Goal: Communication & Community: Answer question/provide support

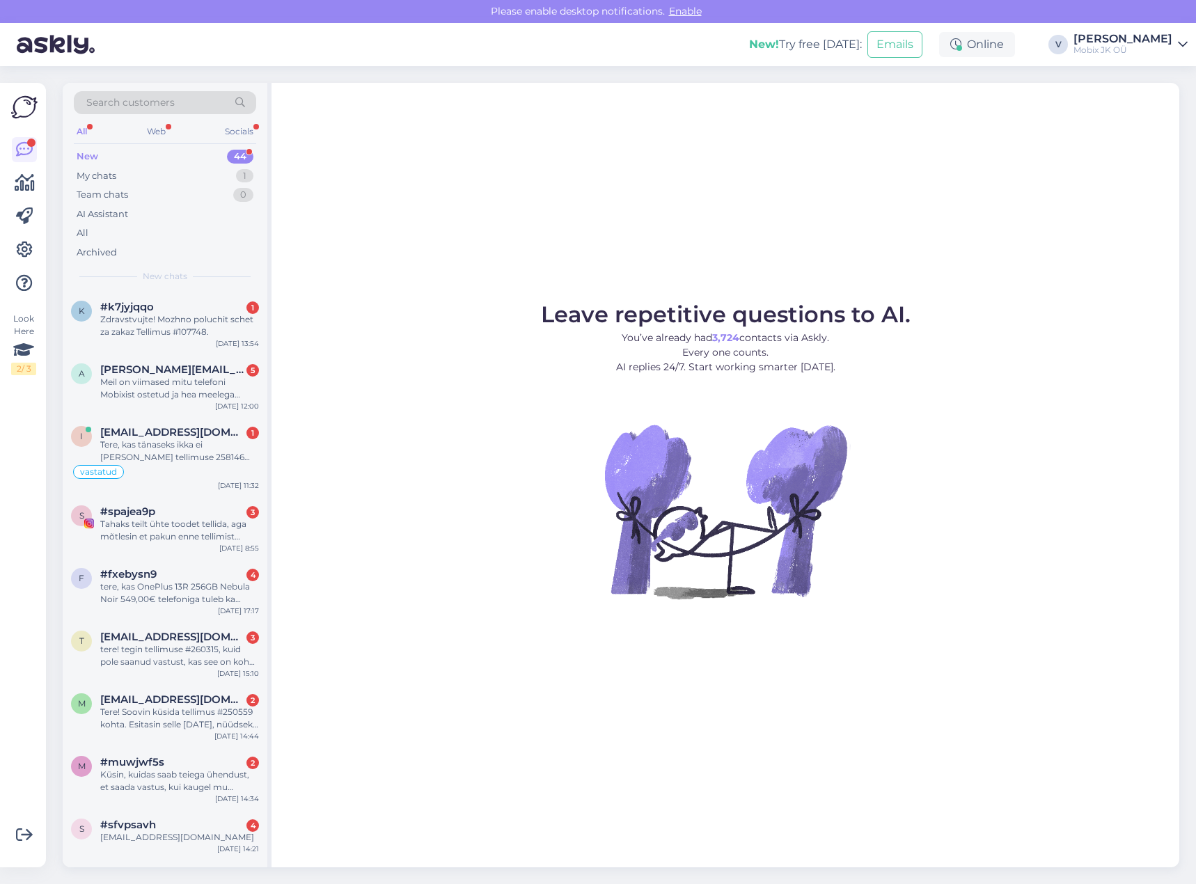
click at [224, 152] on div "New 44" at bounding box center [165, 156] width 182 height 19
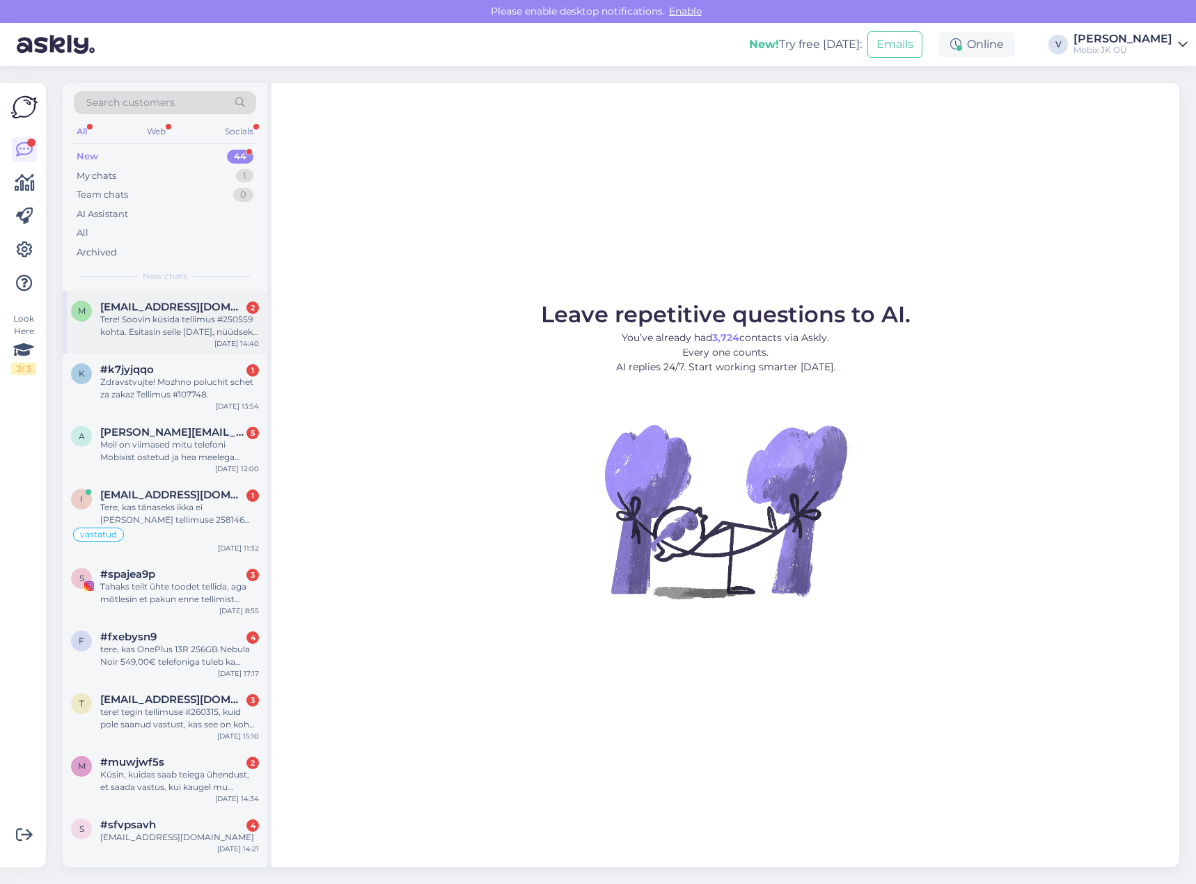
click at [201, 315] on div "Tere! Soovin küsida tellimus #250559 kohta. Esitasin selle [DATE], nüüdseks on …" at bounding box center [179, 325] width 159 height 25
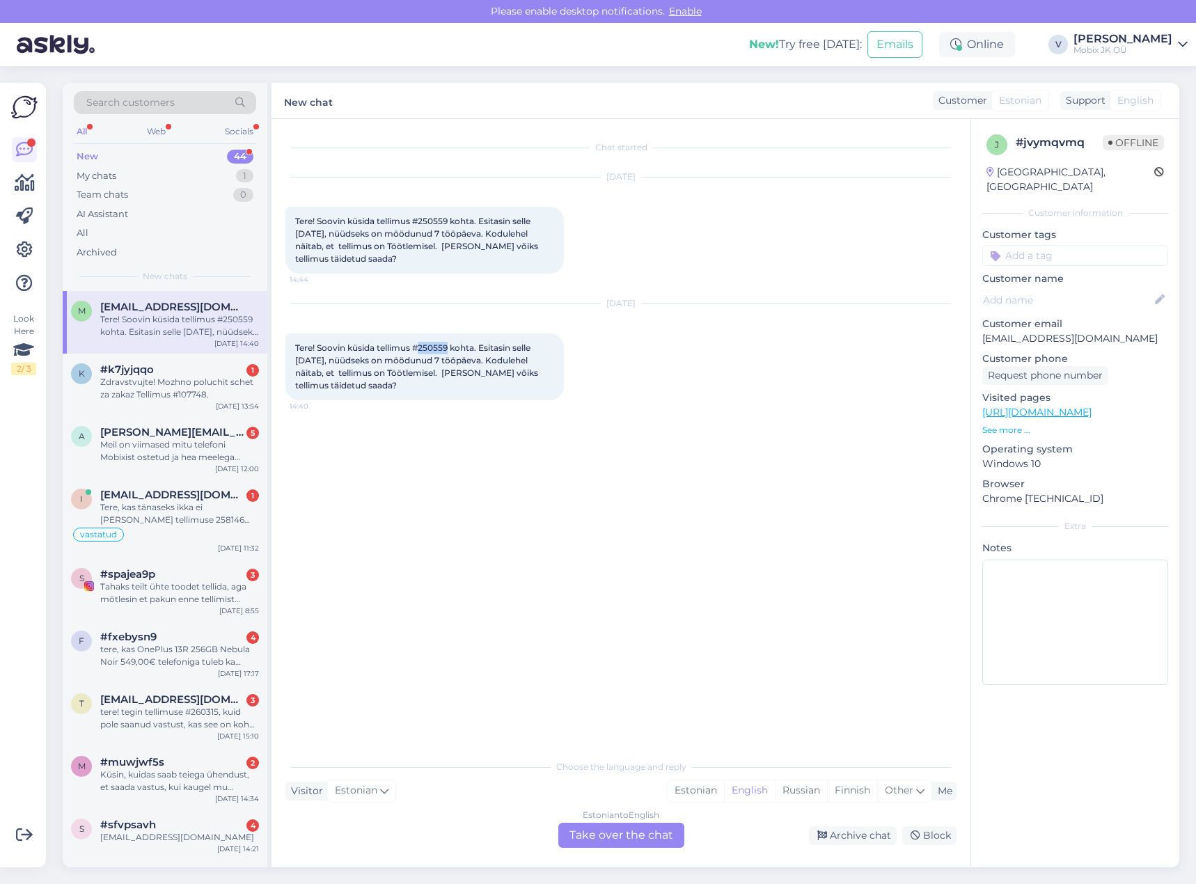
drag, startPoint x: 420, startPoint y: 347, endPoint x: 451, endPoint y: 344, distance: 30.8
click at [451, 344] on span "Tere! Soovin küsida tellimus #250559 kohta. Esitasin selle [DATE], nüüdseks on …" at bounding box center [417, 367] width 245 height 48
copy span "250559"
click at [701, 794] on div "Estonian" at bounding box center [696, 790] width 56 height 21
click at [670, 835] on div "Estonian to Estonian Take over the chat" at bounding box center [621, 835] width 126 height 25
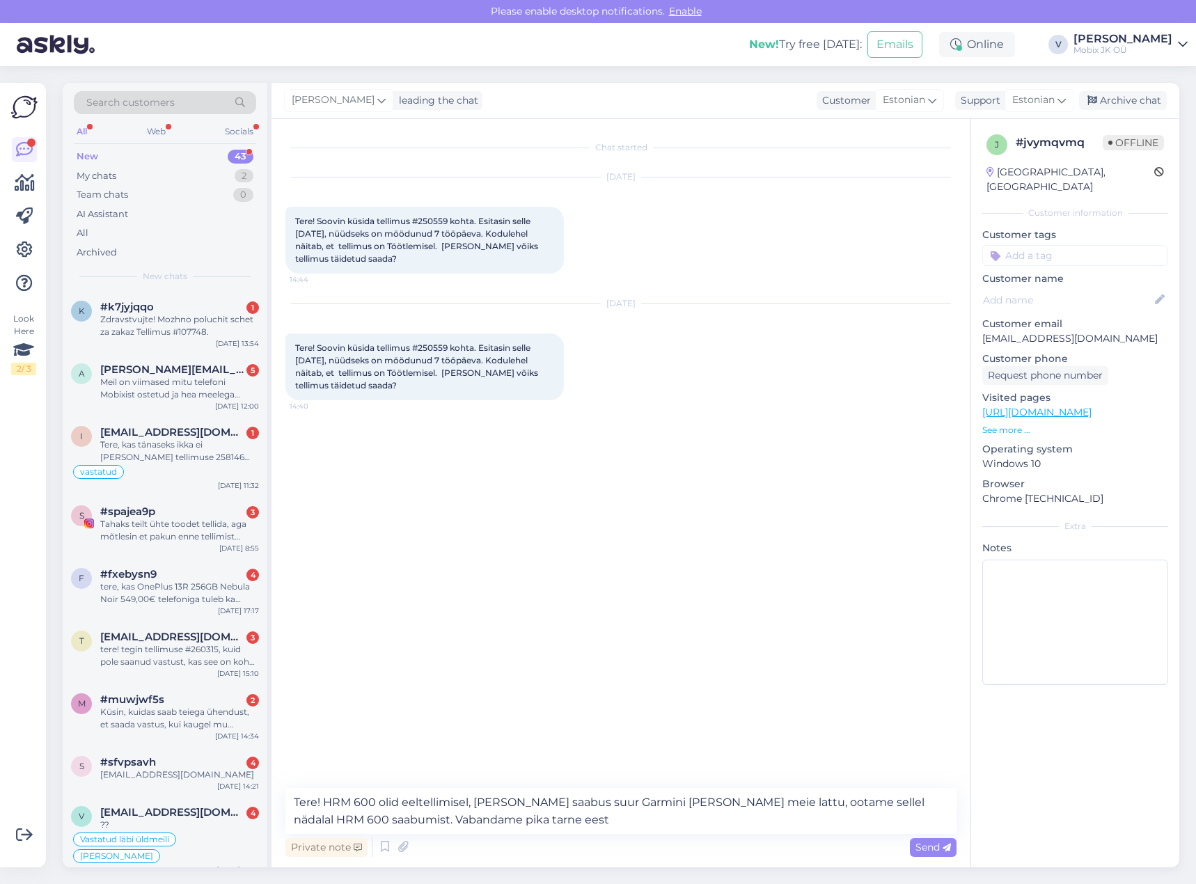
type textarea "Tere! HRM 600 olid eeltellimisel, [PERSON_NAME] saabus suur Garmini [PERSON_NAM…"
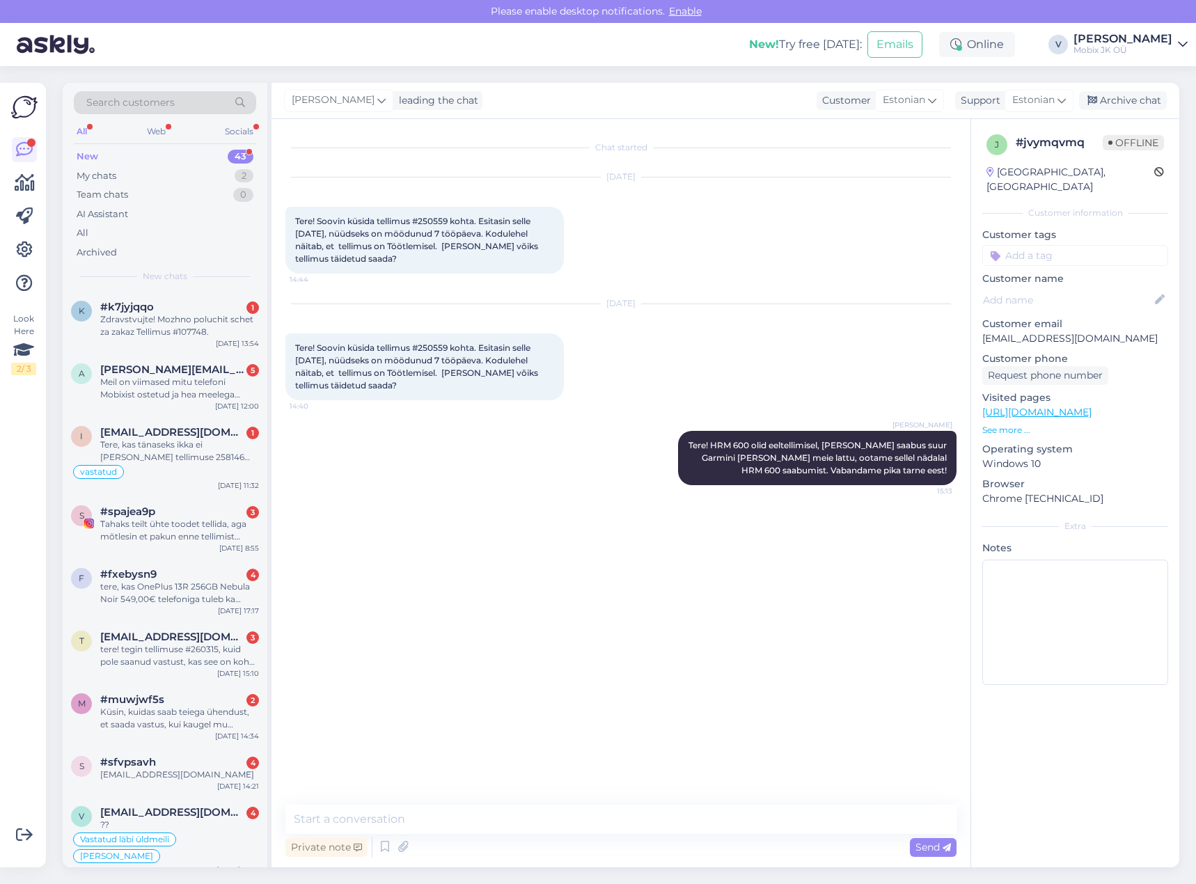
click at [1085, 245] on input at bounding box center [1075, 255] width 186 height 21
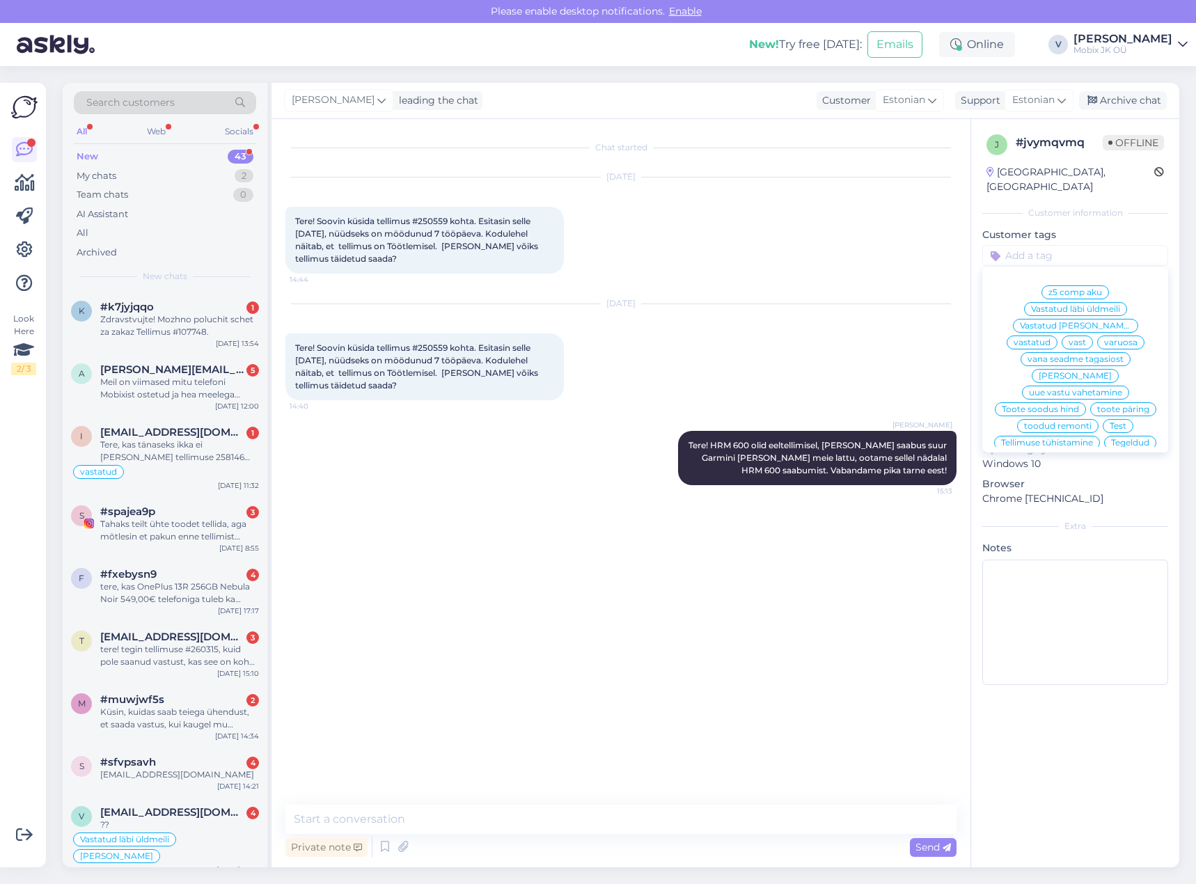
click at [1050, 338] on span "vastatud" at bounding box center [1032, 342] width 37 height 8
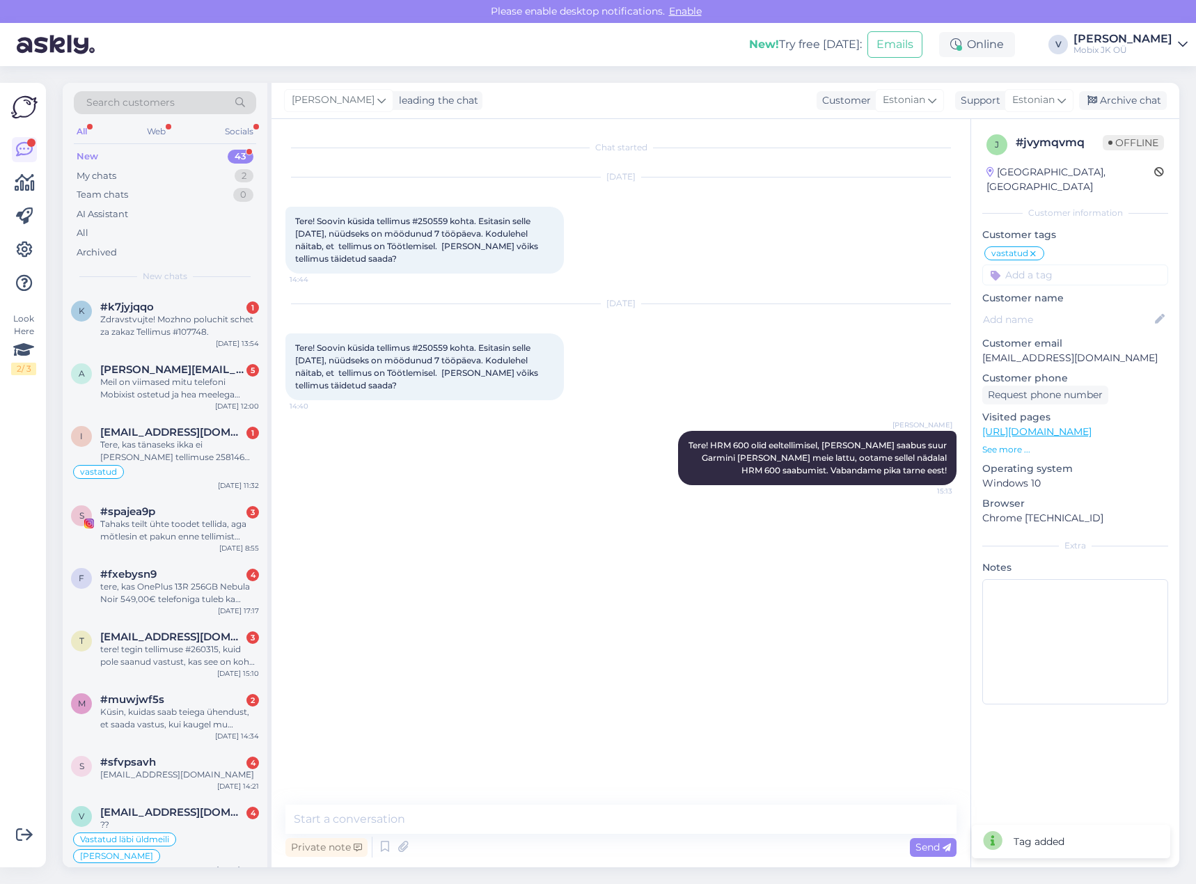
drag, startPoint x: 1139, startPoint y: 102, endPoint x: 1190, endPoint y: 103, distance: 50.8
click at [1137, 104] on div "Archive chat" at bounding box center [1123, 100] width 88 height 19
click at [233, 331] on div "Zdravstvujte! Mozhno poluchit schet za zakaz Tellimus #107748." at bounding box center [179, 325] width 159 height 25
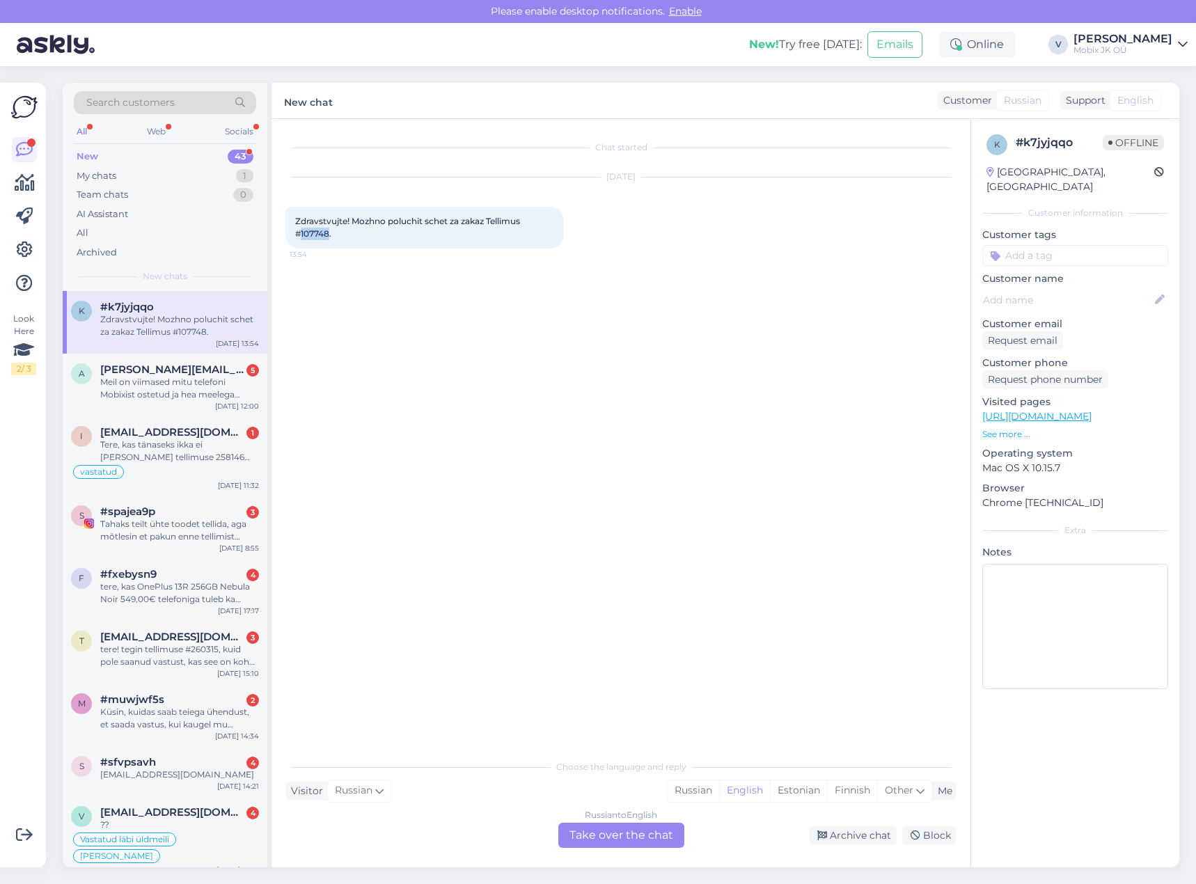
drag, startPoint x: 299, startPoint y: 233, endPoint x: 329, endPoint y: 230, distance: 30.1
click at [329, 230] on span "Zdravstvujte! Mozhno poluchit schet za zakaz Tellimus #107748." at bounding box center [408, 227] width 227 height 23
copy span "107748"
click at [682, 794] on div "Russian" at bounding box center [694, 790] width 52 height 21
click at [655, 832] on div "Russian to Russian Take over the chat" at bounding box center [621, 835] width 126 height 25
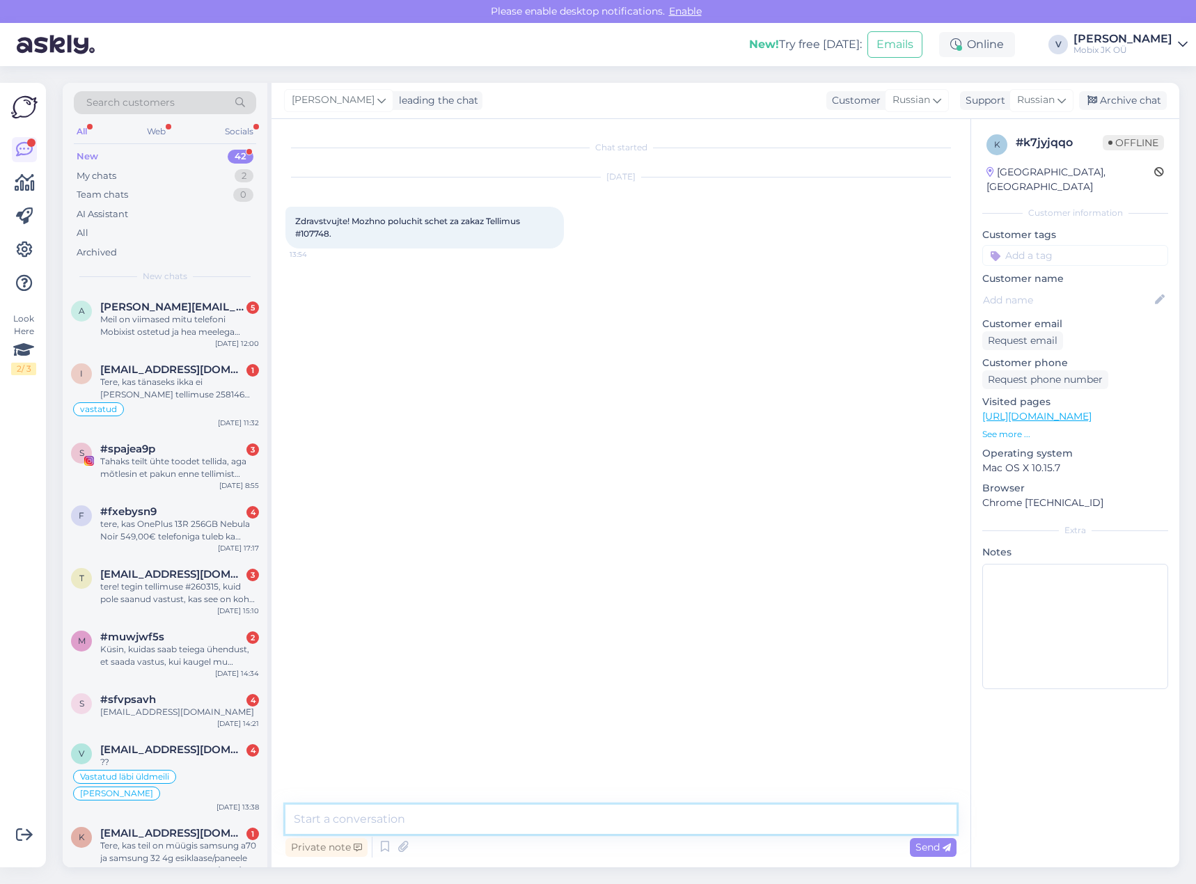
click at [652, 812] on textarea at bounding box center [620, 819] width 671 height 29
click at [636, 827] on textarea at bounding box center [620, 819] width 671 height 29
drag, startPoint x: 624, startPoint y: 820, endPoint x: 635, endPoint y: 808, distance: 16.3
click at [625, 819] on textarea at bounding box center [620, 819] width 671 height 29
type textarea "Здравствуйте! Ваш заказ был отменен [DATE]"
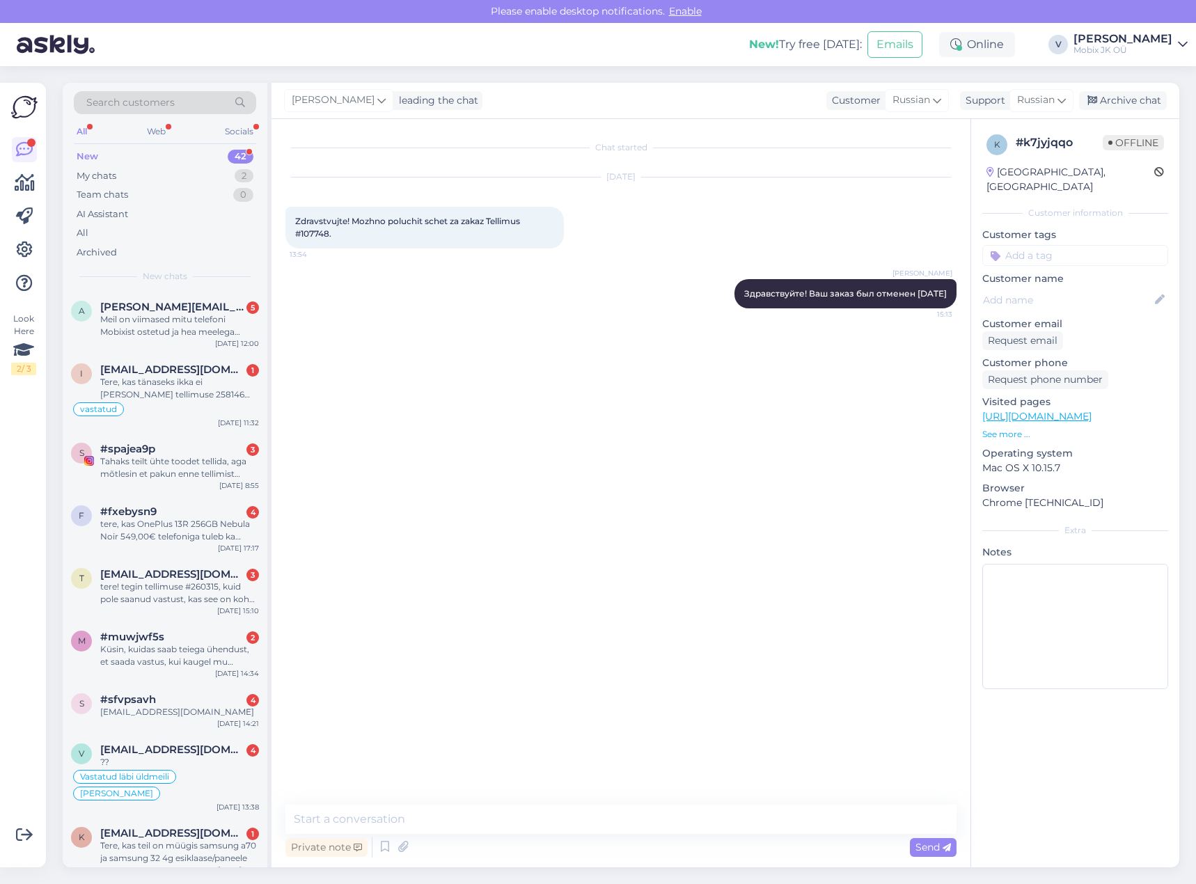
click at [1103, 245] on input at bounding box center [1075, 255] width 186 height 21
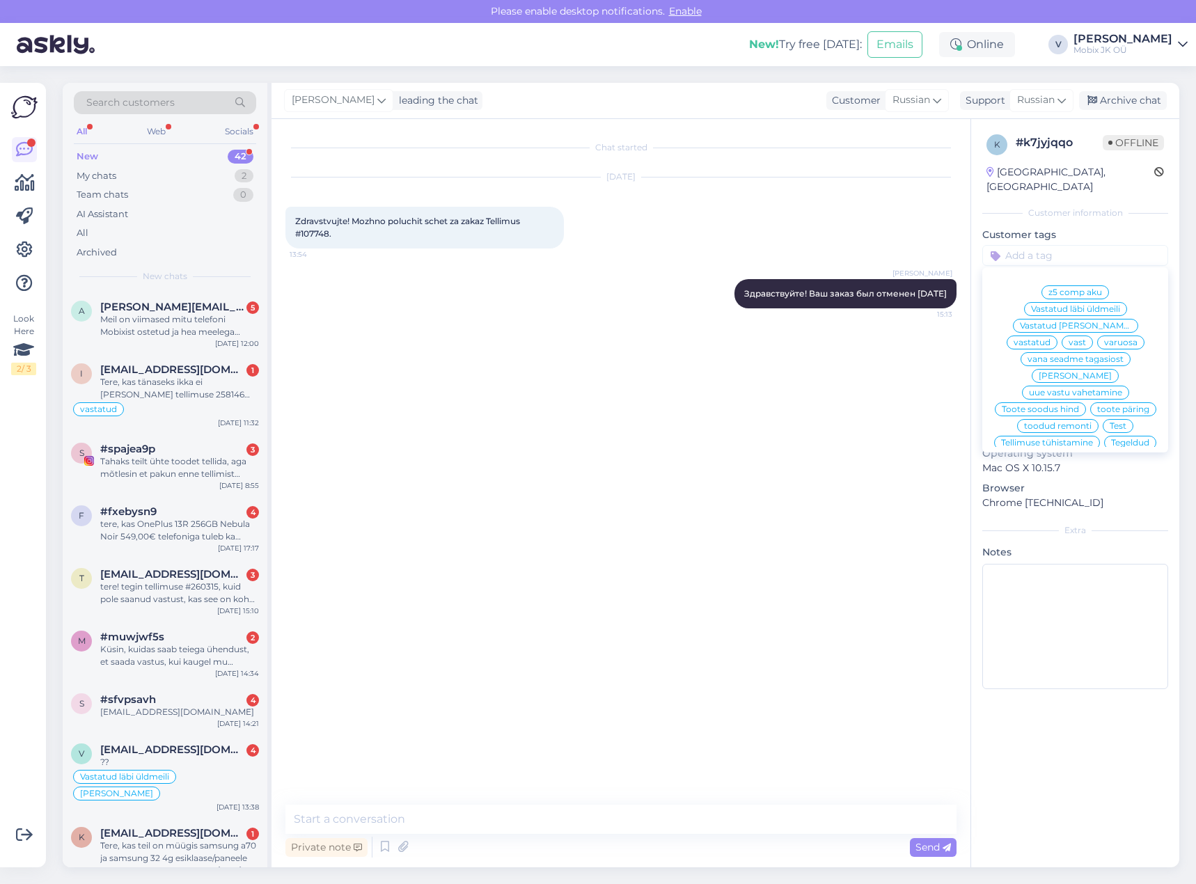
click at [1057, 336] on div "vastatud" at bounding box center [1032, 343] width 51 height 14
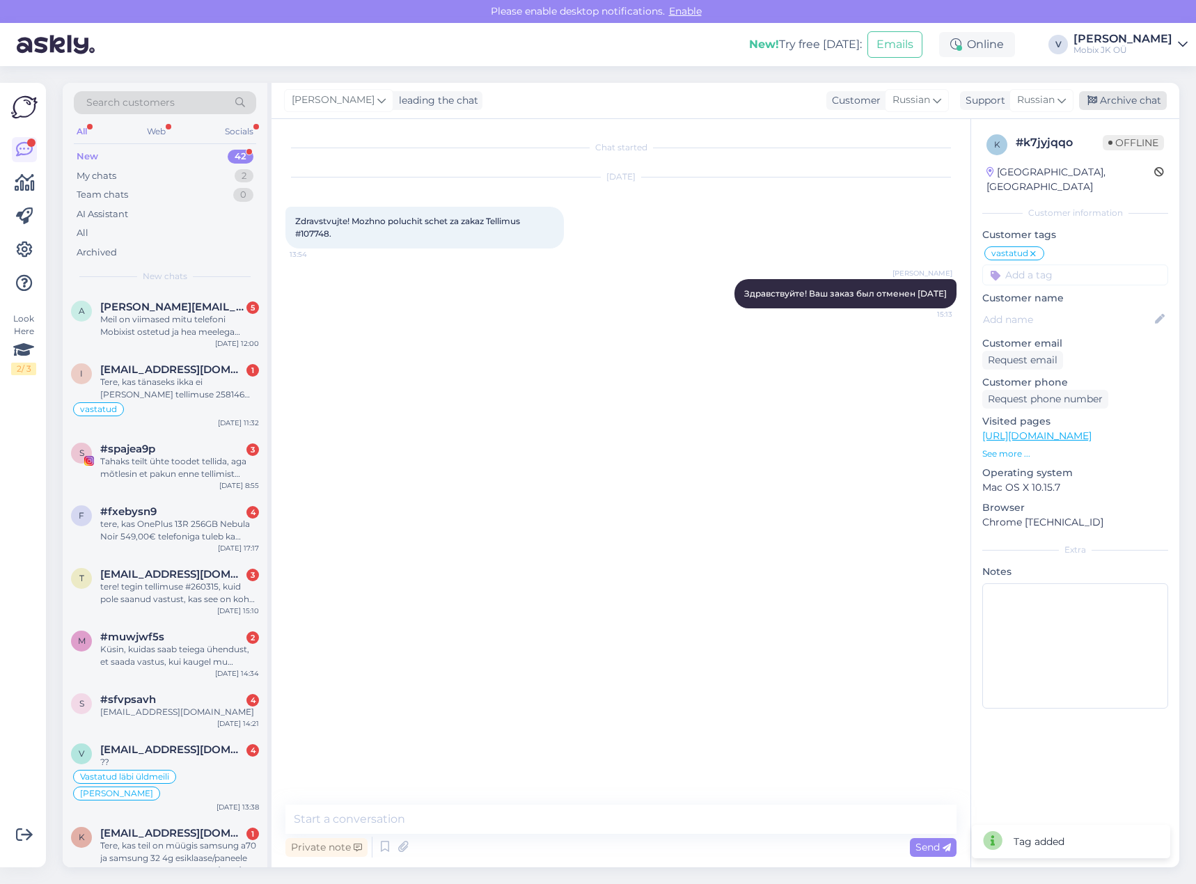
click at [1131, 97] on div "Archive chat" at bounding box center [1123, 100] width 88 height 19
click at [217, 324] on div "Meil on viimased mitu telefoni Mobixist ostetud ja hea meelega jätkaks seda tre…" at bounding box center [179, 325] width 159 height 25
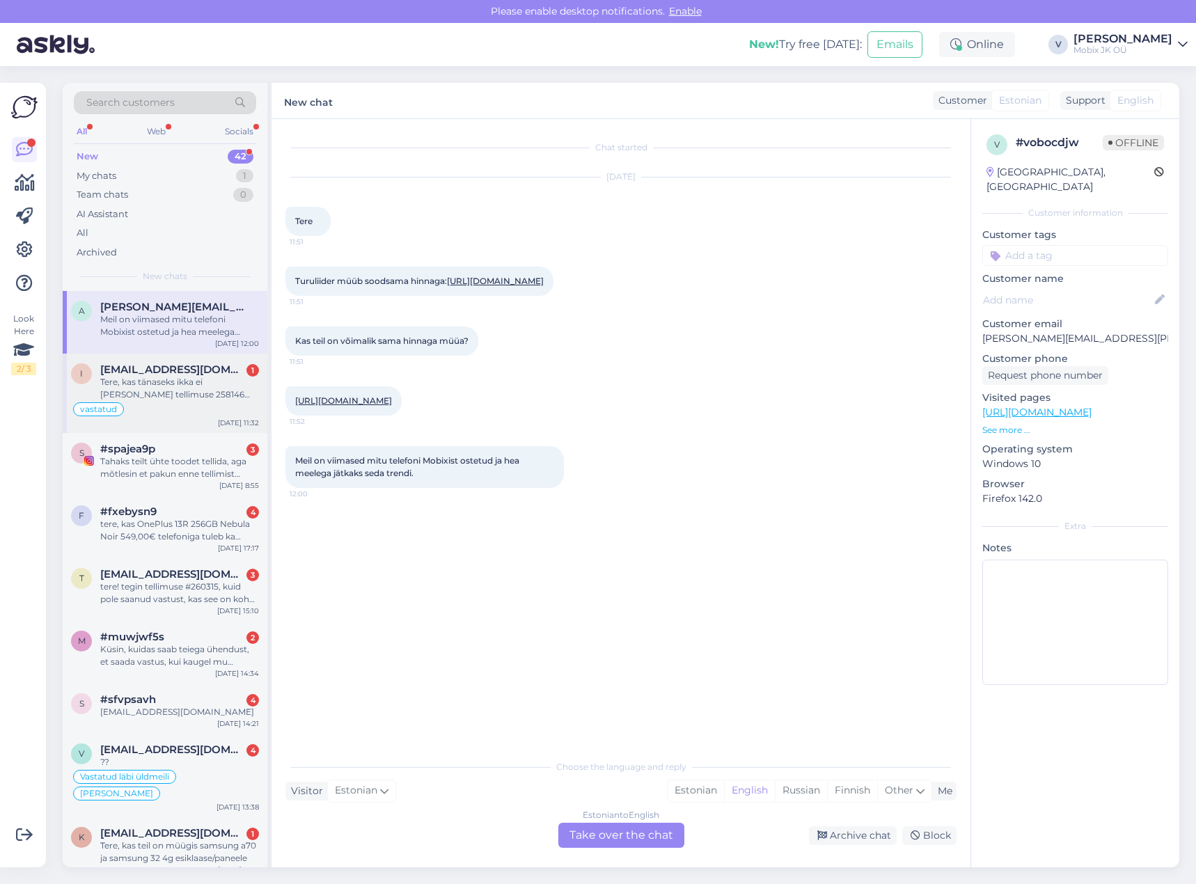
click at [220, 396] on div "Tere, kas tänaseks ikka ei [PERSON_NAME] tellimuse 258146 tarnet?" at bounding box center [179, 388] width 159 height 25
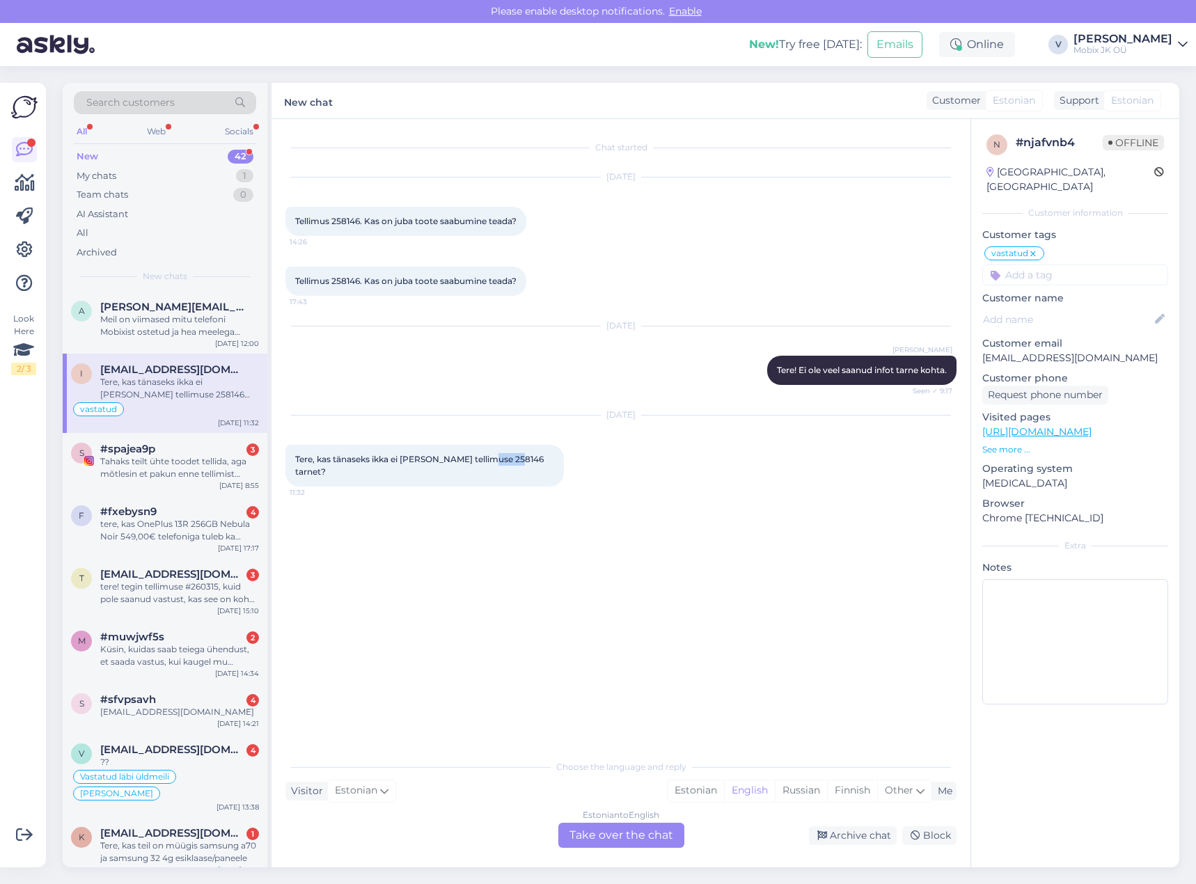
drag, startPoint x: 485, startPoint y: 457, endPoint x: 514, endPoint y: 454, distance: 28.8
click at [514, 454] on span "Tere, kas tänaseks ikka ei [PERSON_NAME] tellimuse 258146 tarnet?" at bounding box center [420, 465] width 251 height 23
copy span "258146"
click at [783, 473] on div "[DATE] Tere, kas tänaseks ikka ei [PERSON_NAME] tellimuse 258146 tarnet? 11:32" at bounding box center [620, 451] width 671 height 102
click at [176, 381] on div "Tere, kas tänaseks ikka ei [PERSON_NAME] tellimuse 258146 tarnet?" at bounding box center [179, 388] width 159 height 25
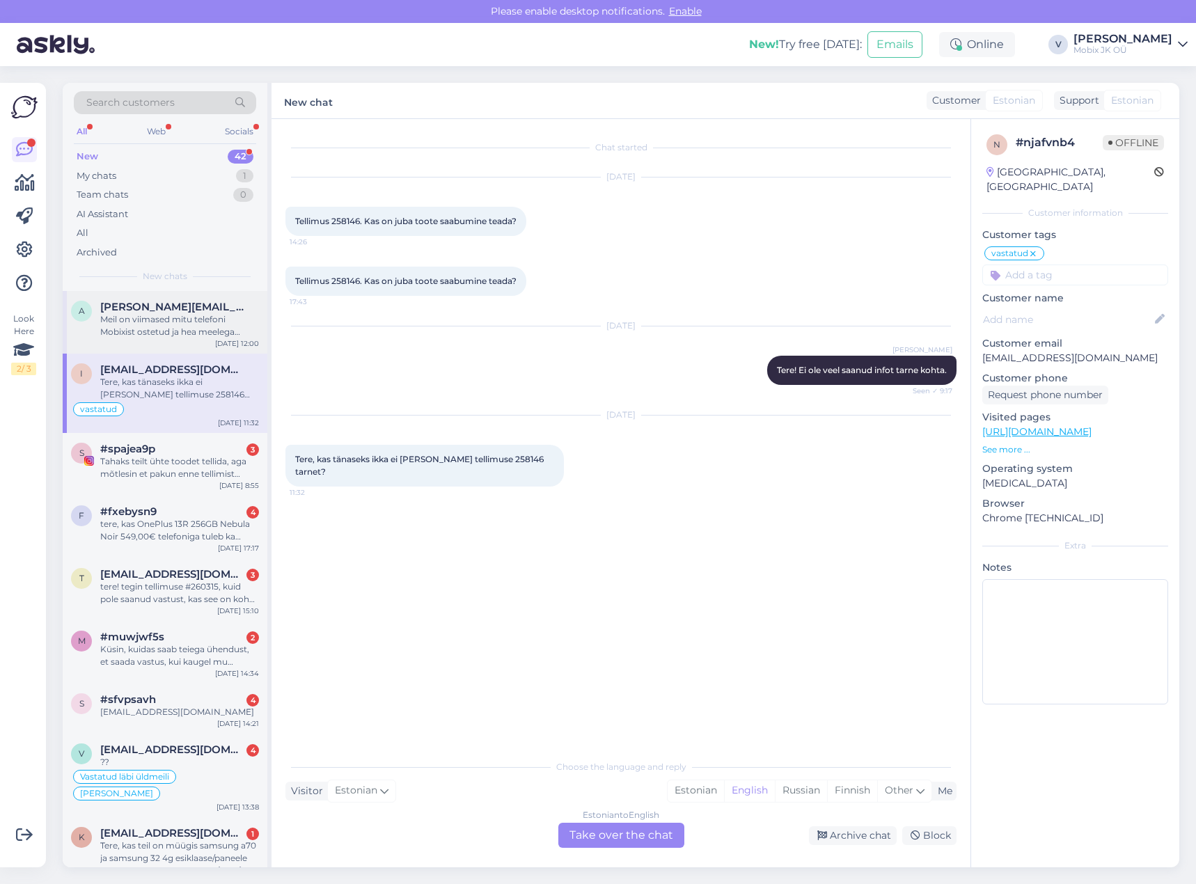
click at [115, 327] on div "Meil on viimased mitu telefoni Mobixist ostetud ja hea meelega jätkaks seda tre…" at bounding box center [179, 325] width 159 height 25
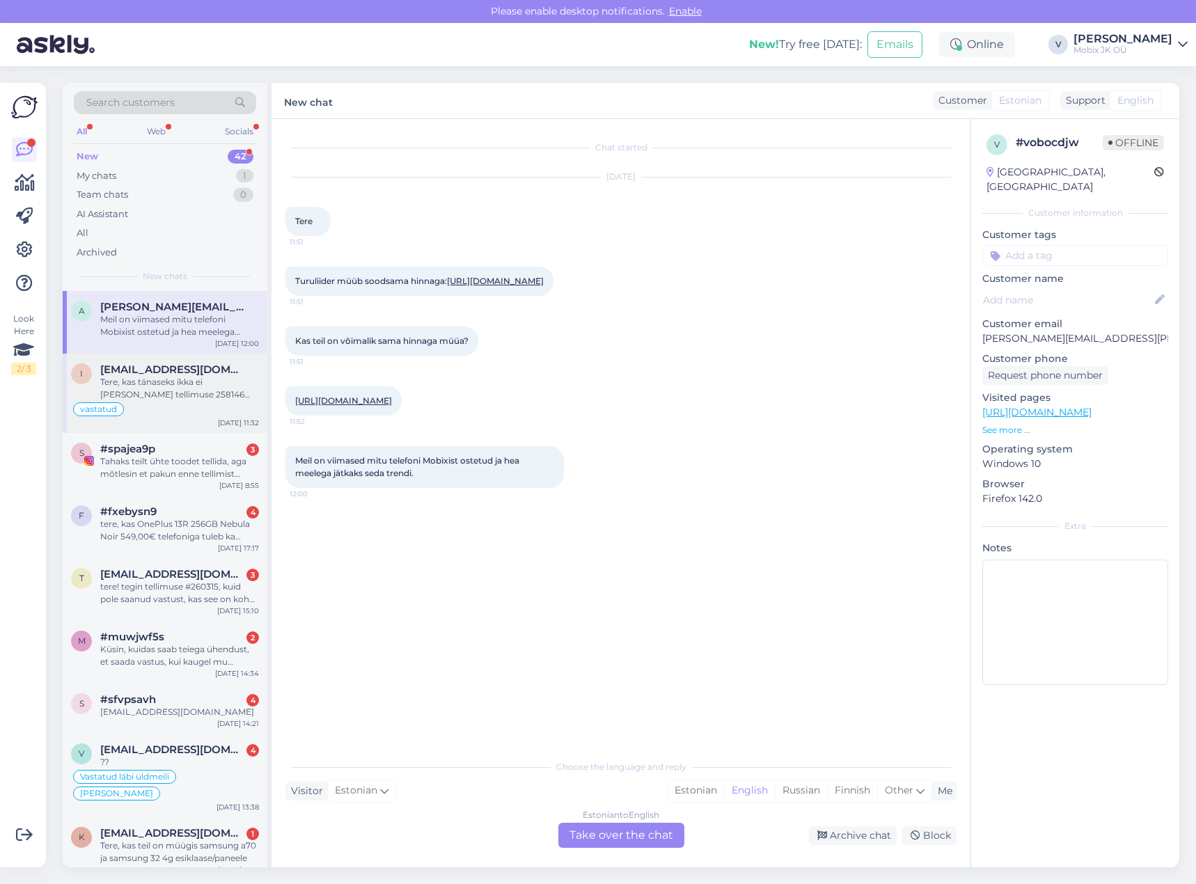
click at [135, 379] on div "Tere, kas tänaseks ikka ei [PERSON_NAME] tellimuse 258146 tarnet?" at bounding box center [179, 388] width 159 height 25
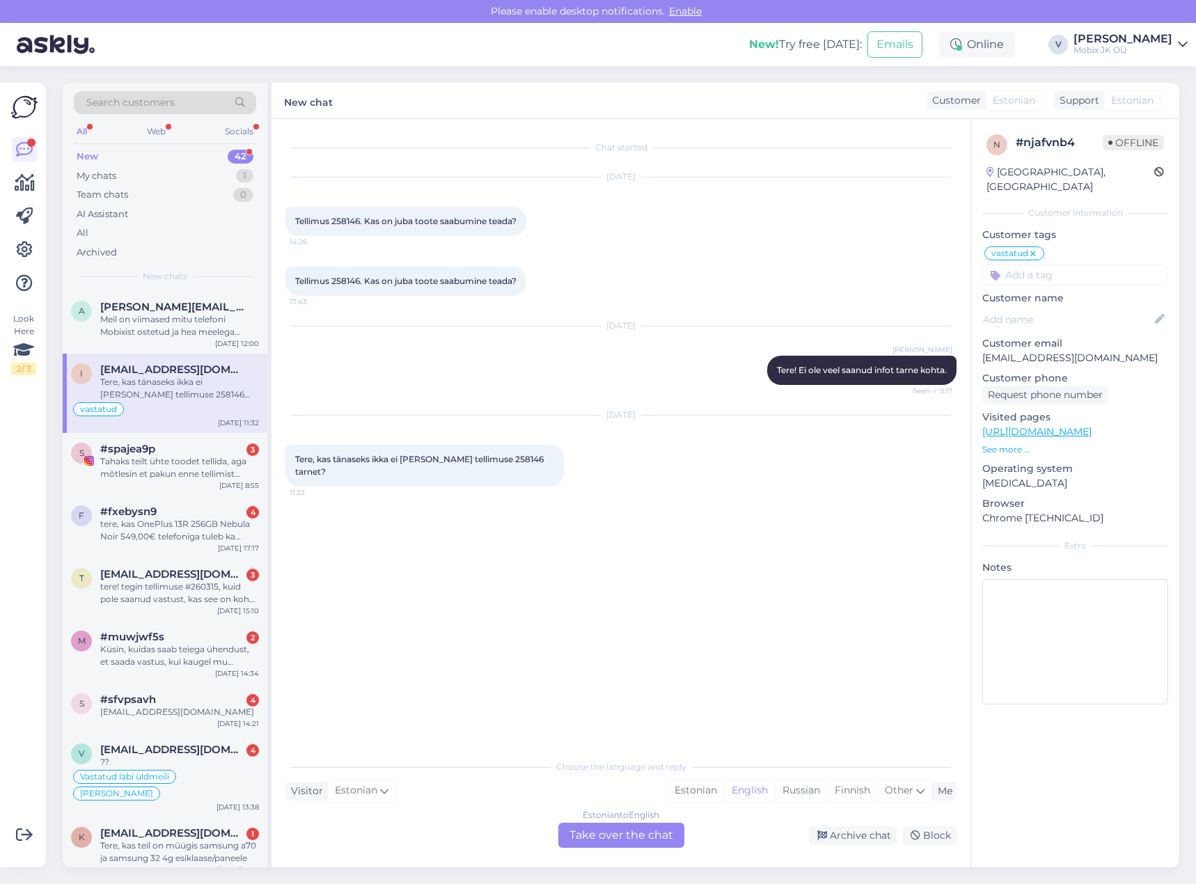
click at [1025, 265] on input at bounding box center [1075, 275] width 186 height 21
type input "л"
type input "kõ"
drag, startPoint x: 1059, startPoint y: 294, endPoint x: 1087, endPoint y: 303, distance: 29.9
click at [1060, 308] on span "Kõneledud kliendiga telefoni [PERSON_NAME]" at bounding box center [1075, 312] width 111 height 8
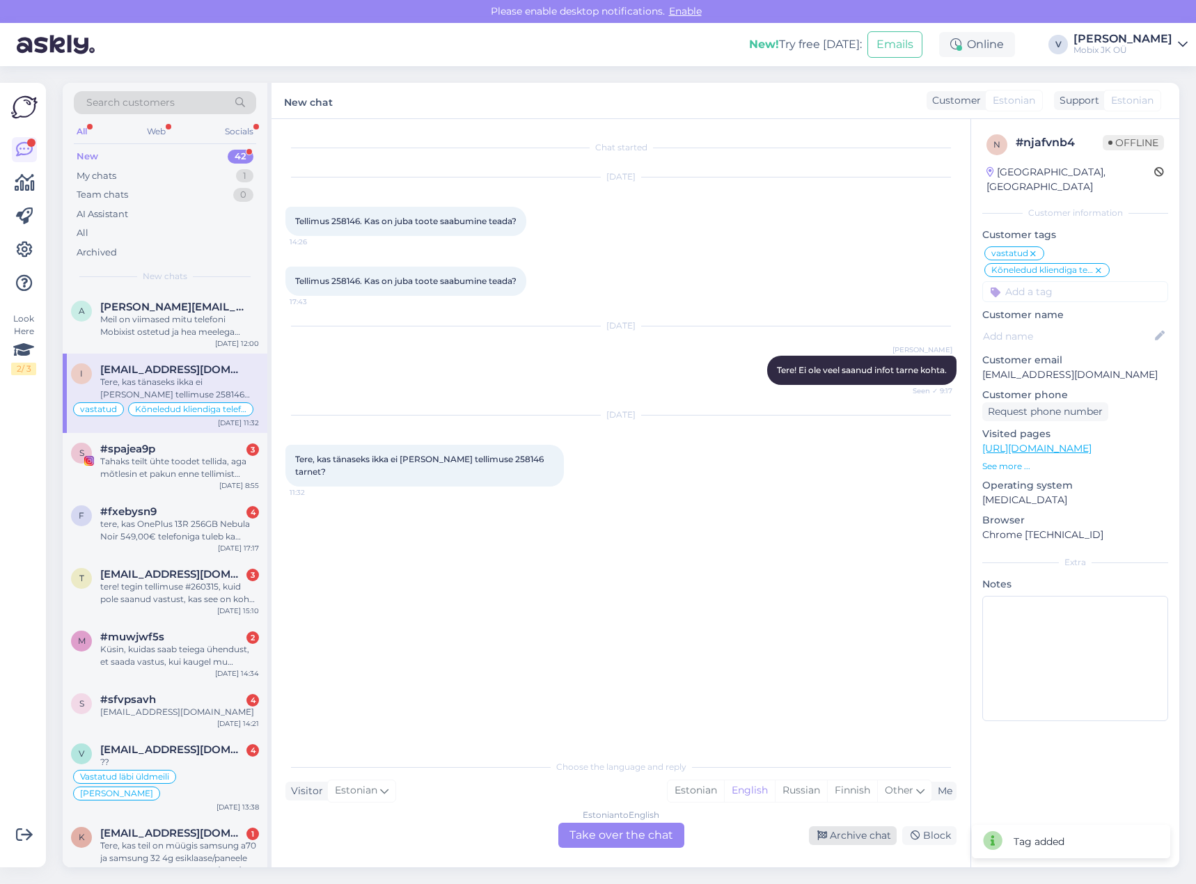
click at [819, 832] on icon at bounding box center [822, 836] width 10 height 10
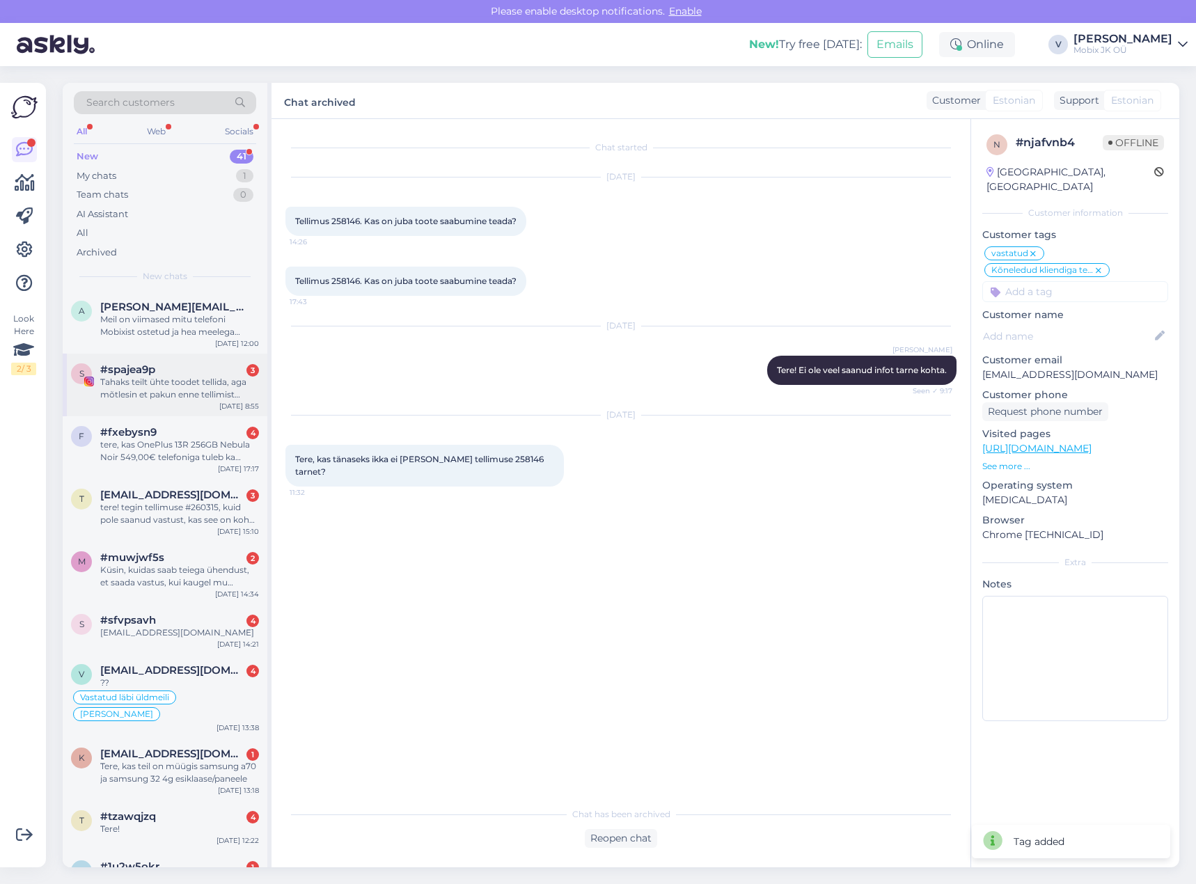
click at [228, 386] on div "Tahaks teilt ühte toodet tellida, aga mõtlesin et pakun enne tellimist koostööv…" at bounding box center [179, 388] width 159 height 25
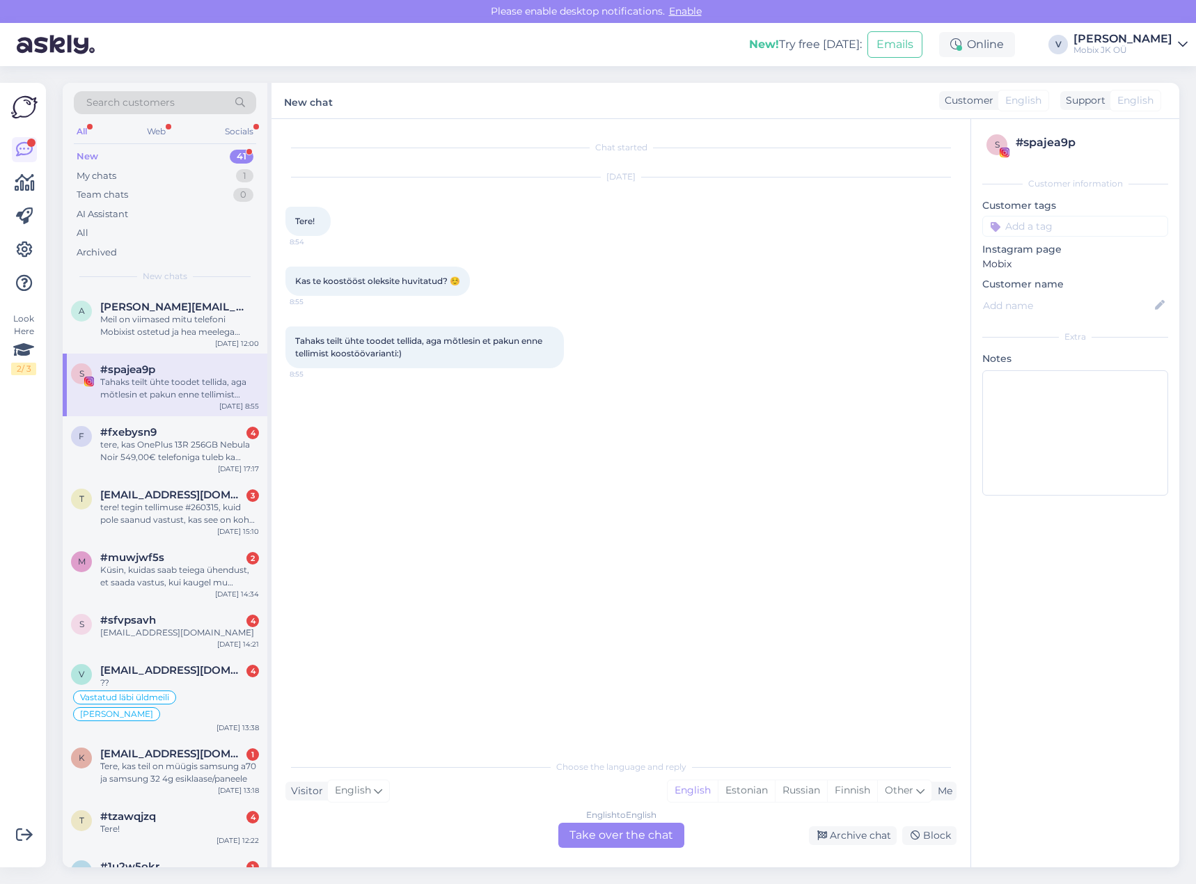
click at [617, 840] on div "English to English Take over the chat" at bounding box center [621, 835] width 126 height 25
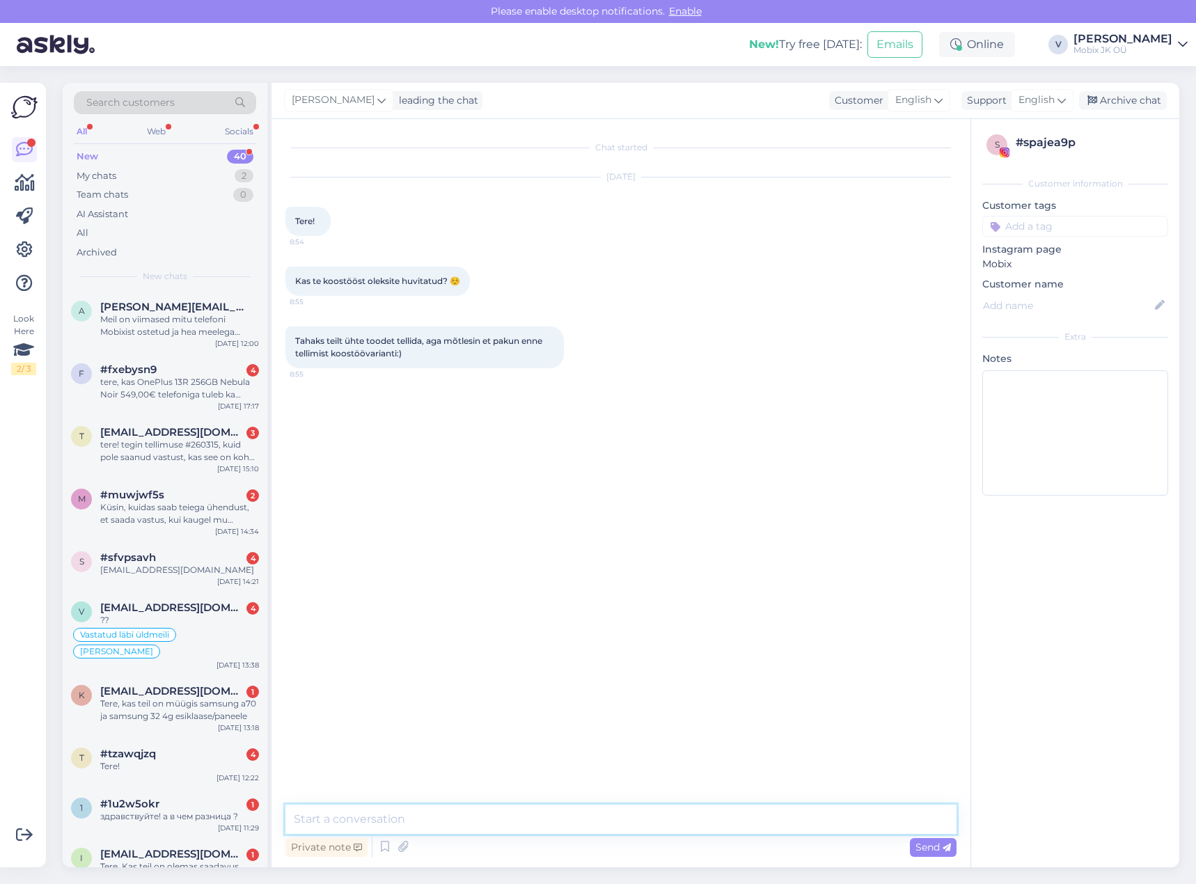
click at [627, 827] on textarea at bounding box center [620, 819] width 671 height 29
type textarea "Tere! Palun saatke pakkumine [EMAIL_ADDRESS][DOMAIN_NAME]!:)"
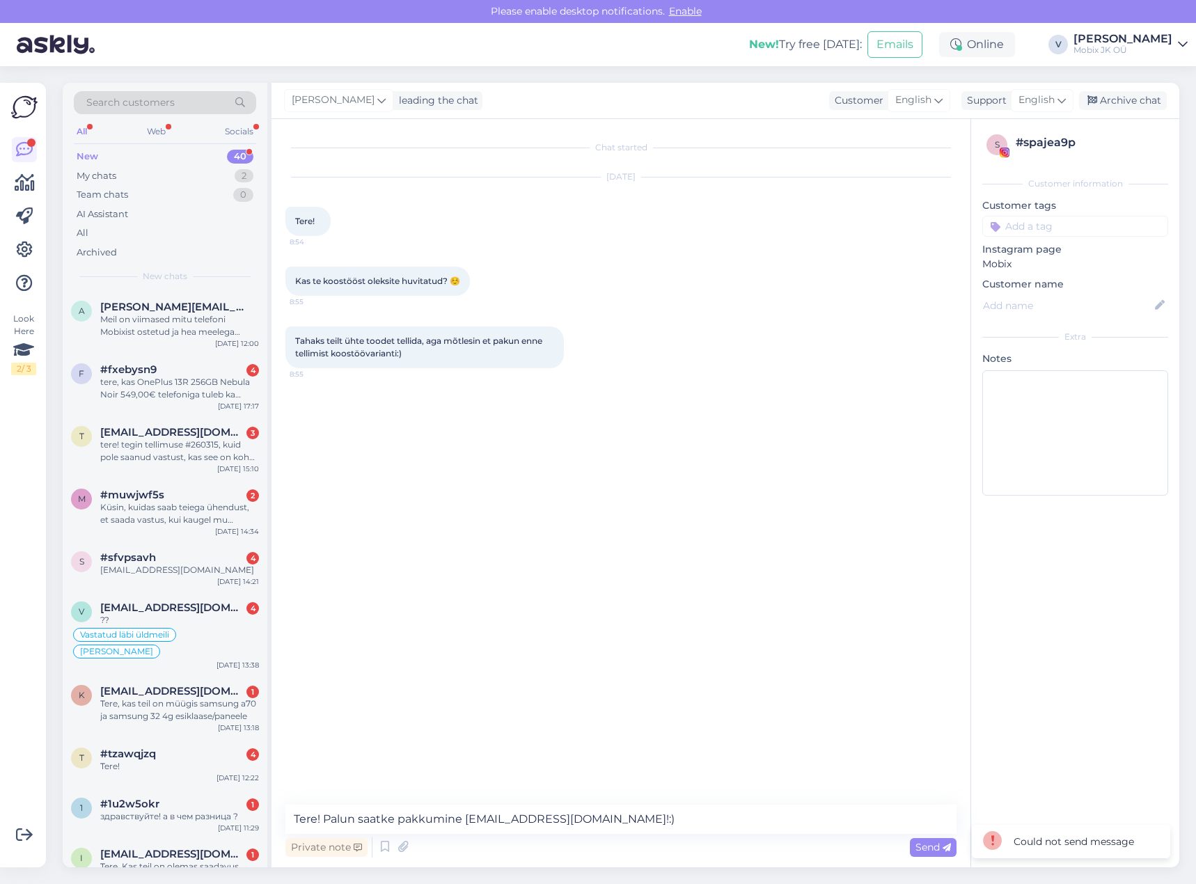
click at [937, 853] on div "Send" at bounding box center [933, 847] width 47 height 19
click at [833, 833] on textarea "Tere! Palun saatke pakkumine [EMAIL_ADDRESS][DOMAIN_NAME]!:)" at bounding box center [620, 819] width 671 height 29
click at [1109, 109] on div "[PERSON_NAME] leading the chat Customer English Support English Archive chat" at bounding box center [725, 101] width 908 height 36
click at [1112, 101] on div "Archive chat" at bounding box center [1123, 100] width 88 height 19
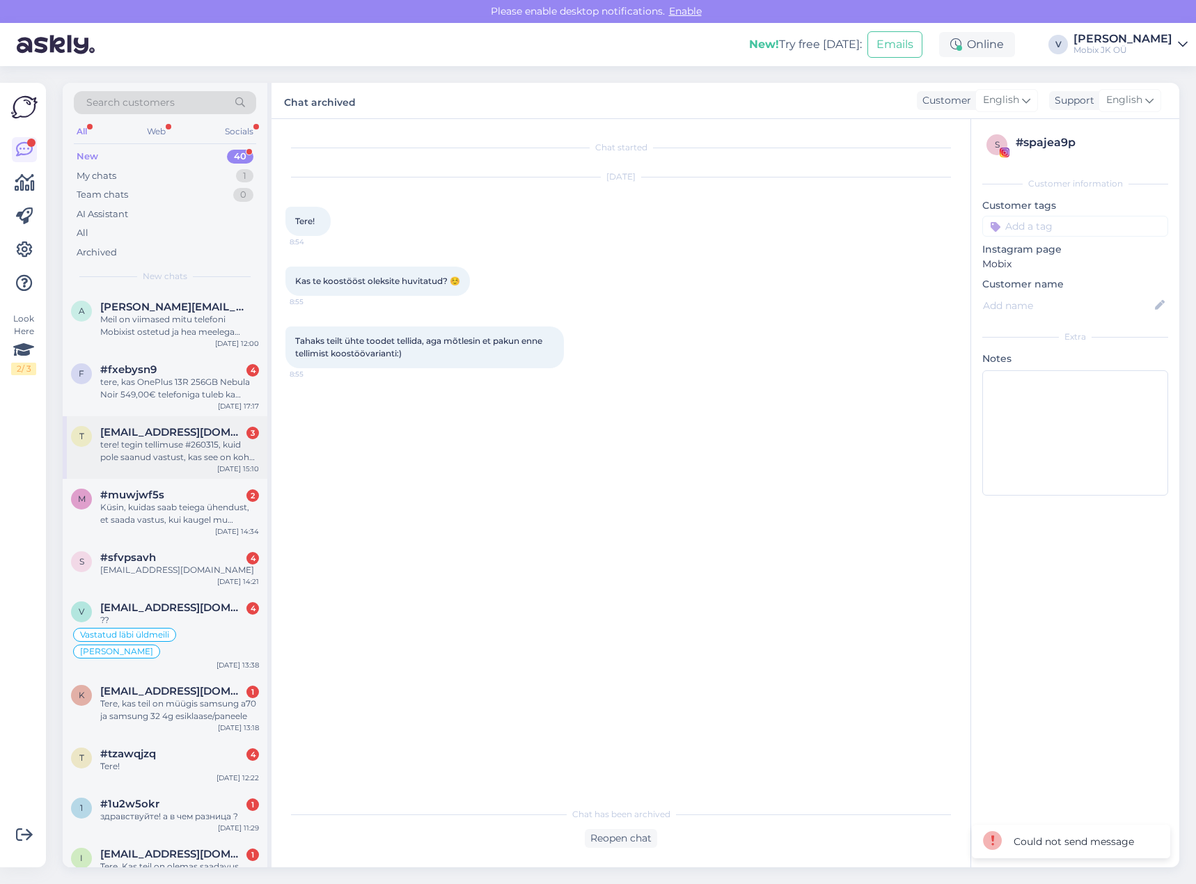
click at [237, 453] on div "tere! tegin tellimuse #260315, kuid pole saanud vastust, kas see on kohal olema…" at bounding box center [179, 451] width 159 height 25
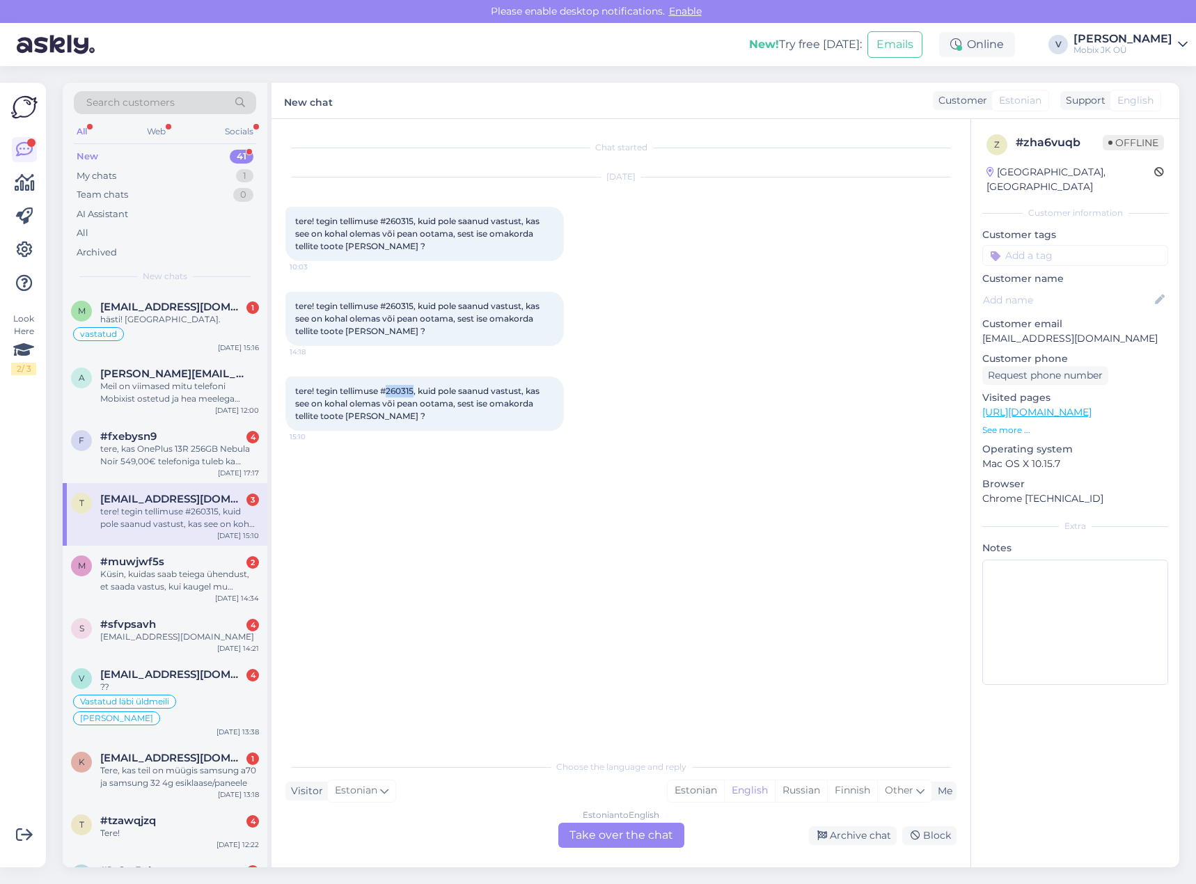
drag, startPoint x: 390, startPoint y: 391, endPoint x: 415, endPoint y: 385, distance: 25.8
click at [415, 385] on div "tere! tegin tellimuse #260315, kuid pole saanud vastust, kas see on kohal olema…" at bounding box center [424, 404] width 278 height 54
copy span "260315"
click at [1071, 245] on input at bounding box center [1075, 255] width 186 height 21
type input "arvek"
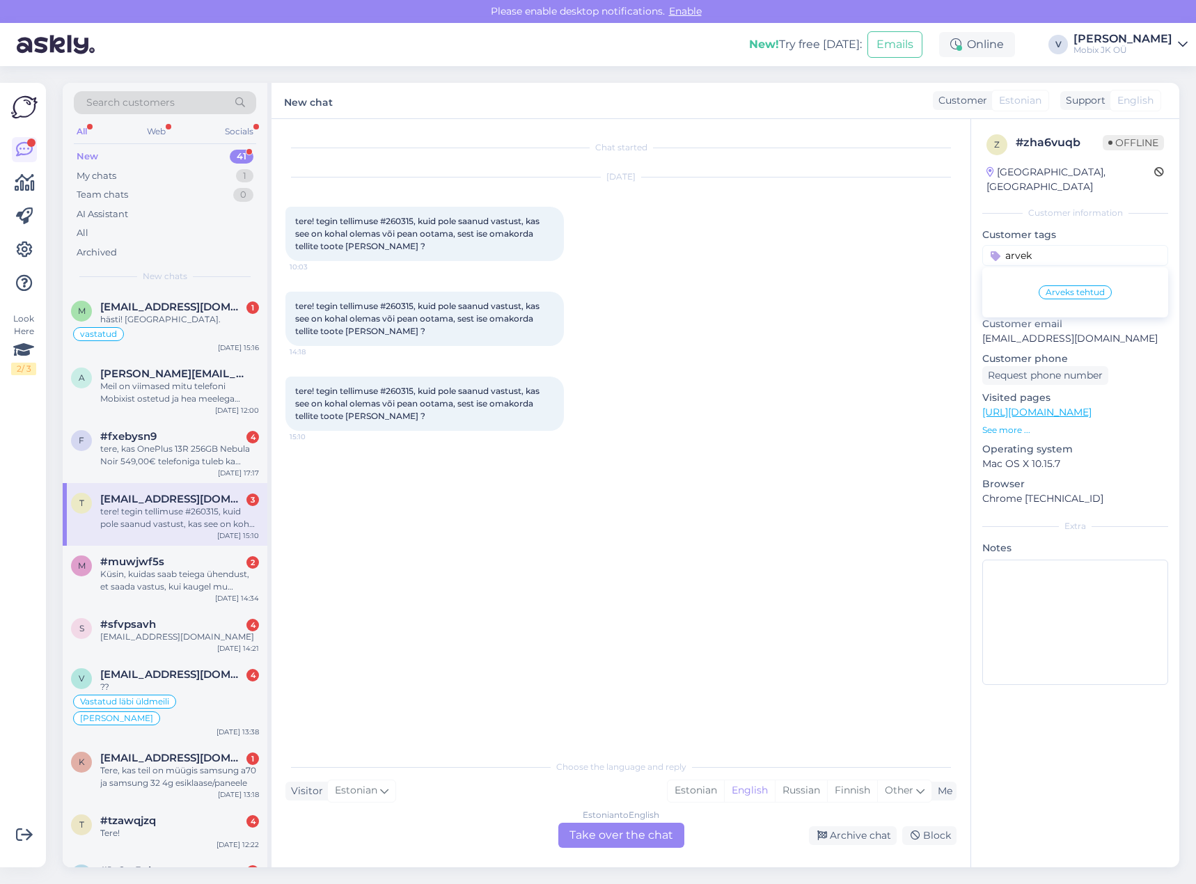
click at [1092, 288] on span "Arveks tehtud" at bounding box center [1075, 292] width 59 height 8
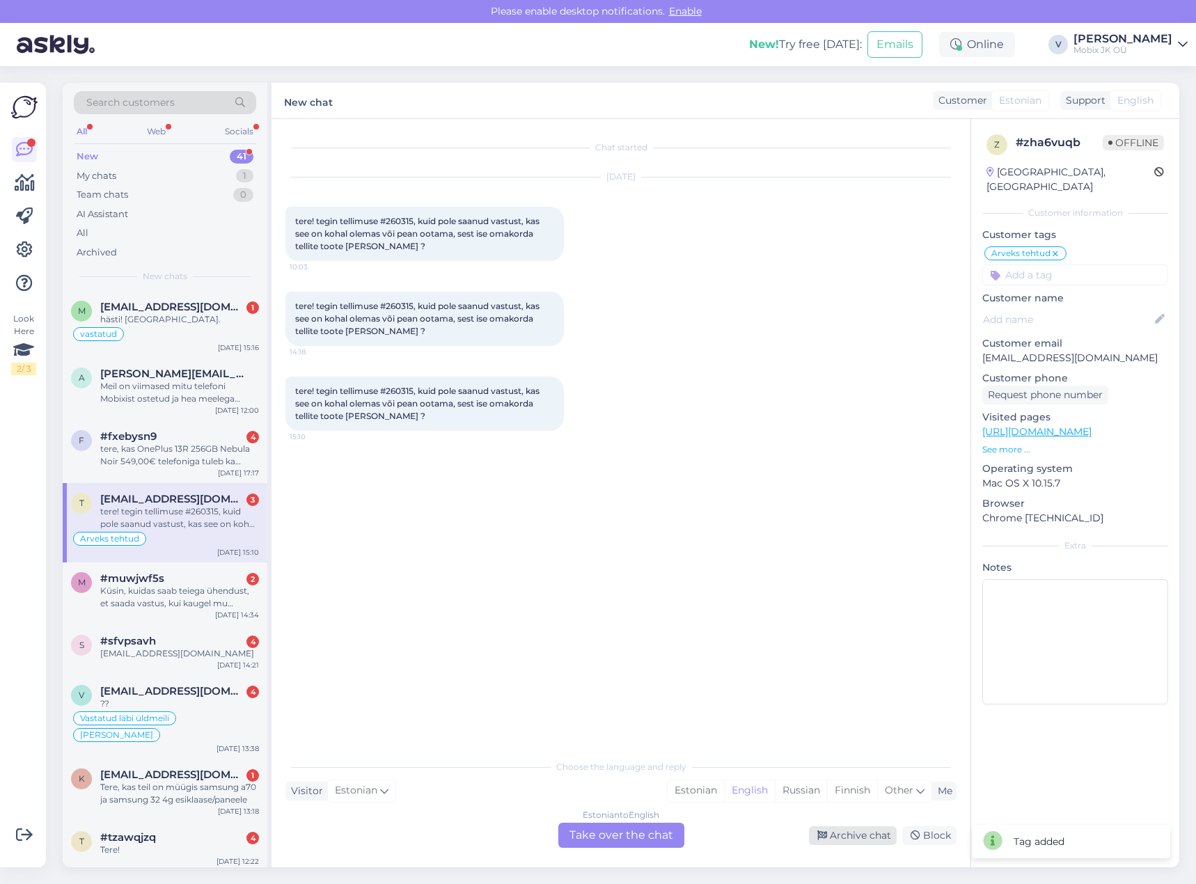
click at [863, 833] on div "Archive chat" at bounding box center [853, 835] width 88 height 19
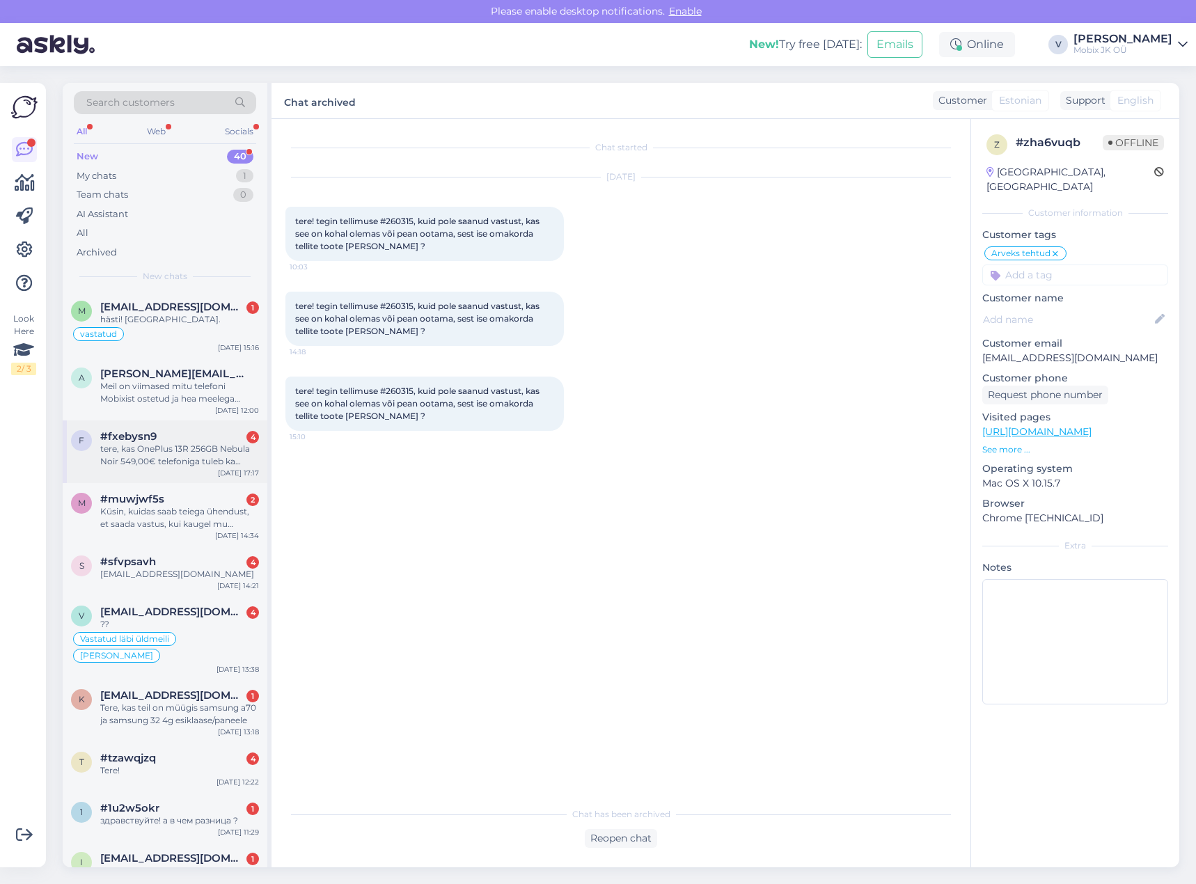
click at [226, 457] on div "tere, kas OnePlus 13R 256GB Nebula Noir 549,00€ telefoniga tuleb ka laadija [PE…" at bounding box center [179, 455] width 159 height 25
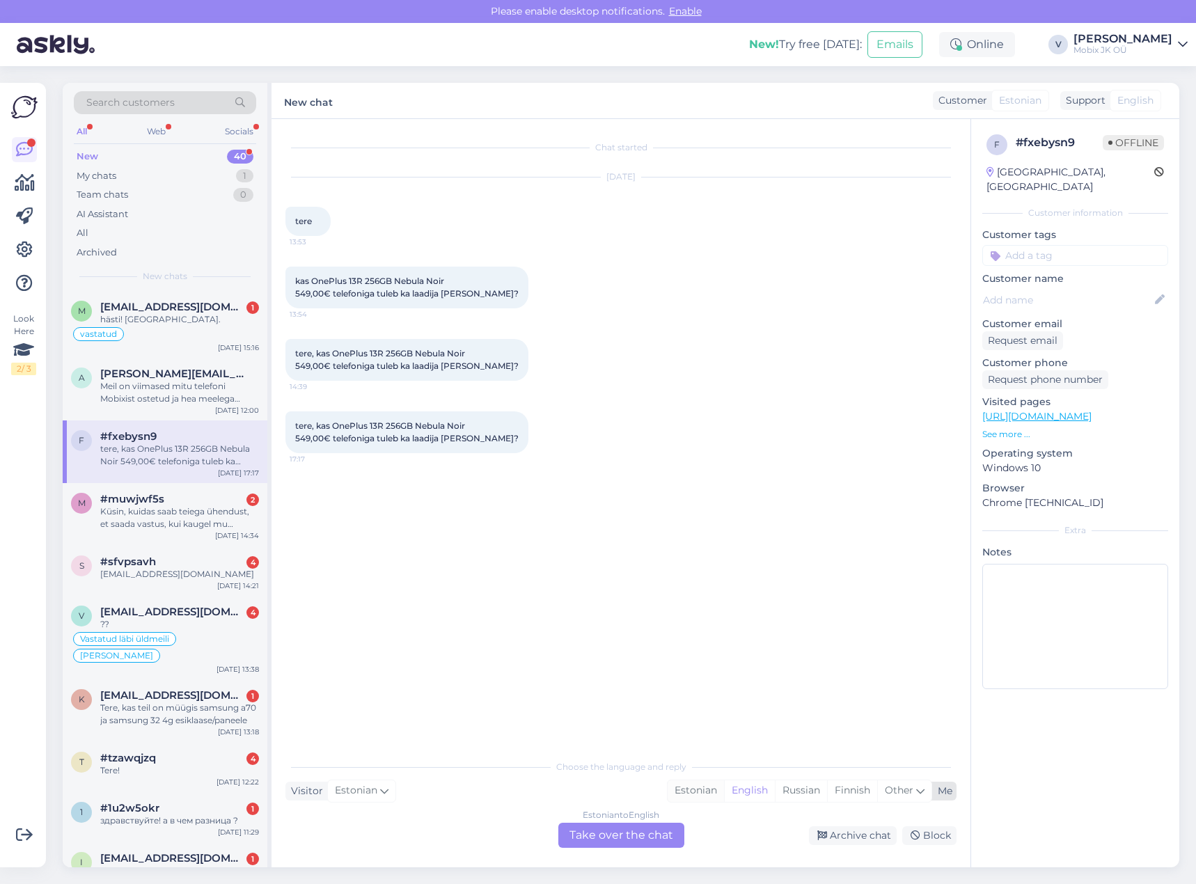
drag, startPoint x: 707, startPoint y: 789, endPoint x: 708, endPoint y: 801, distance: 11.2
click at [707, 789] on div "Estonian" at bounding box center [696, 790] width 56 height 21
click at [652, 830] on div "Estonian to Estonian Take over the chat" at bounding box center [621, 835] width 126 height 25
click at [654, 826] on div "Estonian to Estonian Take over the chat" at bounding box center [621, 835] width 126 height 25
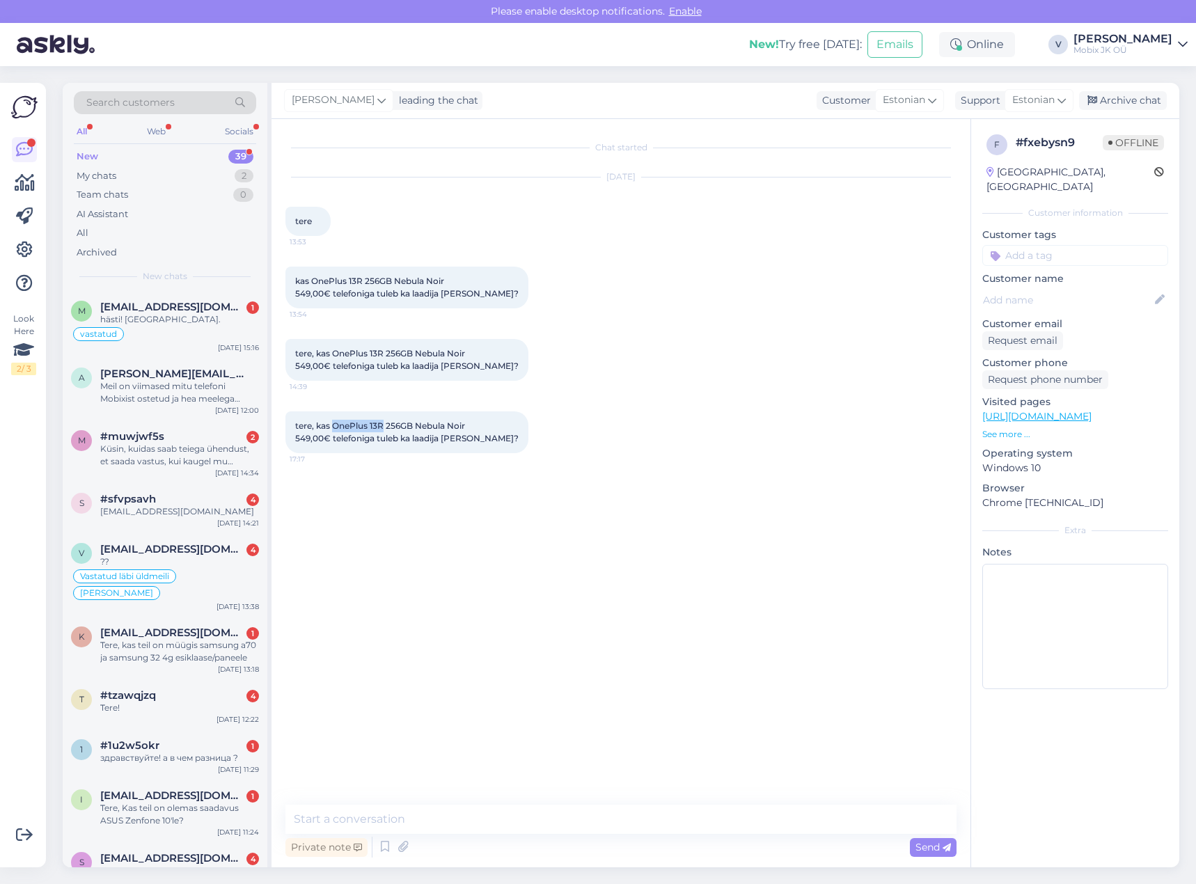
drag, startPoint x: 335, startPoint y: 425, endPoint x: 384, endPoint y: 418, distance: 49.8
click at [384, 418] on div "tere, kas OnePlus 13R 256GB Nebula Noir 549,00€ telefoniga tuleb ka laadija [PE…" at bounding box center [406, 432] width 243 height 42
copy span "OnePlus 13R"
click at [723, 820] on textarea at bounding box center [620, 819] width 671 height 29
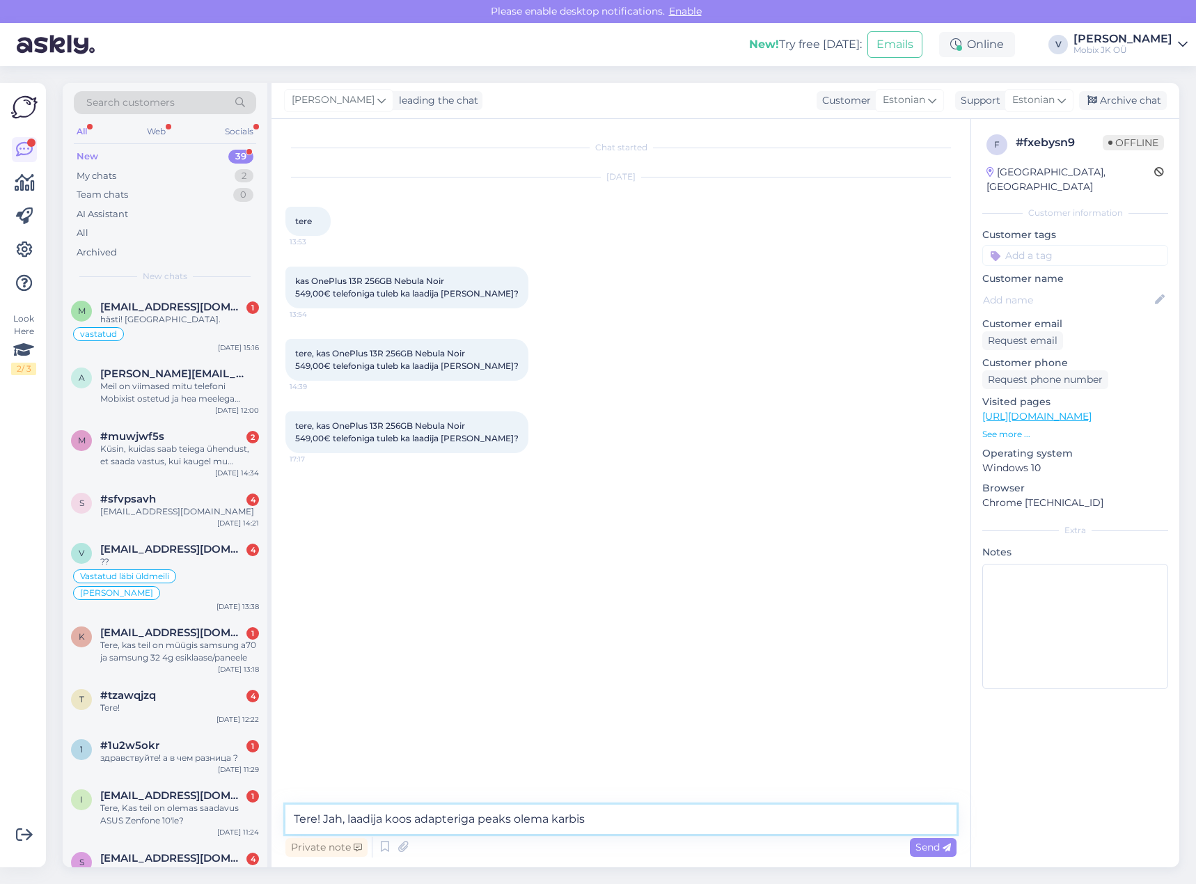
type textarea "Tere! Jah, laadija koos adapteriga peaks olema karbis!"
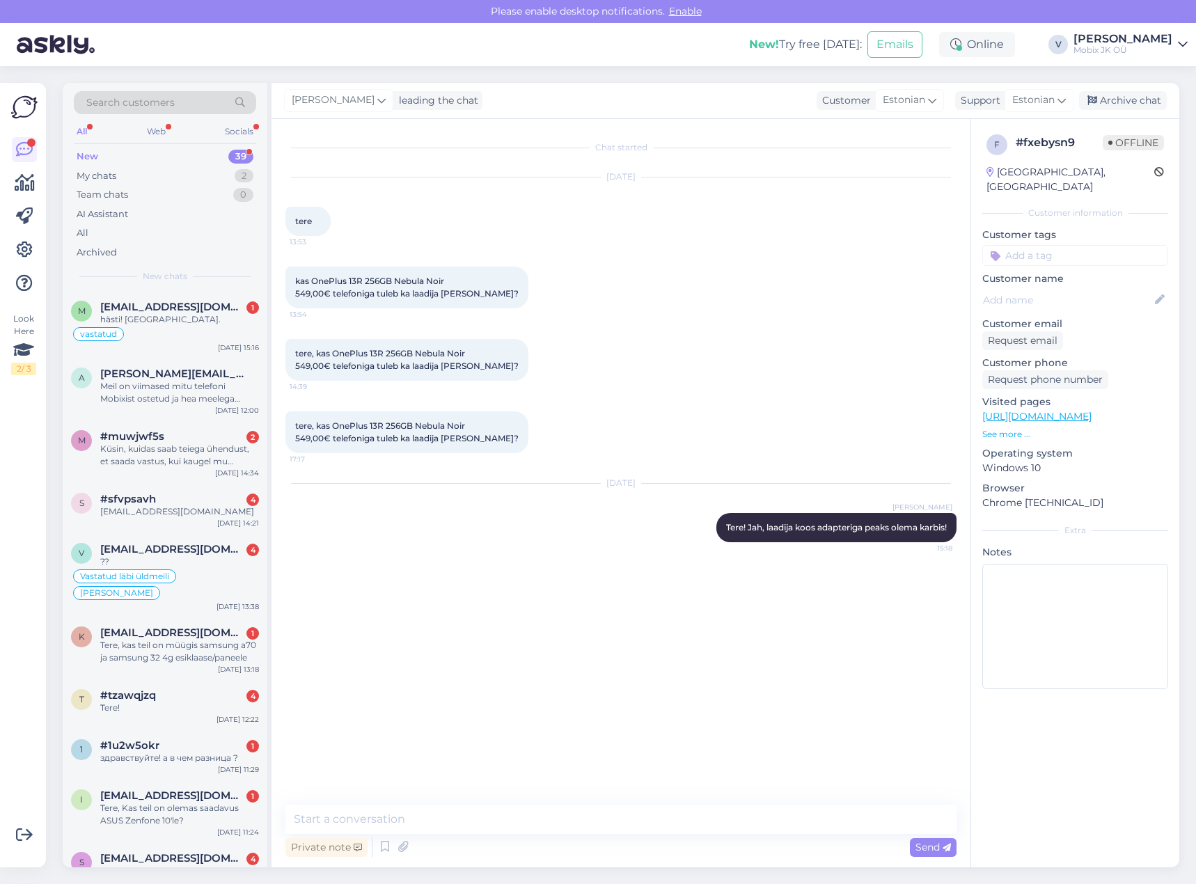
click at [1128, 245] on input at bounding box center [1075, 255] width 186 height 21
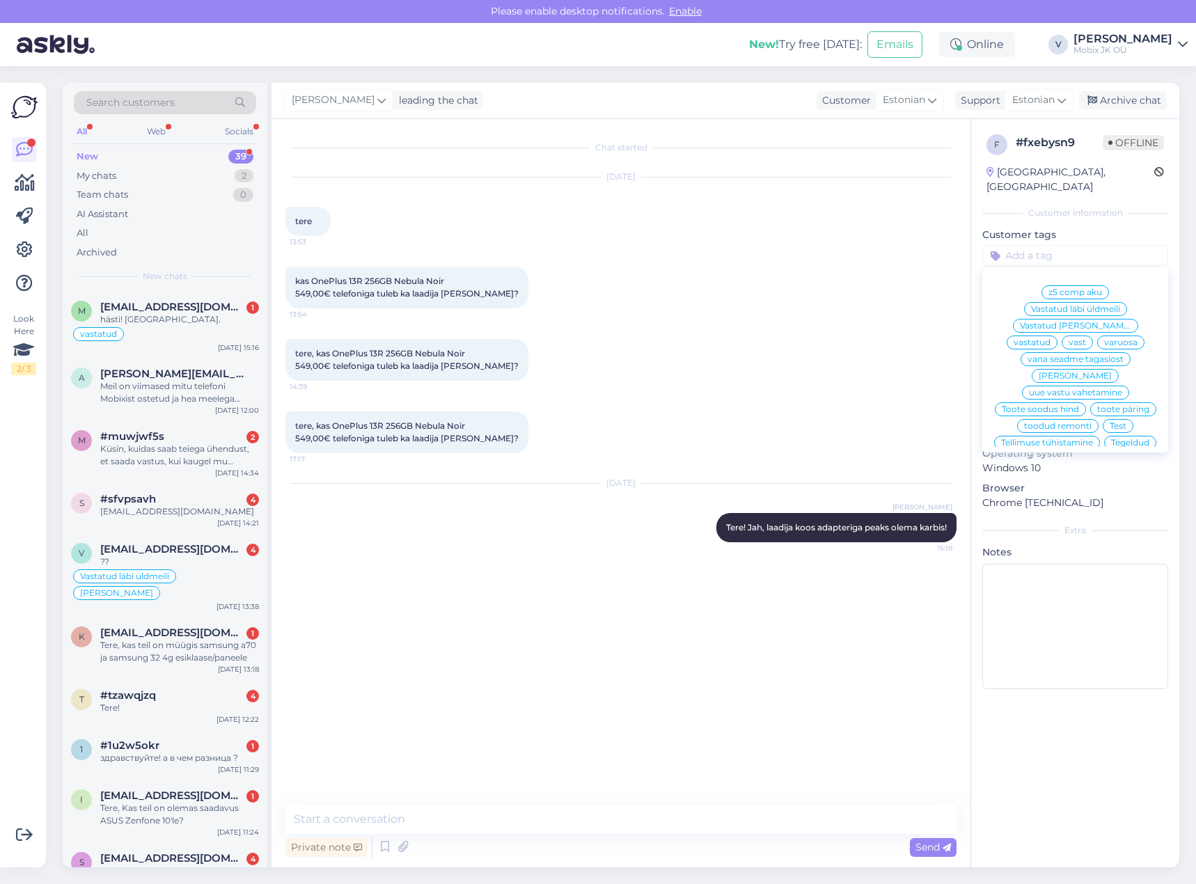
click at [1050, 338] on span "vastatud" at bounding box center [1032, 342] width 37 height 8
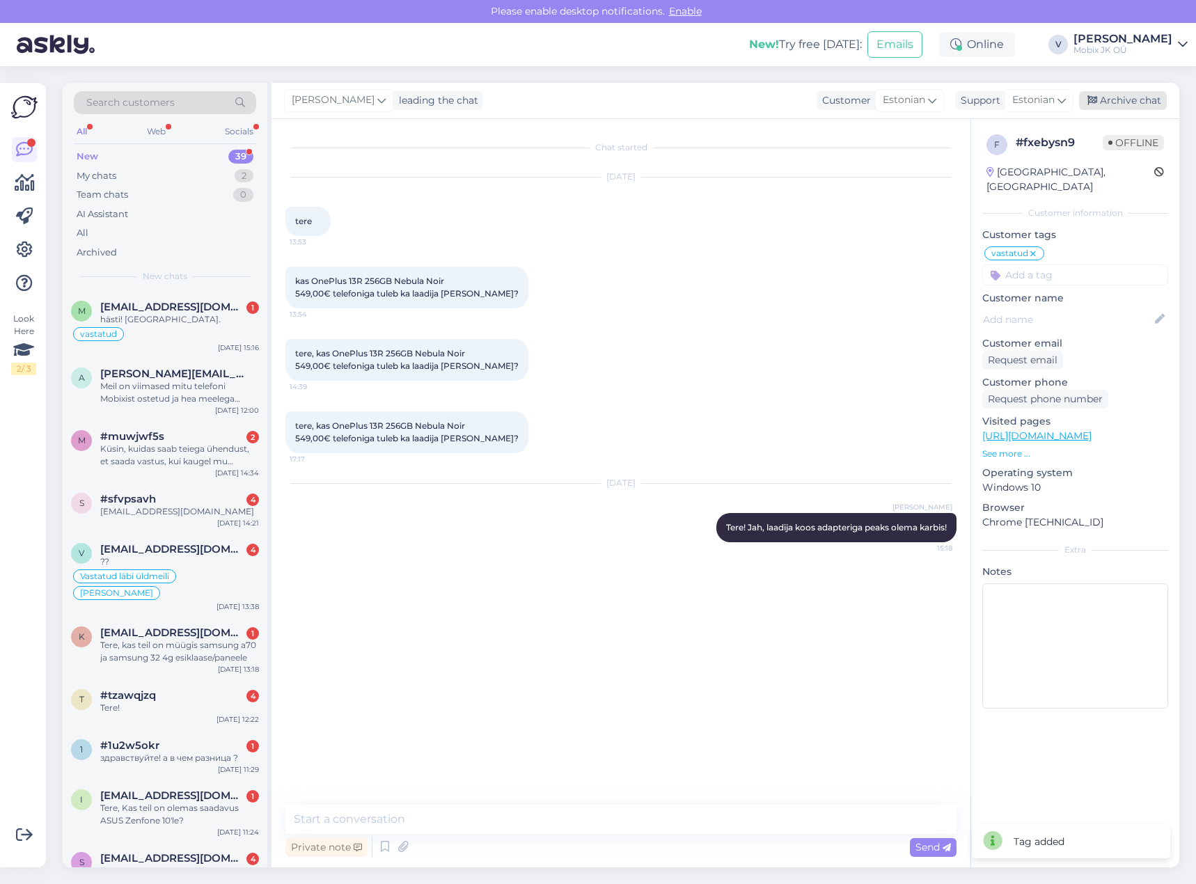
click at [1140, 102] on div "Archive chat" at bounding box center [1123, 100] width 88 height 19
click at [240, 469] on div "[DATE] 14:34" at bounding box center [237, 473] width 44 height 10
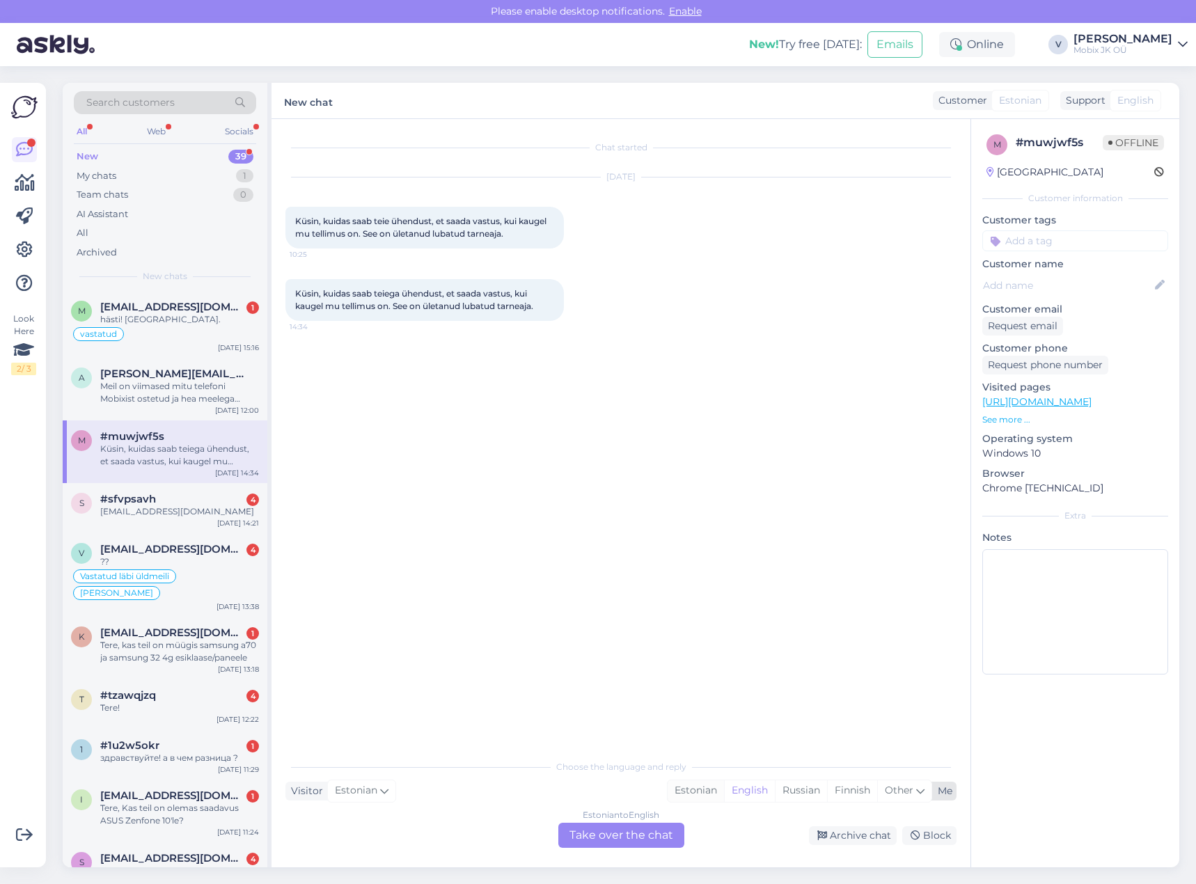
click at [701, 791] on div "Estonian" at bounding box center [696, 790] width 56 height 21
click at [631, 828] on div "Estonian to Estonian Take over the chat" at bounding box center [621, 835] width 126 height 25
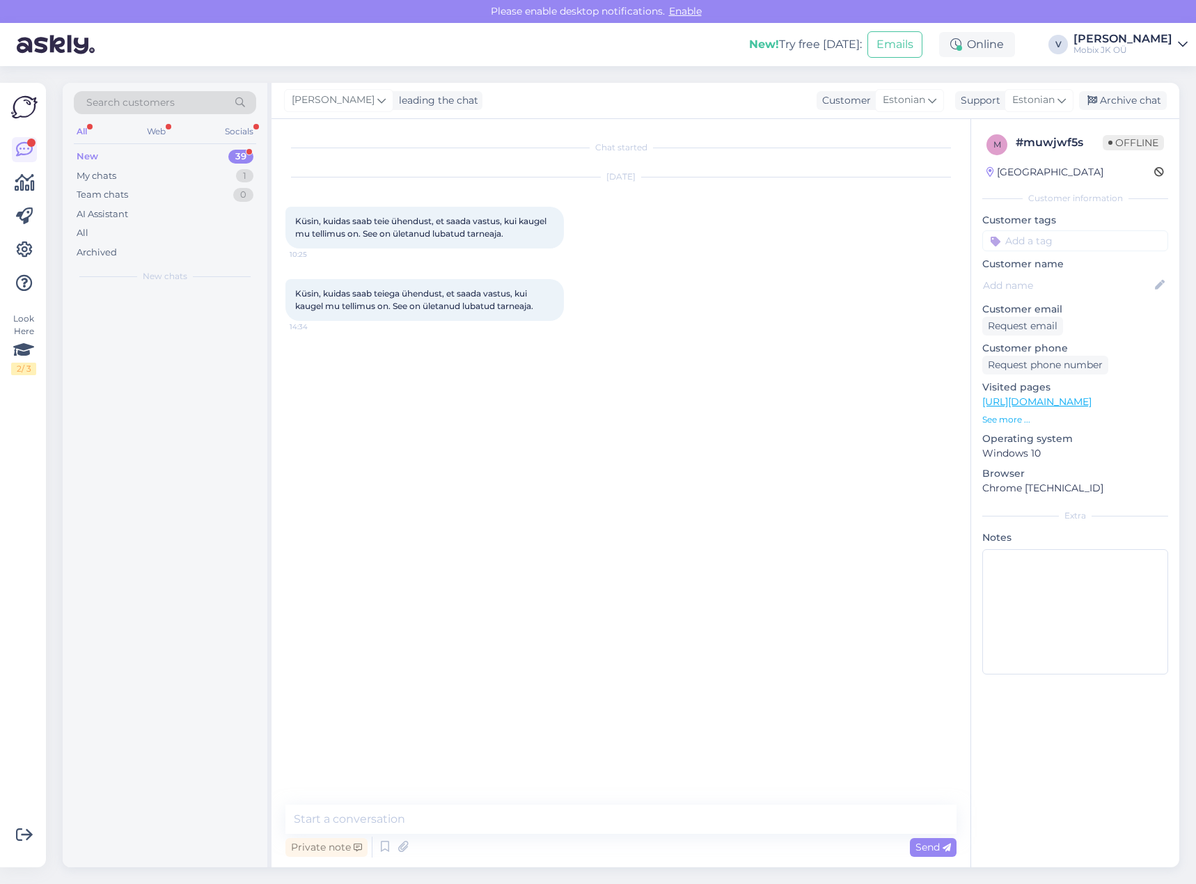
click at [637, 817] on textarea at bounding box center [620, 819] width 671 height 29
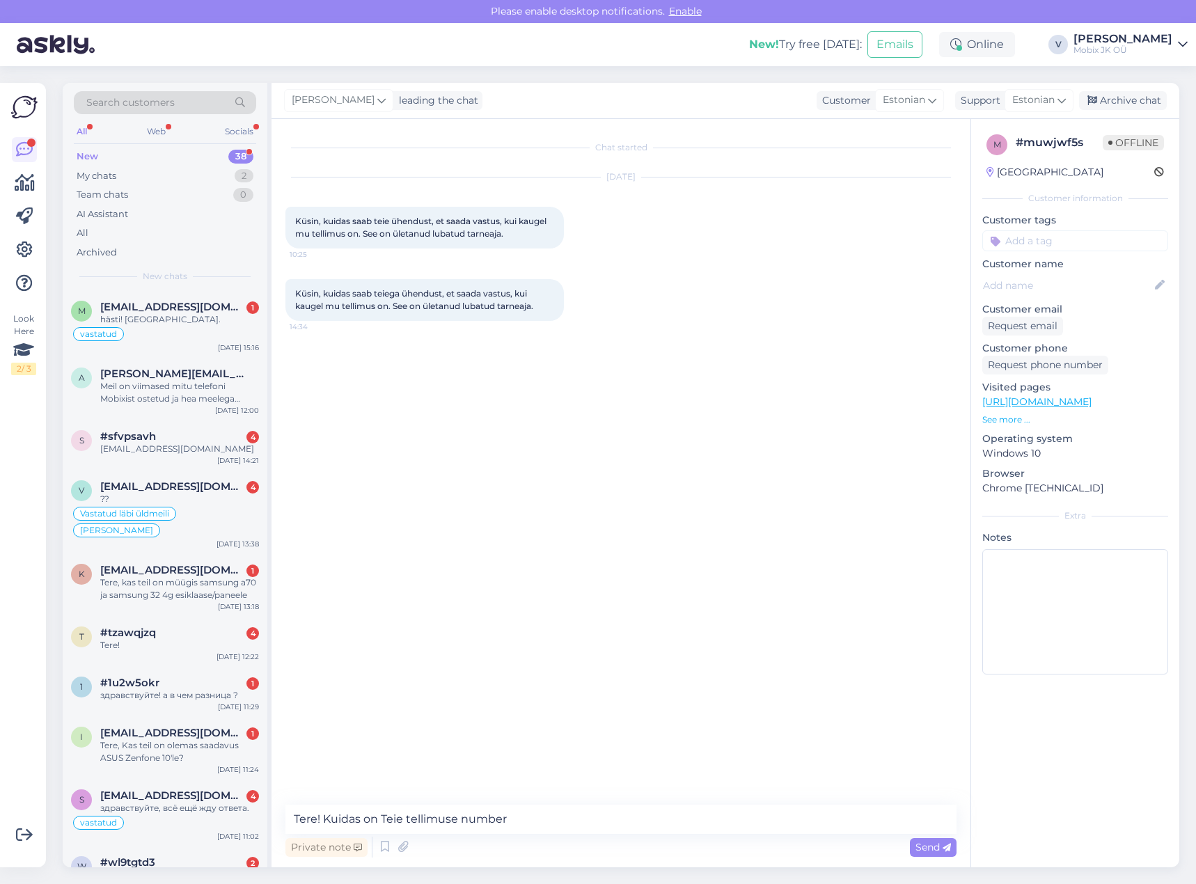
type textarea "Tere! Kuidas on Teie tellimuse number?"
click at [1095, 238] on input at bounding box center [1075, 240] width 186 height 21
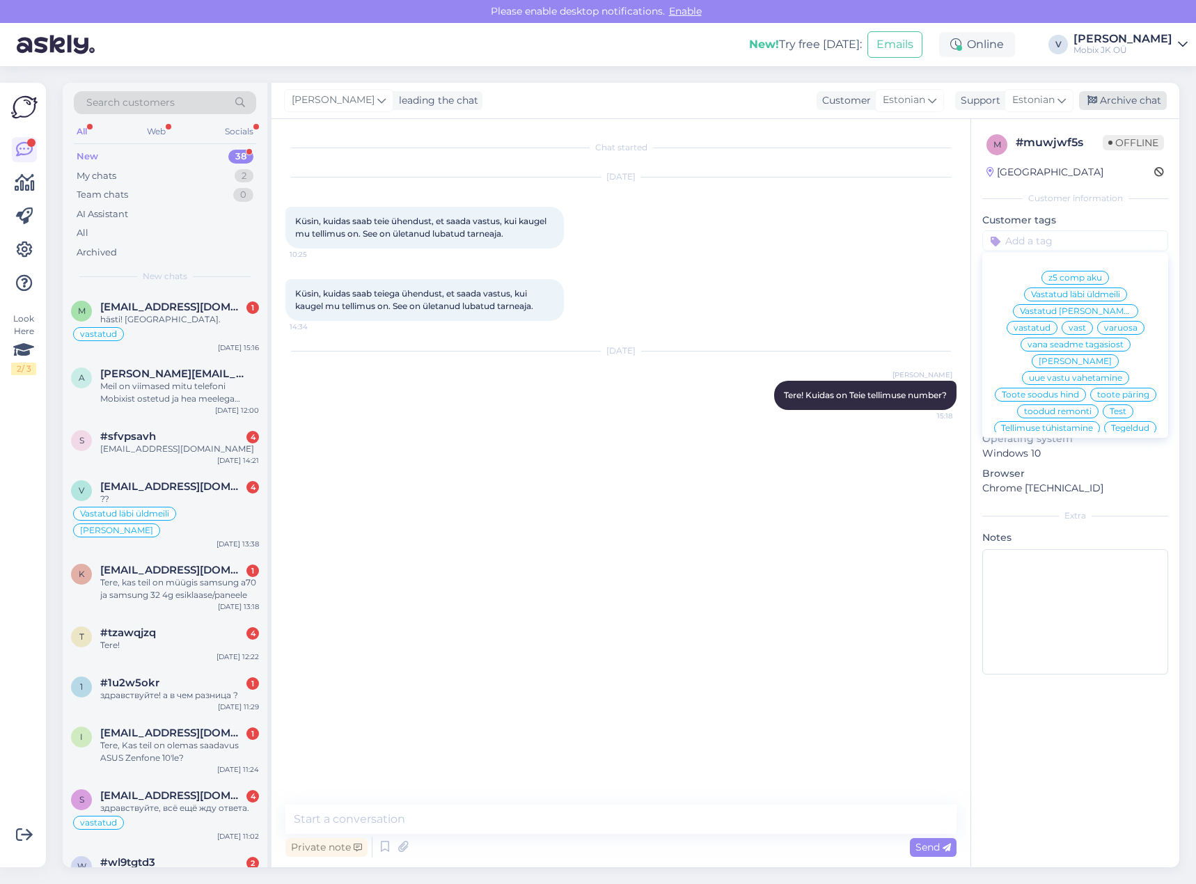
click at [1131, 95] on div "Archive chat" at bounding box center [1123, 100] width 88 height 19
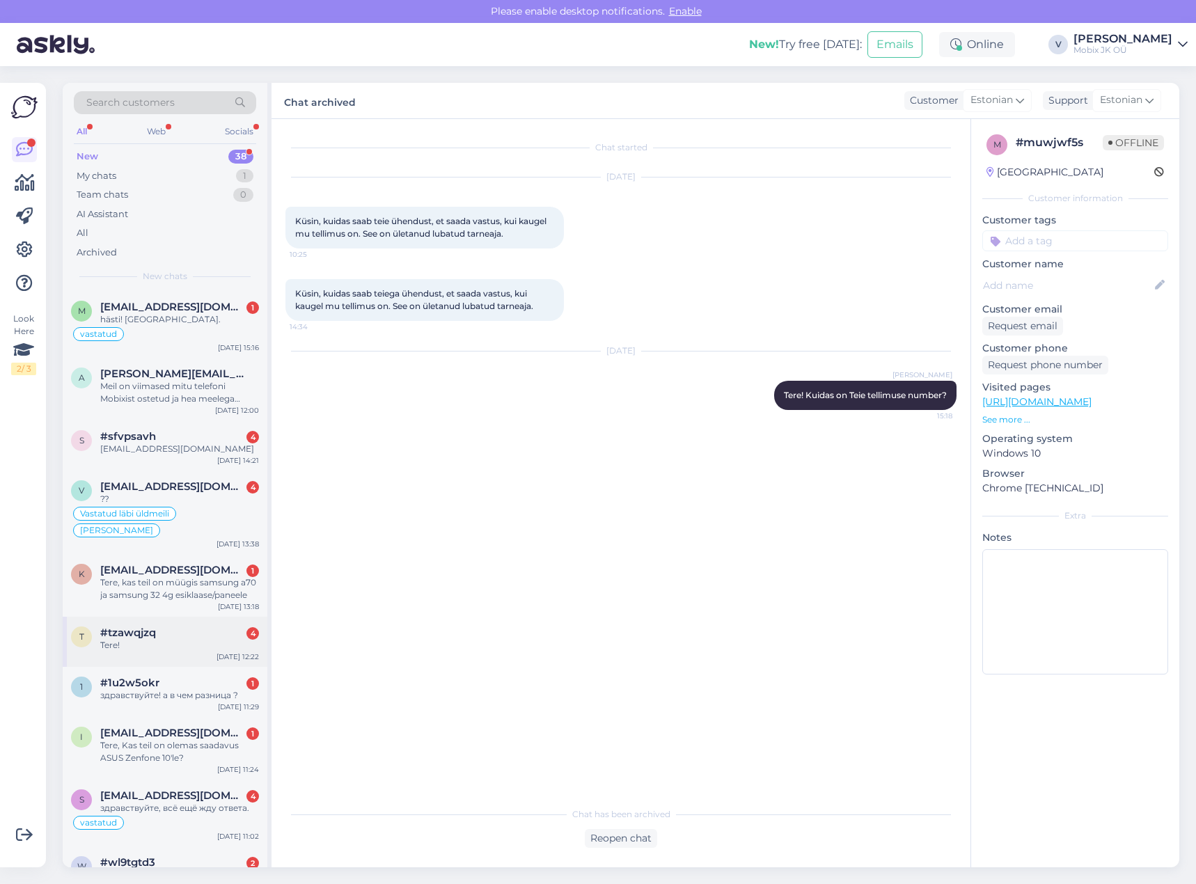
click at [209, 647] on div "Tere!" at bounding box center [179, 645] width 159 height 13
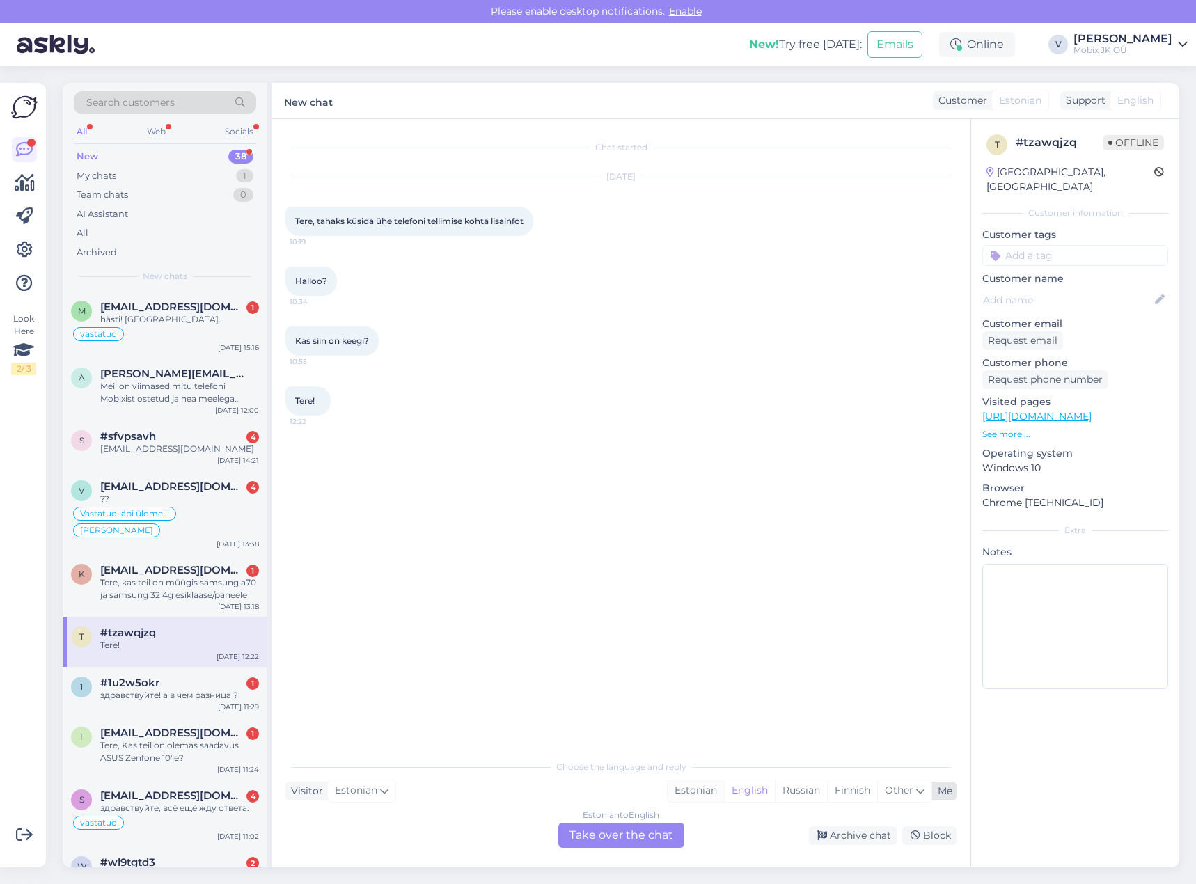
click at [695, 793] on div "Estonian" at bounding box center [696, 790] width 56 height 21
drag, startPoint x: 648, startPoint y: 831, endPoint x: 657, endPoint y: 819, distance: 15.5
click at [649, 831] on div "Estonian to Estonian Take over the chat" at bounding box center [621, 835] width 126 height 25
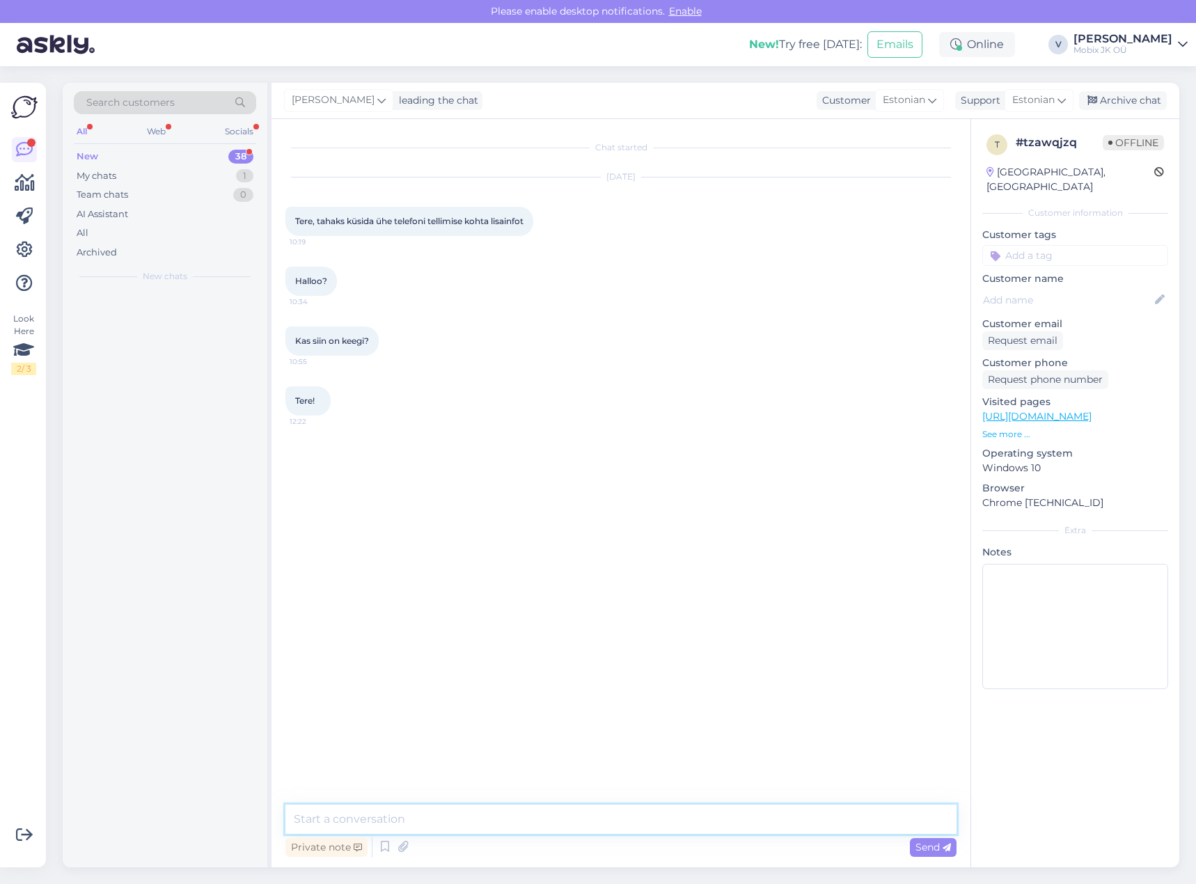
click at [657, 819] on textarea at bounding box center [620, 819] width 671 height 29
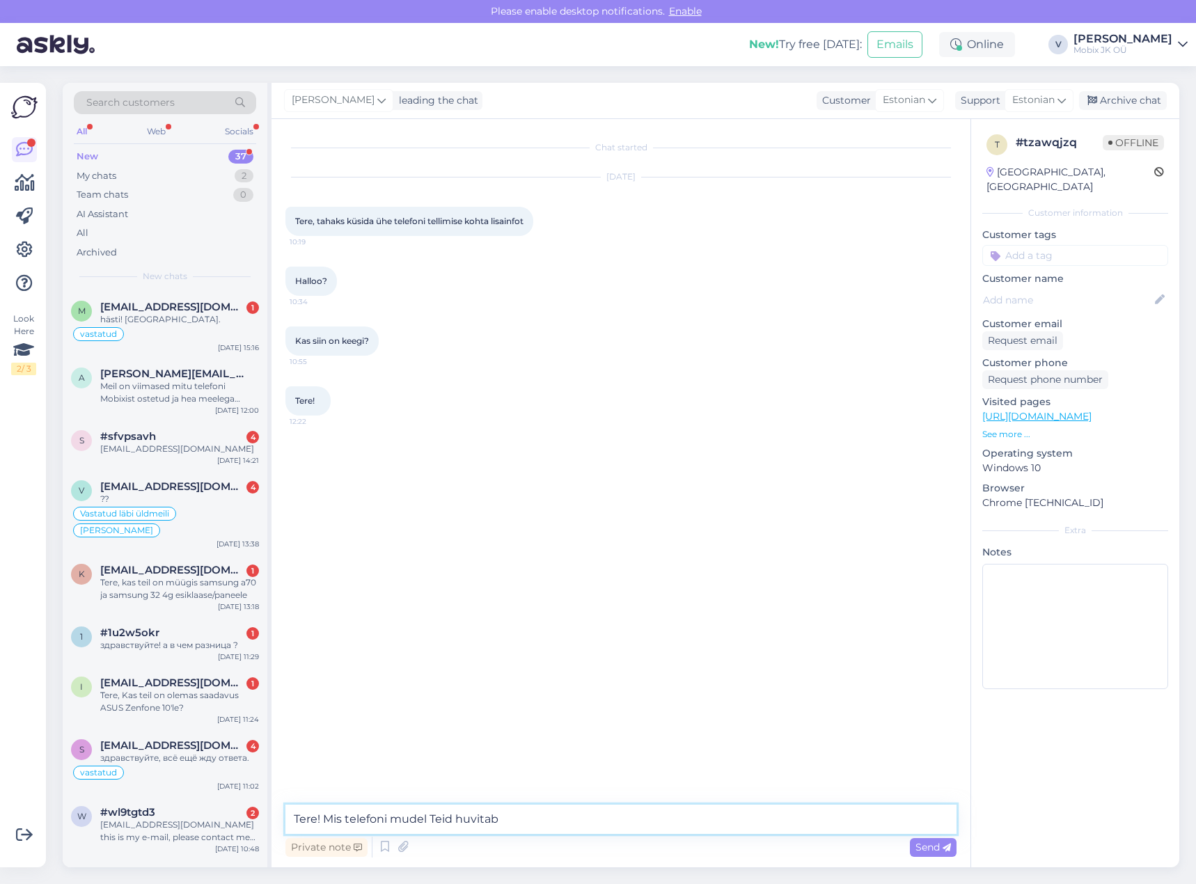
type textarea "Tere! Mis telefoni mudel Teid huvitab?"
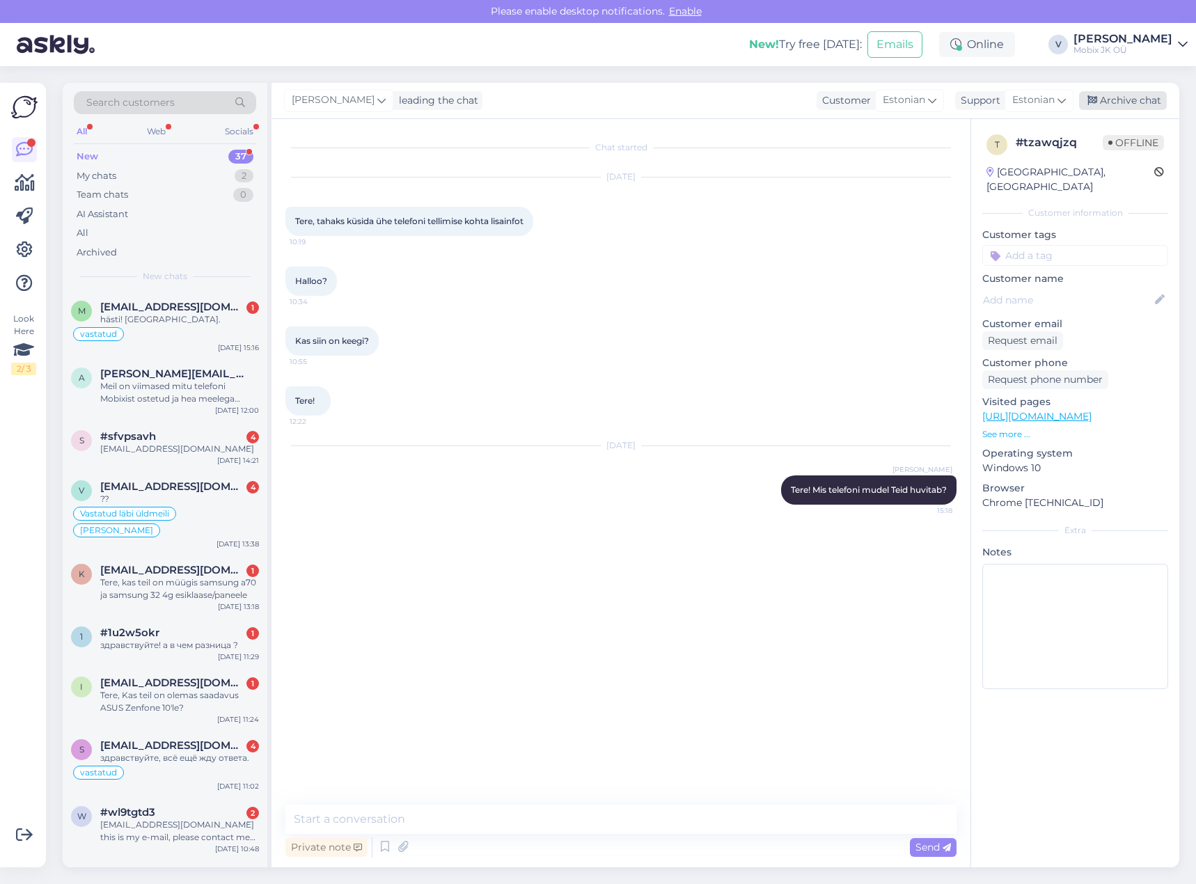
click at [1121, 100] on div "Archive chat" at bounding box center [1123, 100] width 88 height 19
click at [226, 330] on div "vastatud" at bounding box center [165, 334] width 188 height 17
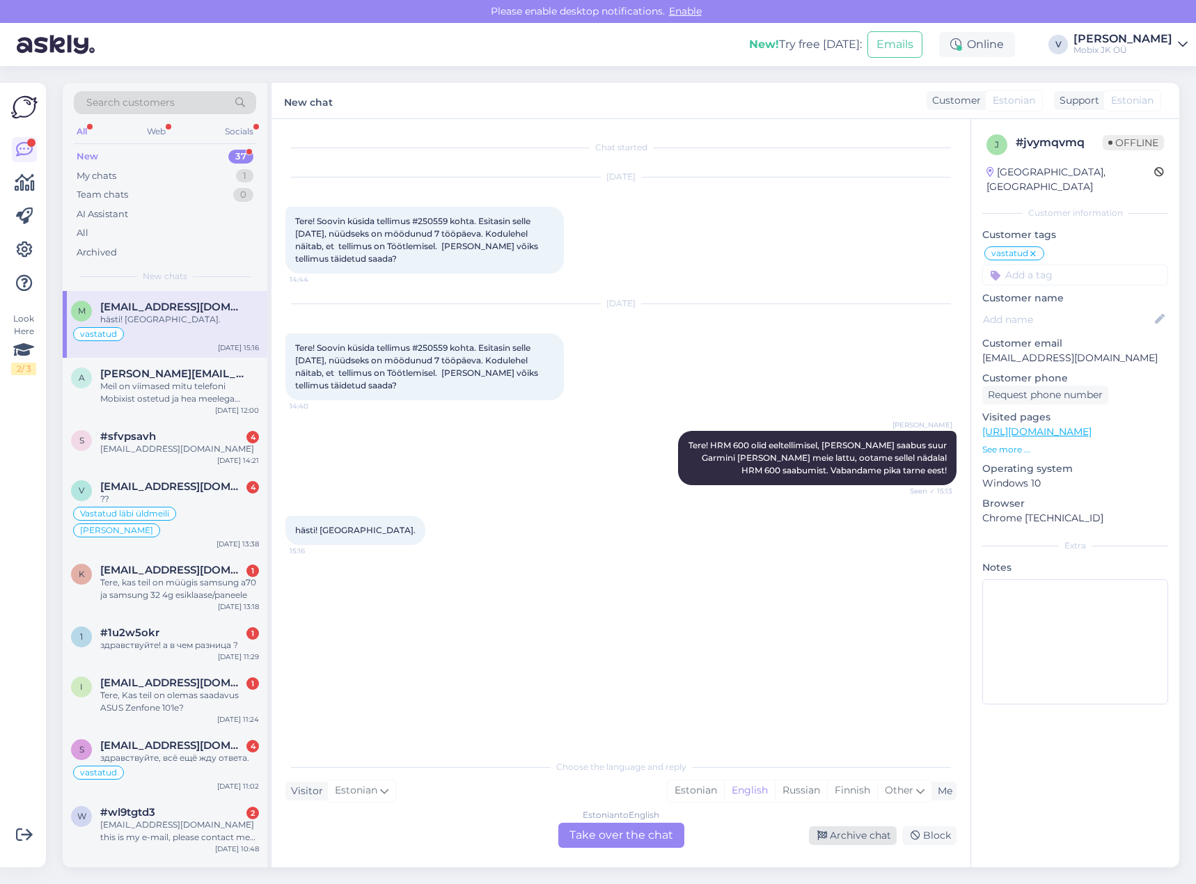
click at [844, 842] on div "Archive chat" at bounding box center [853, 835] width 88 height 19
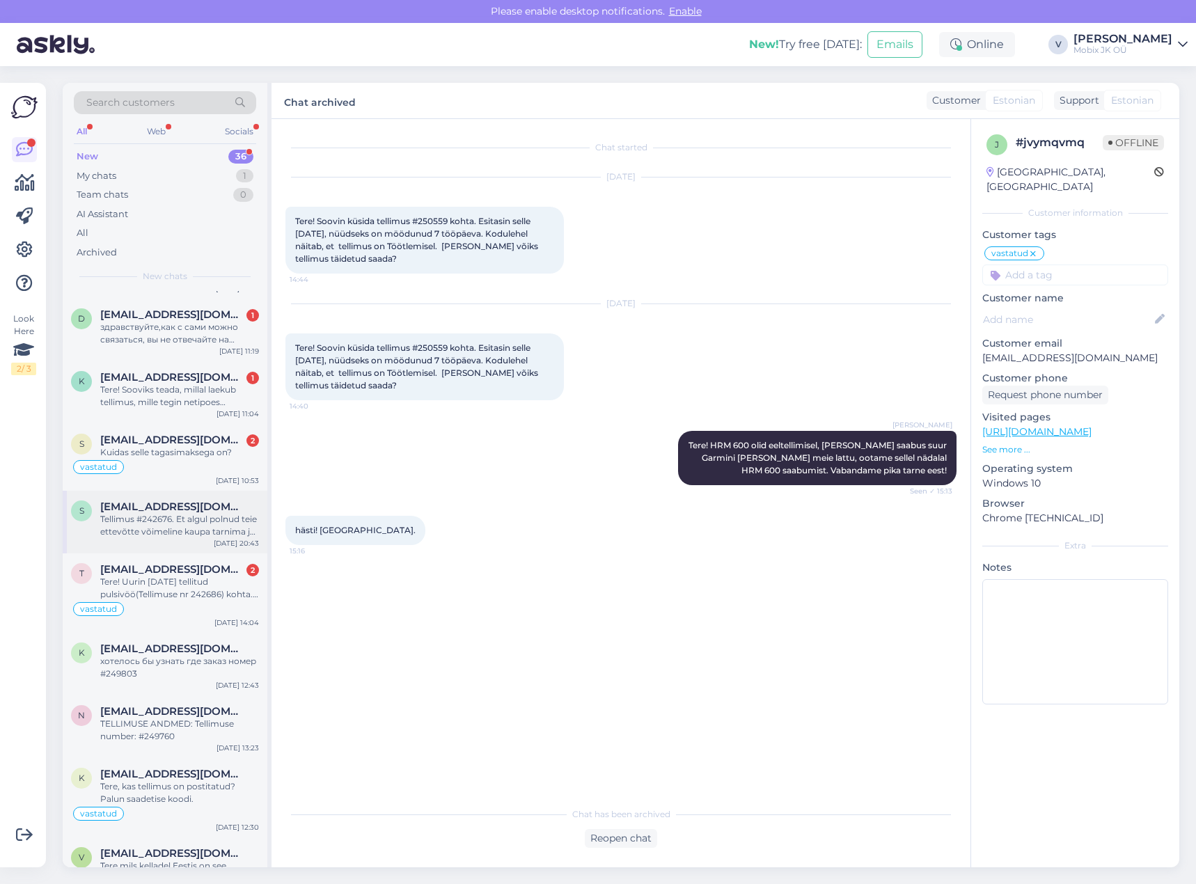
scroll to position [1635, 0]
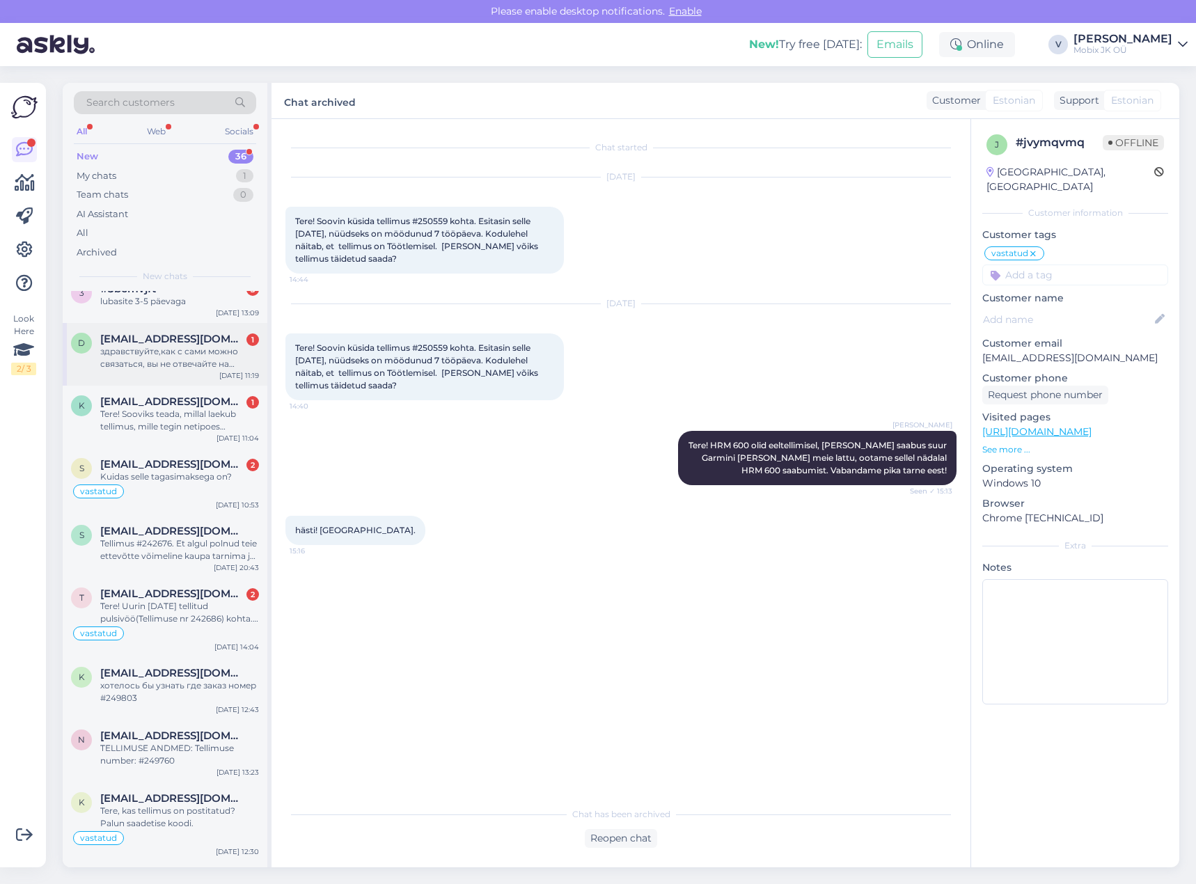
click at [178, 370] on div "здравствуйте,как с сами можно связаться, вы не отвечайте на звонки ?" at bounding box center [179, 357] width 159 height 25
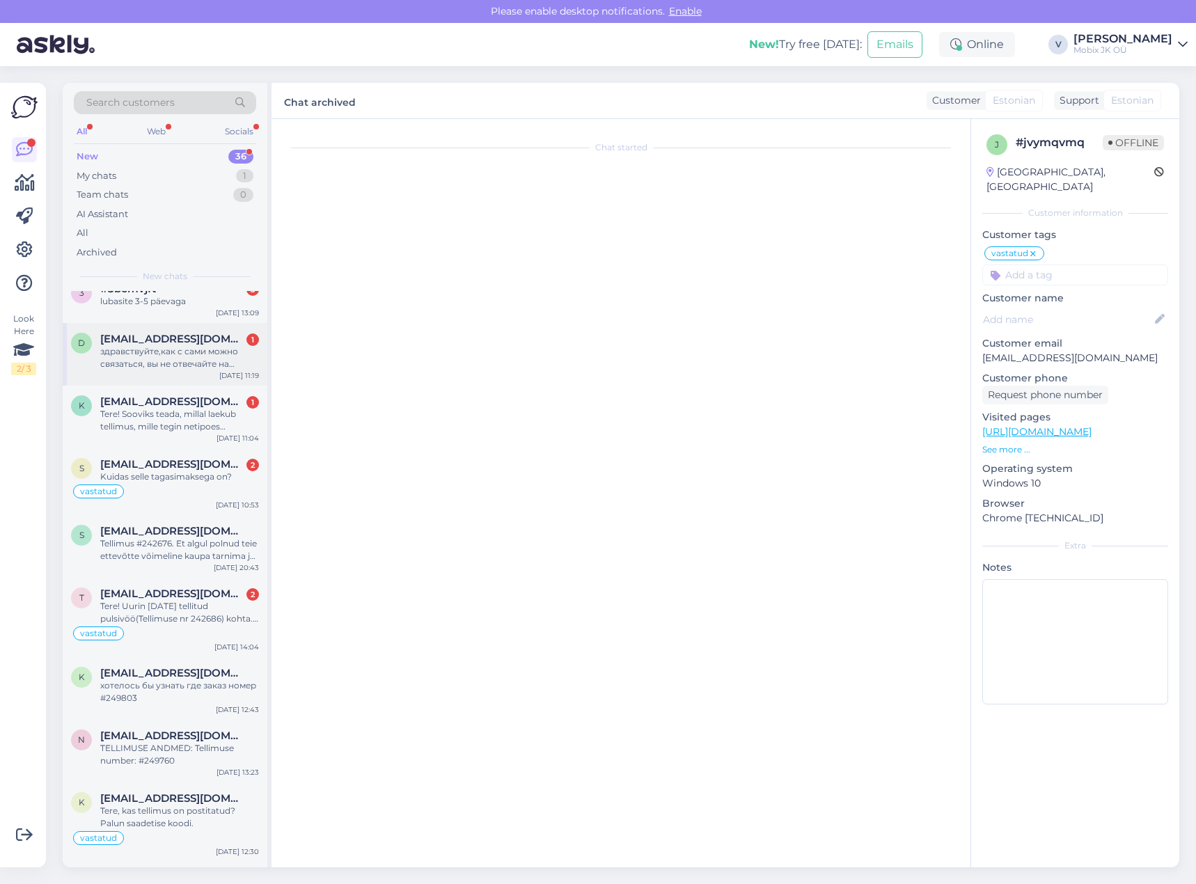
click at [223, 345] on span "[EMAIL_ADDRESS][DOMAIN_NAME]" at bounding box center [172, 339] width 145 height 13
click at [213, 407] on div "k [EMAIL_ADDRESS][DOMAIN_NAME] 1 Tere! Sooviks teada, millal laekub tellimus, m…" at bounding box center [165, 417] width 205 height 63
click at [191, 364] on div "здравствуйте,как с сами можно связаться, вы не отвечайте на звонки ?" at bounding box center [179, 357] width 159 height 25
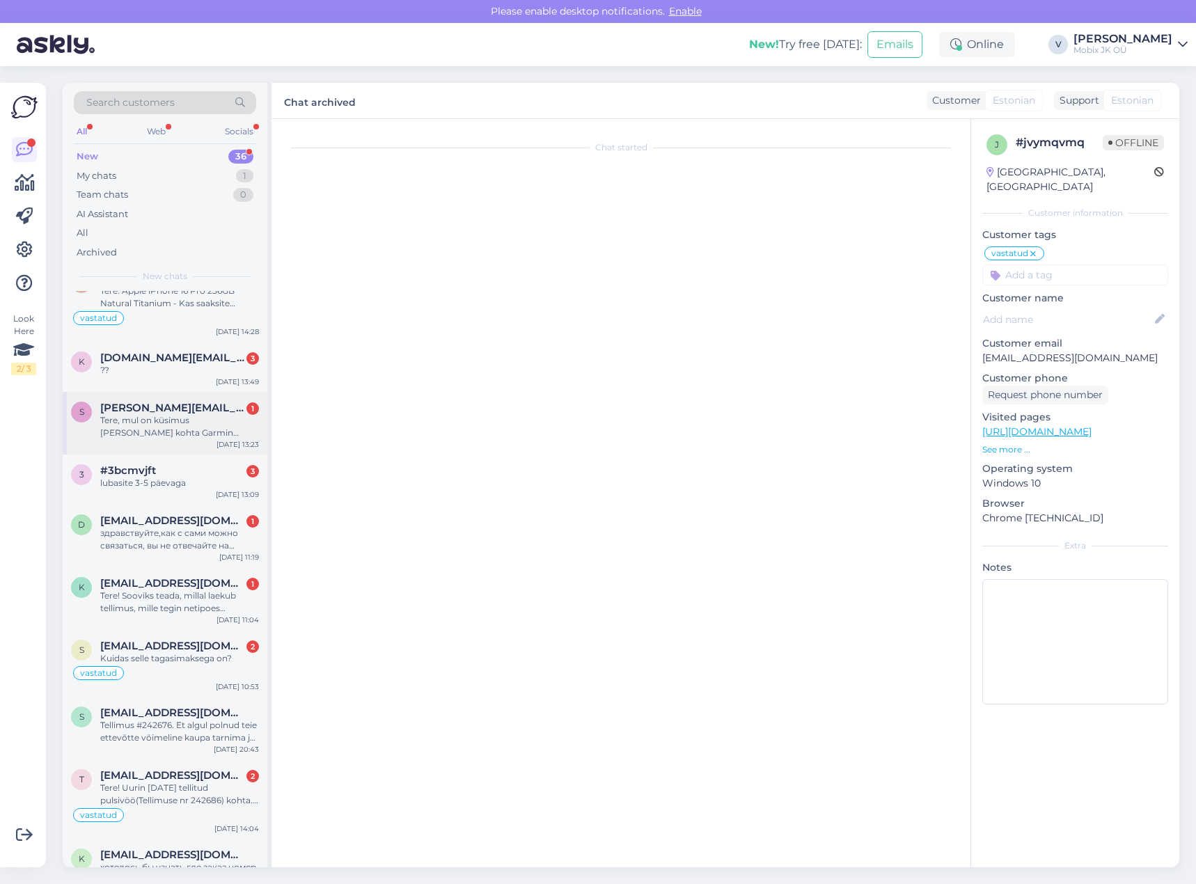
scroll to position [1426, 0]
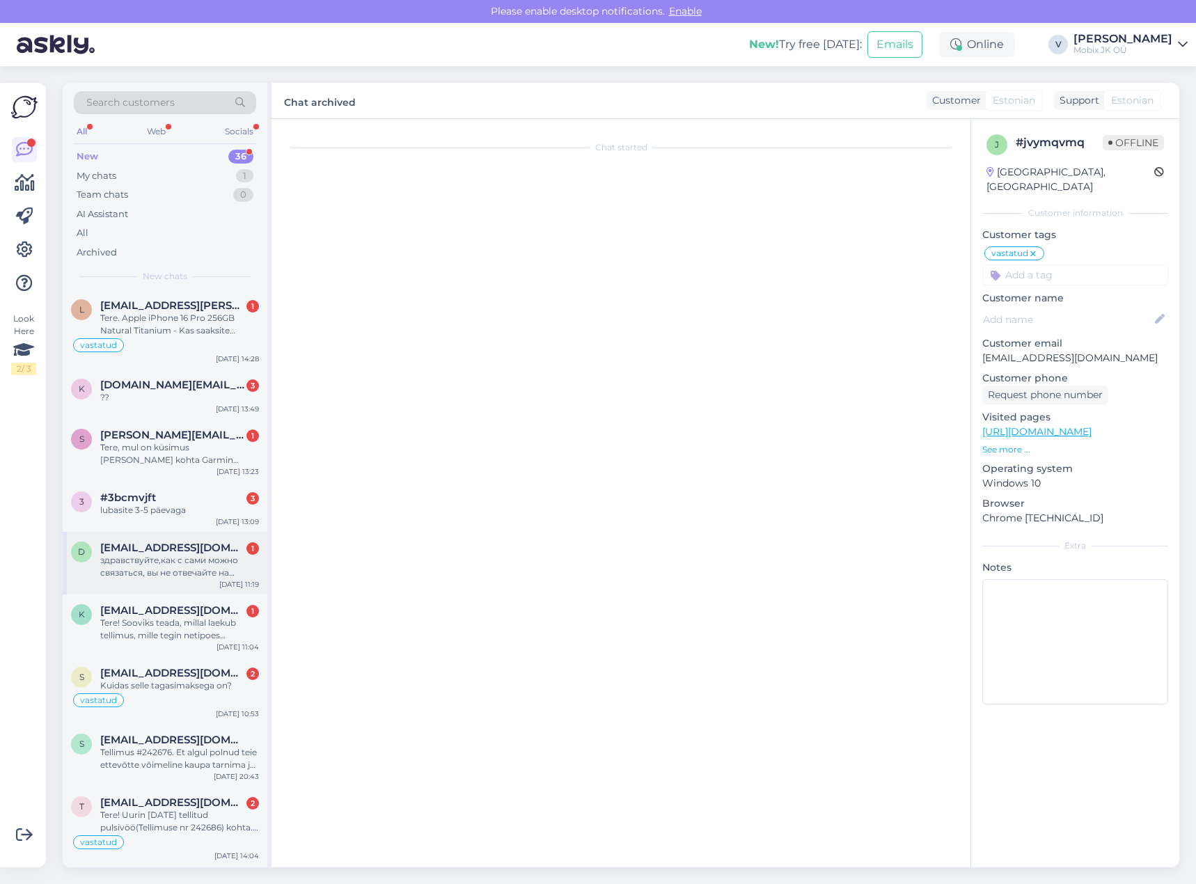
click at [199, 554] on span "[EMAIL_ADDRESS][DOMAIN_NAME]" at bounding box center [172, 548] width 145 height 13
click at [192, 554] on span "[EMAIL_ADDRESS][DOMAIN_NAME]" at bounding box center [172, 548] width 145 height 13
click at [198, 517] on div "lubasite 3-5 päevaga" at bounding box center [179, 510] width 159 height 13
click at [169, 419] on div "k [DOMAIN_NAME][EMAIL_ADDRESS][DOMAIN_NAME] 3 ?? [DATE] 13:49" at bounding box center [165, 394] width 205 height 50
drag, startPoint x: 168, startPoint y: 399, endPoint x: 184, endPoint y: 330, distance: 70.6
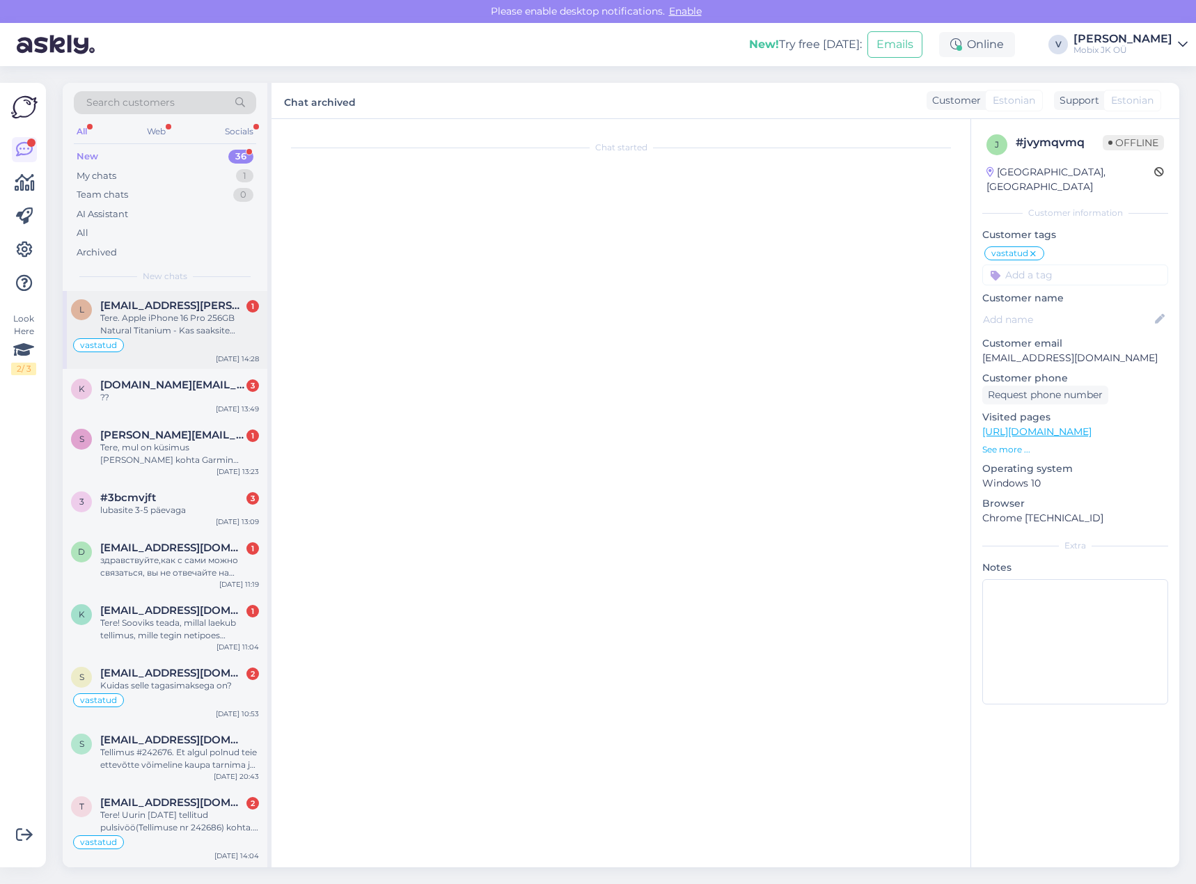
click at [168, 391] on span "[DOMAIN_NAME][EMAIL_ADDRESS][DOMAIN_NAME]" at bounding box center [172, 385] width 145 height 13
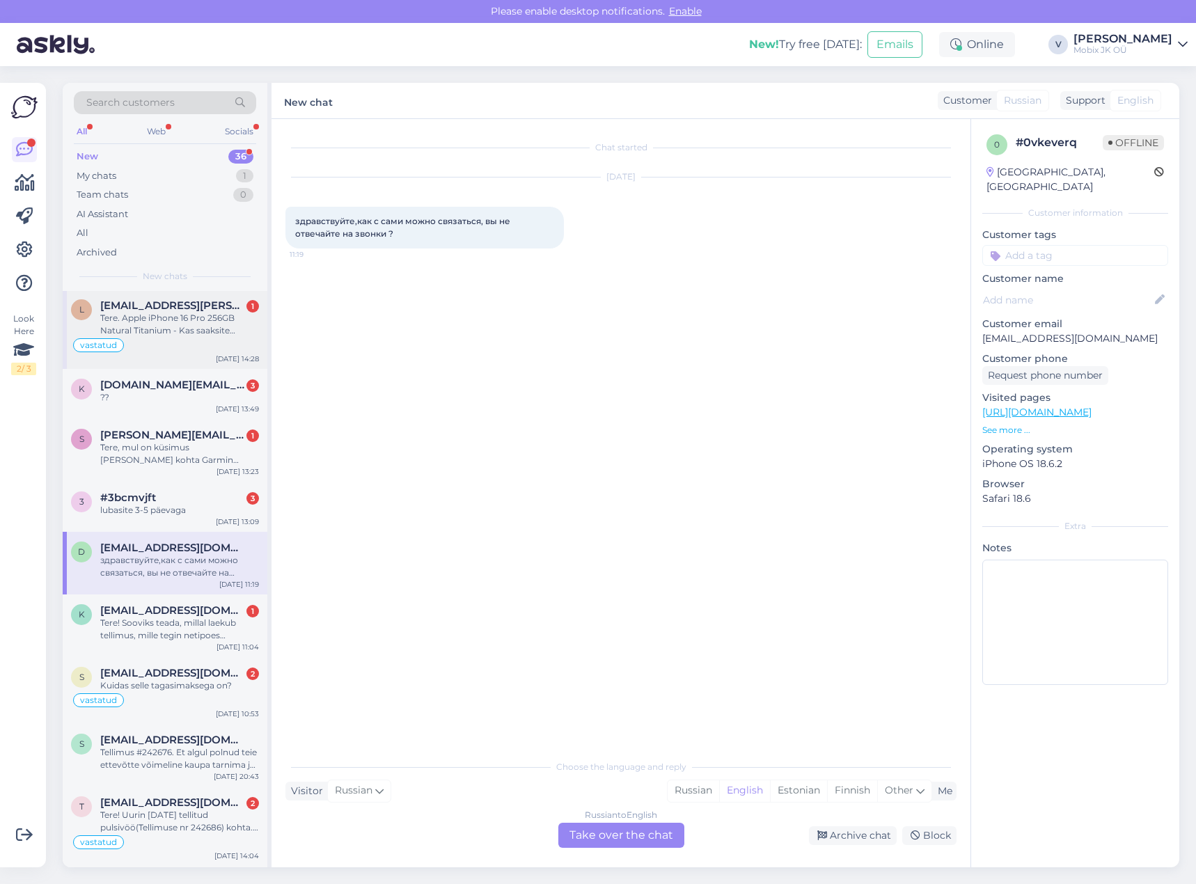
click at [184, 328] on div "Tere. Apple iPhone 16 Pro 256GB Natural Titanium - Kas saaksite täpsustada mis …" at bounding box center [179, 324] width 159 height 25
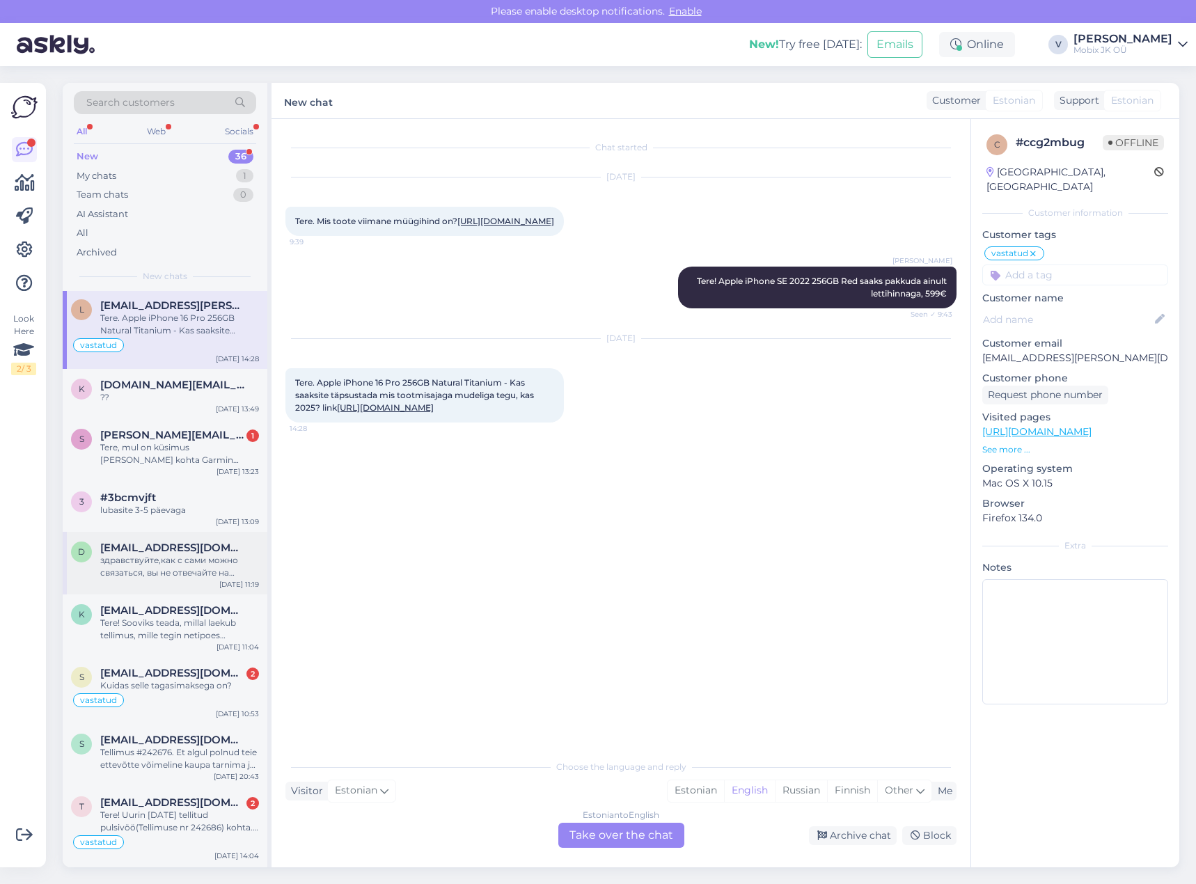
click at [180, 554] on span "[EMAIL_ADDRESS][DOMAIN_NAME]" at bounding box center [172, 548] width 145 height 13
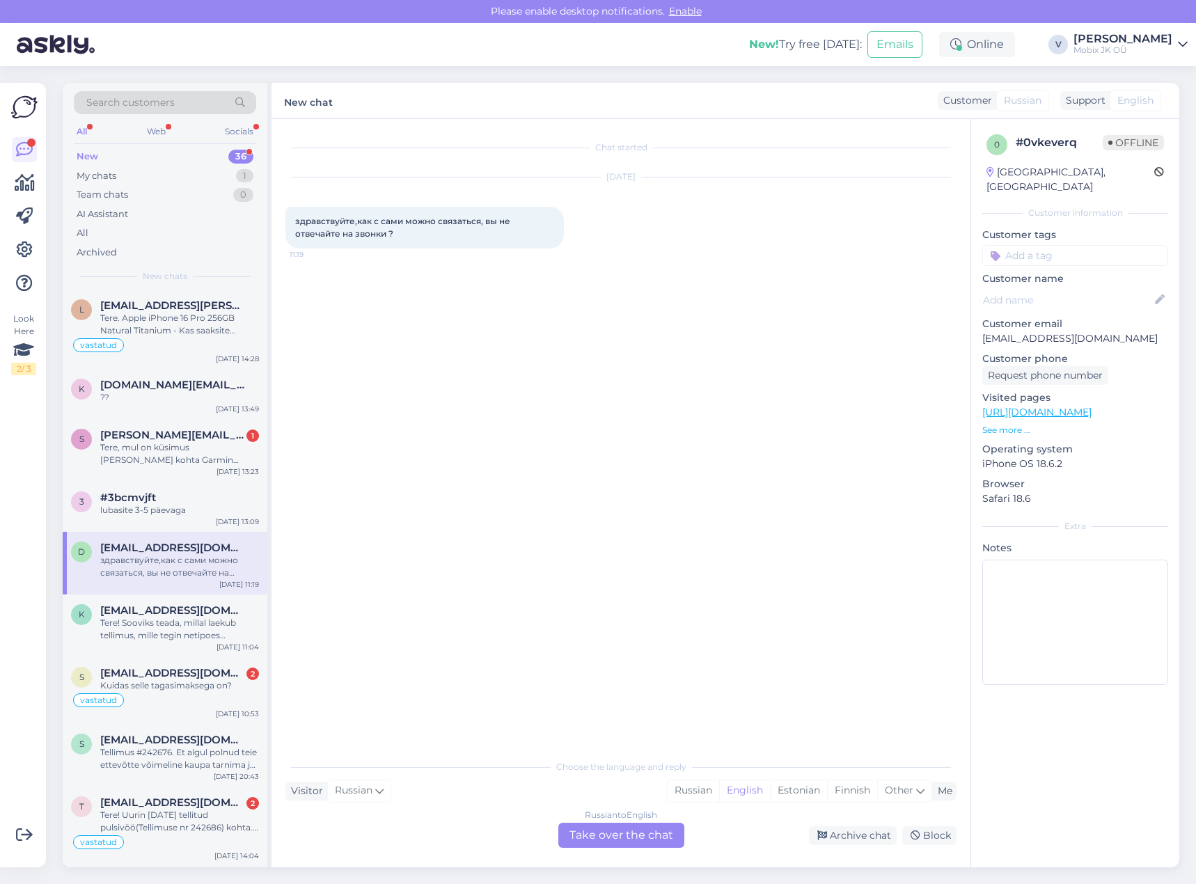
click at [1030, 245] on input at bounding box center [1075, 255] width 186 height 21
type input "valer"
click at [1083, 288] on span "[PERSON_NAME]" at bounding box center [1075, 292] width 73 height 8
click at [1078, 245] on div "z5 comp aku Vastatud läbi üldmeili Vastatud [PERSON_NAME] vastatud vast varuosa…" at bounding box center [1075, 255] width 186 height 21
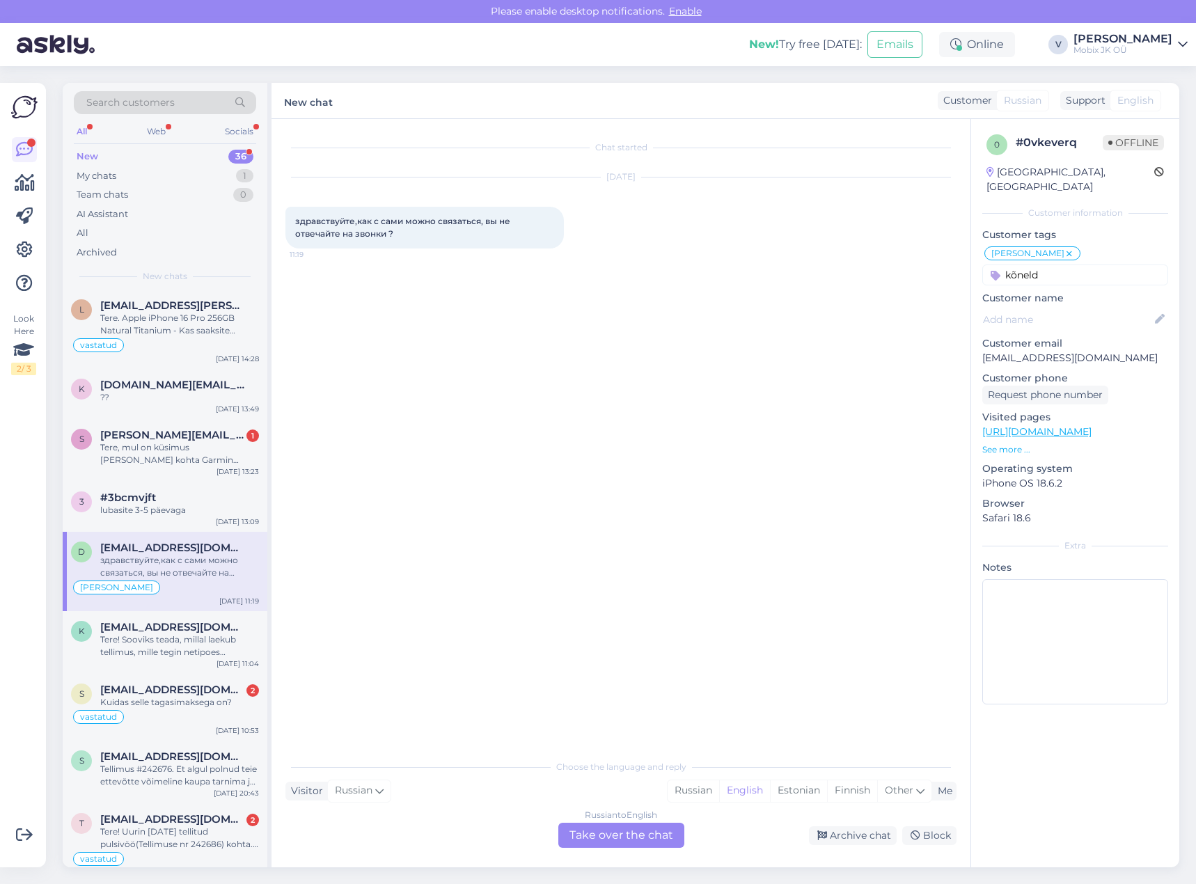
click at [1064, 265] on input "kõneld" at bounding box center [1075, 275] width 186 height 21
type input "k"
type input "kõne"
drag, startPoint x: 1046, startPoint y: 264, endPoint x: 979, endPoint y: 262, distance: 66.1
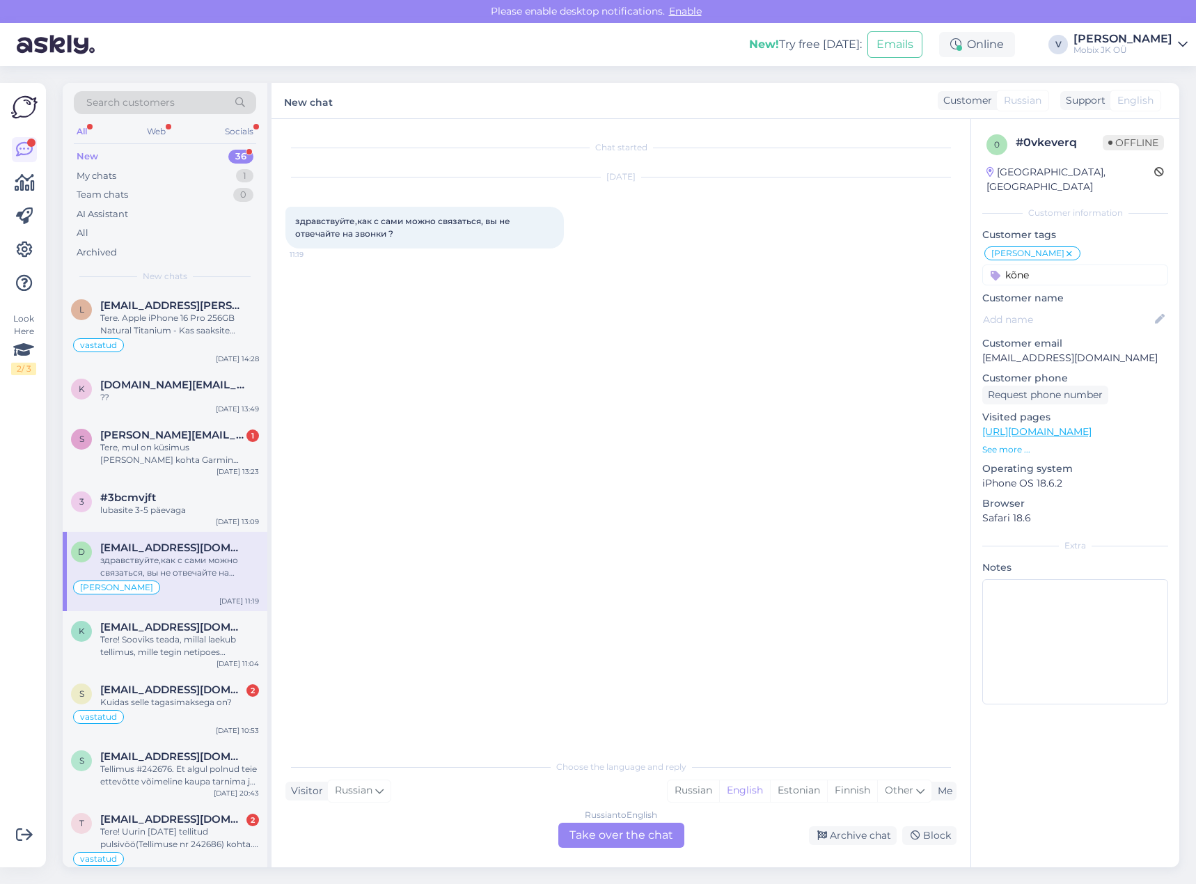
click at [979, 262] on div "0 # 0vkeverq Offline [GEOGRAPHIC_DATA], [GEOGRAPHIC_DATA] Customer information …" at bounding box center [1075, 422] width 208 height 606
click at [881, 835] on div "Archive chat" at bounding box center [853, 835] width 88 height 19
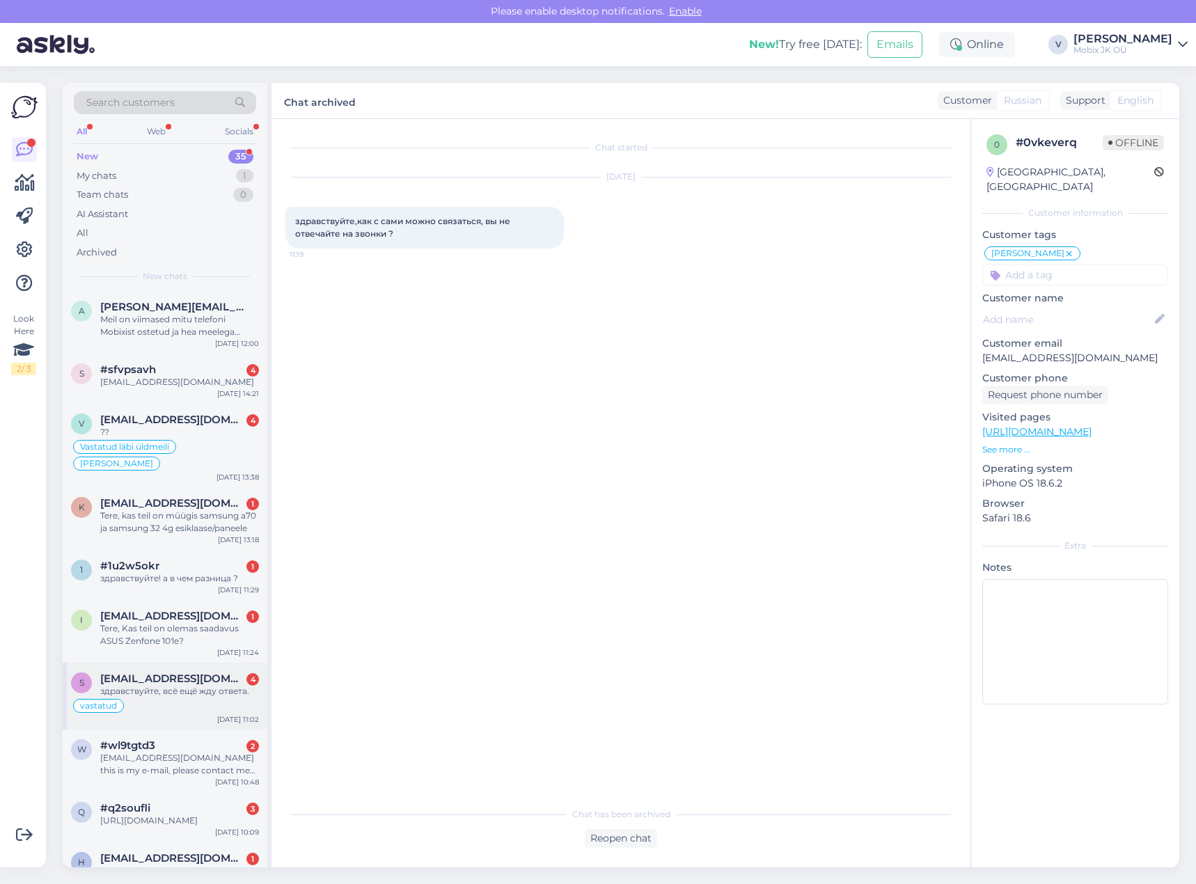
click at [221, 688] on div "здравствуйте, всё ещё жду ответа." at bounding box center [179, 691] width 159 height 13
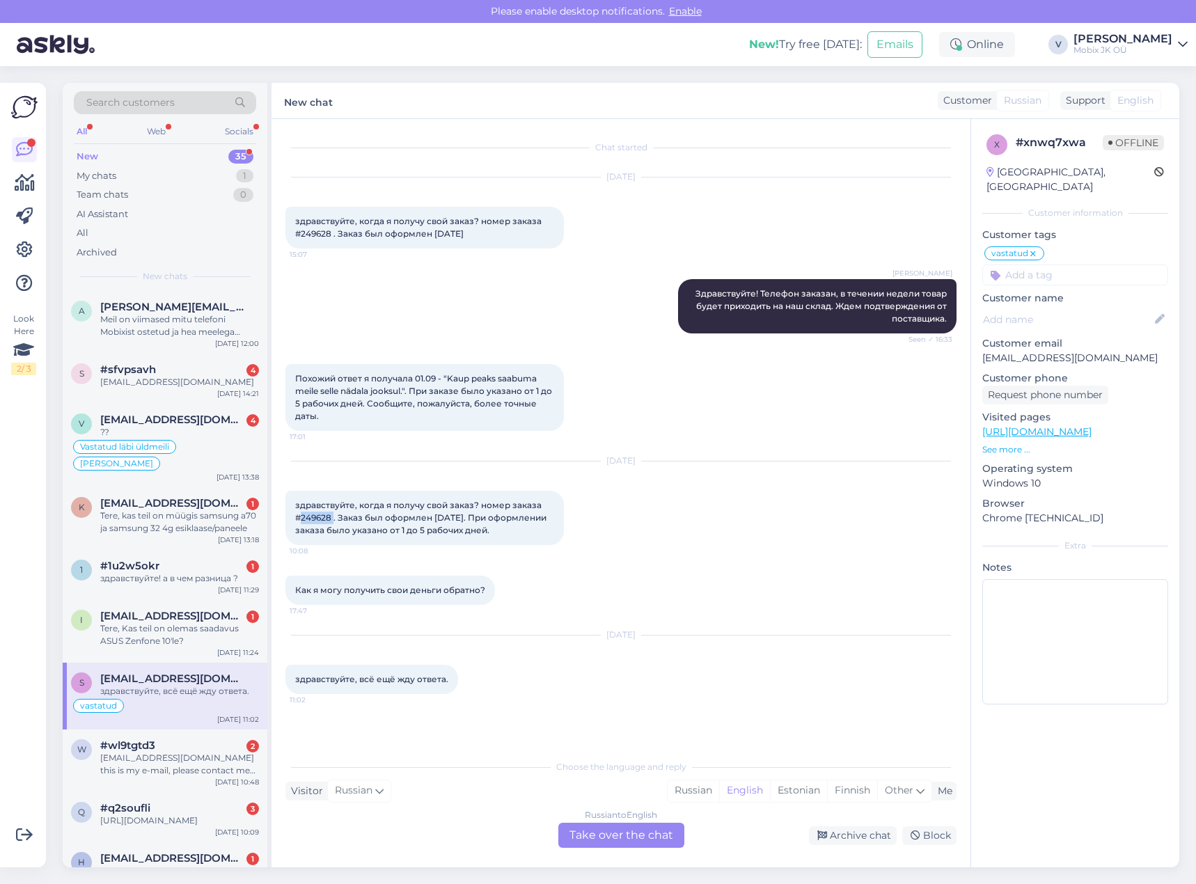
drag, startPoint x: 302, startPoint y: 517, endPoint x: 335, endPoint y: 517, distance: 32.7
click at [335, 517] on span "здравствуйте, когда я получу свой заказ? номер заказа #249628 . Заказ был оформ…" at bounding box center [421, 518] width 253 height 36
drag, startPoint x: 300, startPoint y: 518, endPoint x: 330, endPoint y: 516, distance: 30.0
click at [330, 516] on span "здравствуйте, когда я получу свой заказ? номер заказа #249628 . Заказ был оформ…" at bounding box center [421, 518] width 253 height 36
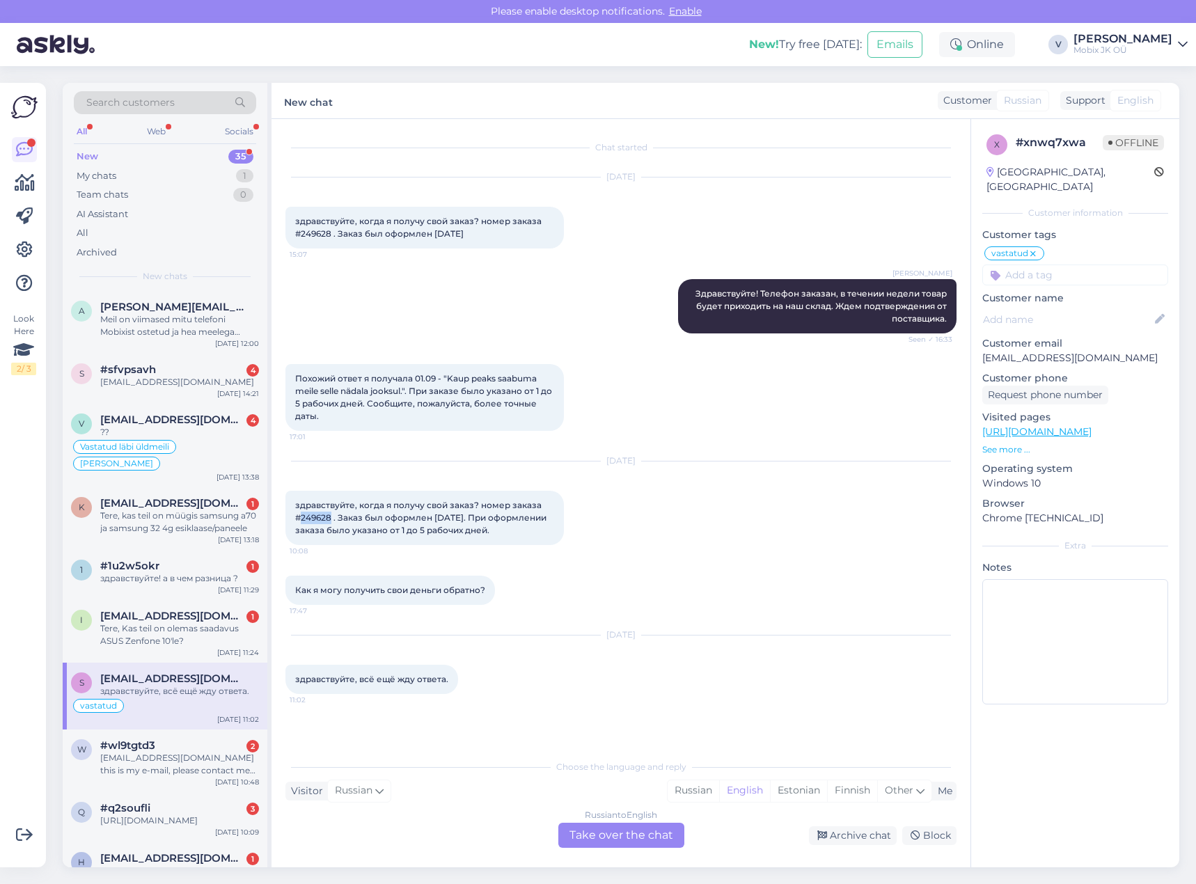
copy span "249628"
click at [682, 791] on div "Russian" at bounding box center [694, 790] width 52 height 21
click at [663, 835] on div "Russian to Russian Take over the chat" at bounding box center [621, 835] width 126 height 25
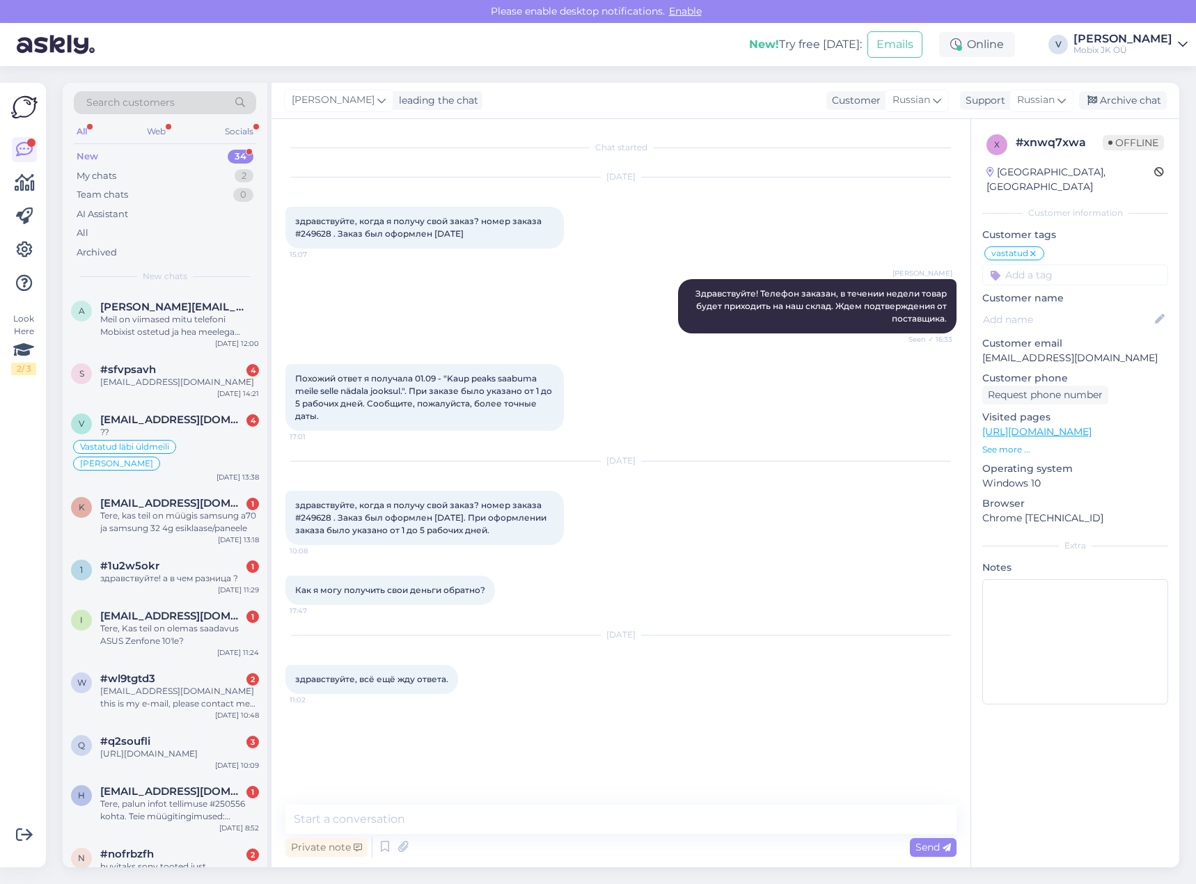
type textarea "Х"
click at [608, 828] on textarea "Здравствуйте!" at bounding box center [620, 819] width 671 height 29
paste textarea "Sony Xperia 1 VII 12GB 512GB Purple"
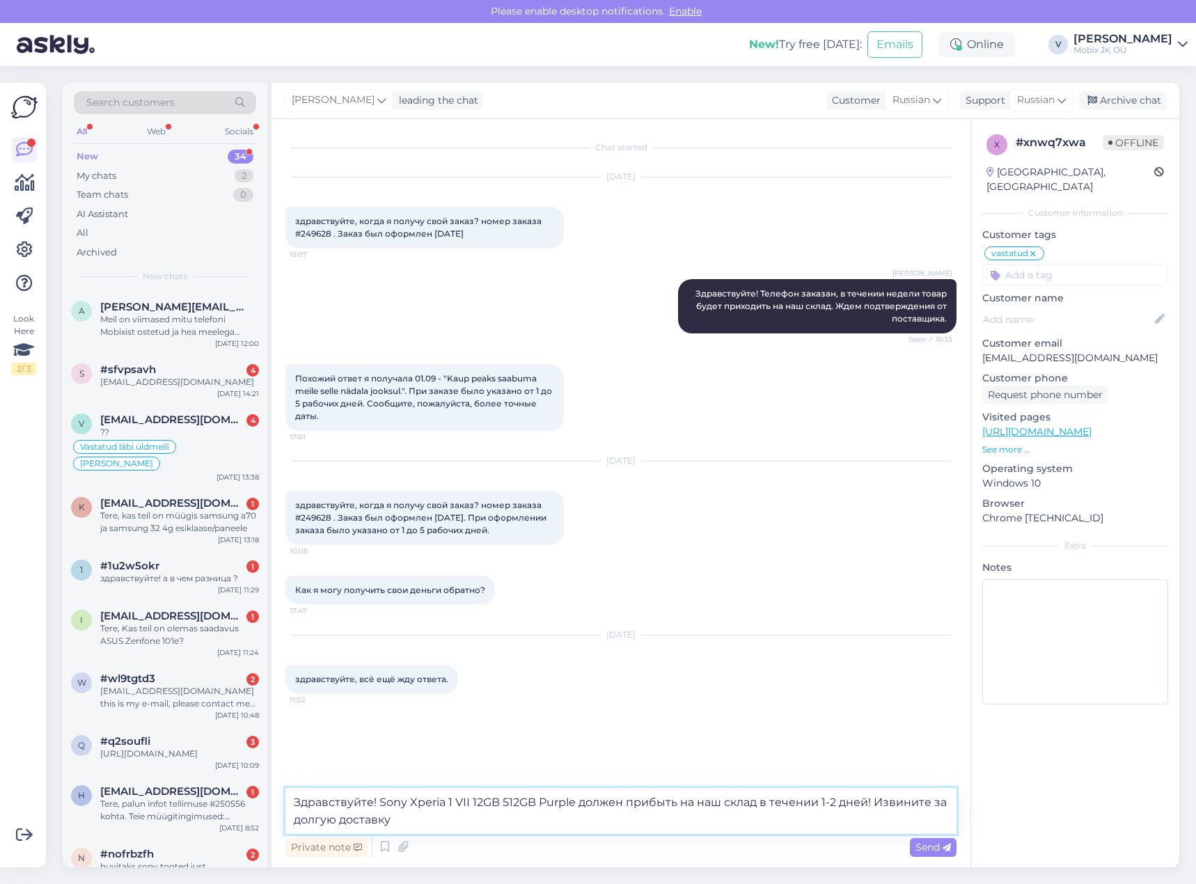
type textarea "Здравствуйте! Sony Xperia 1 VII 12GB 512GB Purple должен прибыть на наш склад в…"
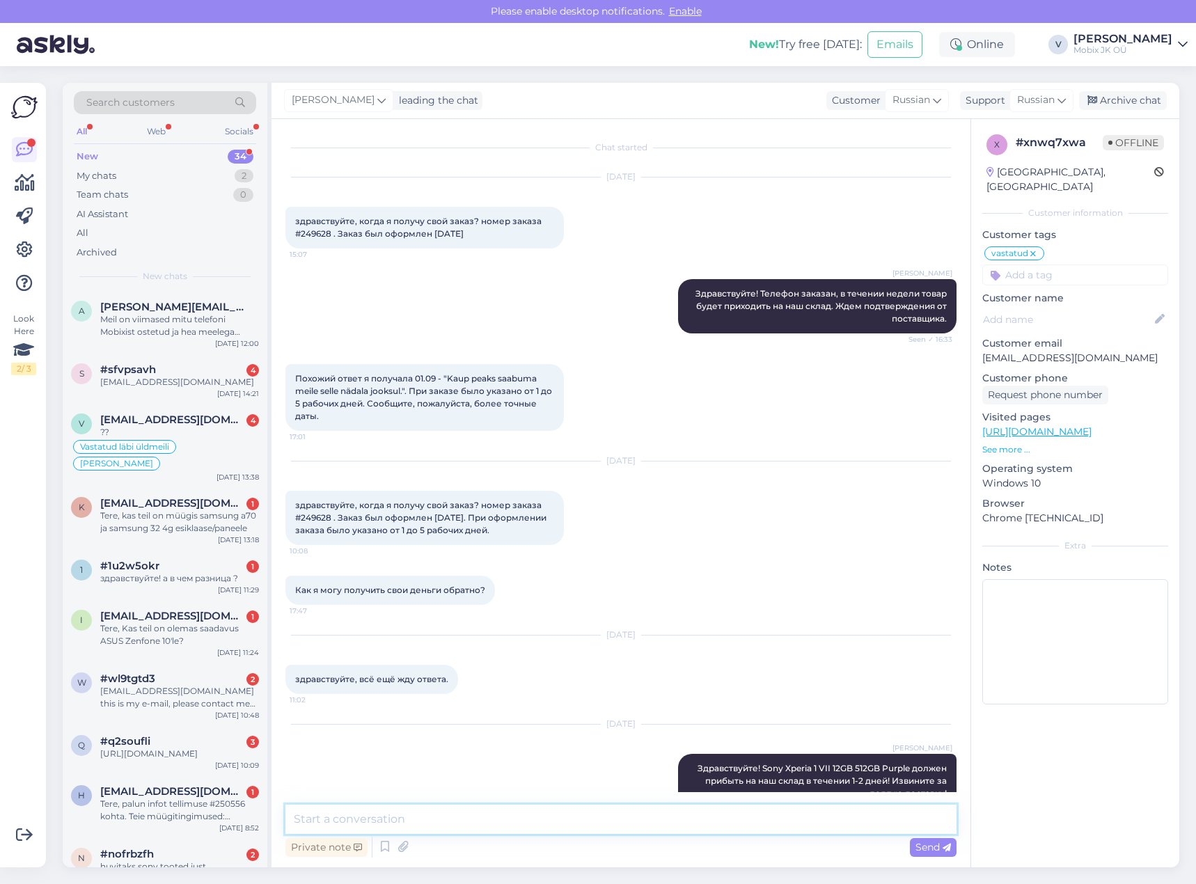
scroll to position [31, 0]
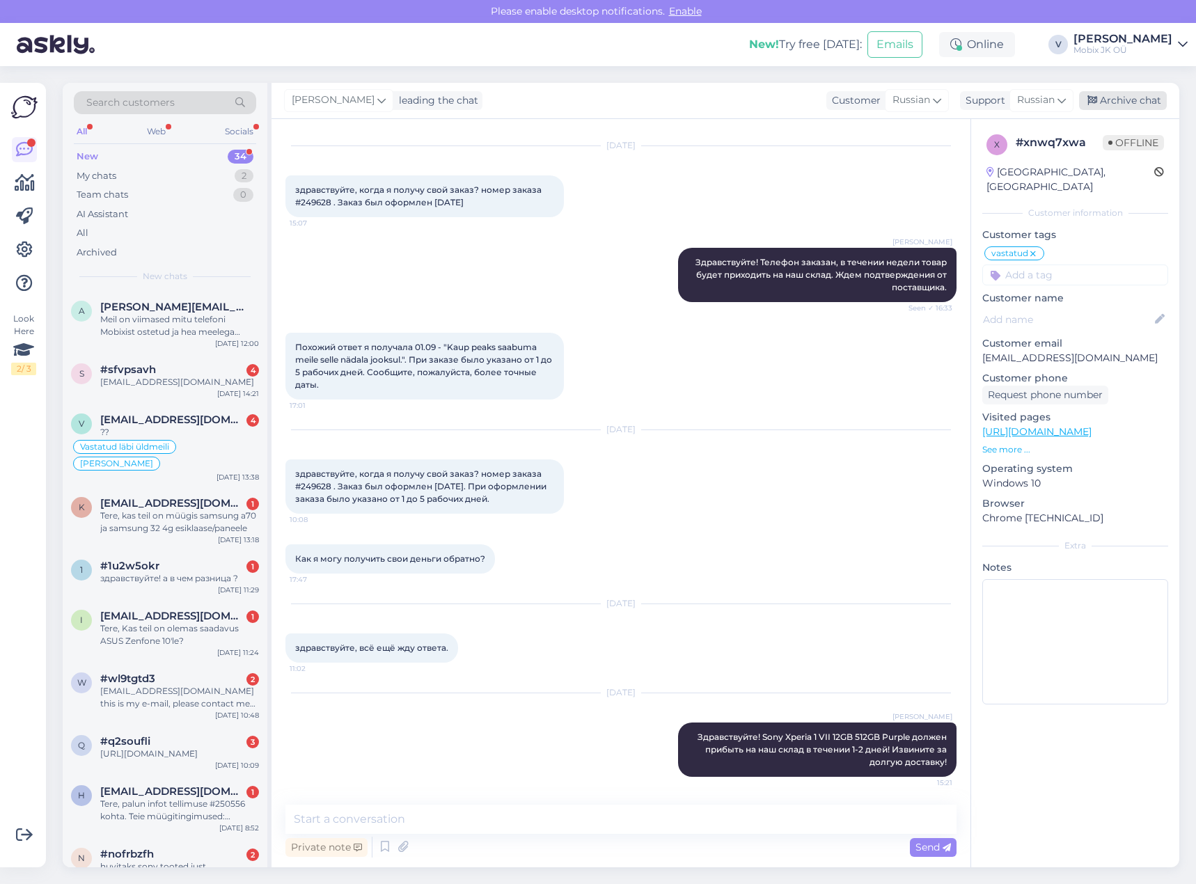
click at [1113, 100] on div "Archive chat" at bounding box center [1123, 100] width 88 height 19
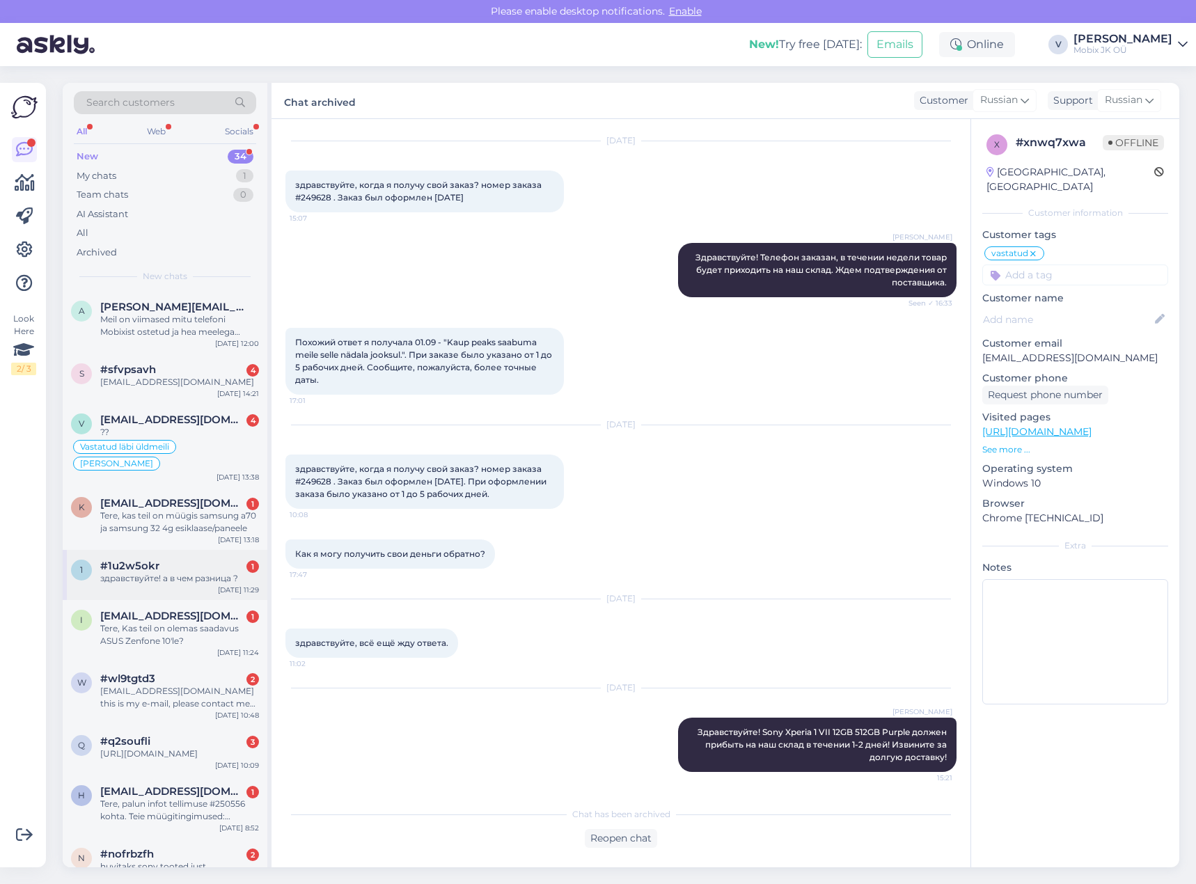
click at [225, 580] on div "здравствуйте! а в чем разница ?" at bounding box center [179, 578] width 159 height 13
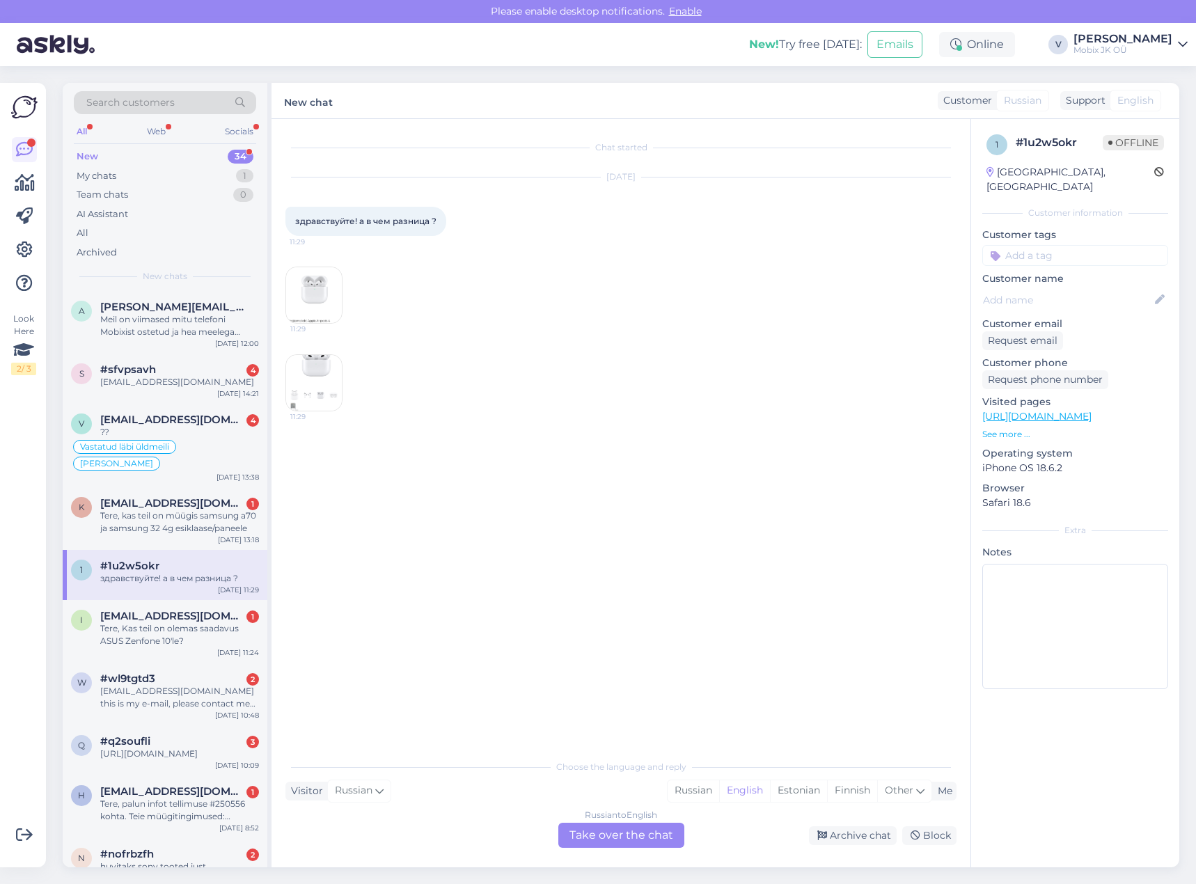
click at [303, 297] on img at bounding box center [314, 295] width 56 height 56
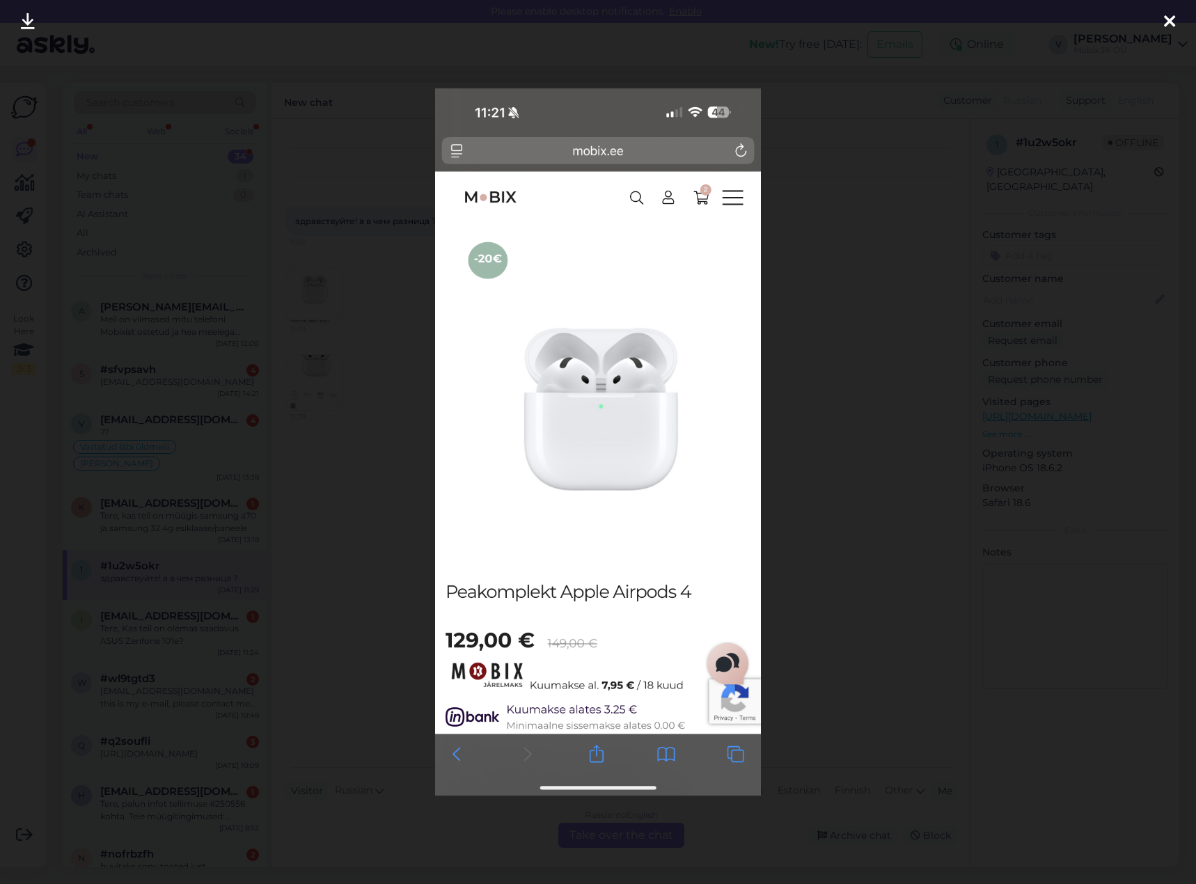
click at [1165, 22] on icon at bounding box center [1169, 22] width 11 height 18
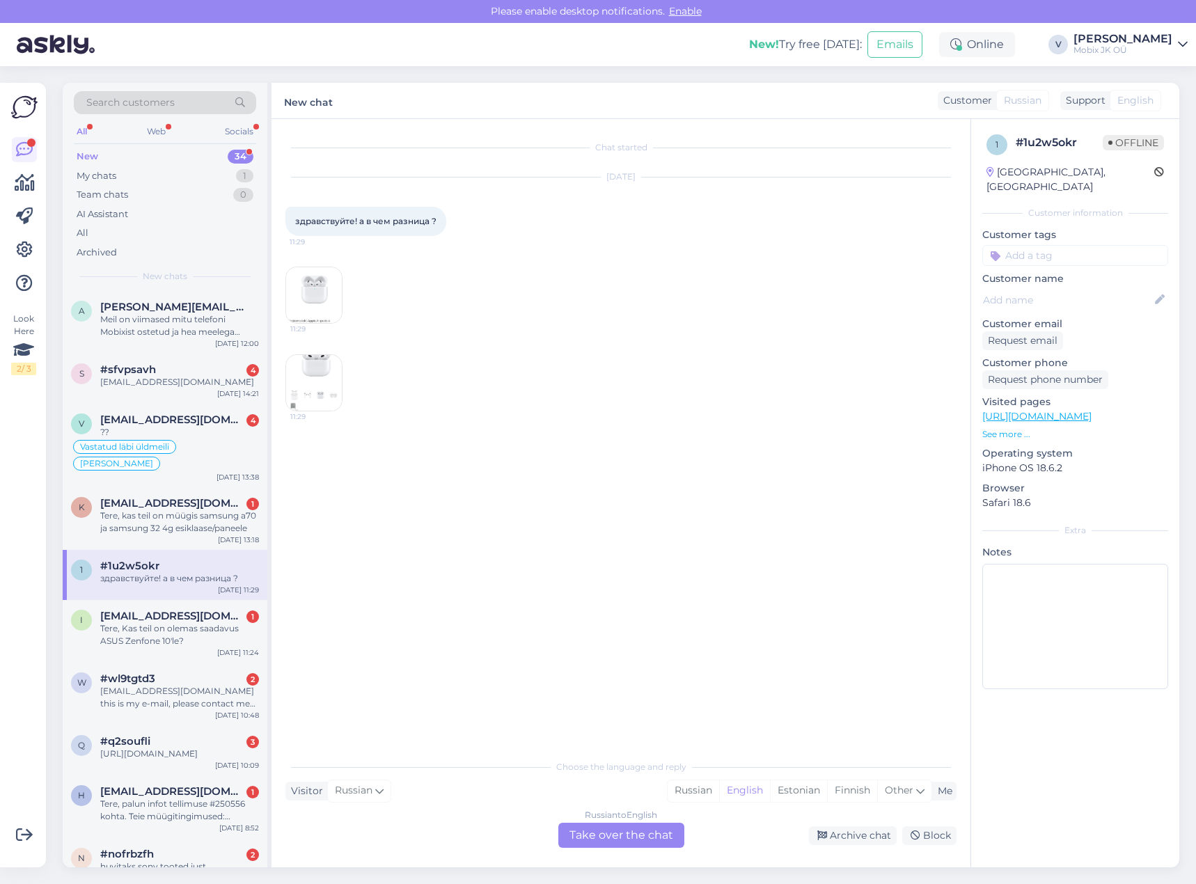
click at [297, 401] on img at bounding box center [314, 383] width 56 height 56
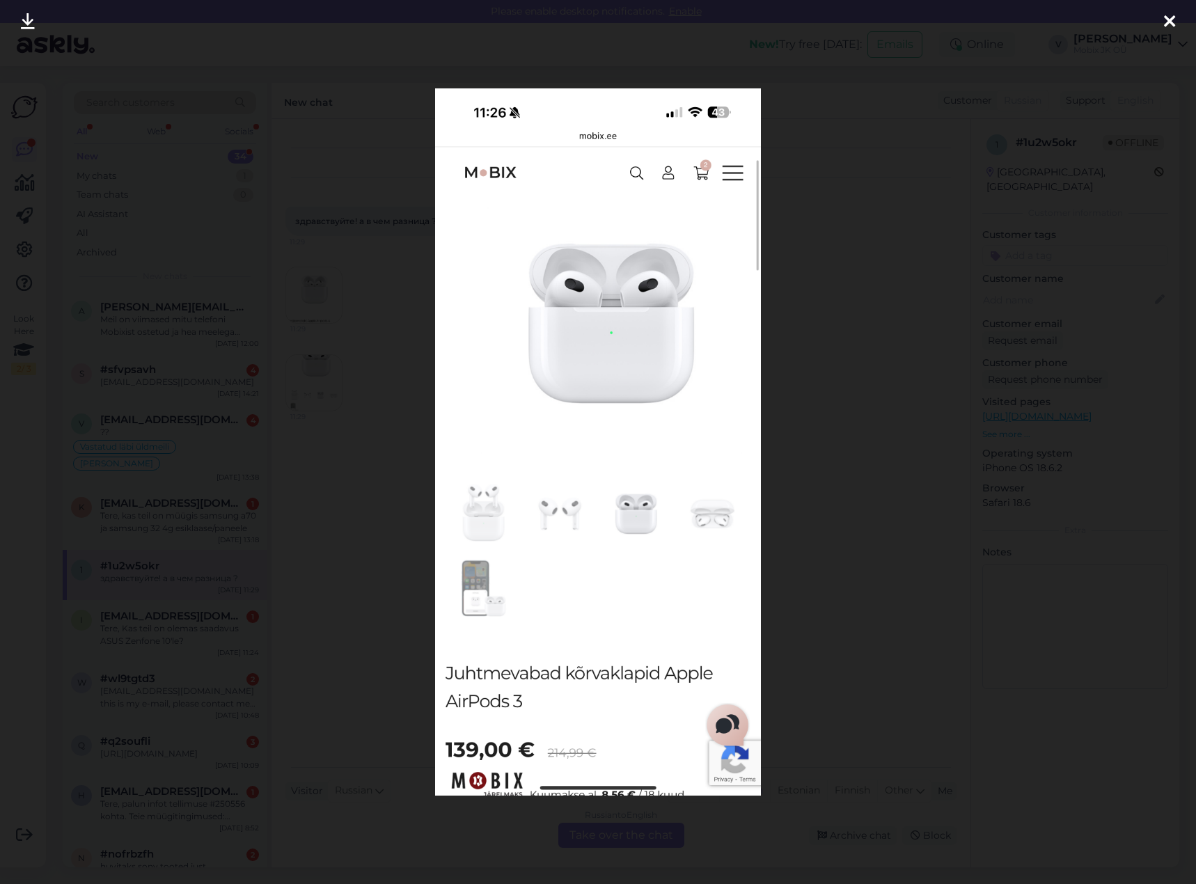
click at [1179, 15] on div at bounding box center [1170, 22] width 28 height 44
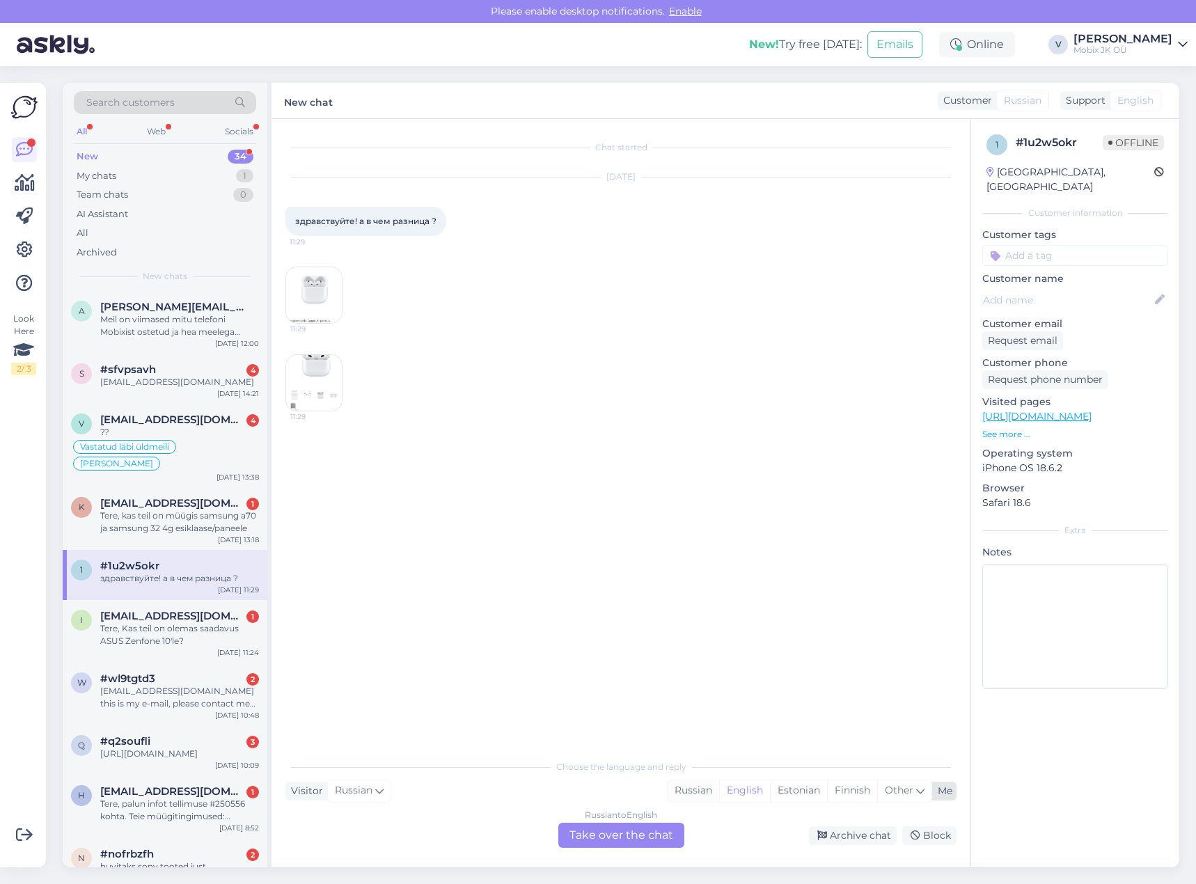
click at [688, 794] on div "Russian" at bounding box center [694, 790] width 52 height 21
drag, startPoint x: 648, startPoint y: 842, endPoint x: 651, endPoint y: 835, distance: 7.5
click at [647, 840] on div "Russian to Russian Take over the chat" at bounding box center [621, 835] width 126 height 25
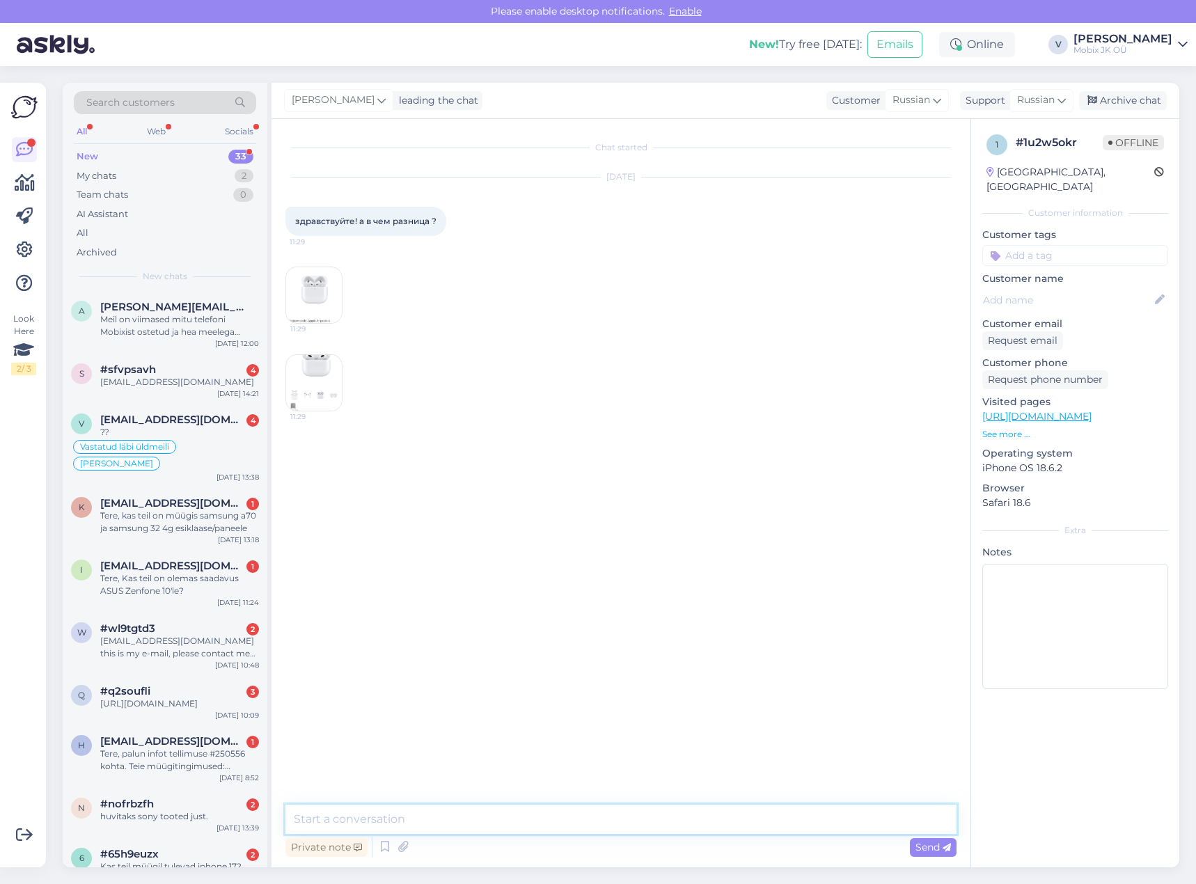
click at [666, 805] on textarea at bounding box center [620, 819] width 671 height 29
click at [319, 293] on img at bounding box center [314, 295] width 56 height 56
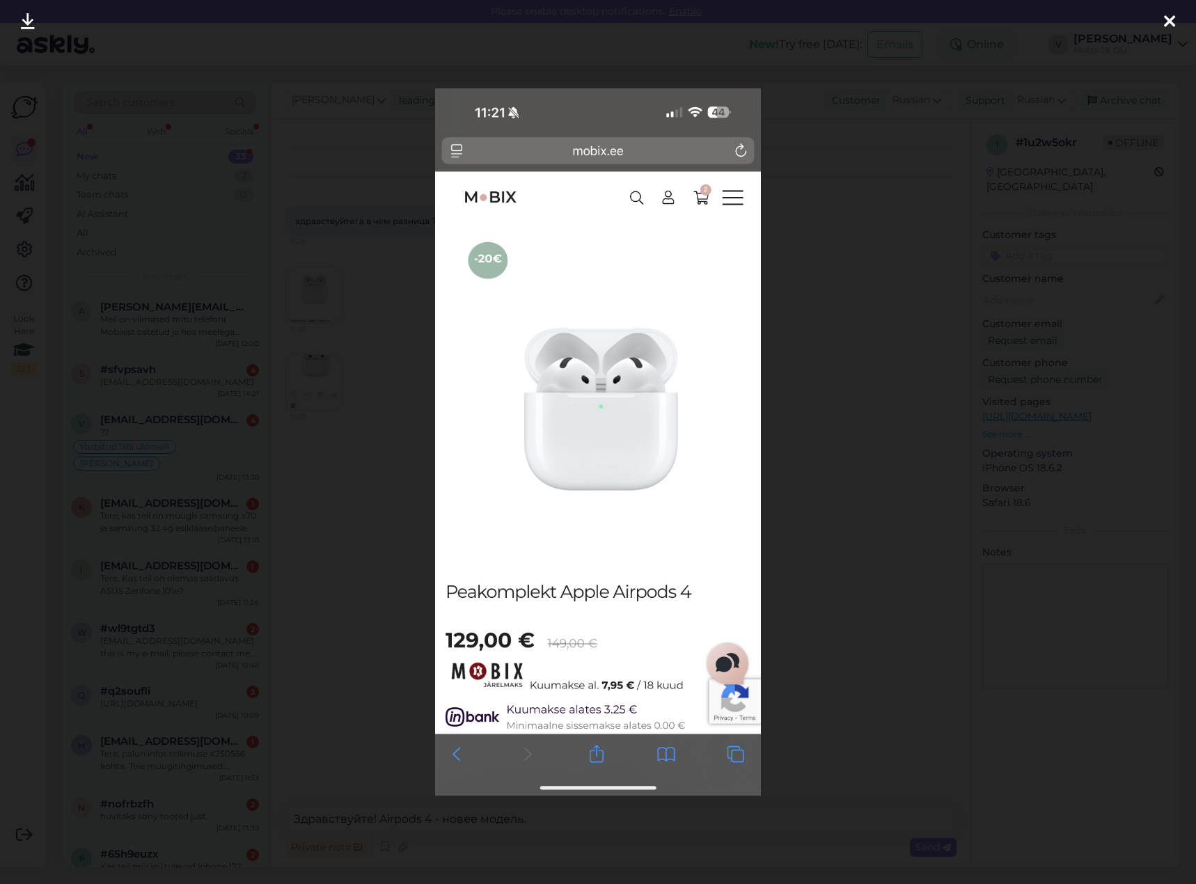
click at [814, 198] on div at bounding box center [598, 442] width 1196 height 884
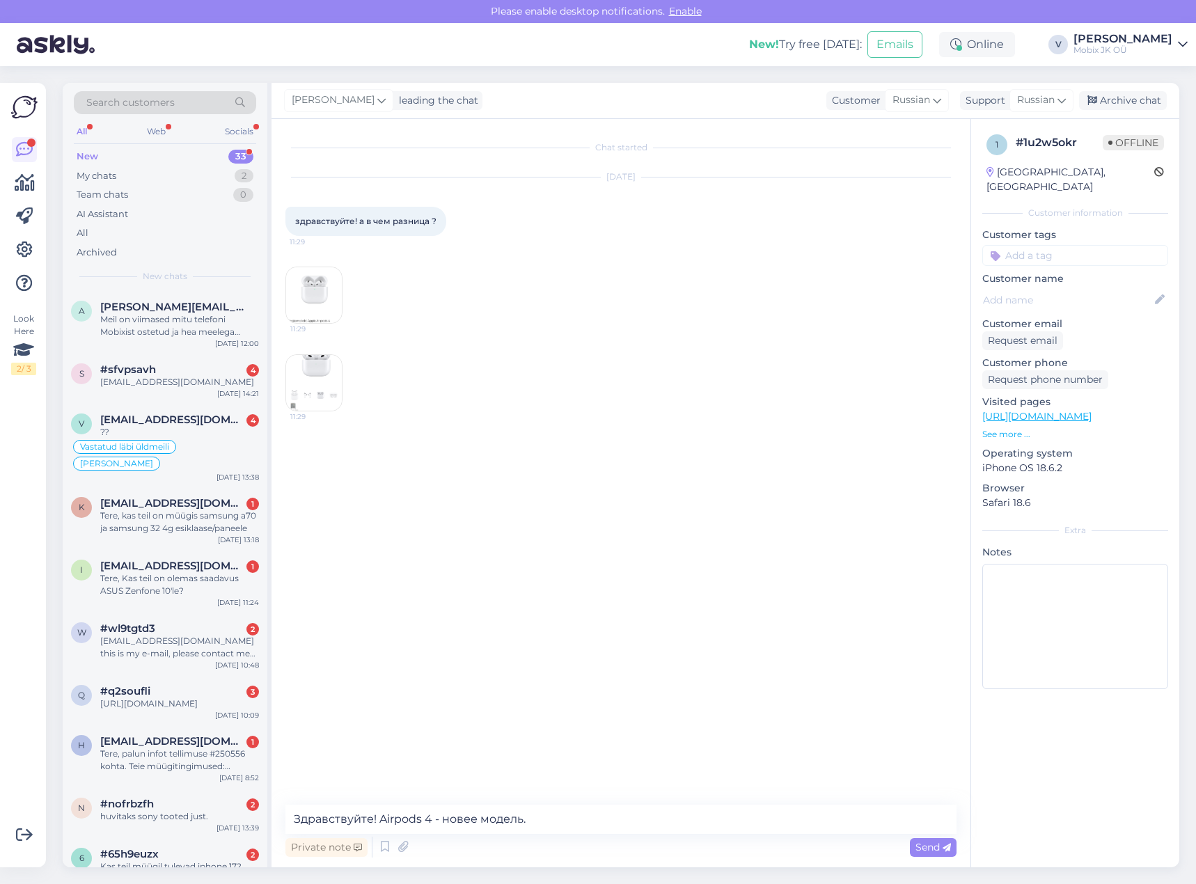
click at [330, 363] on img at bounding box center [314, 383] width 56 height 56
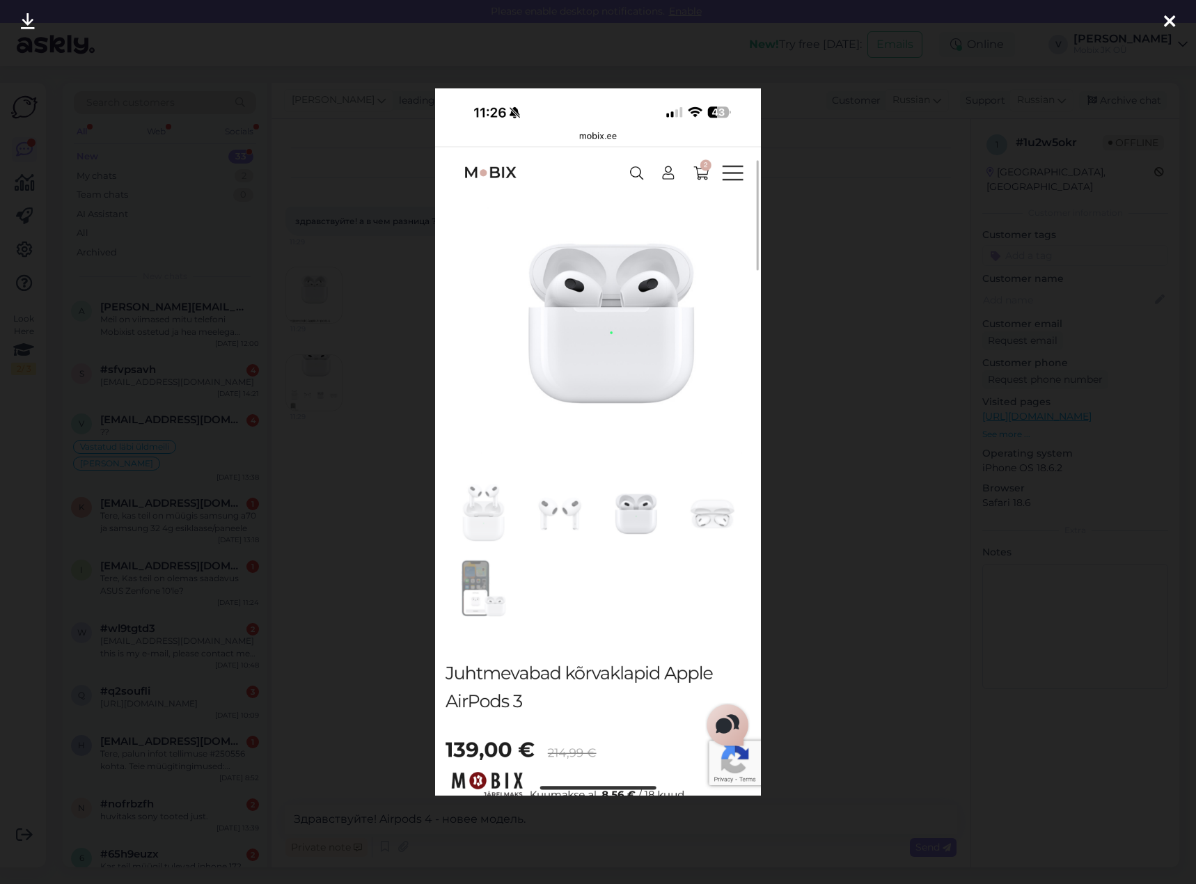
click at [801, 325] on div at bounding box center [598, 442] width 1196 height 884
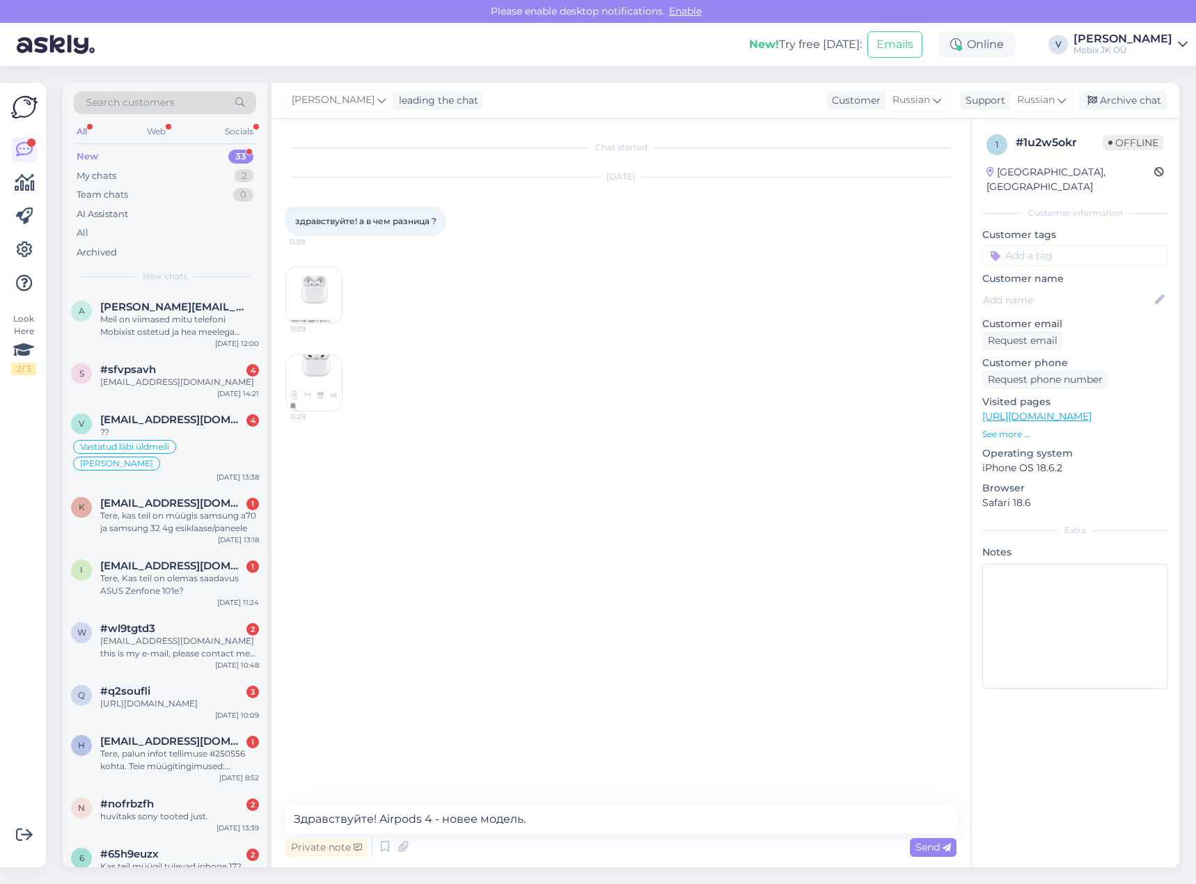
click at [305, 294] on img at bounding box center [314, 295] width 56 height 56
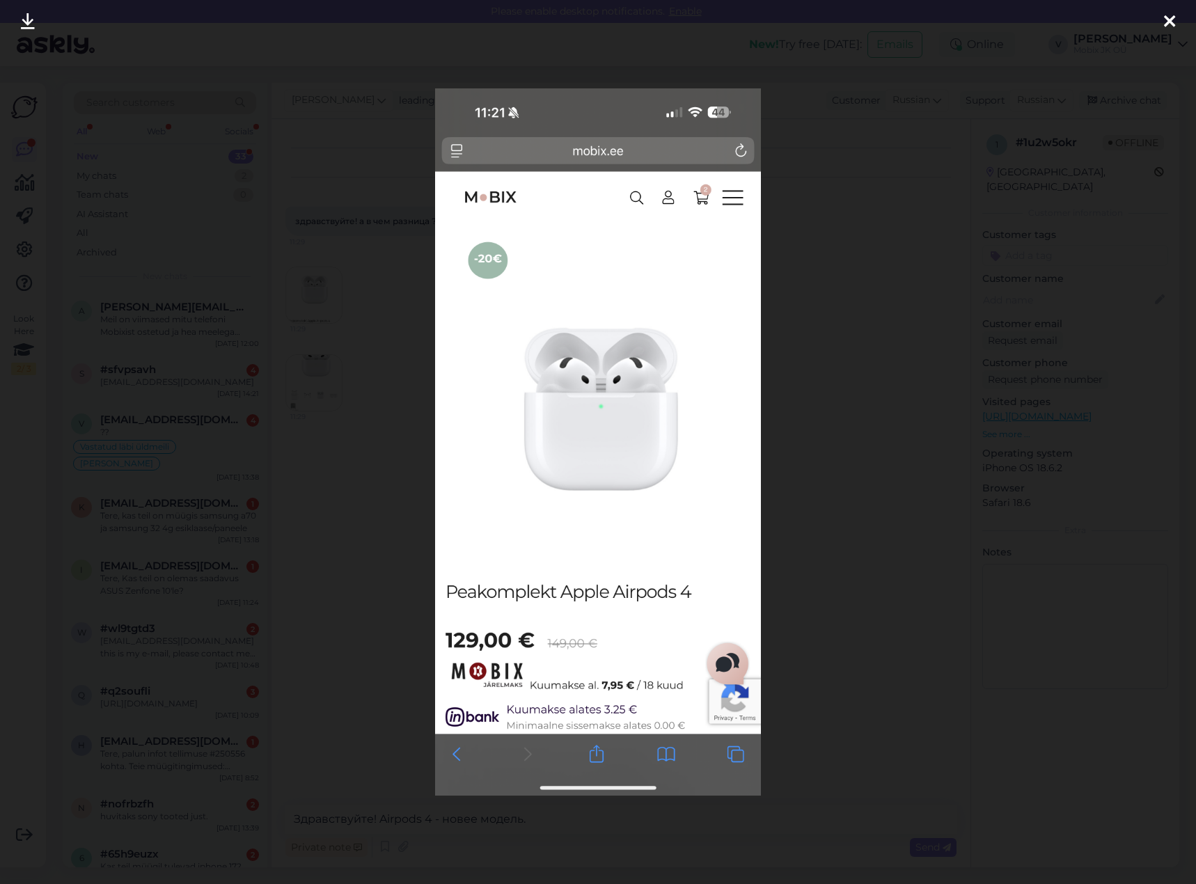
click at [879, 300] on div at bounding box center [598, 442] width 1196 height 884
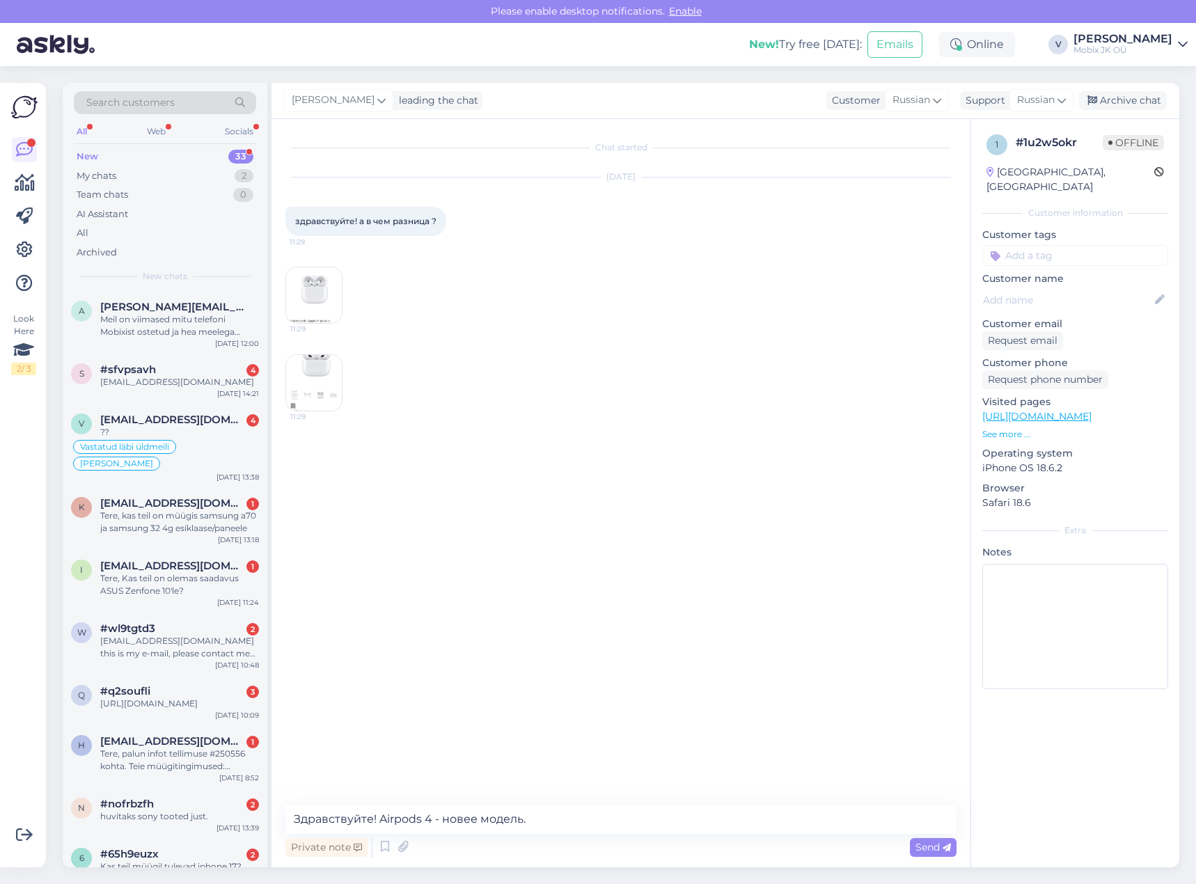
click at [327, 360] on img at bounding box center [314, 383] width 56 height 56
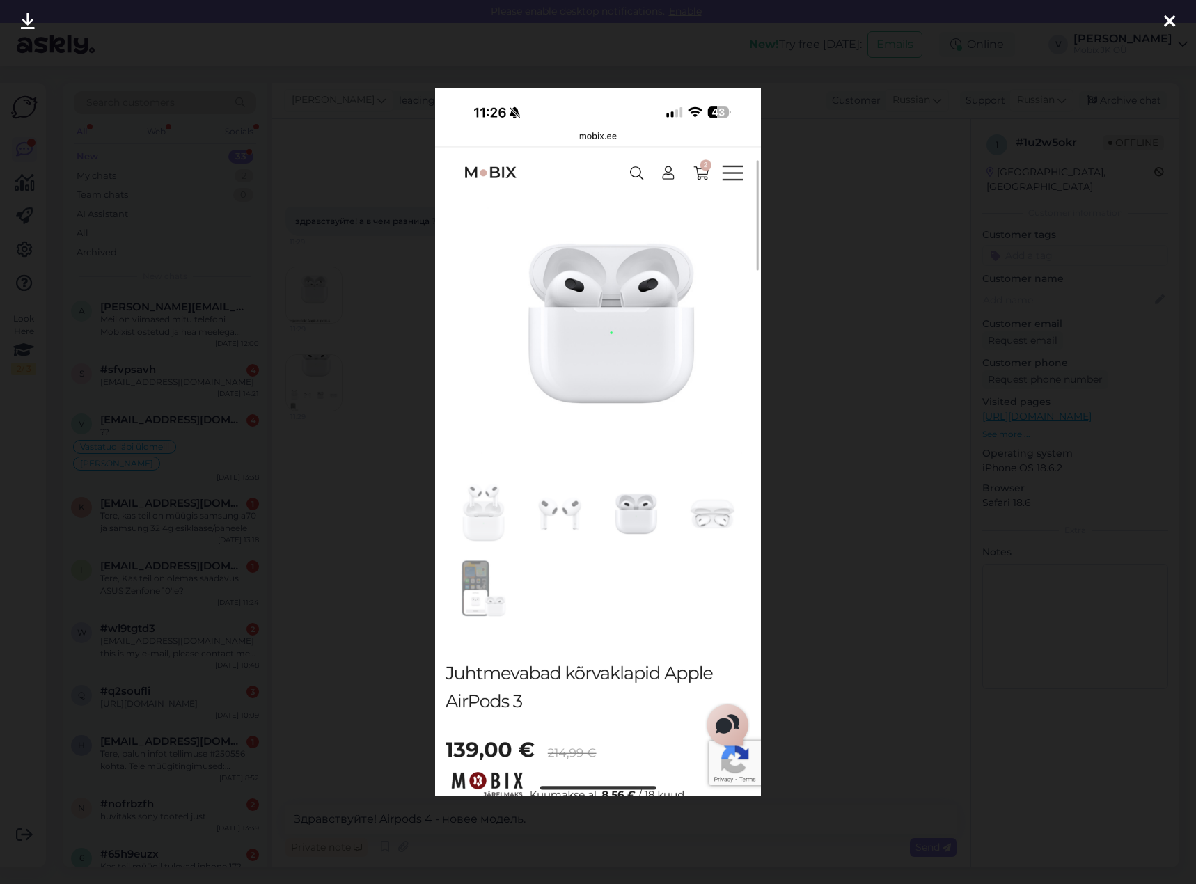
click at [877, 345] on div at bounding box center [598, 442] width 1196 height 884
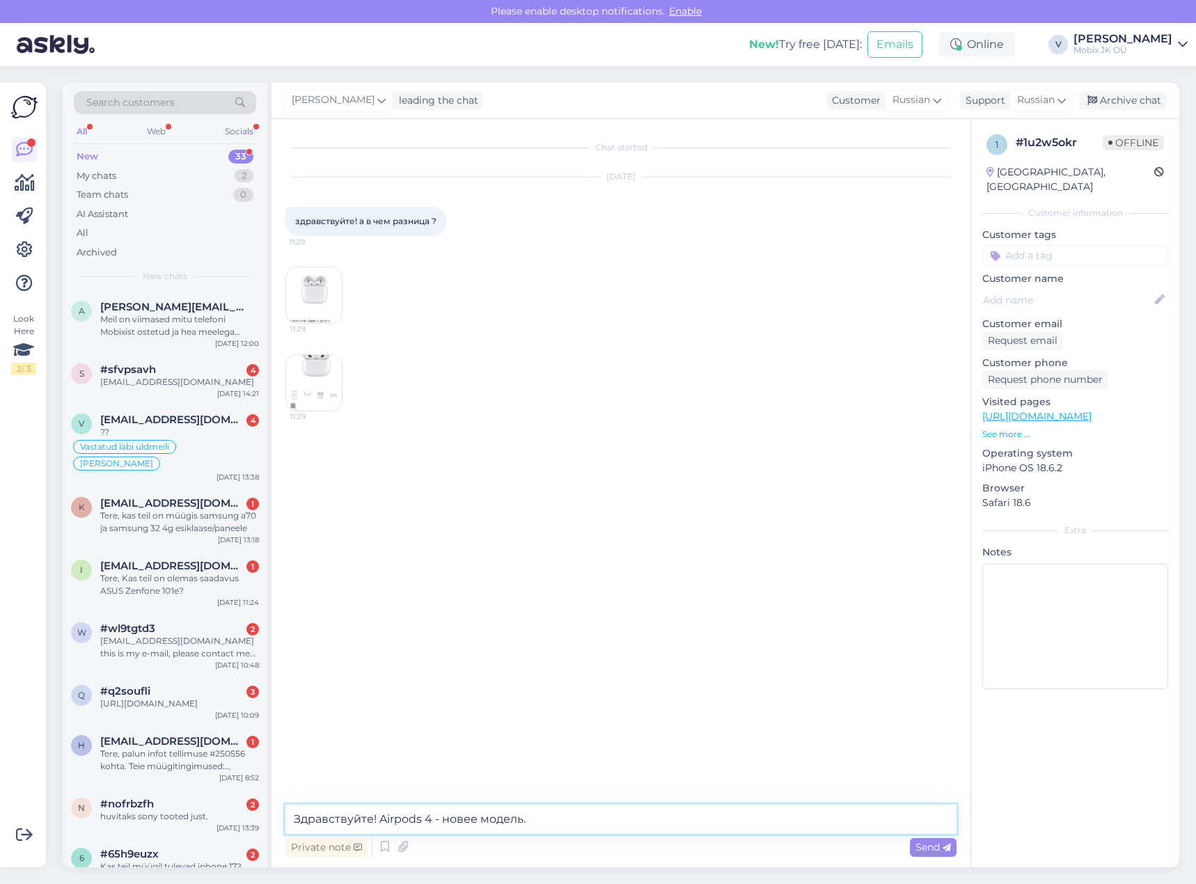
click at [565, 821] on textarea "Здравствуйте! Airpods 4 - новее модель." at bounding box center [620, 819] width 671 height 29
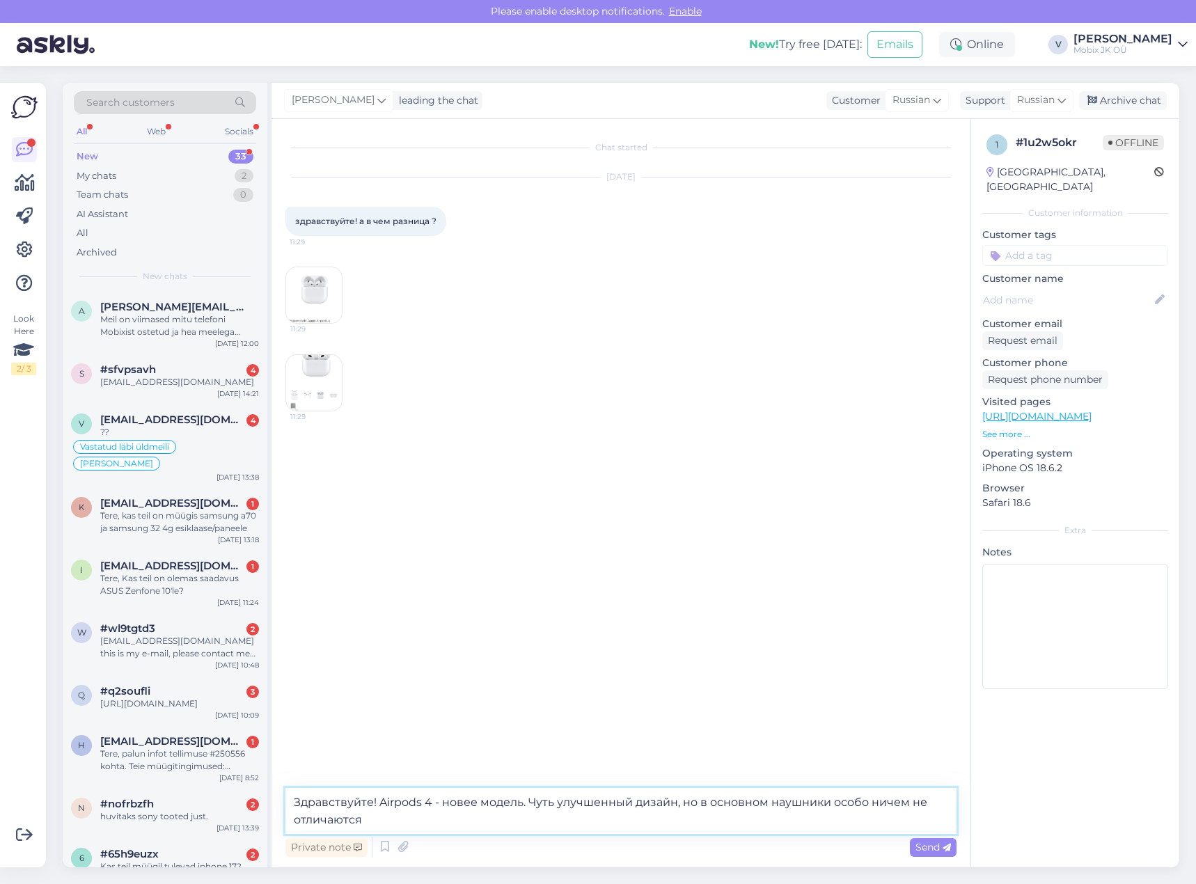
type textarea "Здравствуйте! Airpods 4 - новее модель. Чуть улучшенный дизайн, но в основном н…"
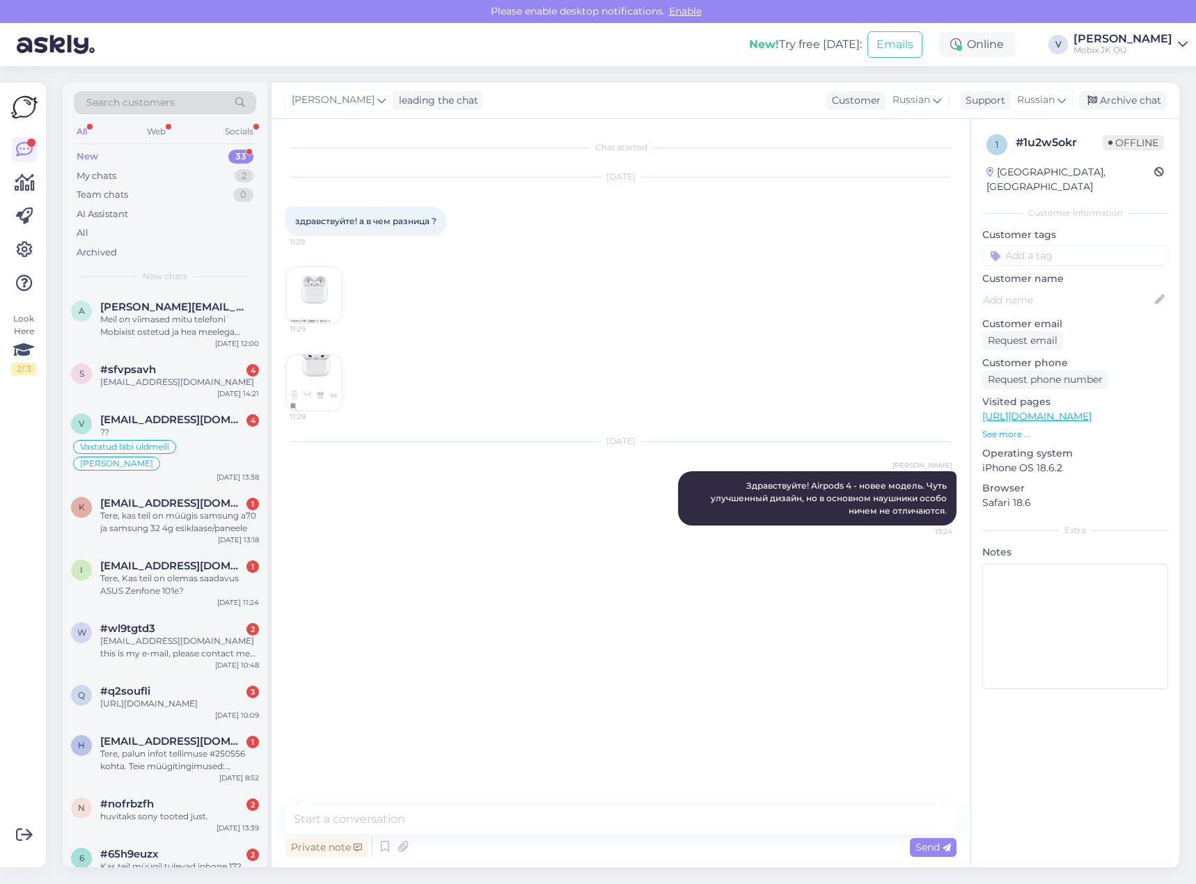
click at [1039, 245] on input at bounding box center [1075, 255] width 186 height 21
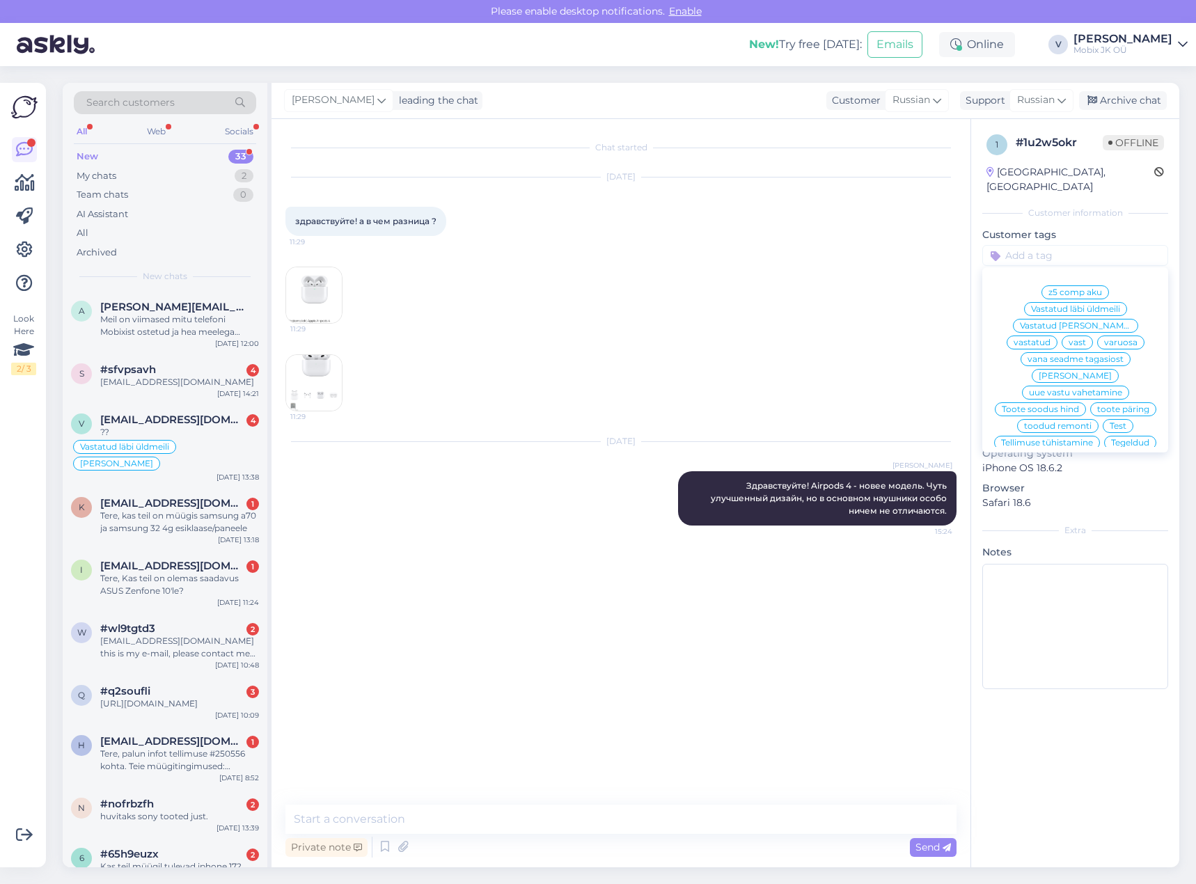
click at [1057, 336] on div "vastatud" at bounding box center [1032, 343] width 51 height 14
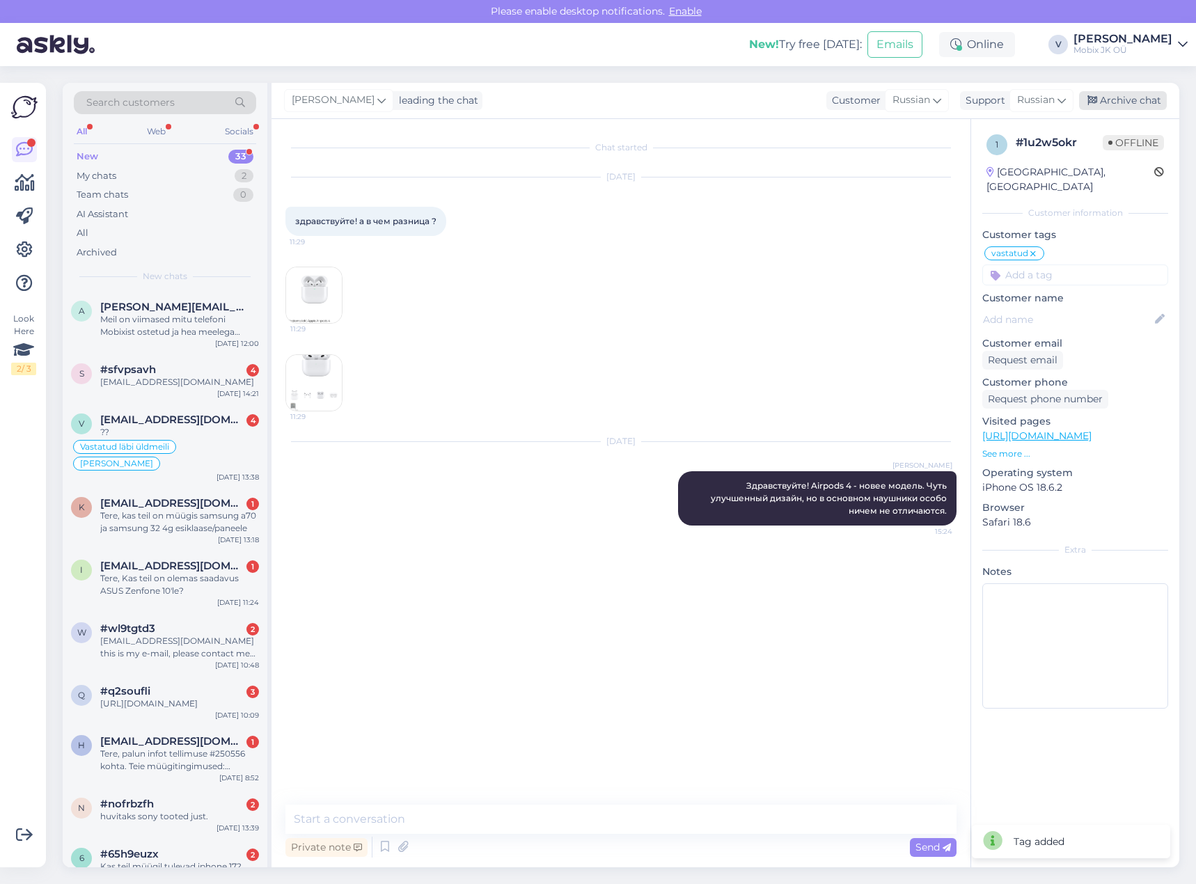
click at [1124, 102] on div "Archive chat" at bounding box center [1123, 100] width 88 height 19
drag, startPoint x: 235, startPoint y: 523, endPoint x: 244, endPoint y: 521, distance: 9.3
click at [237, 523] on div "Tere, kas teil on müügis samsung a70 ja samsung 32 4g esiklaase/paneele" at bounding box center [179, 522] width 159 height 25
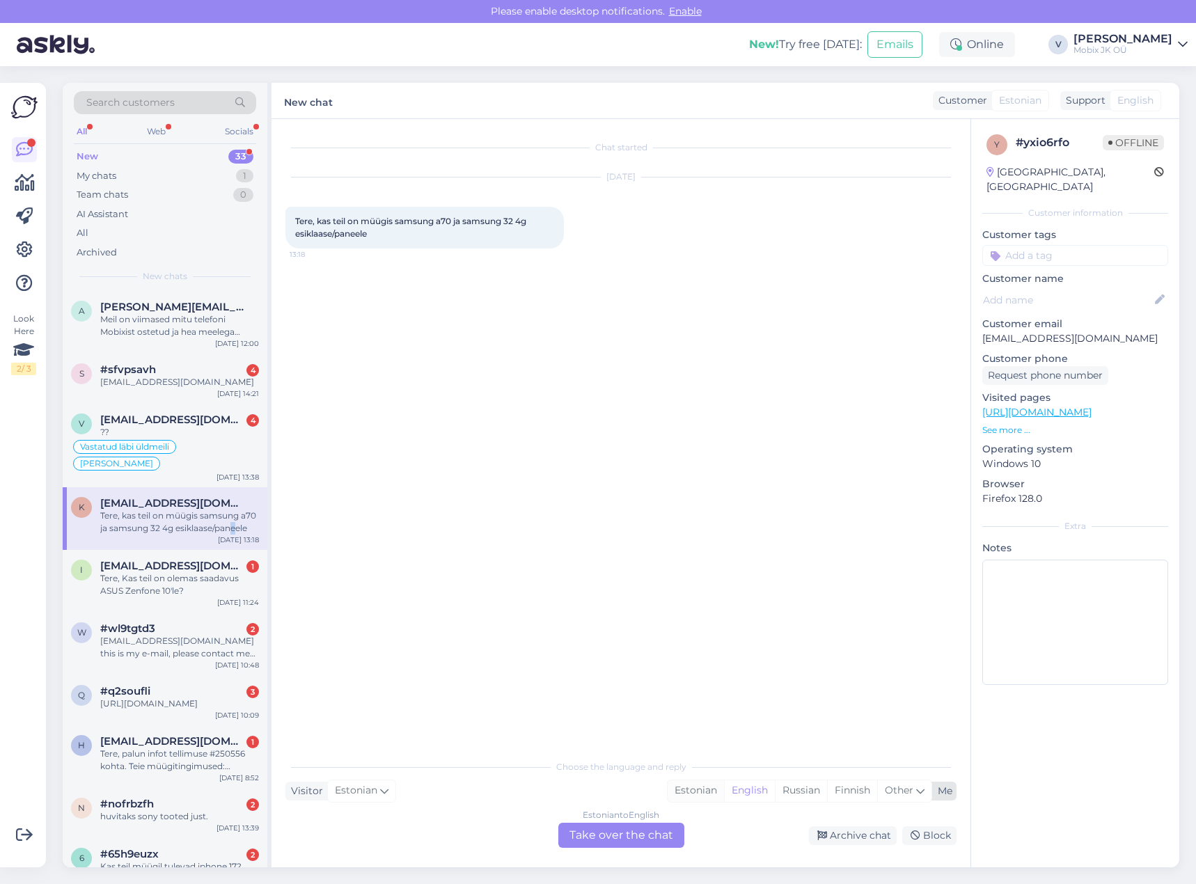
click at [691, 783] on div "Estonian" at bounding box center [696, 790] width 56 height 21
click at [653, 829] on div "Estonian to Estonian Take over the chat" at bounding box center [621, 835] width 126 height 25
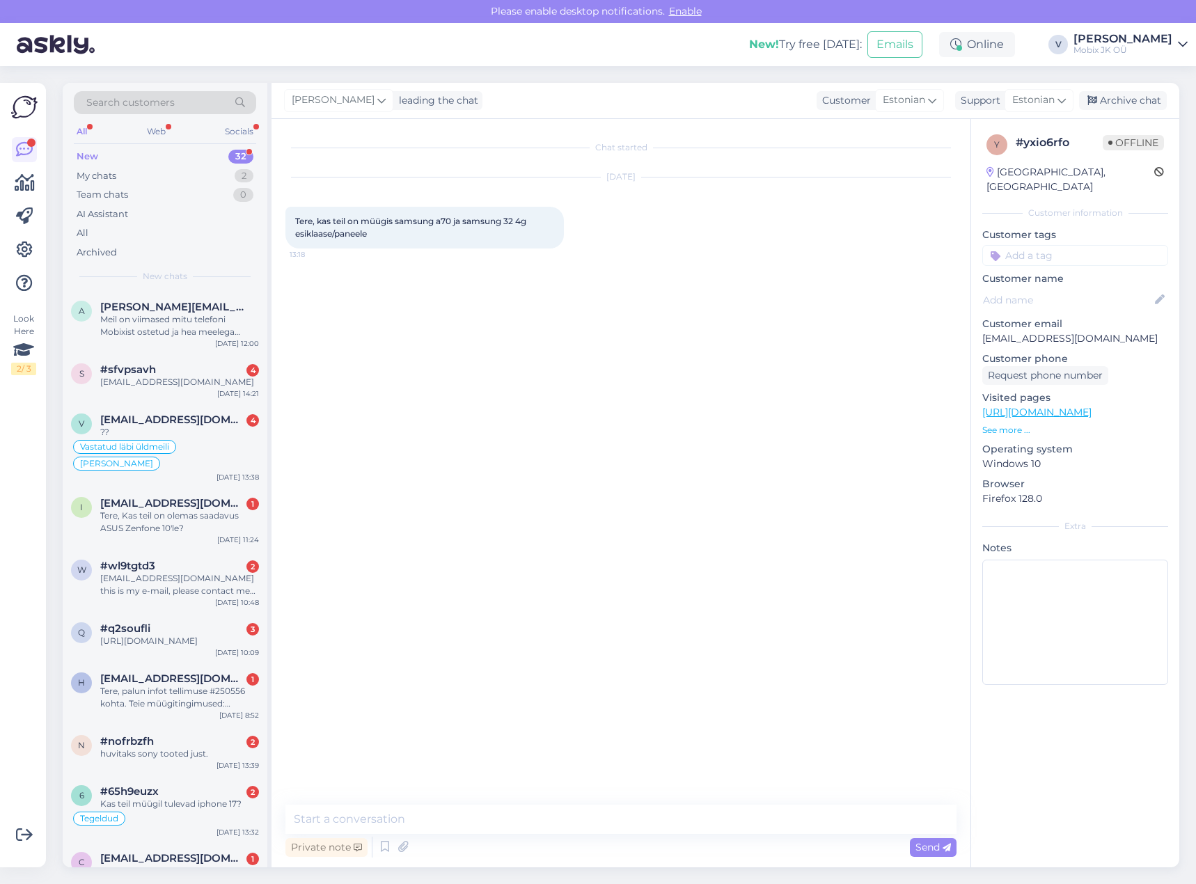
click at [654, 823] on textarea at bounding box center [620, 819] width 671 height 29
click at [350, 820] on textarea "Tere! A70 ekraanimoodulid on tellimisel." at bounding box center [620, 819] width 671 height 29
click at [583, 812] on textarea "Tere! A70 ja A32 ekraanimoodulid on tellimisel." at bounding box center [620, 819] width 671 height 29
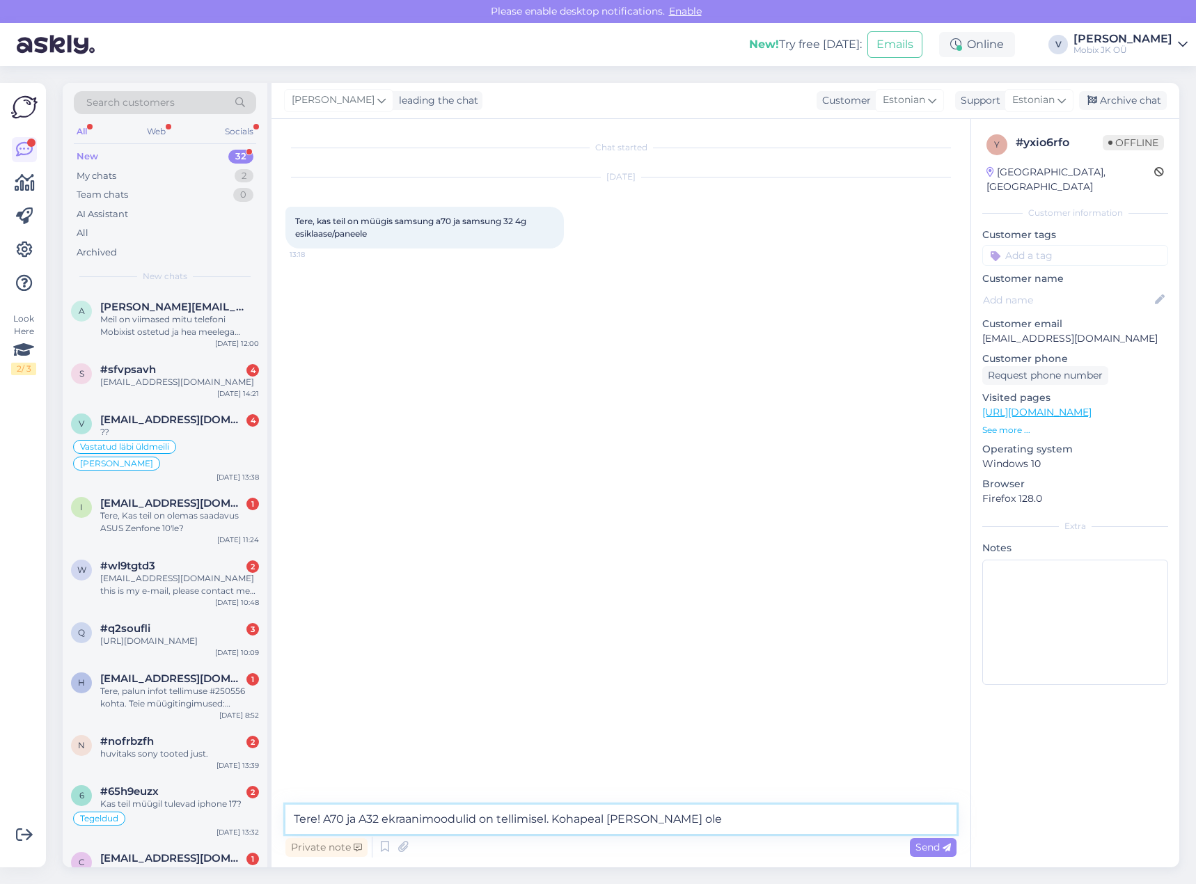
type textarea "Tere! A70 ja A32 ekraanimoodulid on tellimisel. Kohapeal [PERSON_NAME] ole."
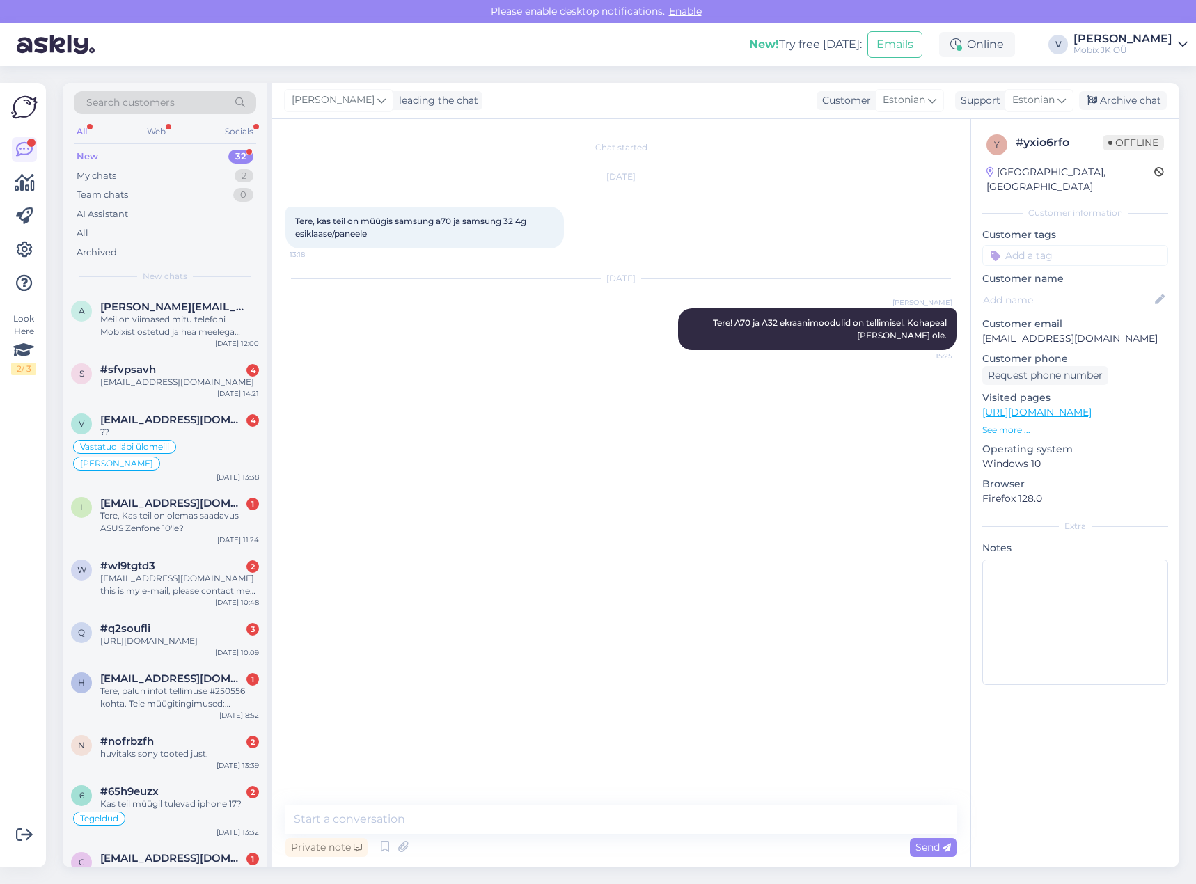
click at [1093, 245] on input at bounding box center [1075, 255] width 186 height 21
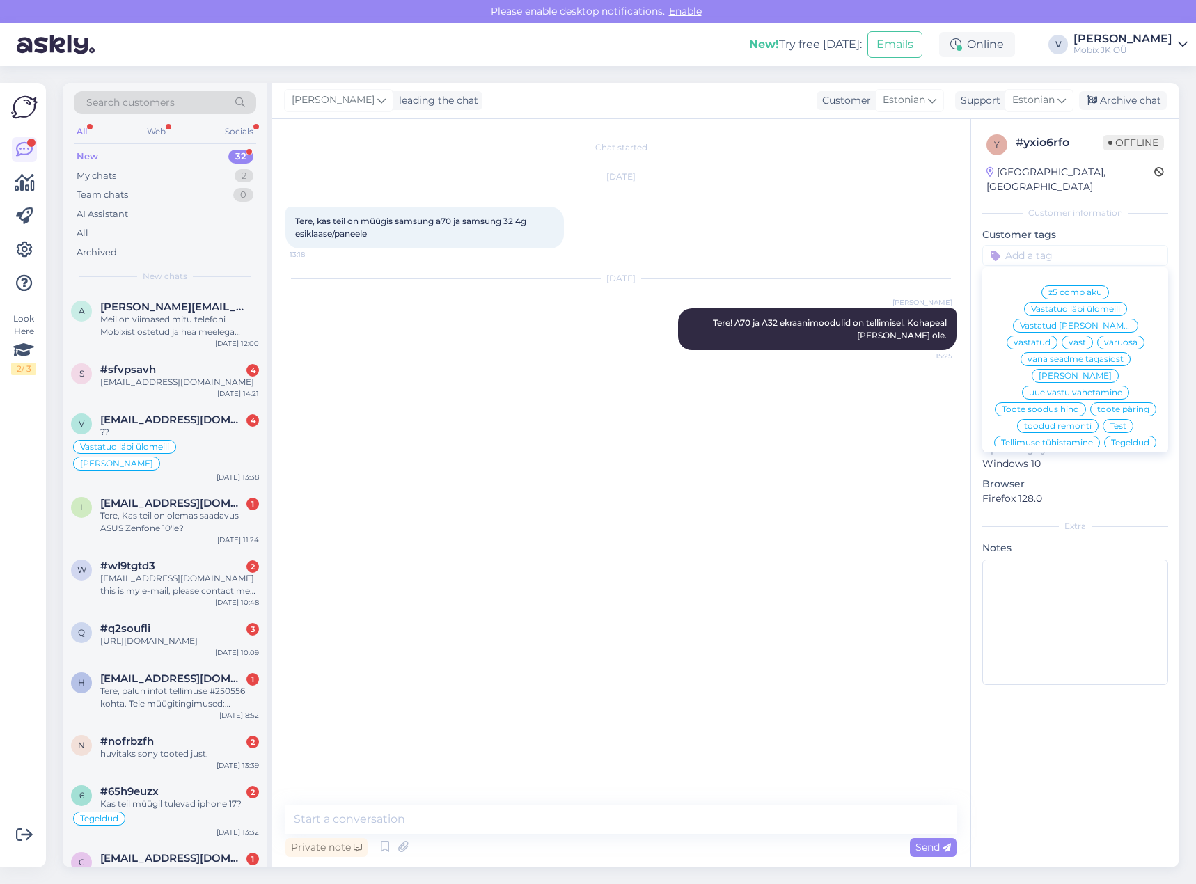
drag, startPoint x: 1121, startPoint y: 310, endPoint x: 1174, endPoint y: 149, distance: 169.3
click at [1050, 338] on span "vastatud" at bounding box center [1032, 342] width 37 height 8
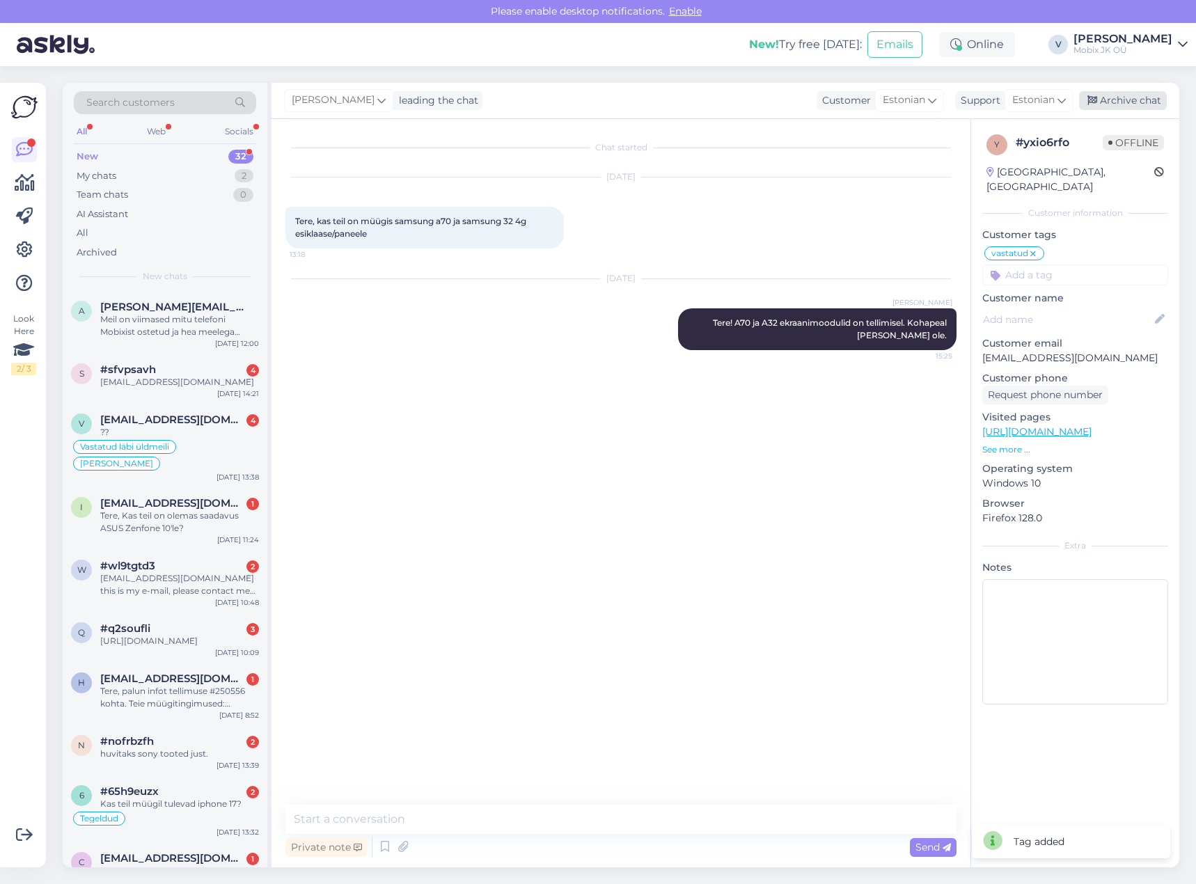
click at [1153, 100] on div "Archive chat" at bounding box center [1123, 100] width 88 height 19
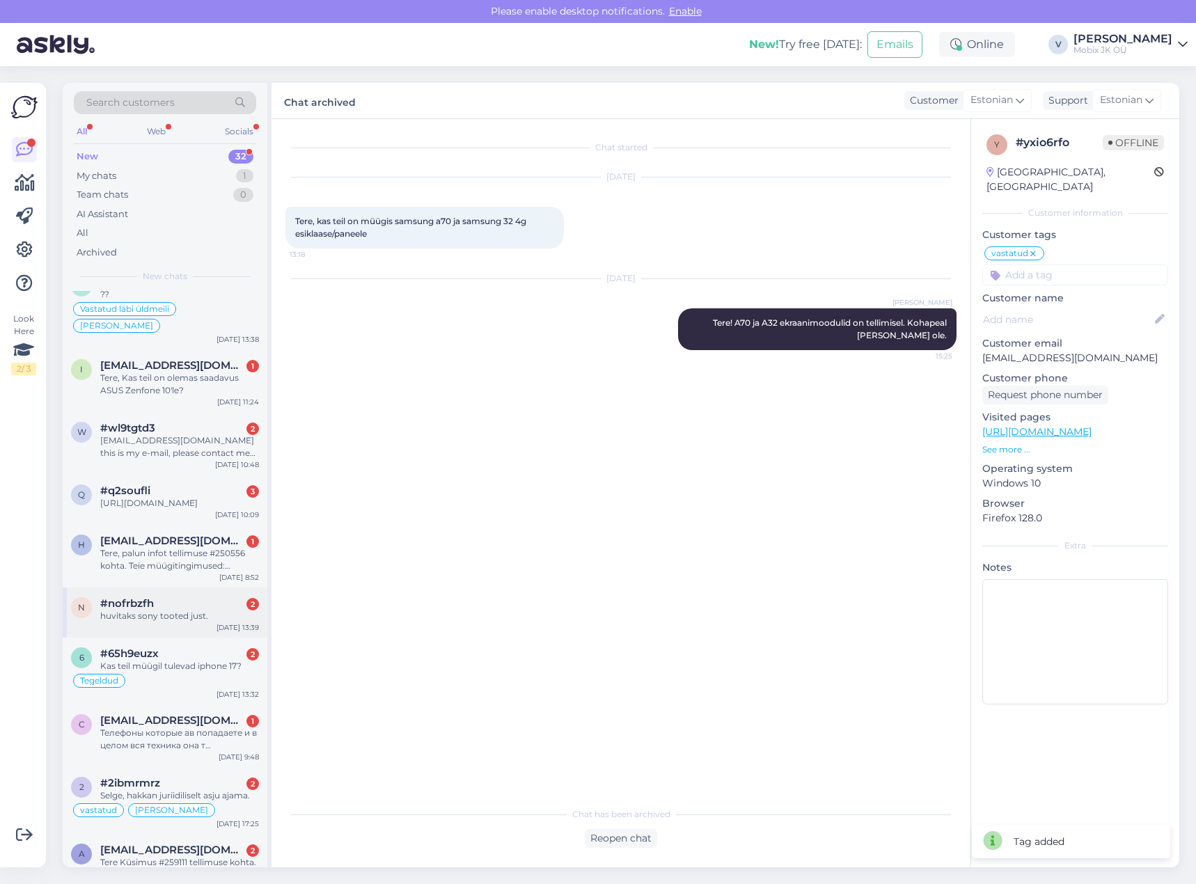
scroll to position [139, 0]
click at [195, 561] on div "Tere, palun infot tellimuse #250556 kohta. Teie müügitingimused: [GEOGRAPHIC_DA…" at bounding box center [179, 558] width 159 height 25
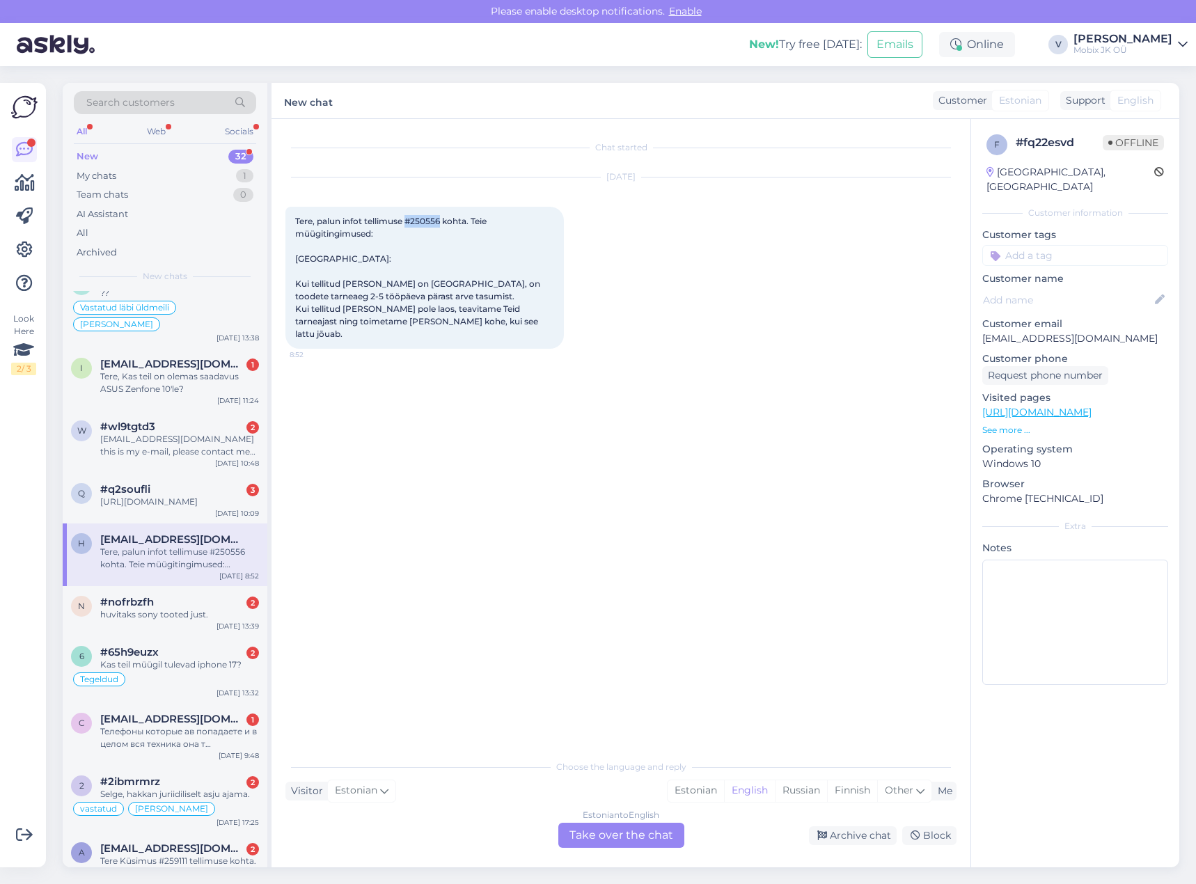
drag, startPoint x: 410, startPoint y: 218, endPoint x: 447, endPoint y: 219, distance: 36.9
click at [442, 219] on span "Tere, palun infot tellimuse #250556 kohta. Teie müügitingimused: [GEOGRAPHIC_DA…" at bounding box center [418, 277] width 247 height 123
click at [440, 231] on div "Tere, palun infot tellimuse #250556 kohta. Teie müügitingimused: [GEOGRAPHIC_DA…" at bounding box center [424, 278] width 278 height 142
drag, startPoint x: 414, startPoint y: 220, endPoint x: 443, endPoint y: 222, distance: 29.3
click at [443, 222] on span "Tere, palun infot tellimuse #250556 kohta. Teie müügitingimused: [GEOGRAPHIC_DA…" at bounding box center [418, 277] width 247 height 123
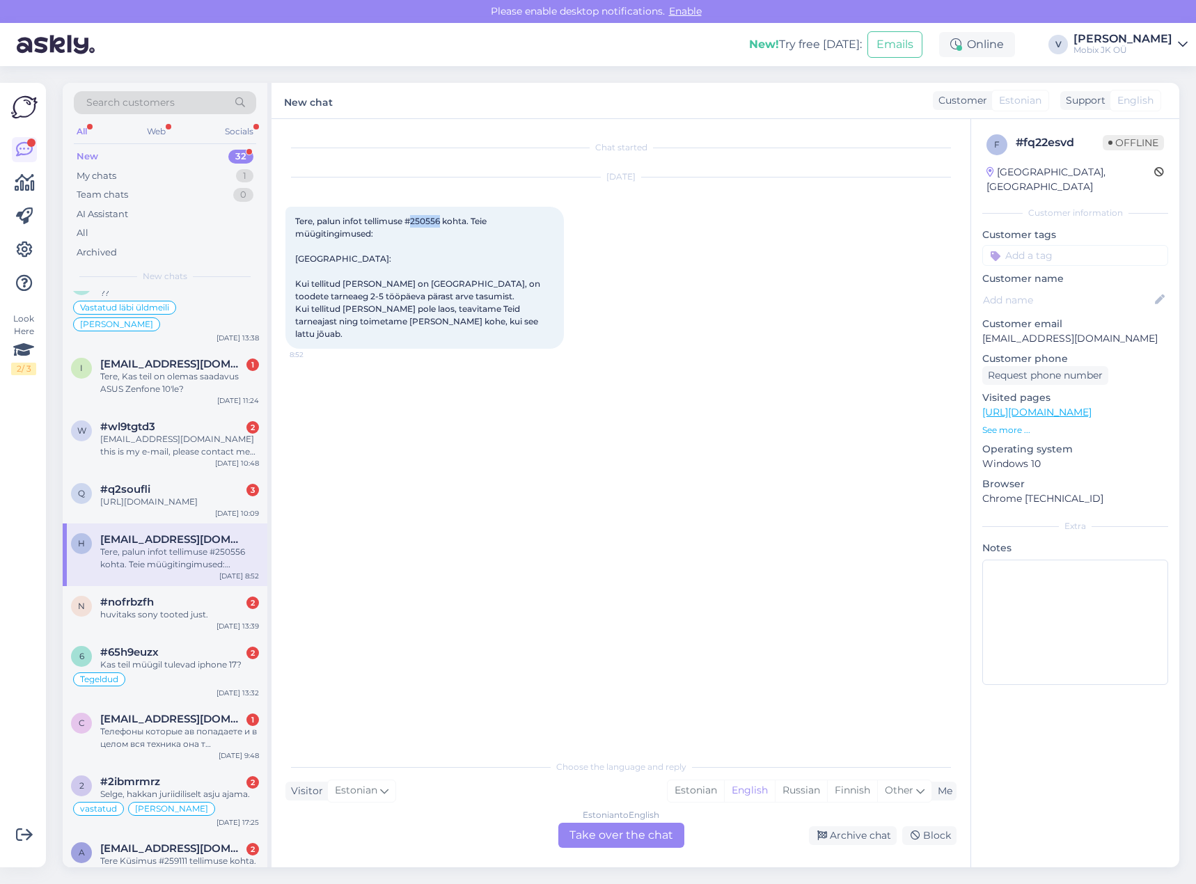
copy span "250556"
click at [691, 790] on div "Estonian" at bounding box center [696, 790] width 56 height 21
click at [659, 838] on div "Estonian to Estonian Take over the chat" at bounding box center [621, 835] width 126 height 25
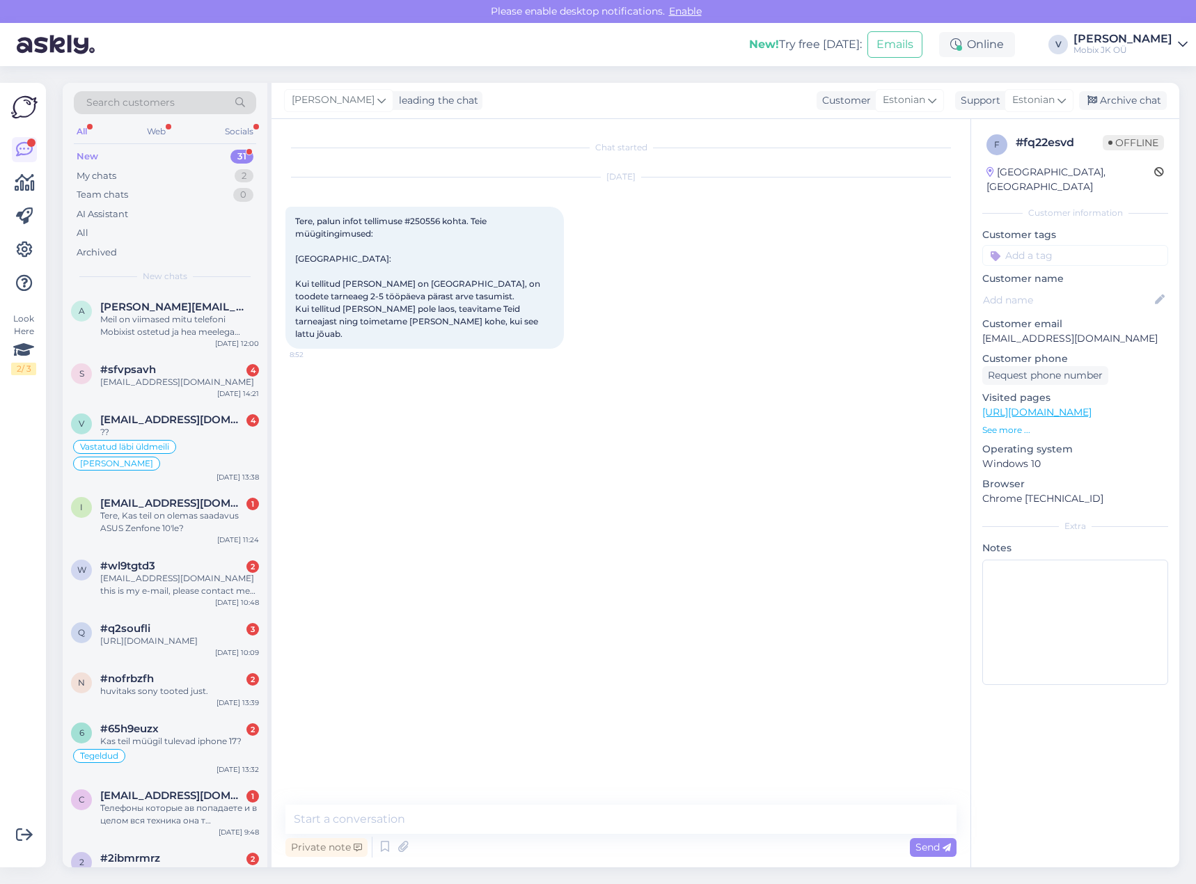
click at [661, 828] on textarea at bounding box center [620, 819] width 671 height 29
type textarea "t"
click at [457, 819] on textarea "Tere!" at bounding box center [620, 819] width 671 height 29
paste textarea "Samsung Galaxy Buds3 Pro Silver"
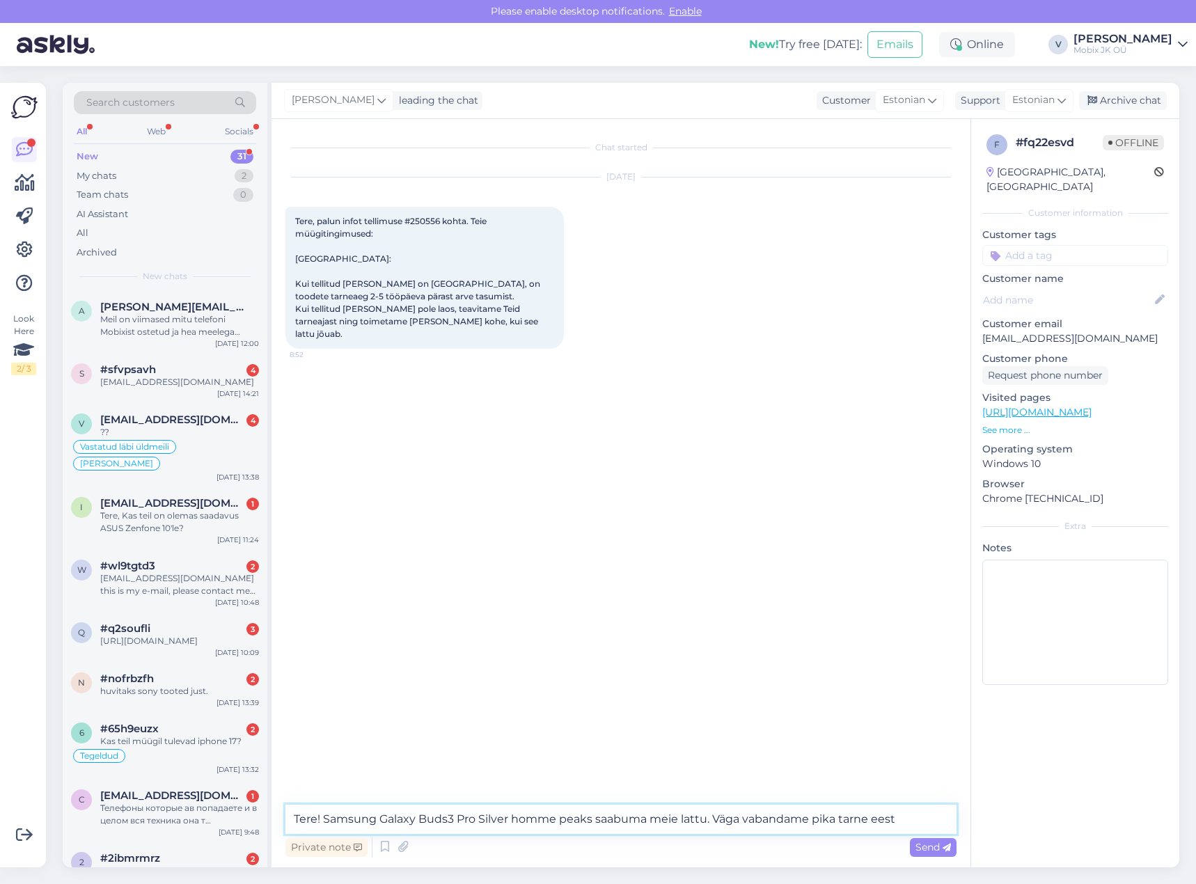
type textarea "Tere! Samsung Galaxy Buds3 Pro Silver homme peaks saabuma meie lattu. Väga vaba…"
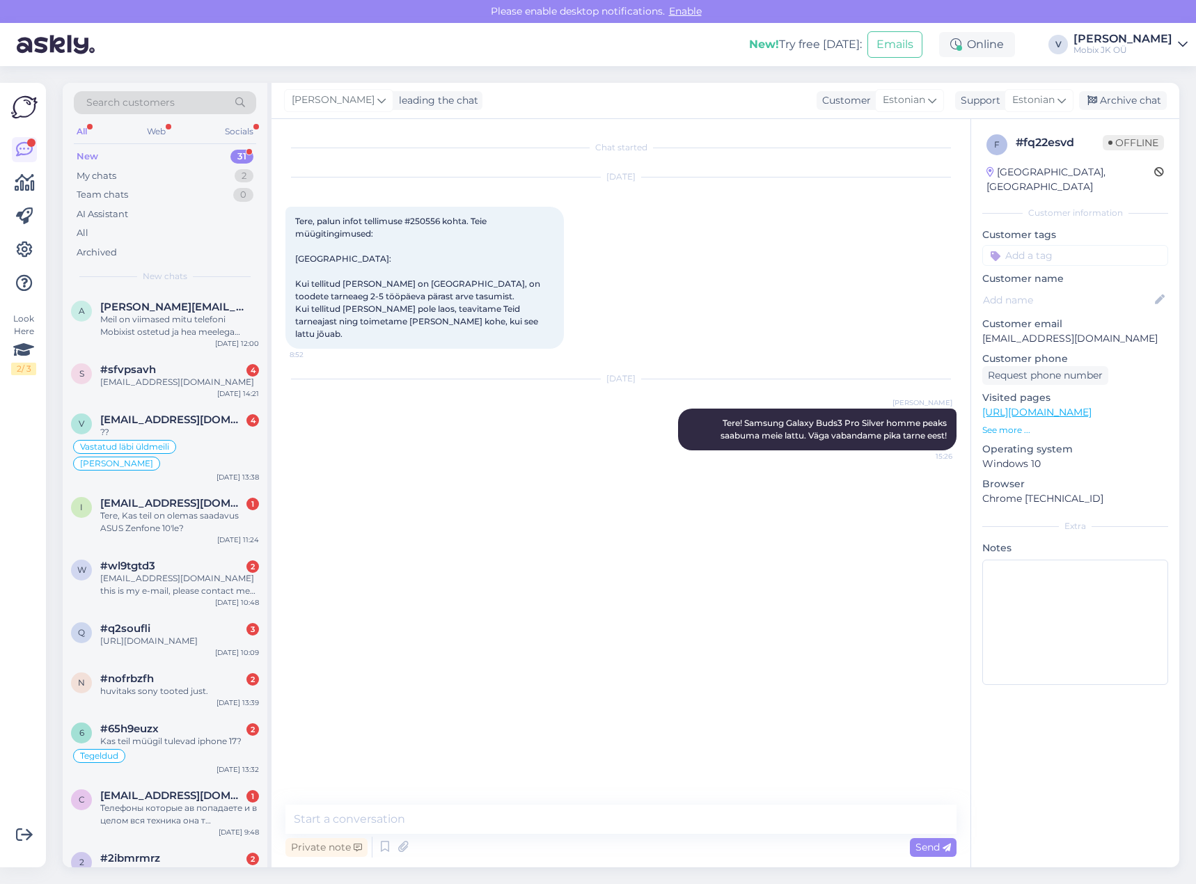
click at [1077, 245] on input at bounding box center [1075, 255] width 186 height 21
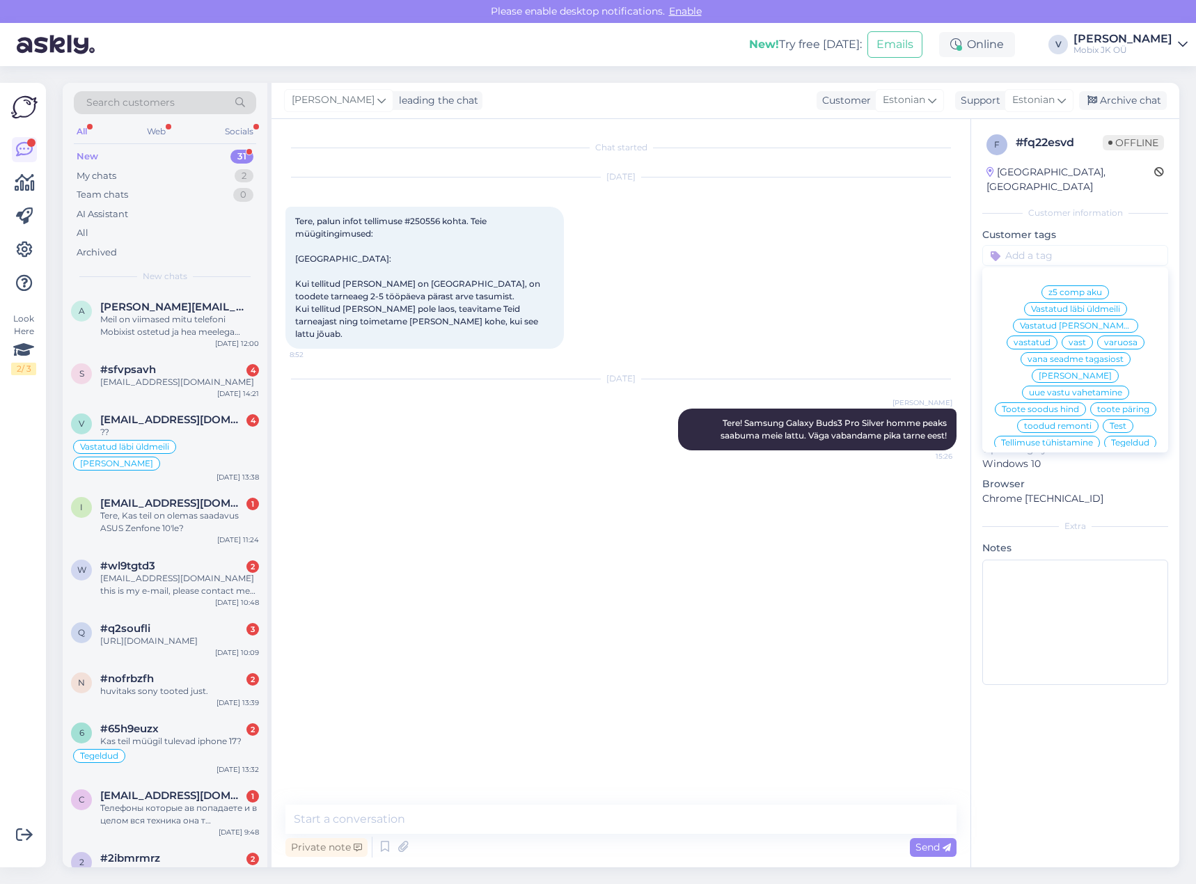
click at [1057, 336] on div "vastatud" at bounding box center [1032, 343] width 51 height 14
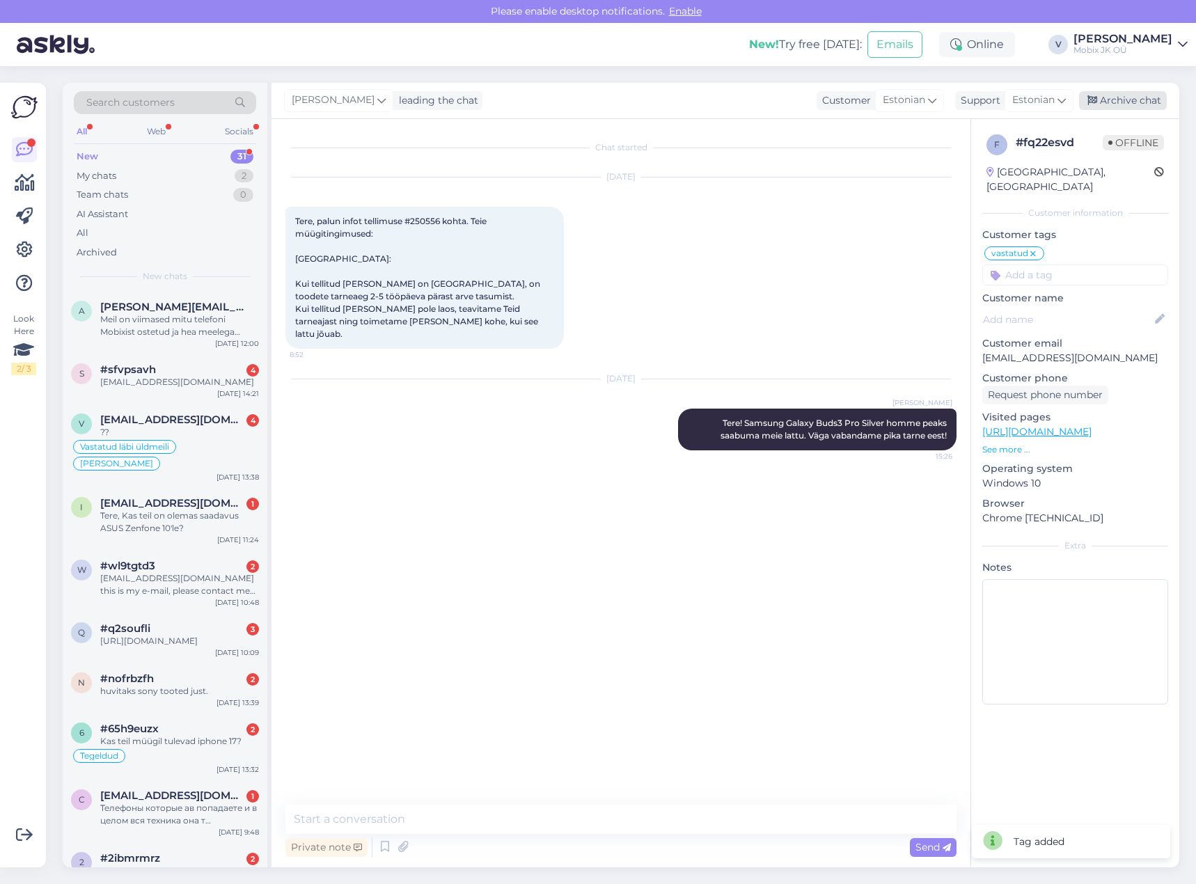
click at [1125, 100] on div "Archive chat" at bounding box center [1123, 100] width 88 height 19
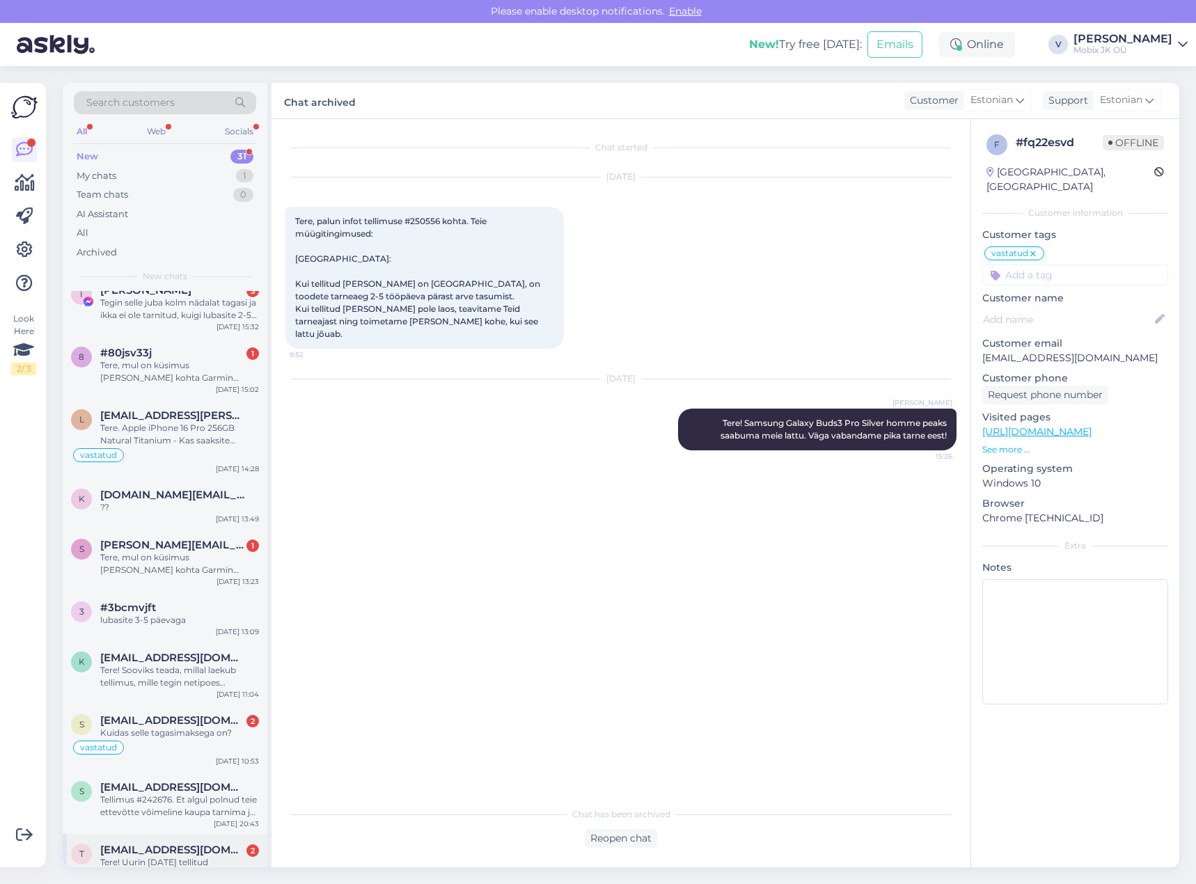
scroll to position [1399, 0]
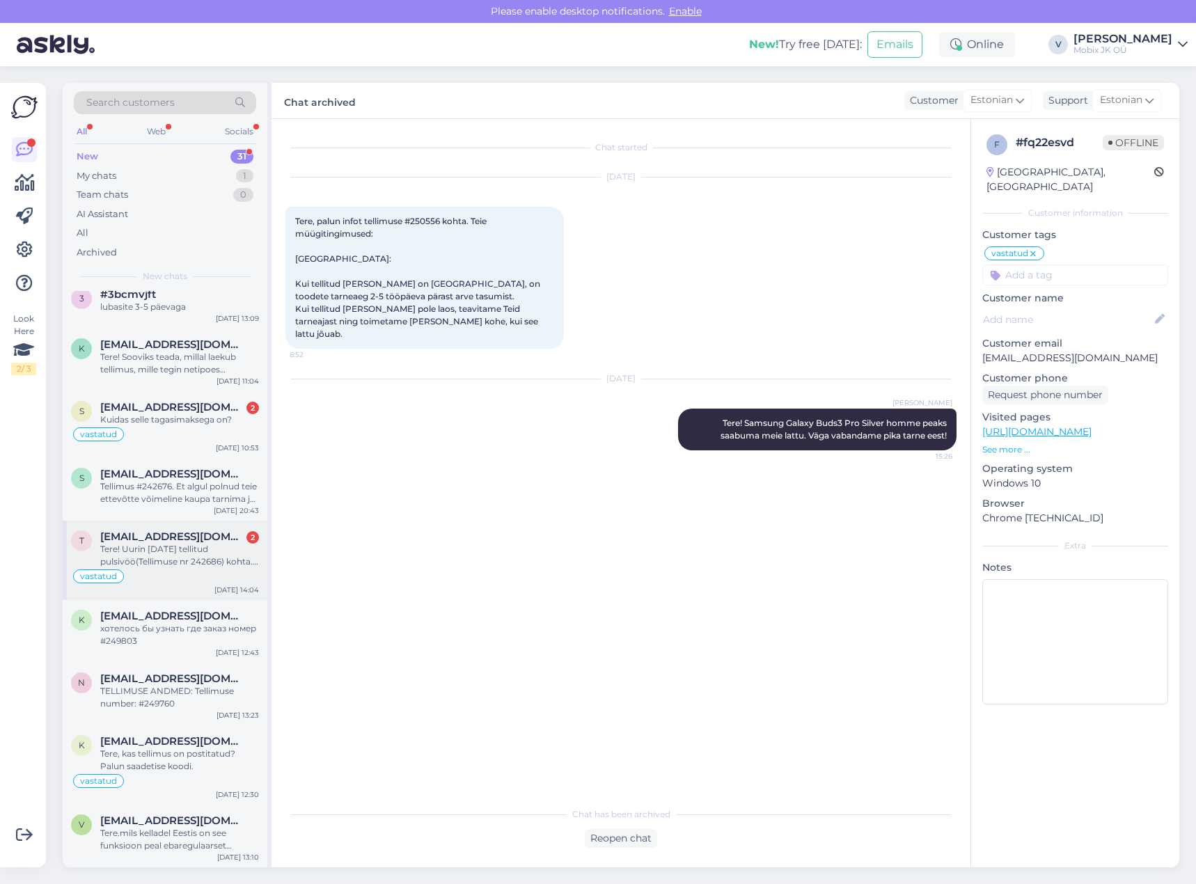
drag, startPoint x: 171, startPoint y: 572, endPoint x: 166, endPoint y: 567, distance: 7.4
click at [171, 572] on div "vastatud" at bounding box center [165, 576] width 188 height 17
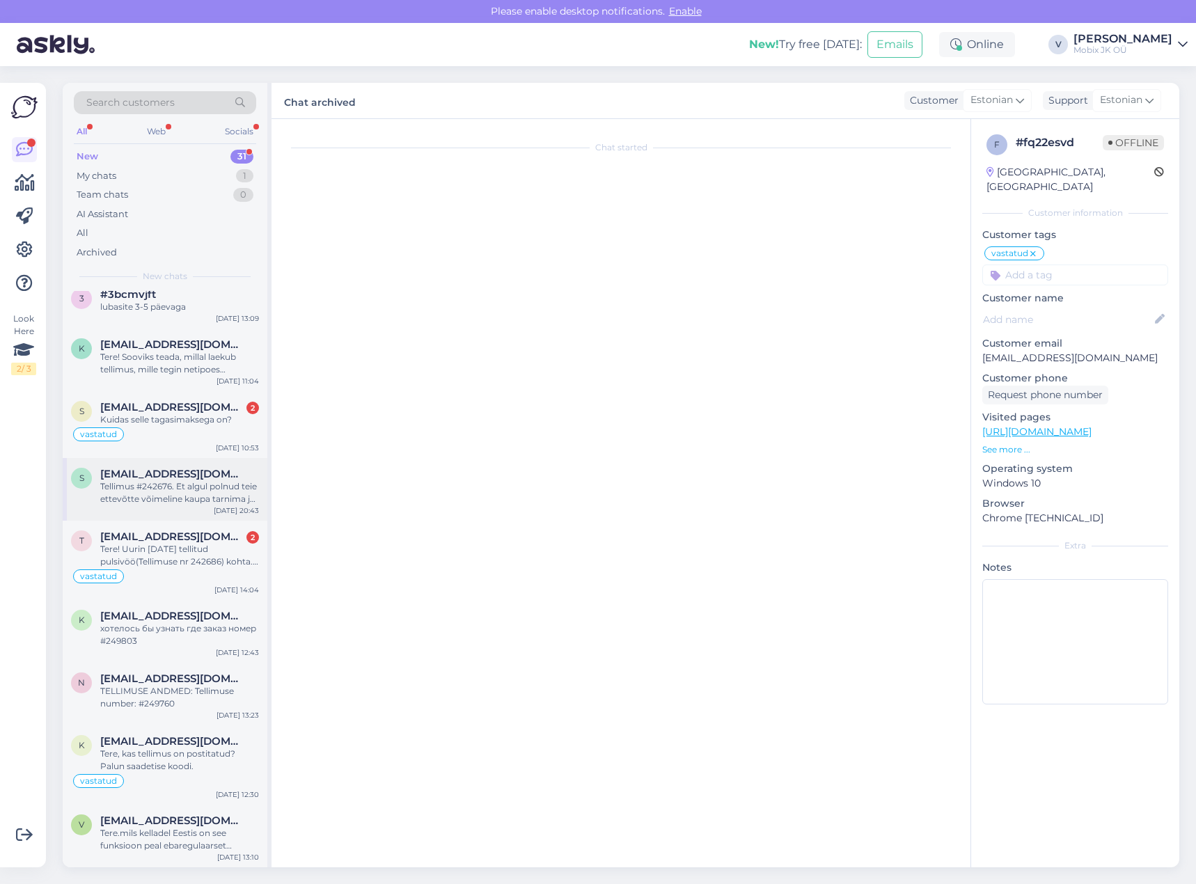
scroll to position [280, 0]
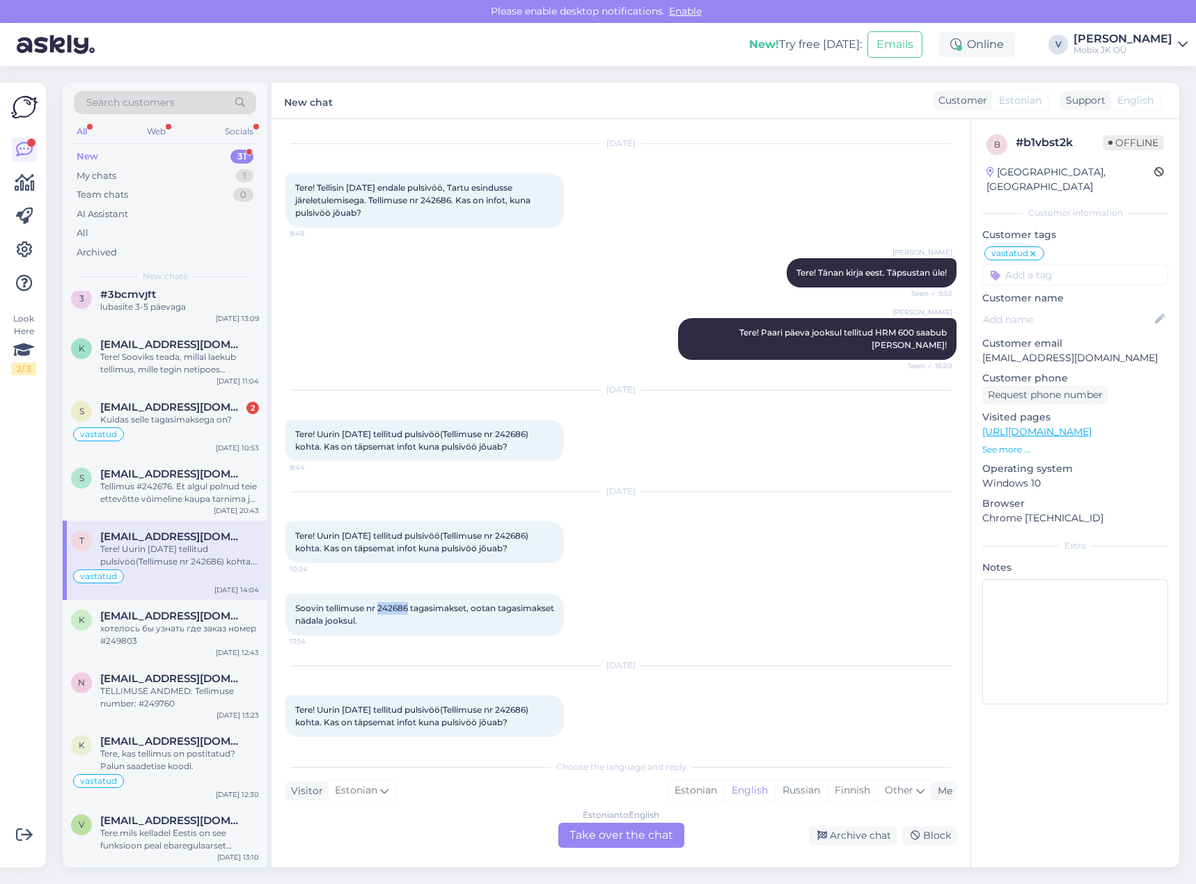
drag, startPoint x: 378, startPoint y: 594, endPoint x: 409, endPoint y: 593, distance: 30.6
click at [409, 603] on span "Soovin tellimuse nr 242686 tagasimakset, ootan tagasimakset nädala jooksul." at bounding box center [425, 614] width 261 height 23
copy span "242686"
click at [1048, 265] on input at bounding box center [1075, 275] width 186 height 21
type input "tü"
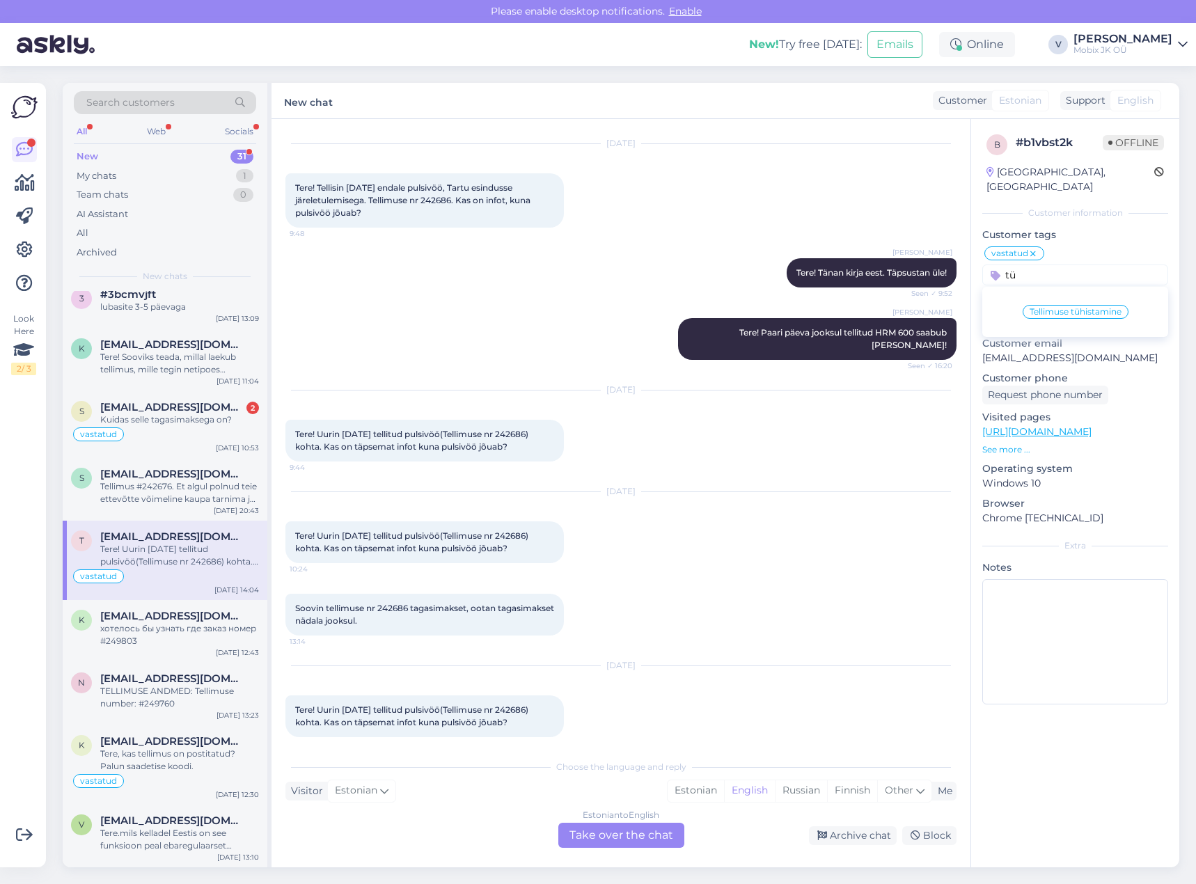
click at [1099, 308] on span "Tellimuse tühistamine" at bounding box center [1076, 312] width 92 height 8
click at [852, 837] on div "Archive chat" at bounding box center [853, 835] width 88 height 19
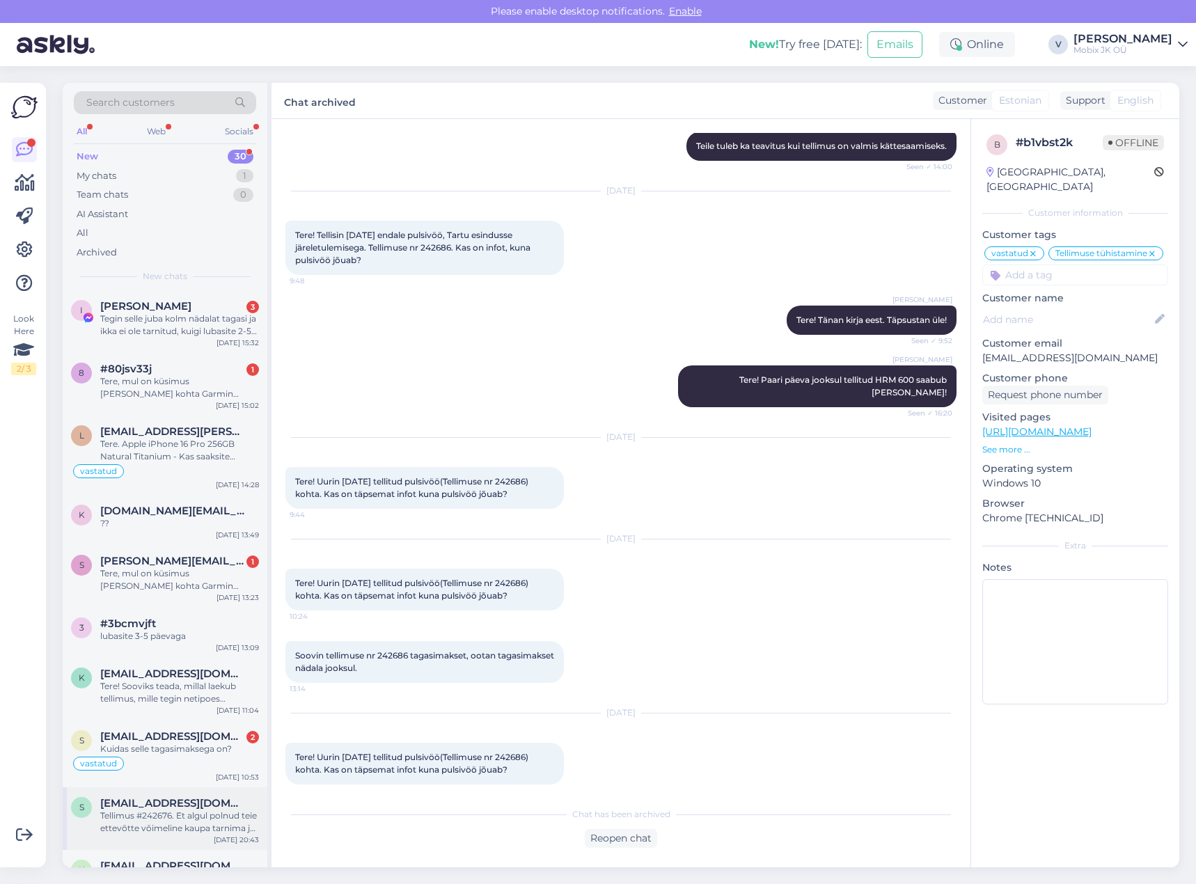
scroll to position [1320, 0]
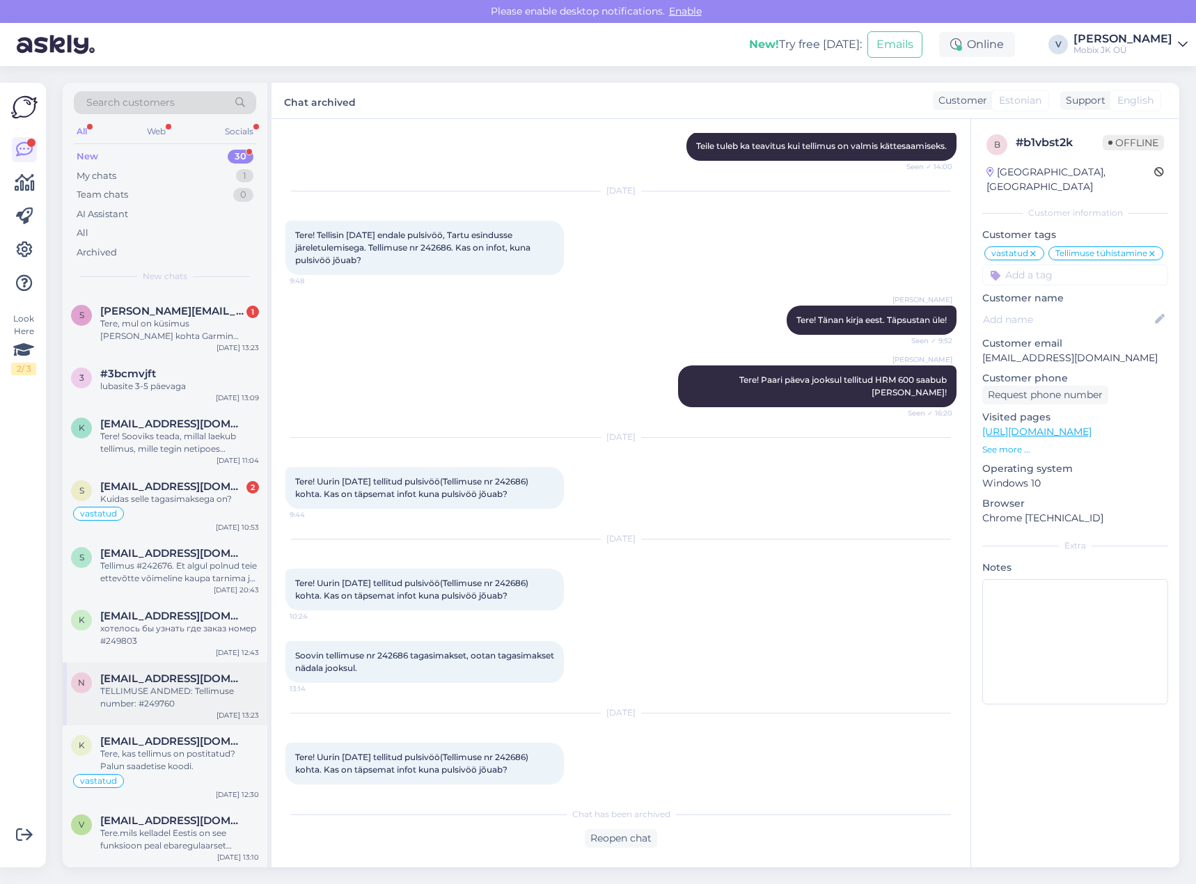
click at [214, 709] on div "TELLIMUSE ANDMED: Tellimuse number: #249760" at bounding box center [179, 697] width 159 height 25
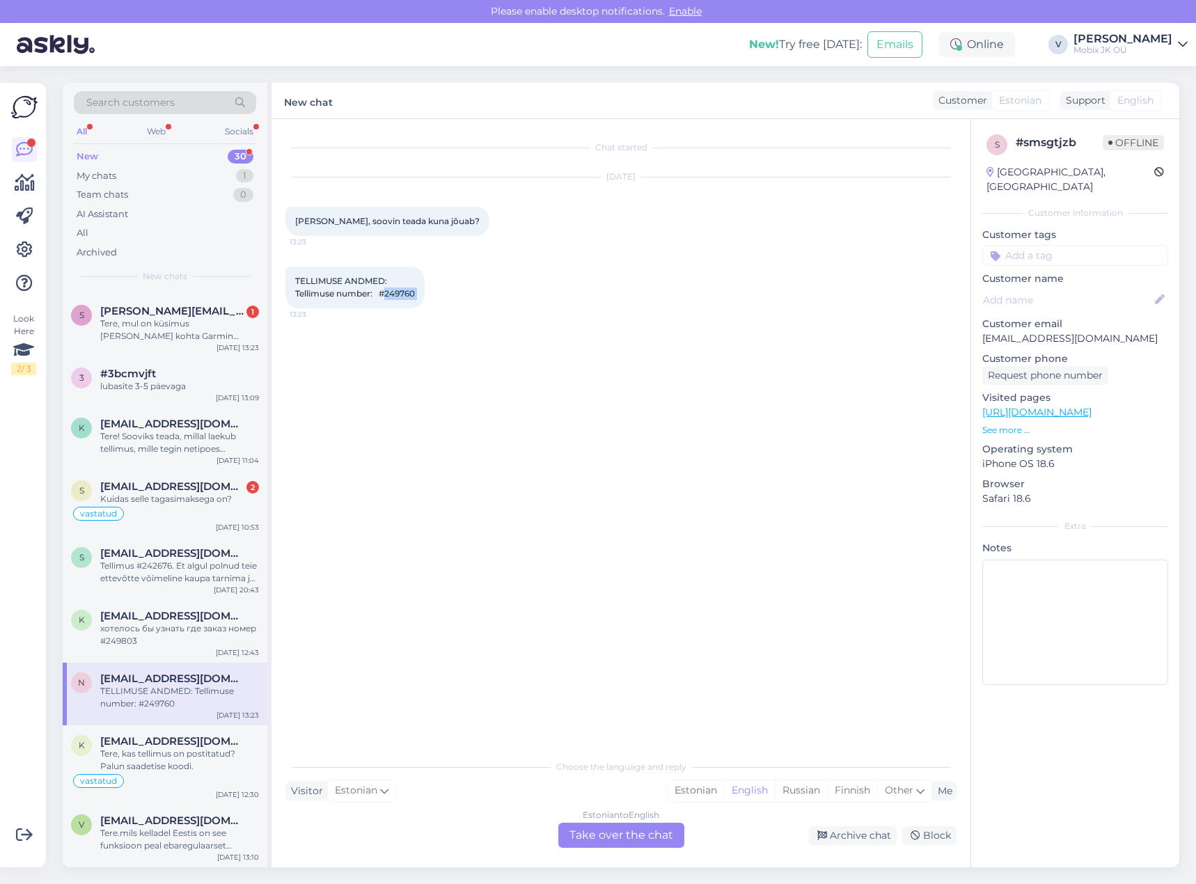
drag, startPoint x: 392, startPoint y: 292, endPoint x: 434, endPoint y: 292, distance: 42.5
click at [425, 292] on div "TELLIMUSE ANDMED: Tellimuse number: #249760 13:23" at bounding box center [354, 288] width 139 height 42
copy div "249760 13:23"
click at [1020, 245] on input at bounding box center [1075, 255] width 186 height 21
type input "tü"
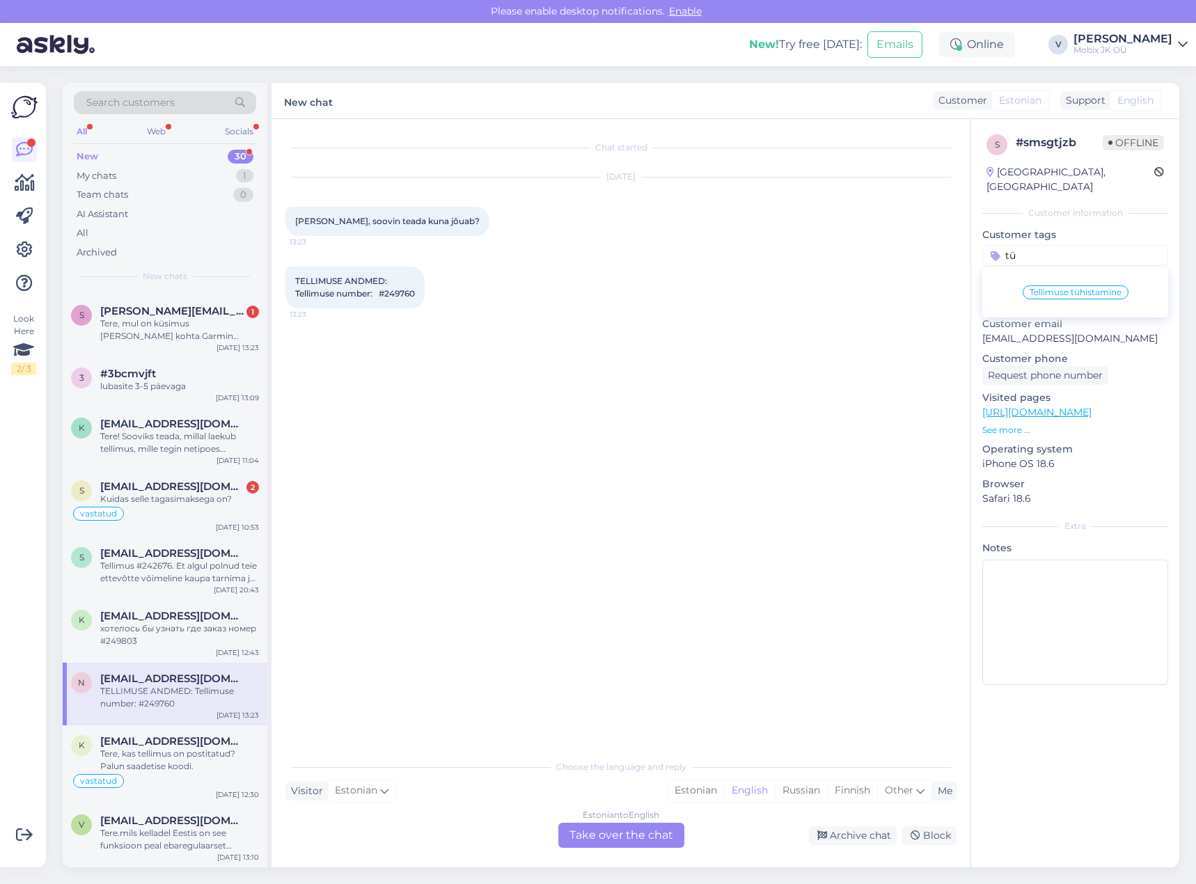
click at [1078, 285] on div "Tellimuse tühistamine" at bounding box center [1076, 292] width 106 height 14
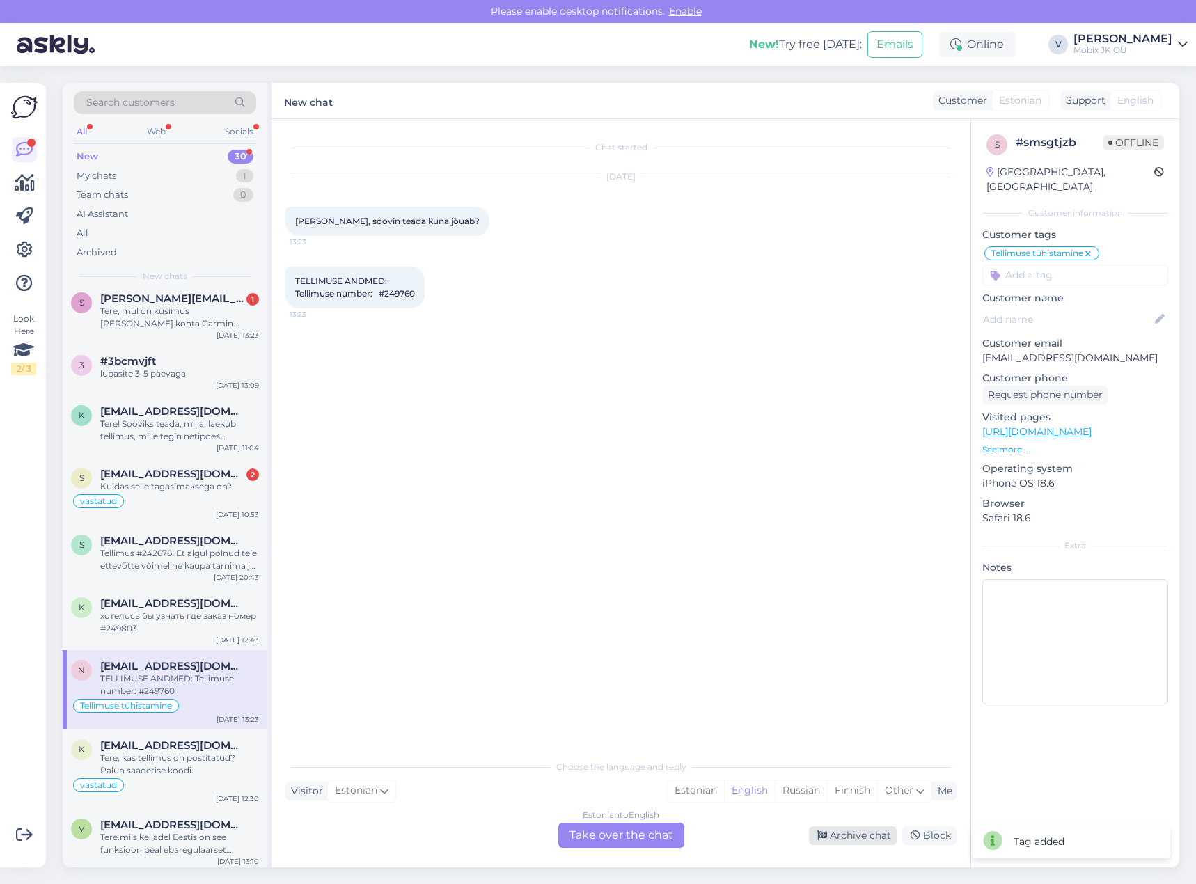
click at [859, 838] on div "Archive chat" at bounding box center [853, 835] width 88 height 19
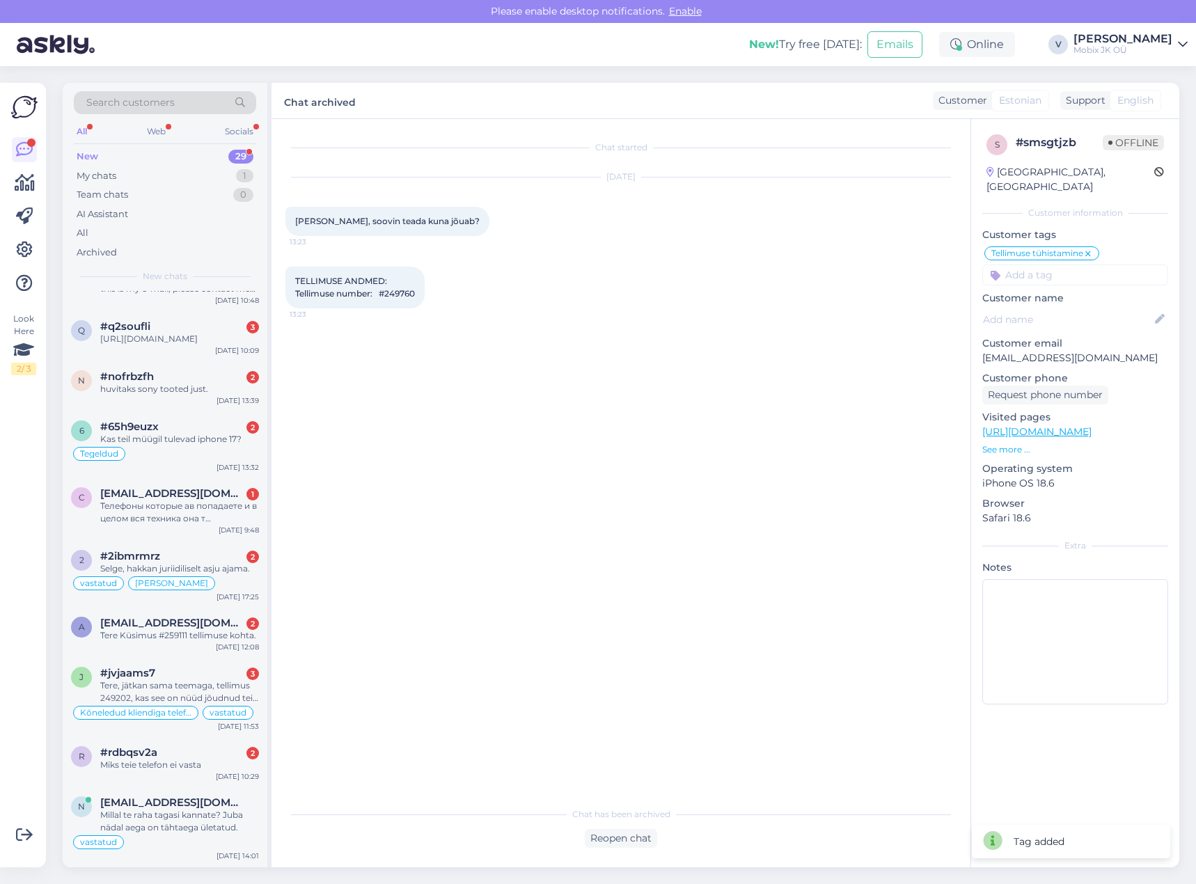
scroll to position [1257, 0]
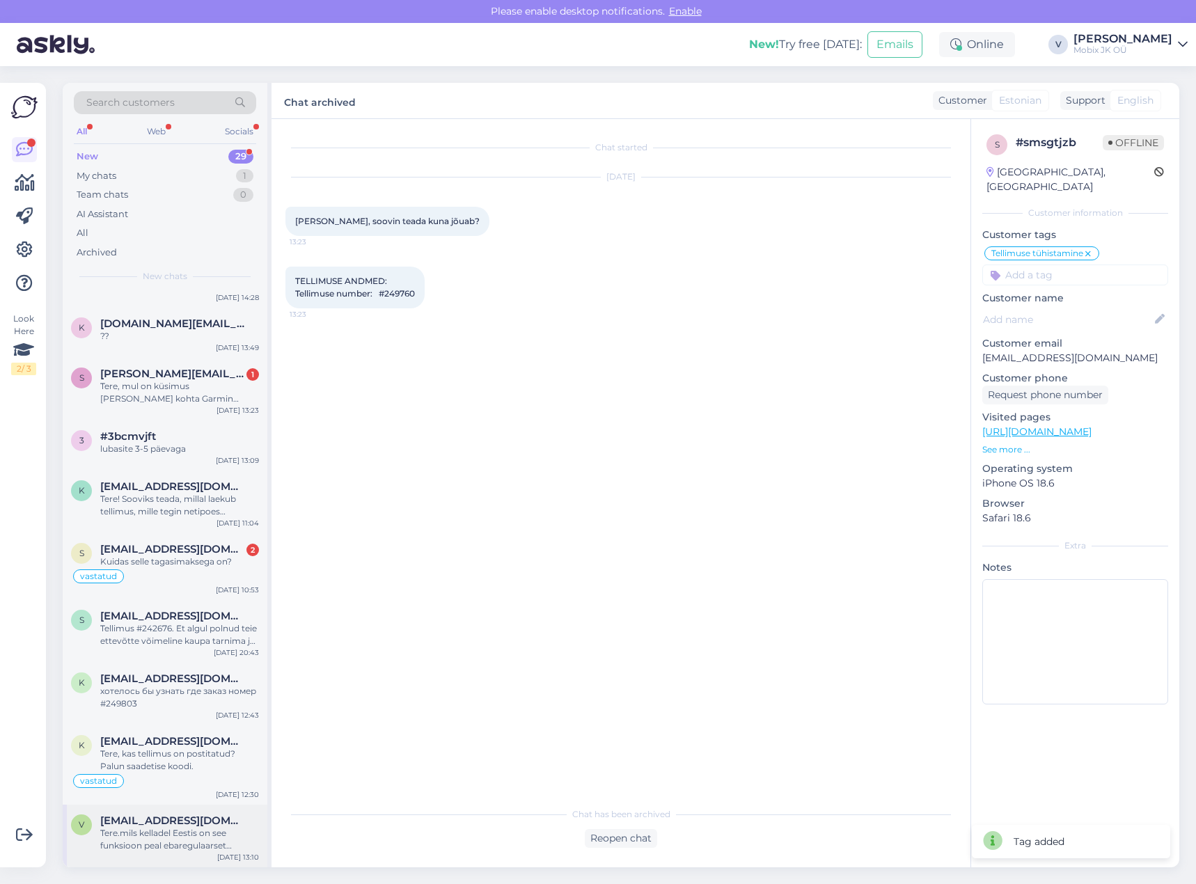
click at [218, 846] on div "Tere.mils kelladel Eestis on see funksioon peal ebaregulaarset südamerütmi, mis…" at bounding box center [179, 839] width 159 height 25
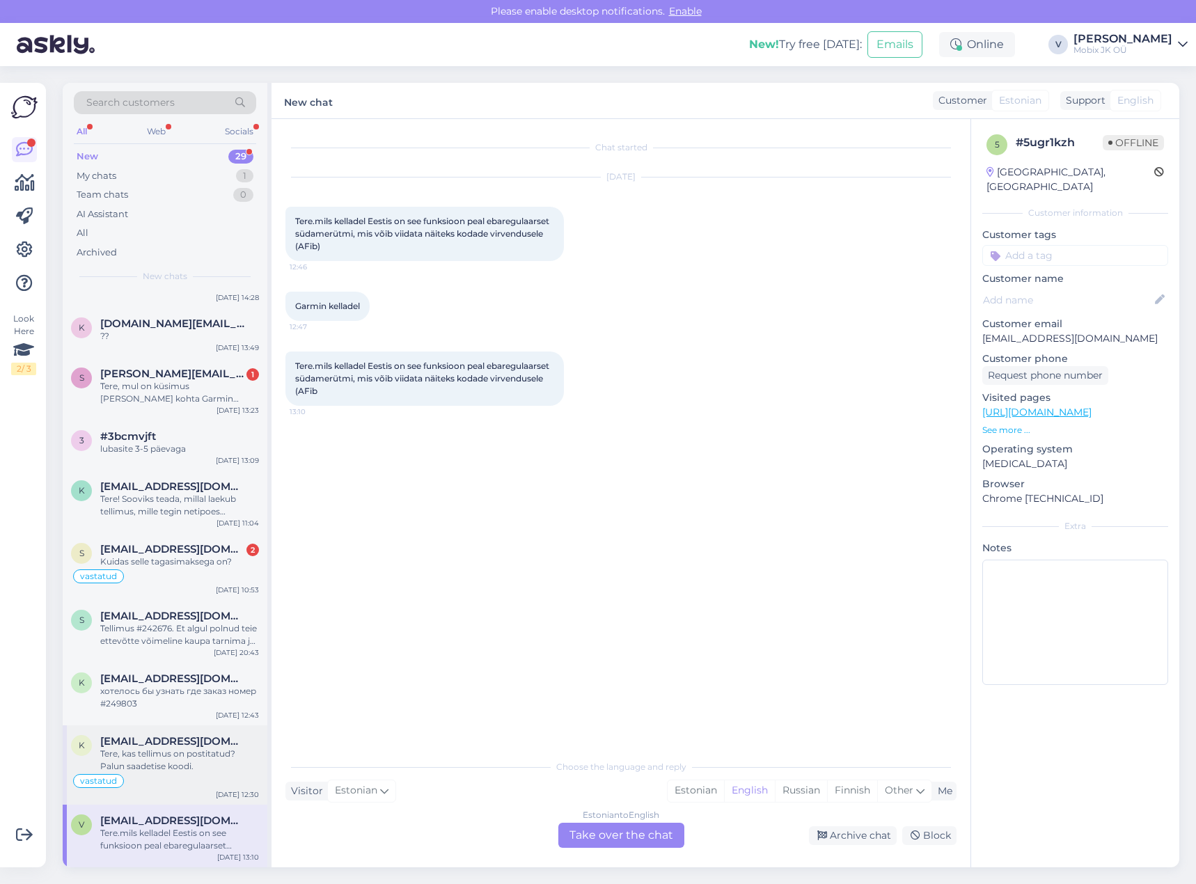
click at [162, 768] on div "Tere, kas tellimus on postitatud? Palun saadetise koodi." at bounding box center [179, 760] width 159 height 25
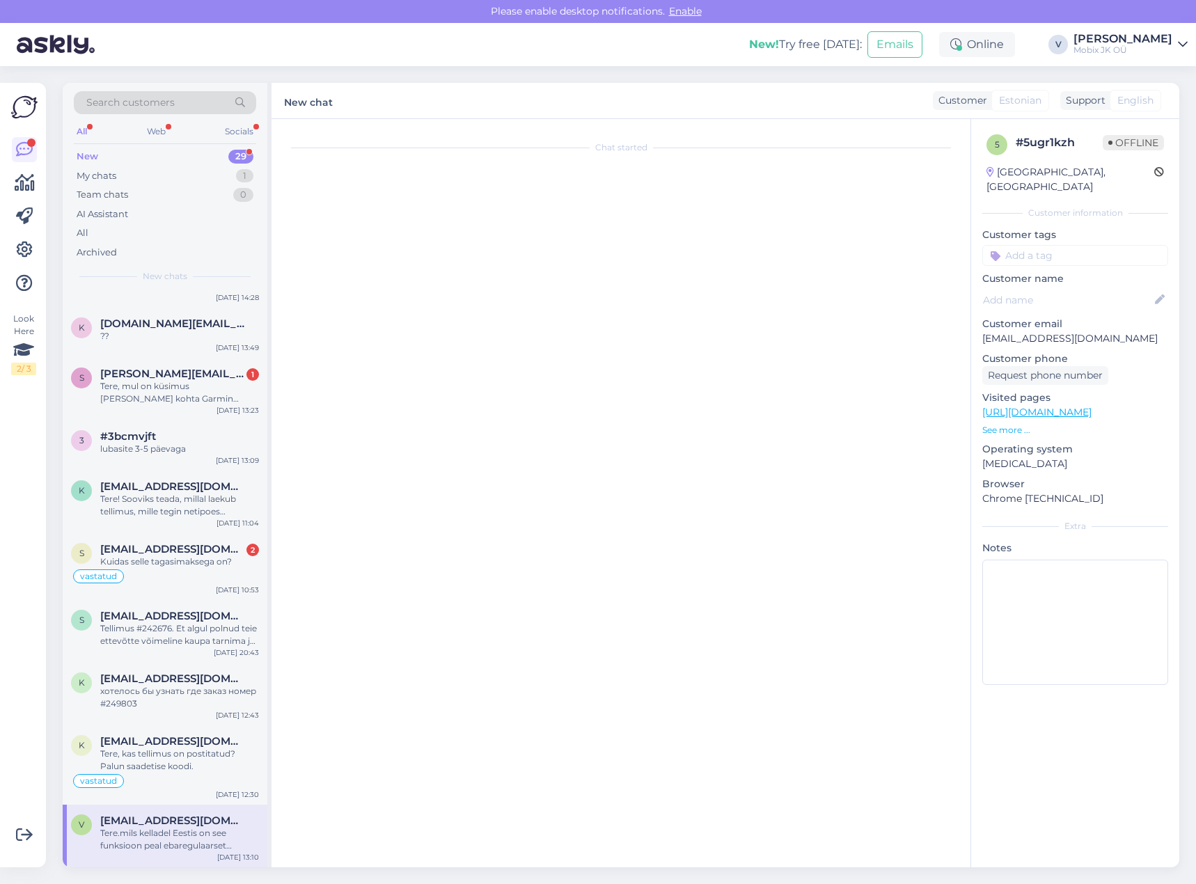
scroll to position [409, 0]
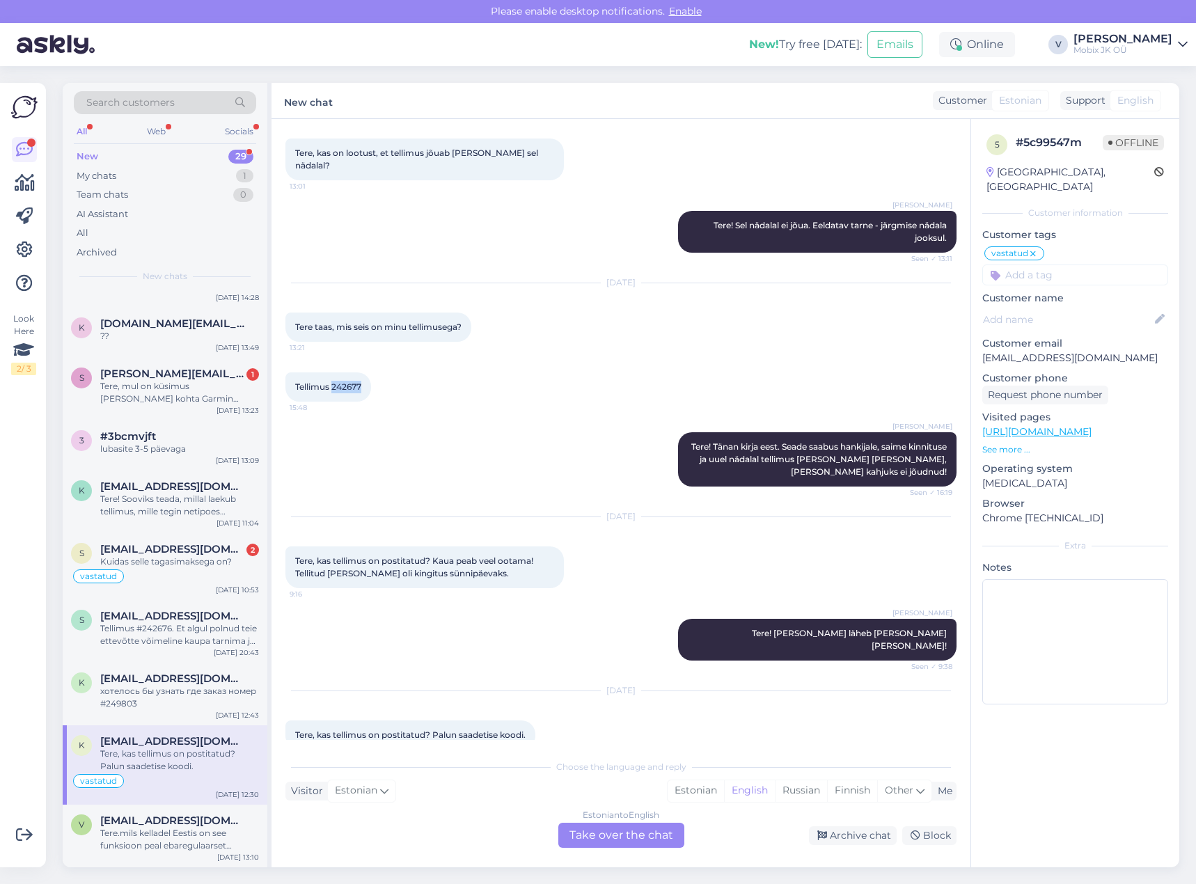
drag, startPoint x: 333, startPoint y: 372, endPoint x: 384, endPoint y: 374, distance: 50.8
click at [371, 373] on div "Tellimus 242677 15:48" at bounding box center [328, 386] width 86 height 29
copy span "242677"
click at [1036, 265] on input at bounding box center [1075, 275] width 186 height 21
type input "arve"
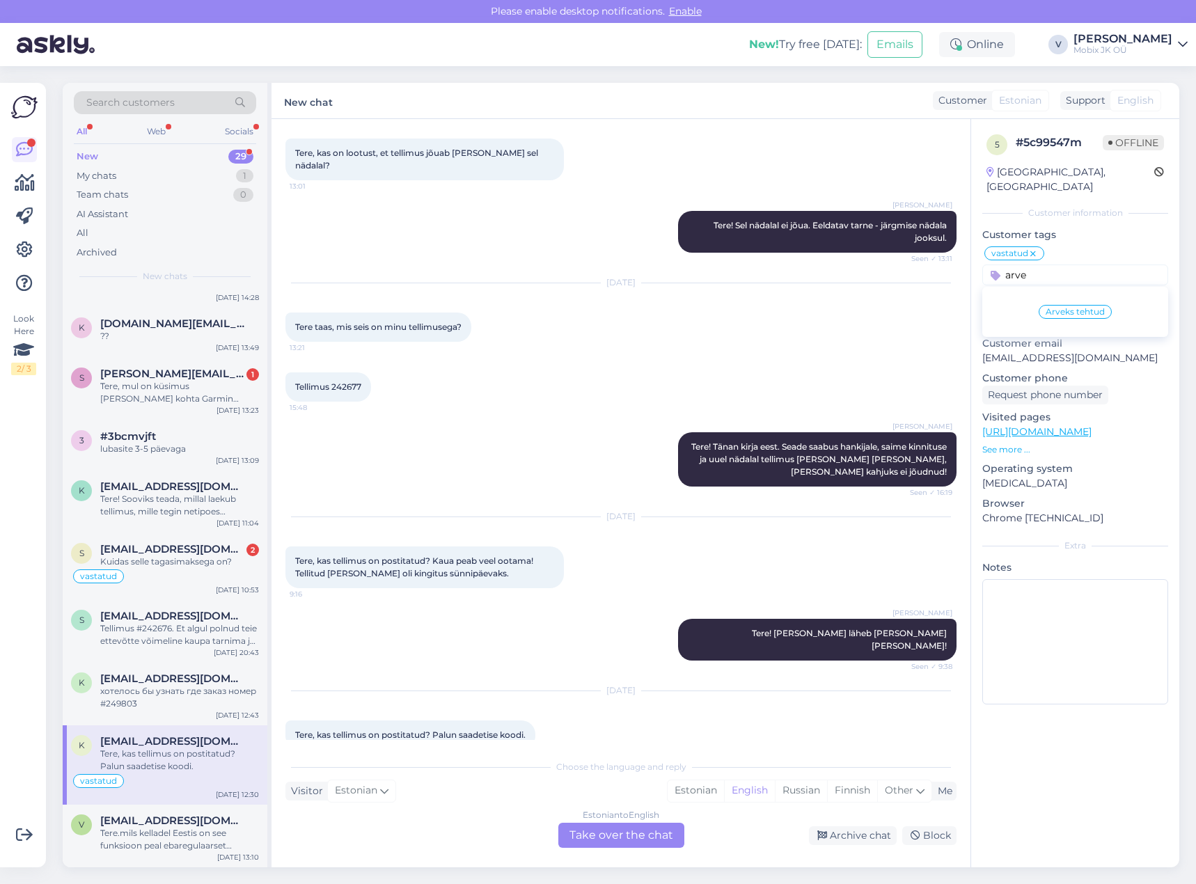
click at [1073, 308] on span "Arveks tehtud" at bounding box center [1075, 312] width 59 height 8
click at [867, 835] on div "Archive chat" at bounding box center [853, 835] width 88 height 19
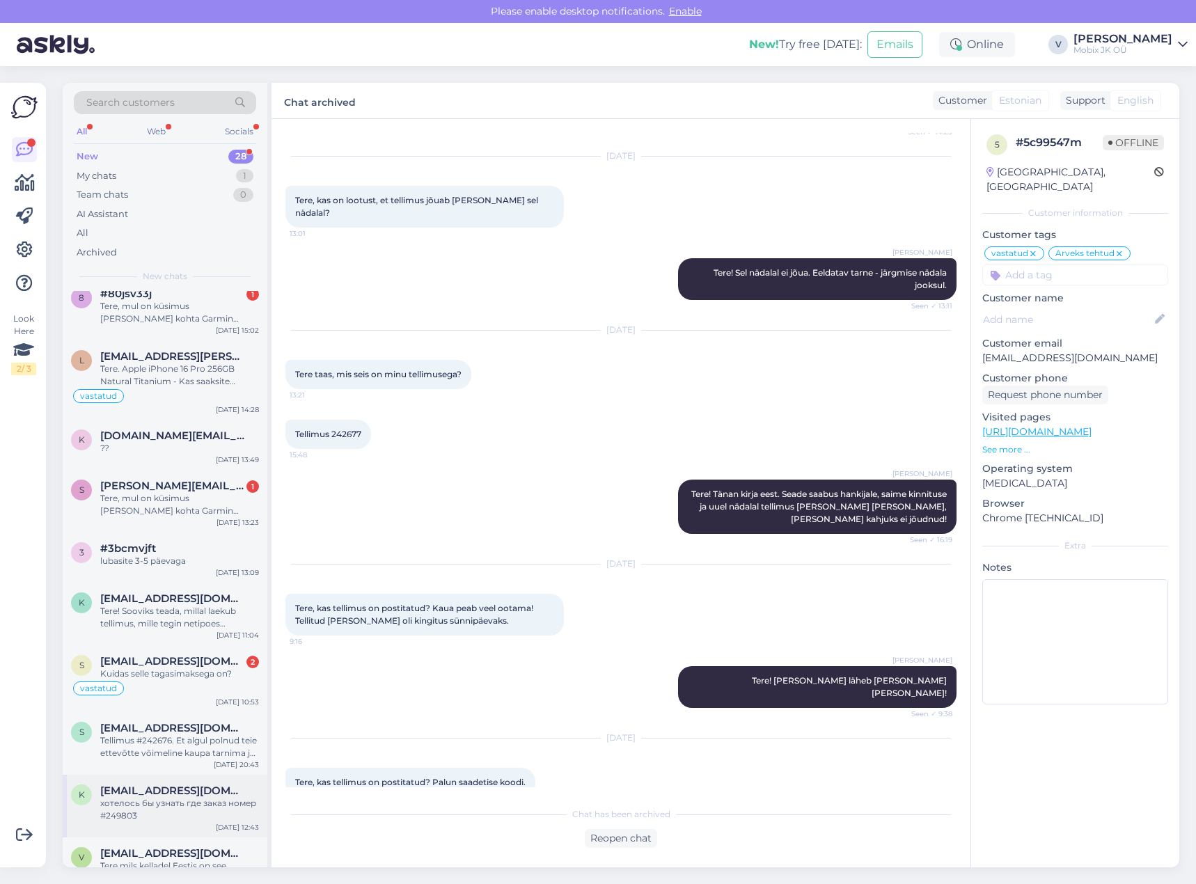
scroll to position [1108, 0]
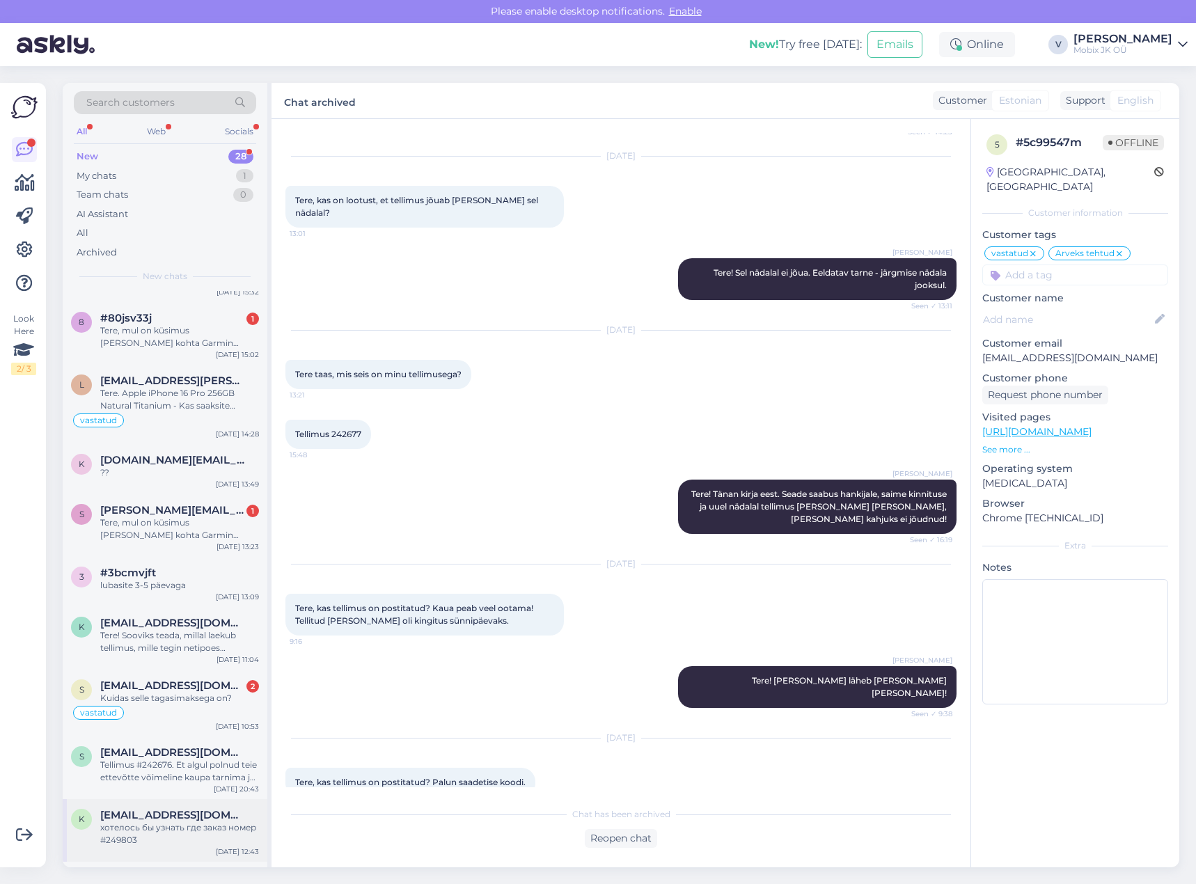
click at [176, 814] on div "k [EMAIL_ADDRESS][DOMAIN_NAME] хотелось бы узнать где заказ номер #249803 [DATE…" at bounding box center [165, 830] width 205 height 63
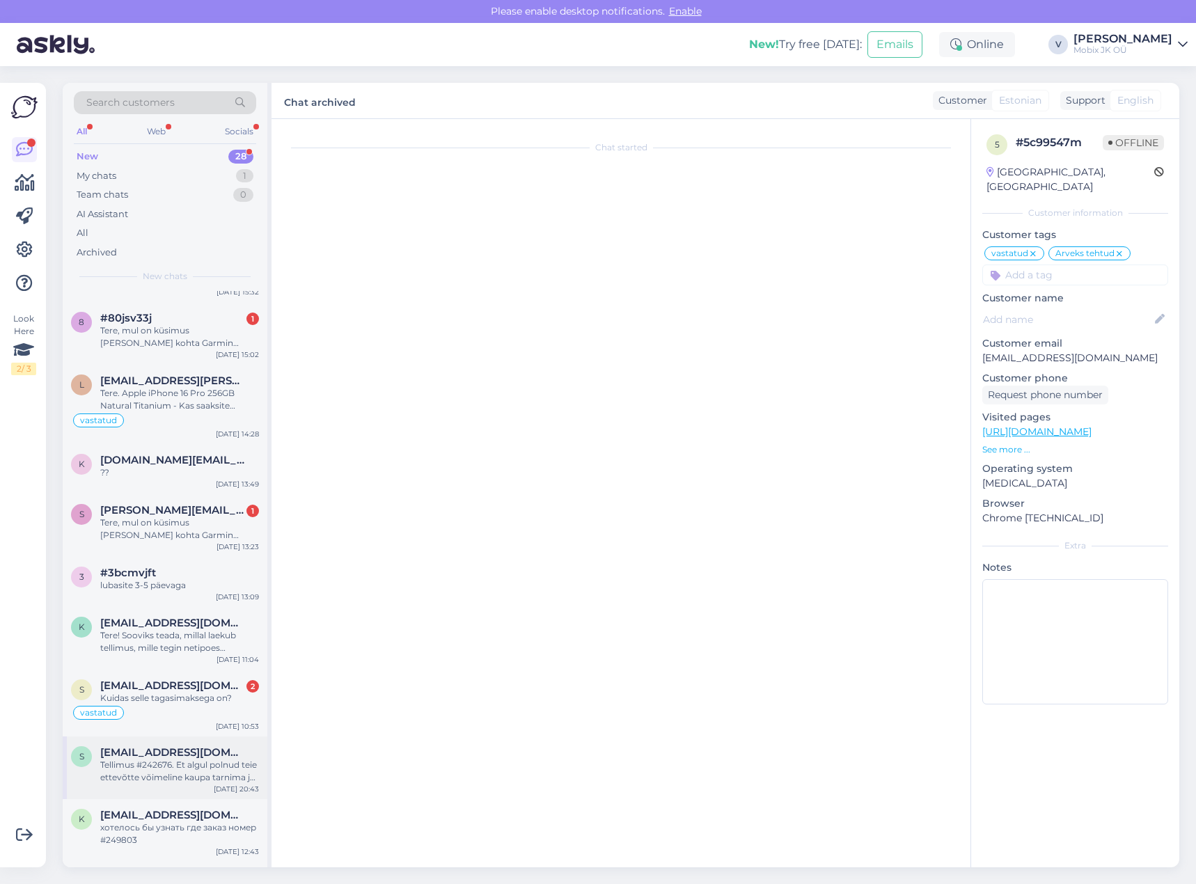
scroll to position [0, 0]
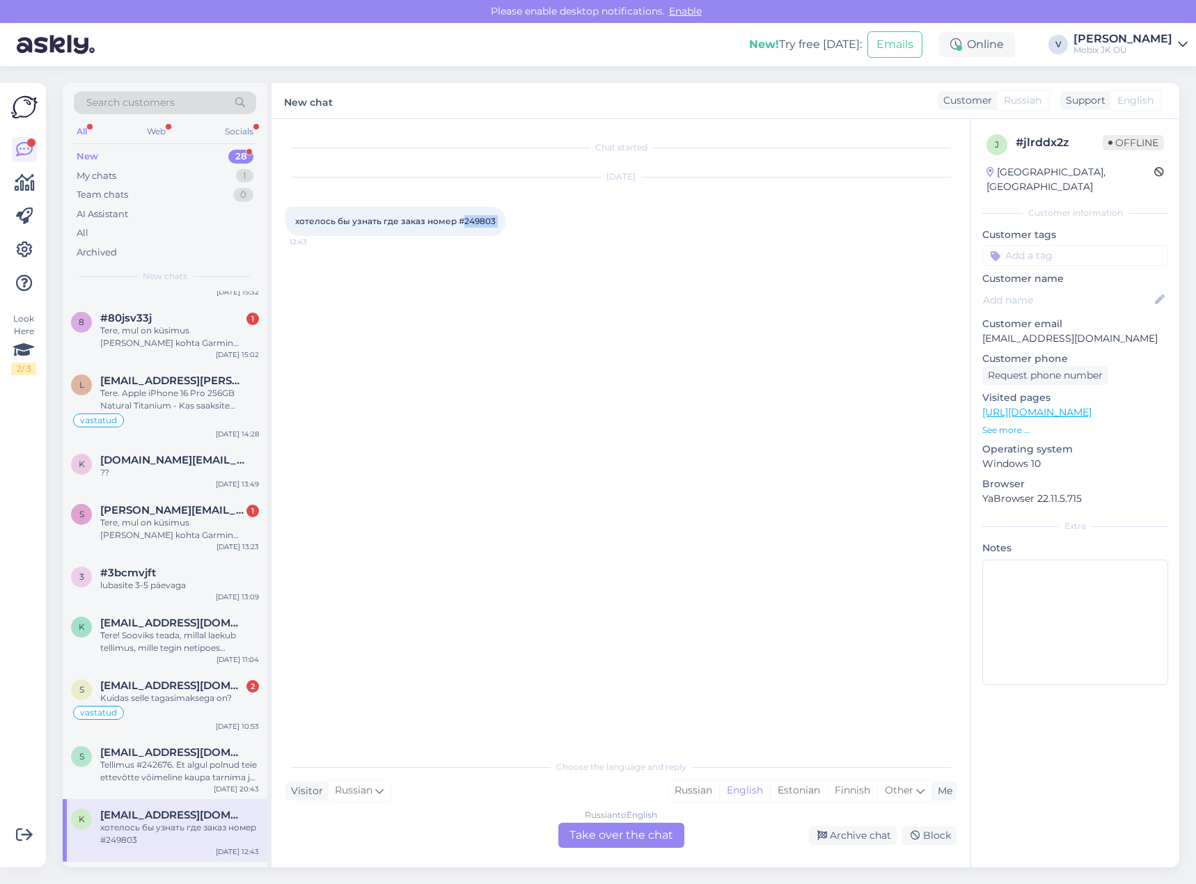
drag, startPoint x: 476, startPoint y: 220, endPoint x: 510, endPoint y: 221, distance: 34.1
click at [505, 221] on div "хотелось бы узнать где заказ номер #249803 12:43" at bounding box center [395, 221] width 220 height 29
click at [1034, 245] on input at bounding box center [1075, 255] width 186 height 21
type input "meil"
click at [1098, 285] on div "Vastatud läbi üldmeili" at bounding box center [1075, 292] width 103 height 14
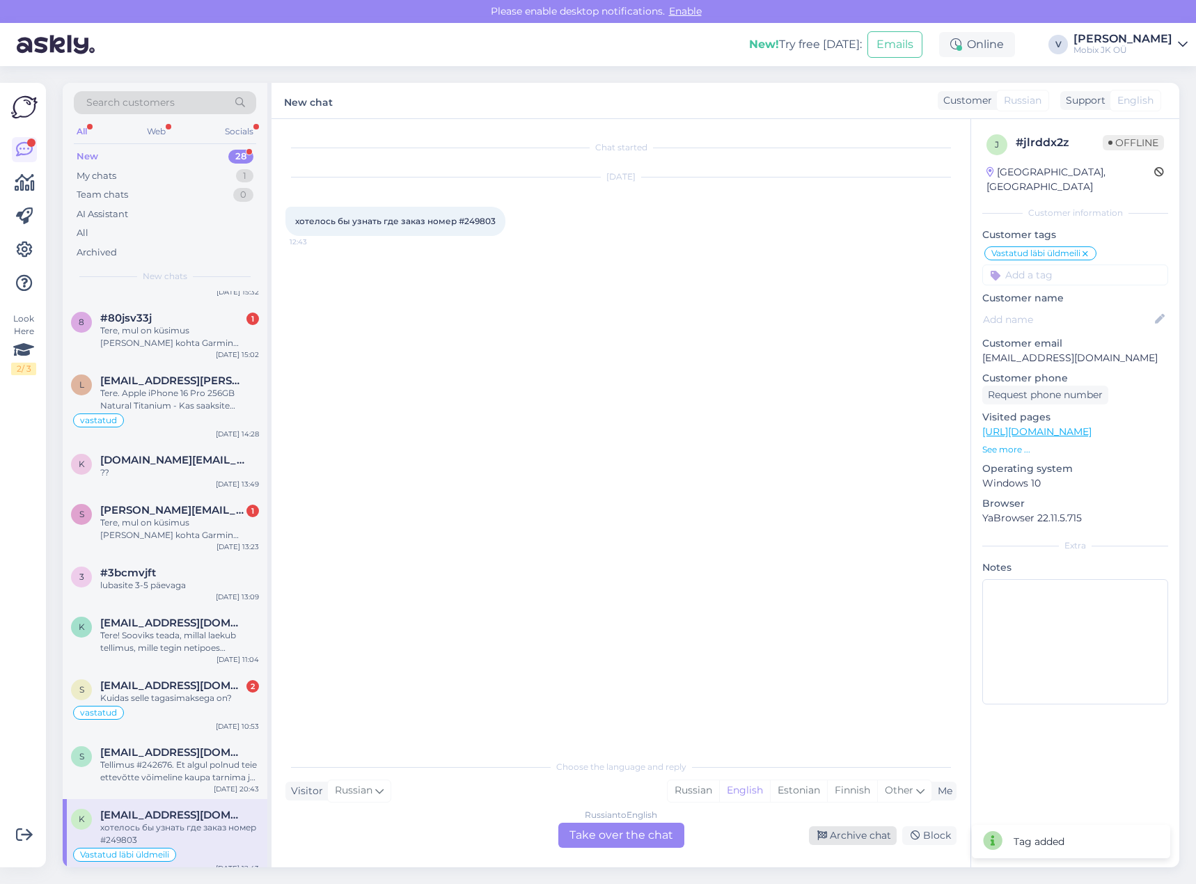
click at [856, 839] on div "Archive chat" at bounding box center [853, 835] width 88 height 19
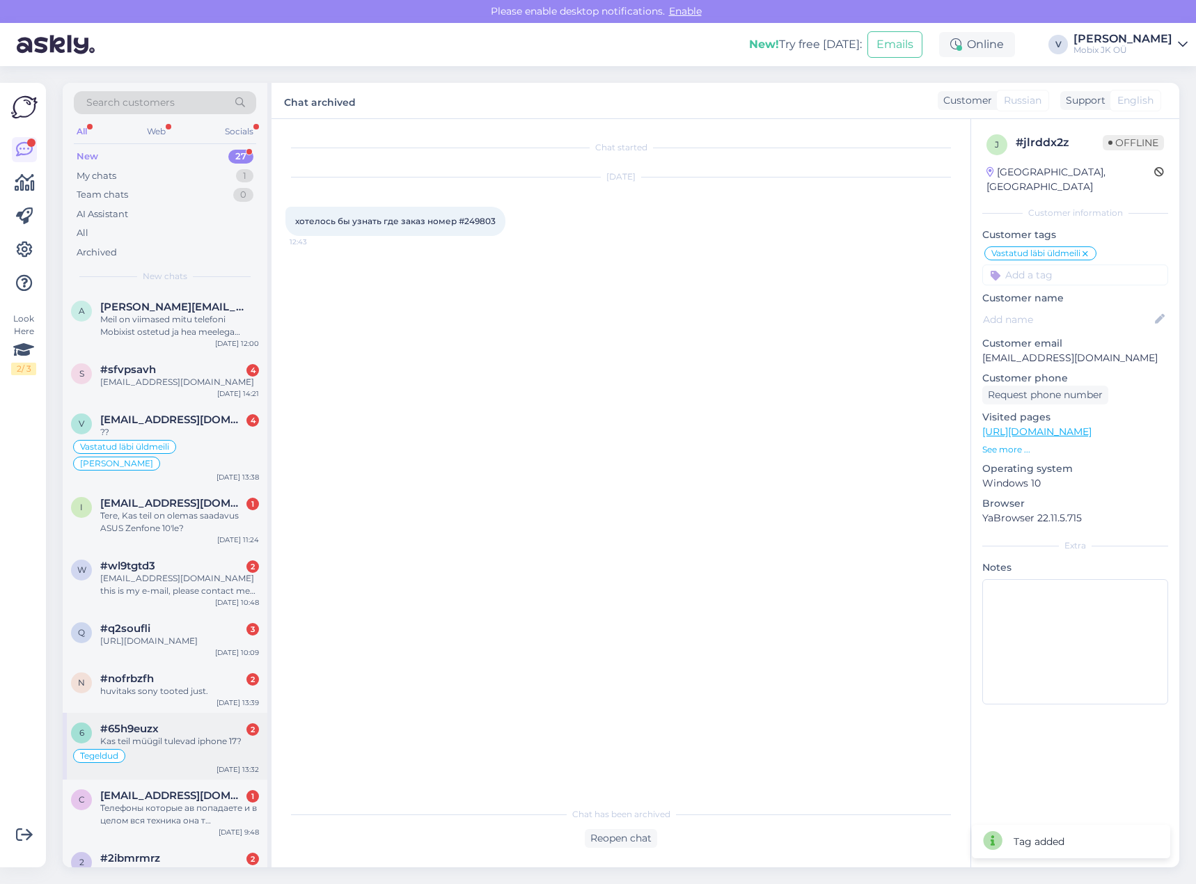
click at [211, 748] on div "Kas teil müügil tulevad iphone 17?" at bounding box center [179, 741] width 159 height 13
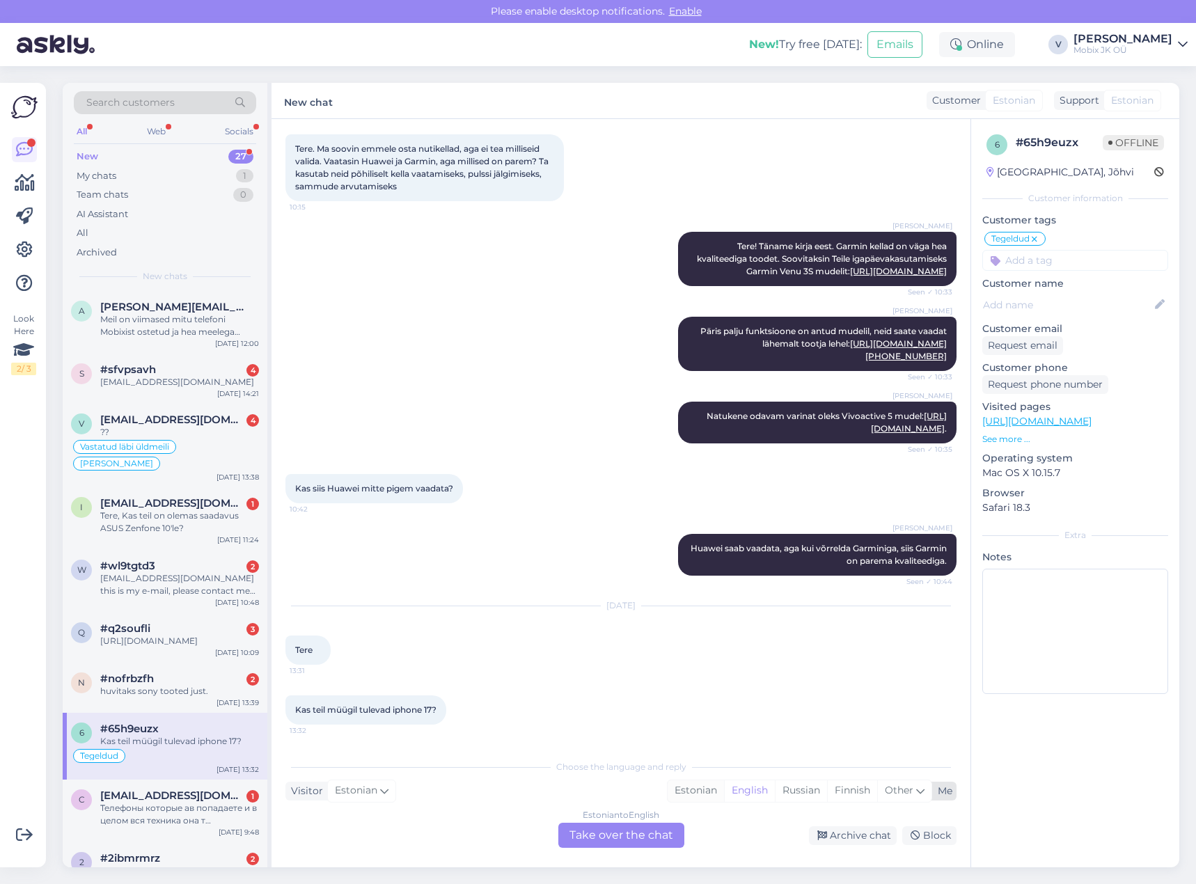
click at [688, 796] on div "Estonian" at bounding box center [696, 790] width 56 height 21
click at [653, 831] on div "Estonian to Estonian Take over the chat" at bounding box center [621, 835] width 126 height 25
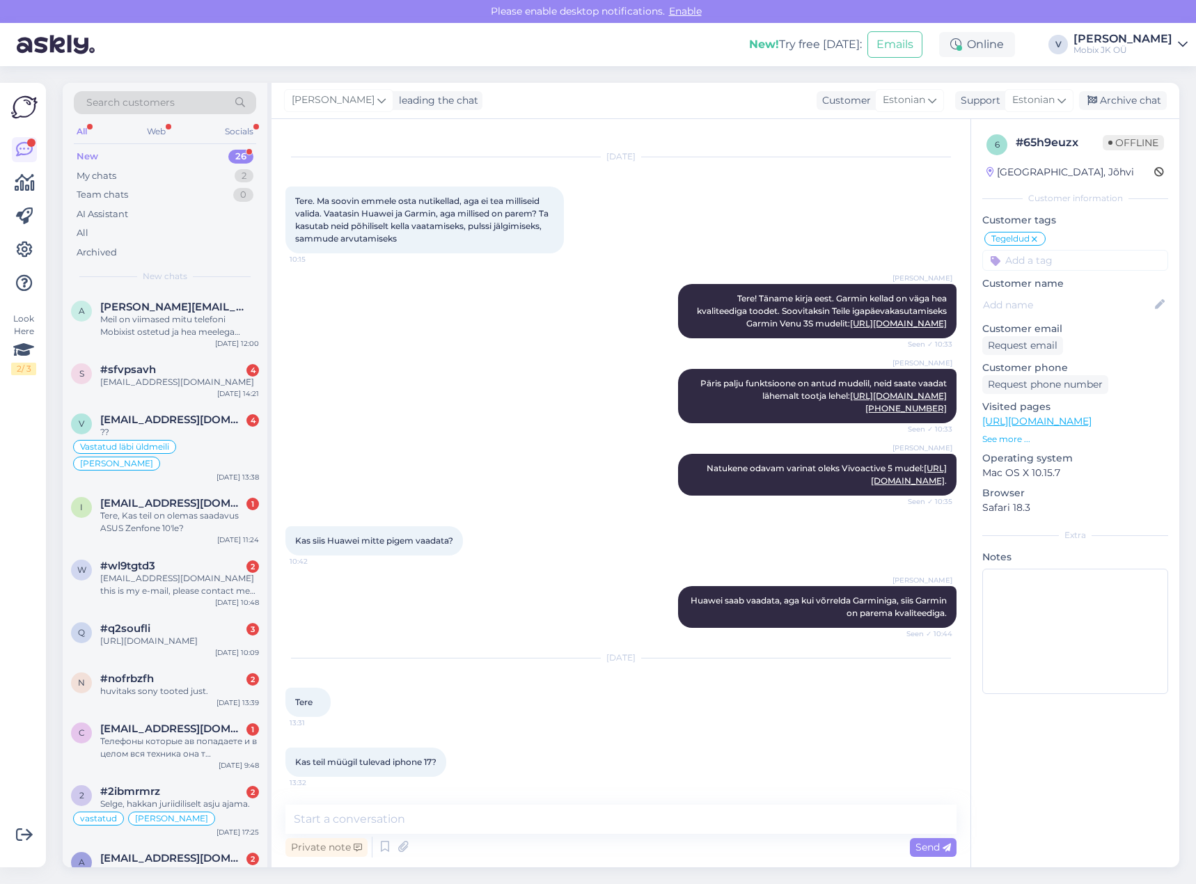
scroll to position [45, 0]
click at [651, 820] on textarea at bounding box center [620, 819] width 671 height 29
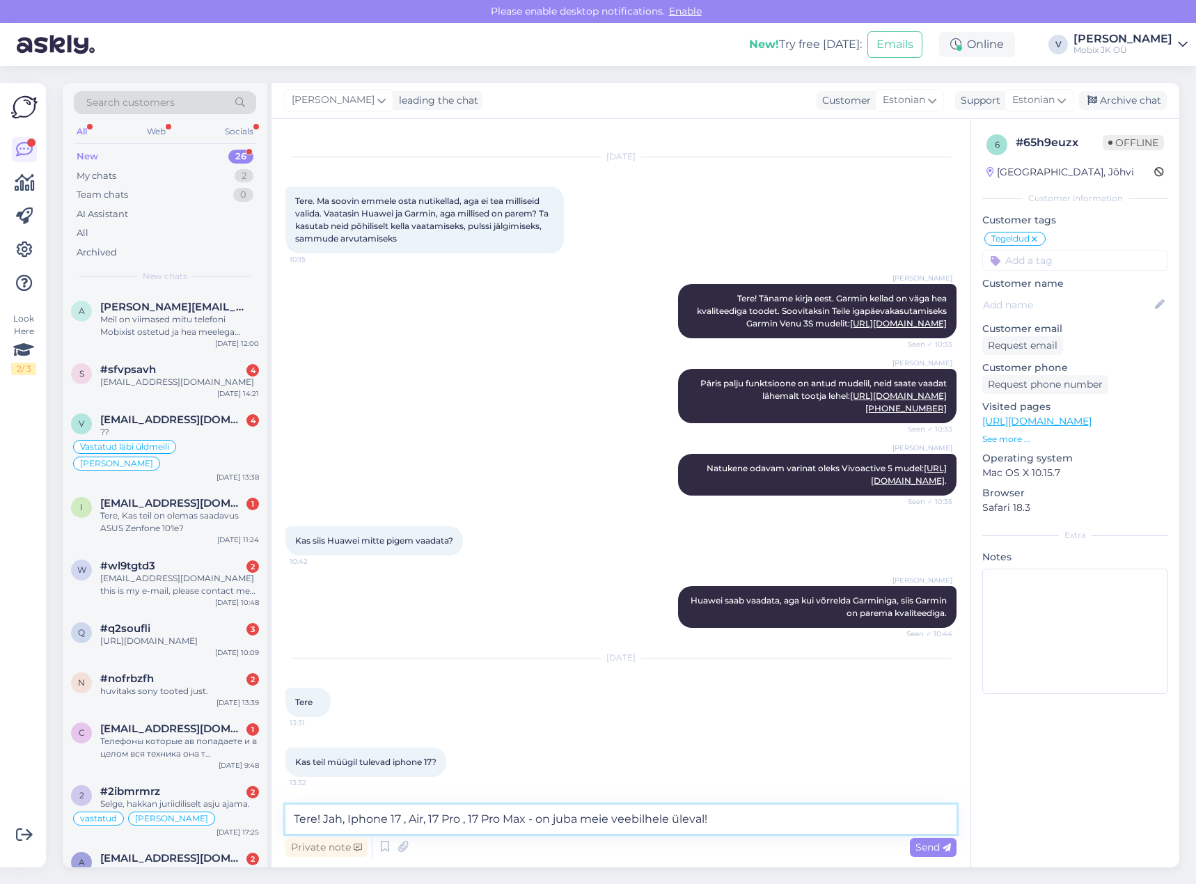
click at [670, 814] on textarea "Tere! Jah, Iphone 17 , Air, 17 Pro , 17 Pro Max - on juba meie veebilhele üleva…" at bounding box center [620, 819] width 671 height 29
type textarea "Tere! Jah, Iphone 17 , Air, 17 Pro , 17 Pro Max - on juba meie veebilehel üleva…"
click at [942, 850] on span "Send" at bounding box center [933, 847] width 36 height 13
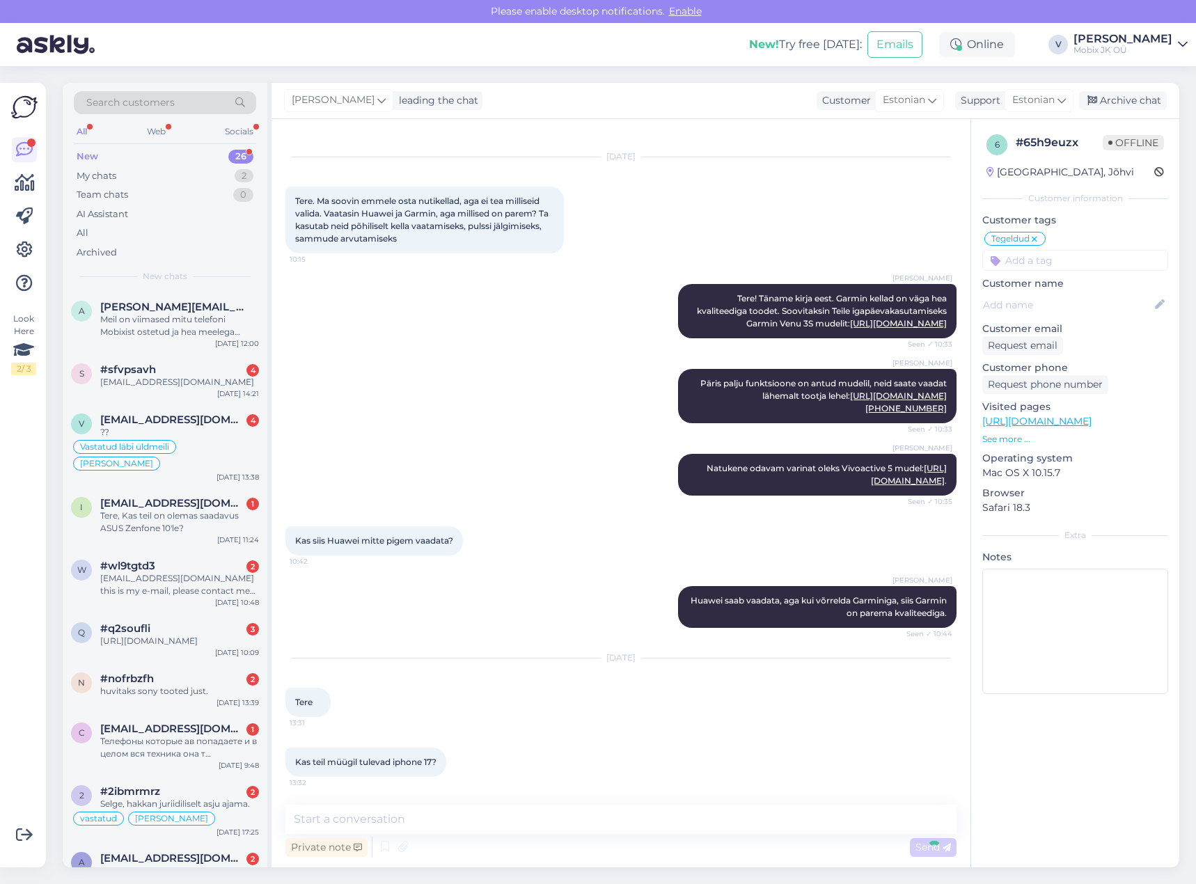
scroll to position [147, 0]
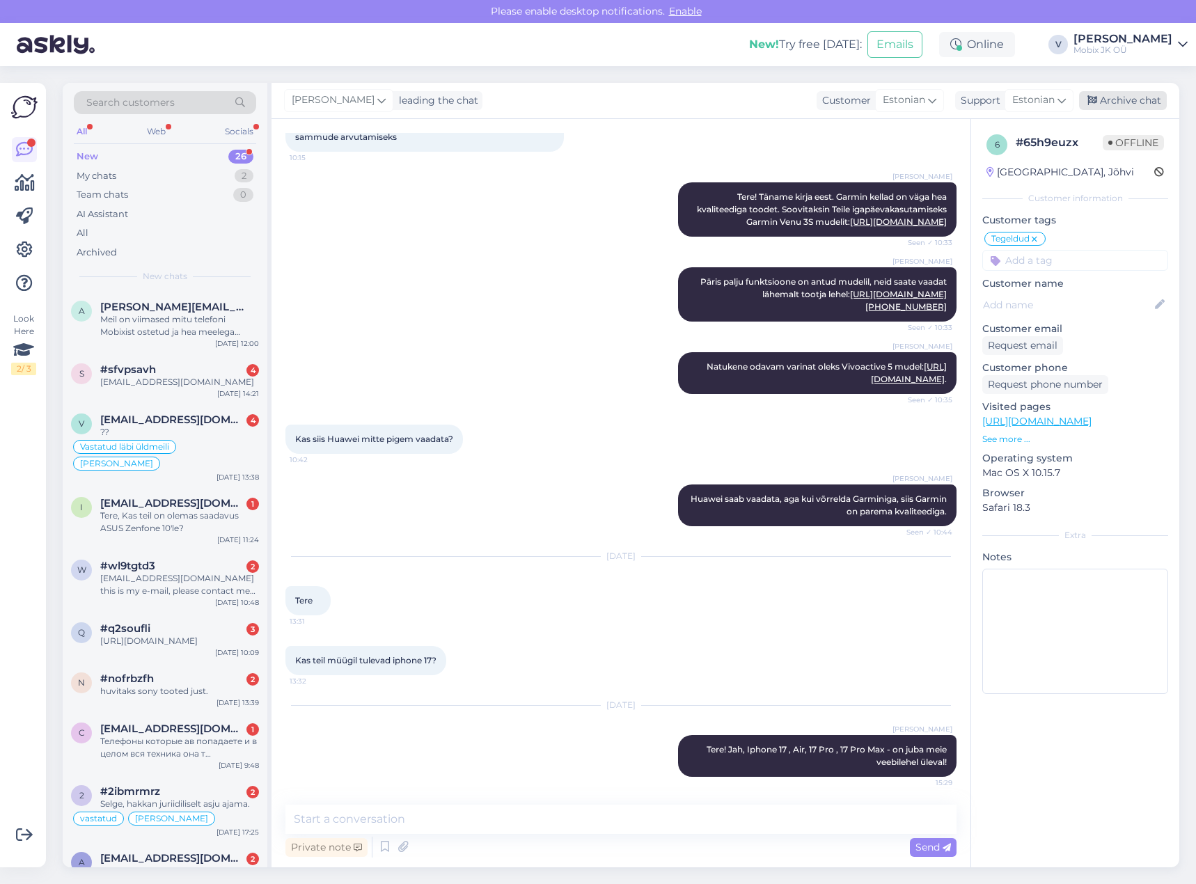
click at [1143, 100] on div "Archive chat" at bounding box center [1123, 100] width 88 height 19
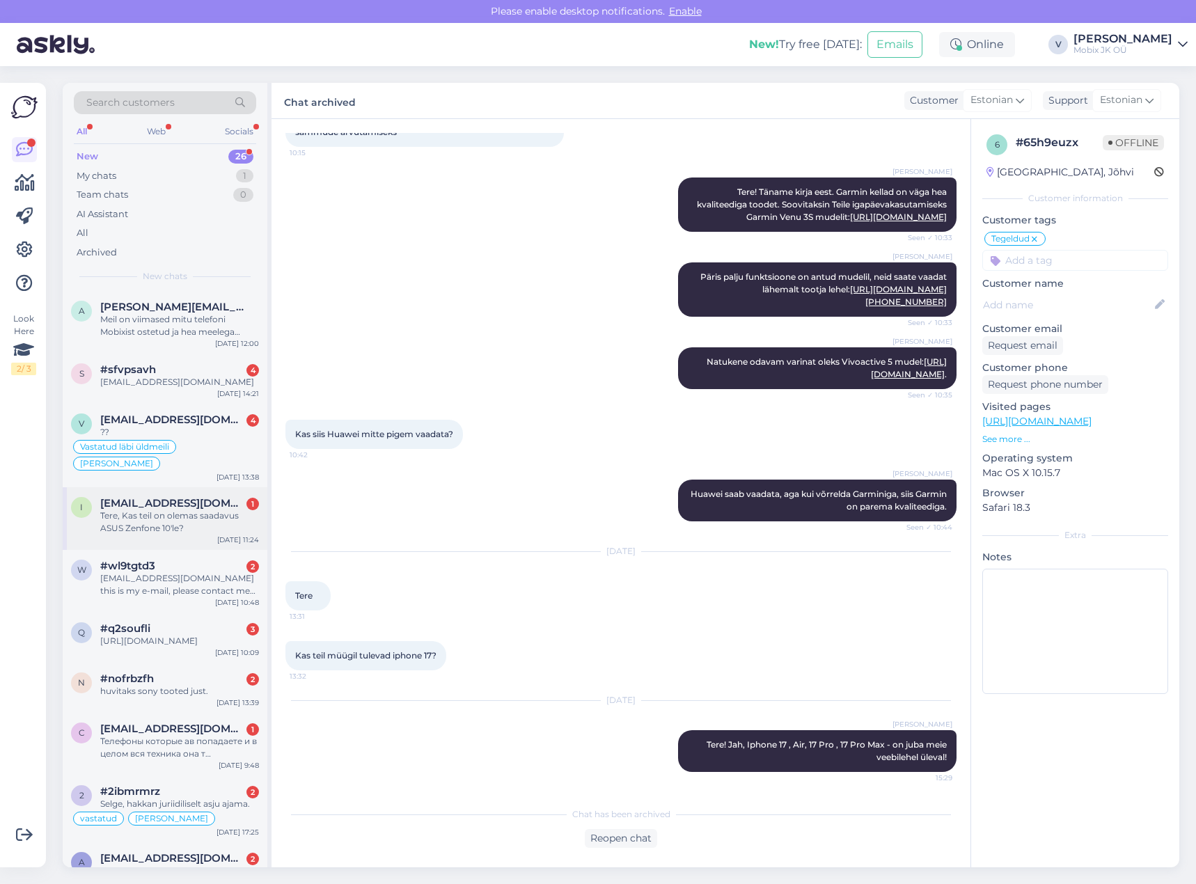
click at [191, 520] on div "Tere, Kas teil on olemas saadavus ASUS Zenfone 10'le?" at bounding box center [179, 522] width 159 height 25
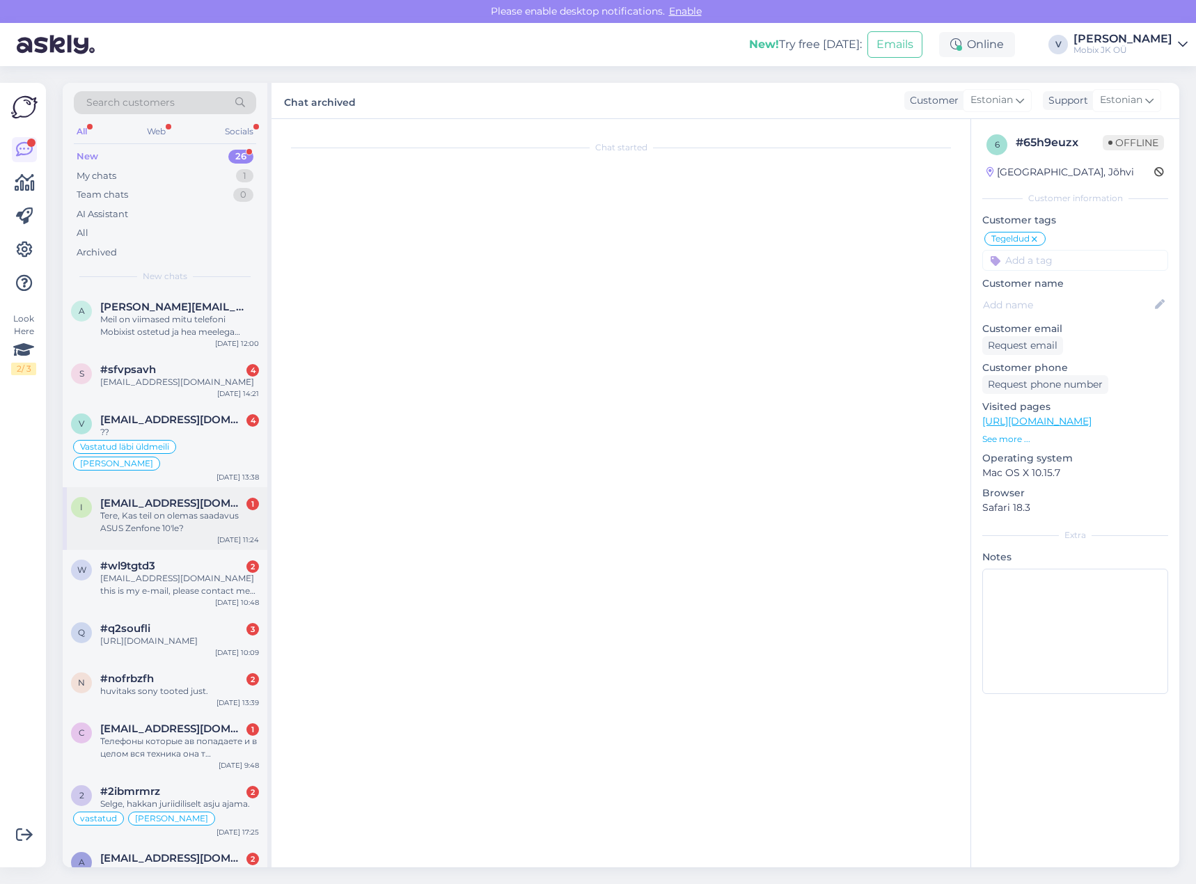
scroll to position [0, 0]
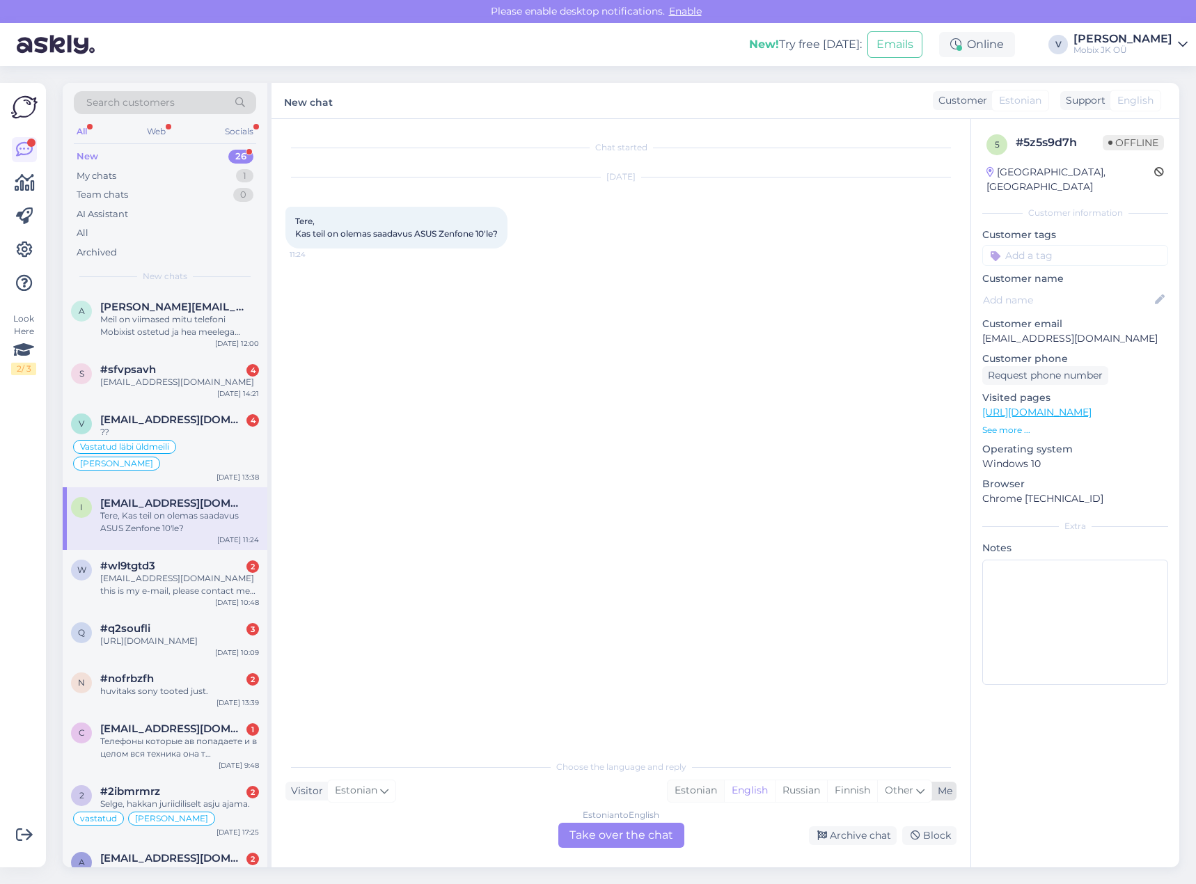
drag, startPoint x: 686, startPoint y: 790, endPoint x: 656, endPoint y: 830, distance: 50.1
click at [686, 791] on div "Estonian" at bounding box center [696, 790] width 56 height 21
click at [643, 832] on div "Estonian to Estonian Take over the chat" at bounding box center [621, 835] width 126 height 25
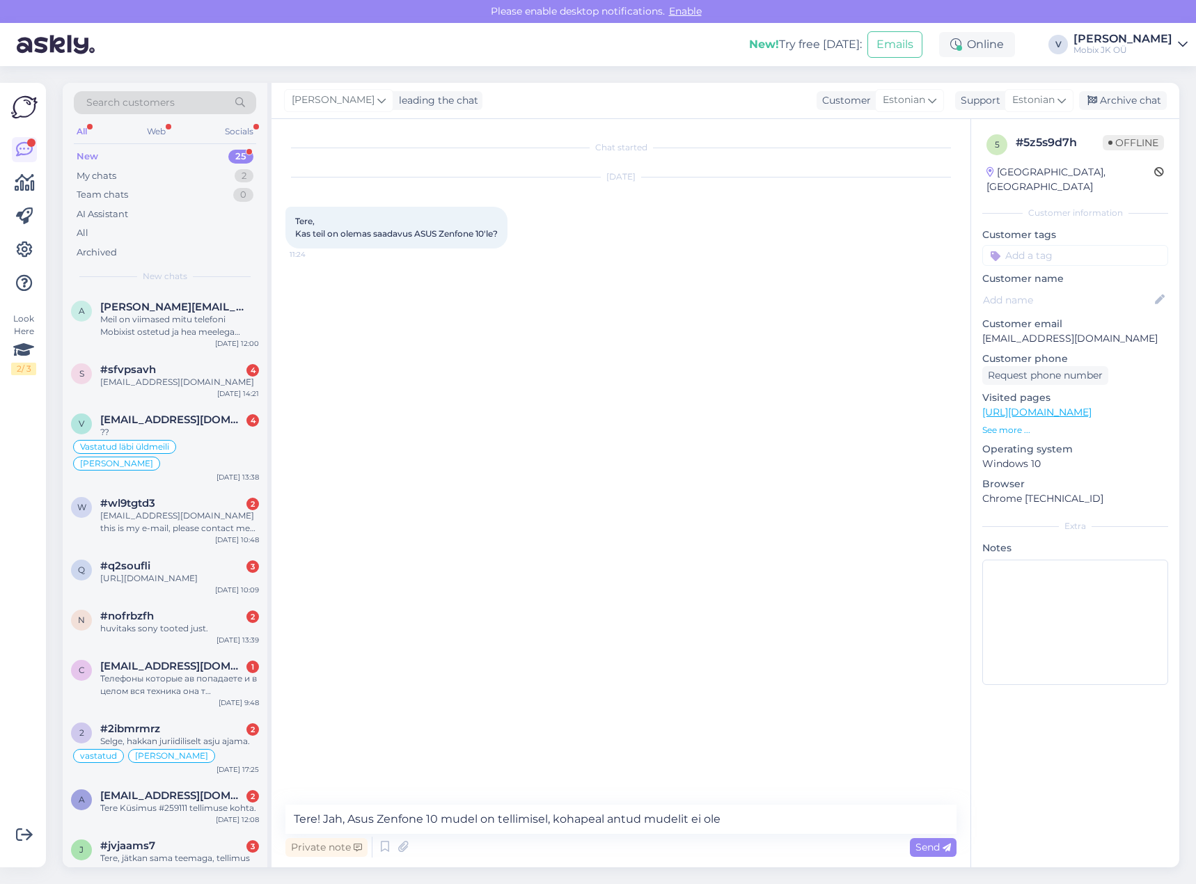
type textarea "Tere! Jah, Asus Zenfone 10 mudel on tellimisel, kohapeal antud mudelit ei ole."
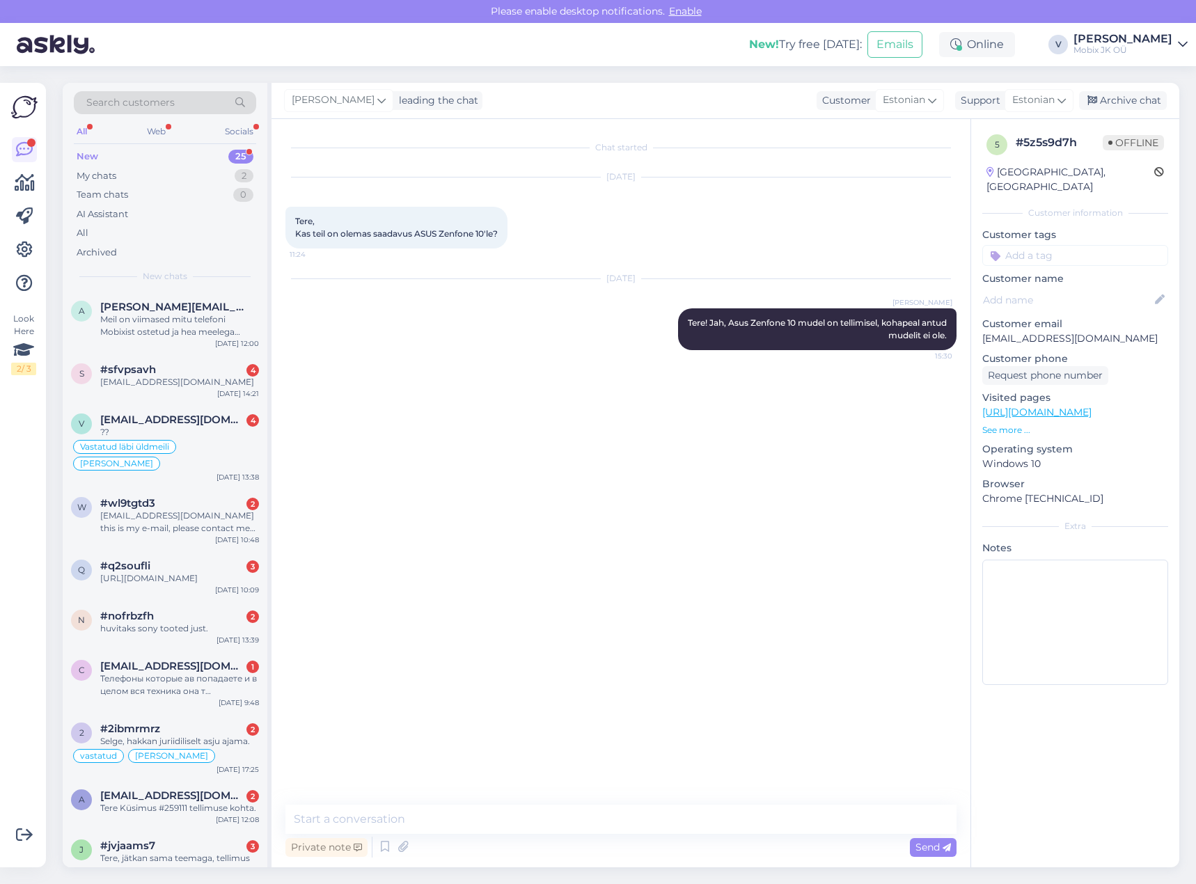
click at [1032, 246] on input at bounding box center [1075, 255] width 186 height 21
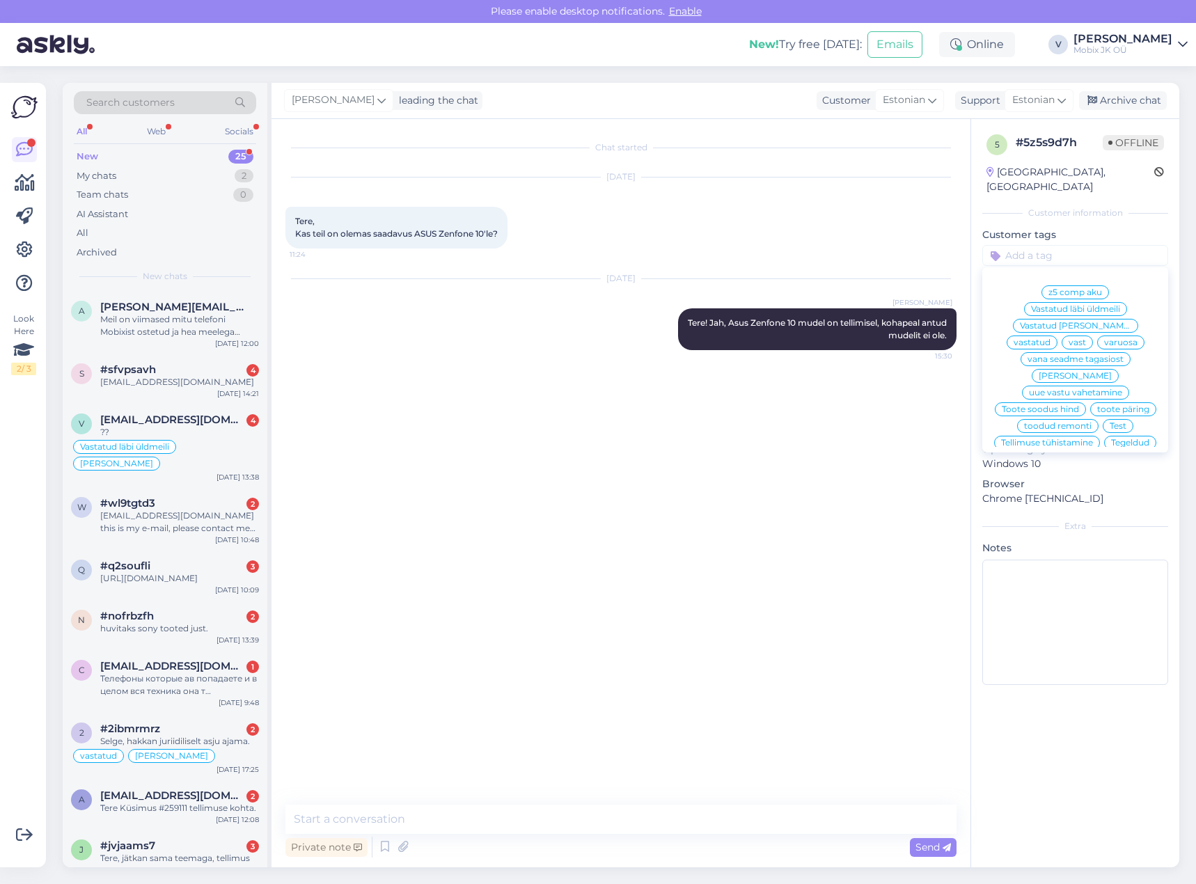
click at [1050, 338] on span "vastatud" at bounding box center [1032, 342] width 37 height 8
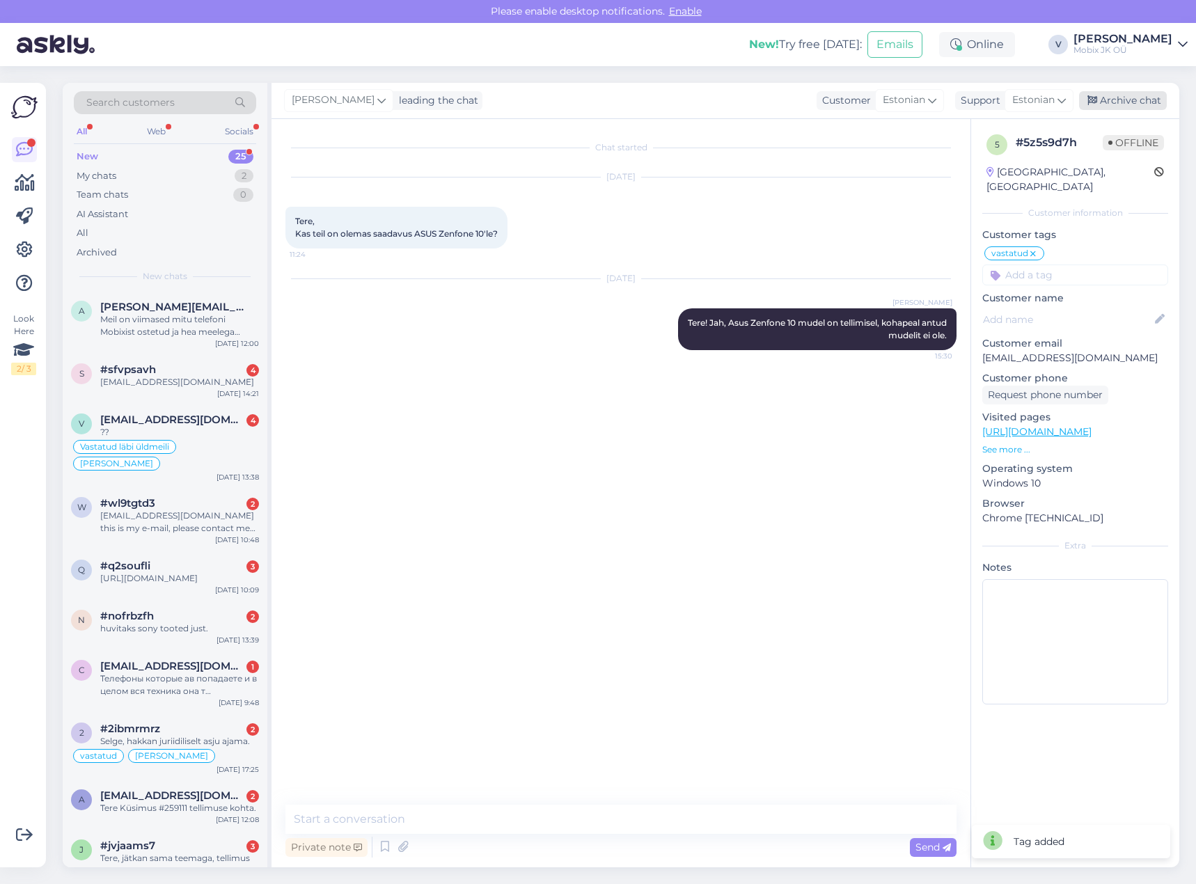
click at [1138, 101] on div "Archive chat" at bounding box center [1123, 100] width 88 height 19
click at [225, 635] on div "huvitaks sony tooted just." at bounding box center [179, 628] width 159 height 13
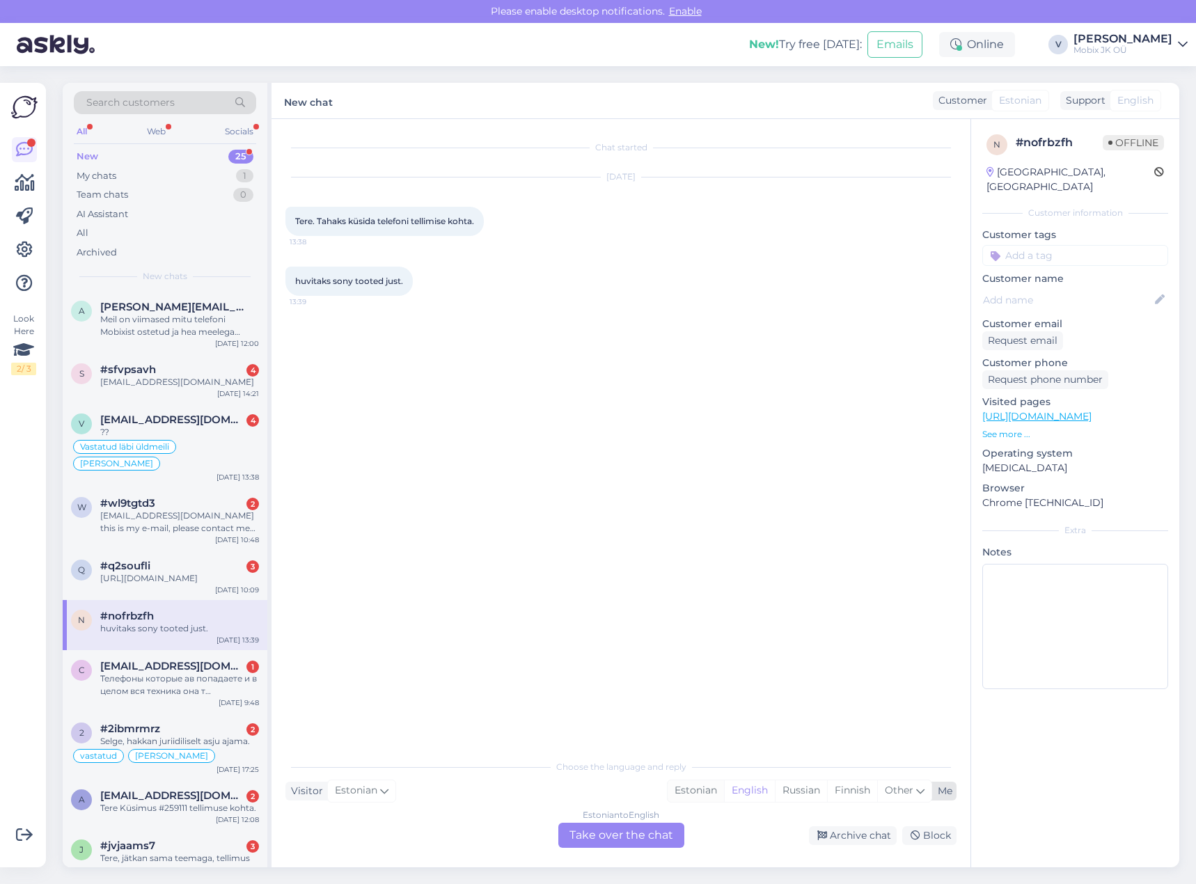
click at [681, 785] on div "Estonian" at bounding box center [696, 790] width 56 height 21
click at [636, 820] on div "Estonian to Estonian" at bounding box center [621, 815] width 83 height 13
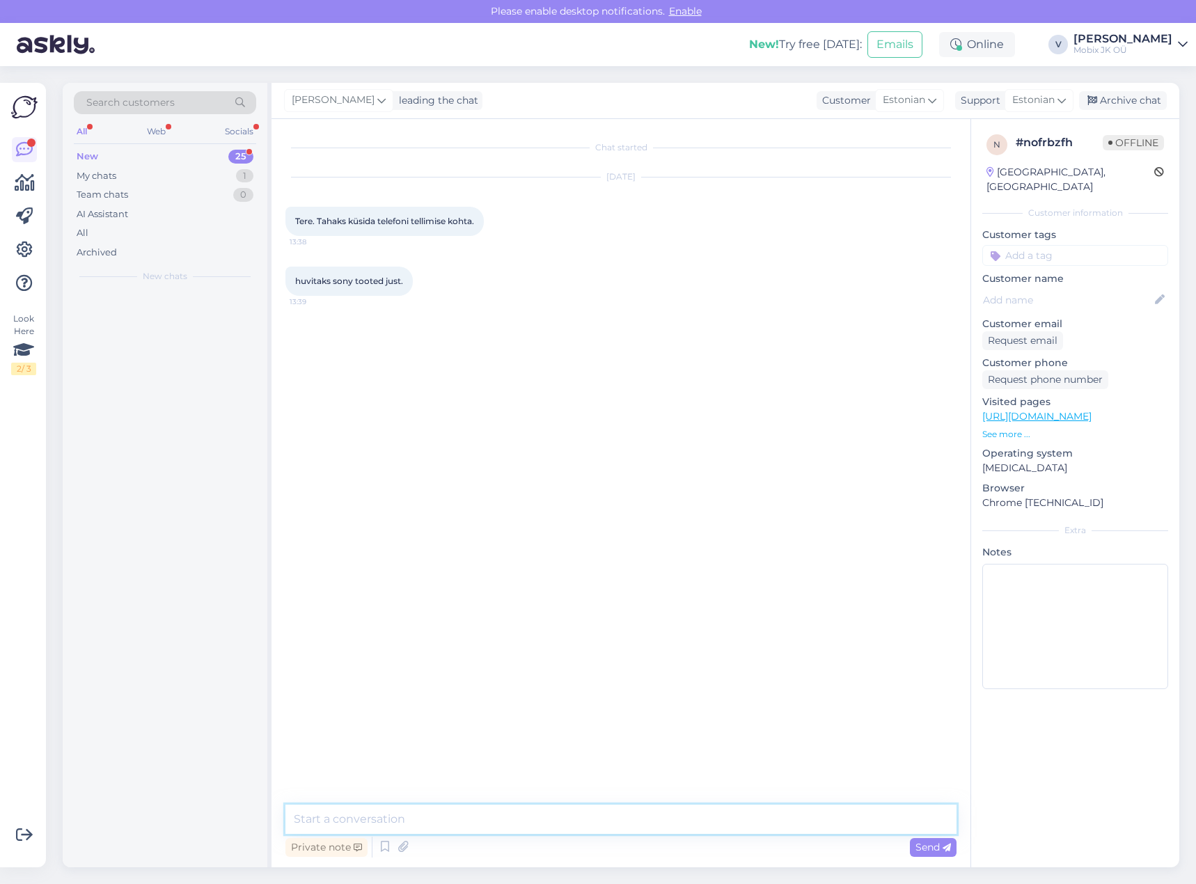
click at [645, 821] on textarea at bounding box center [620, 819] width 671 height 29
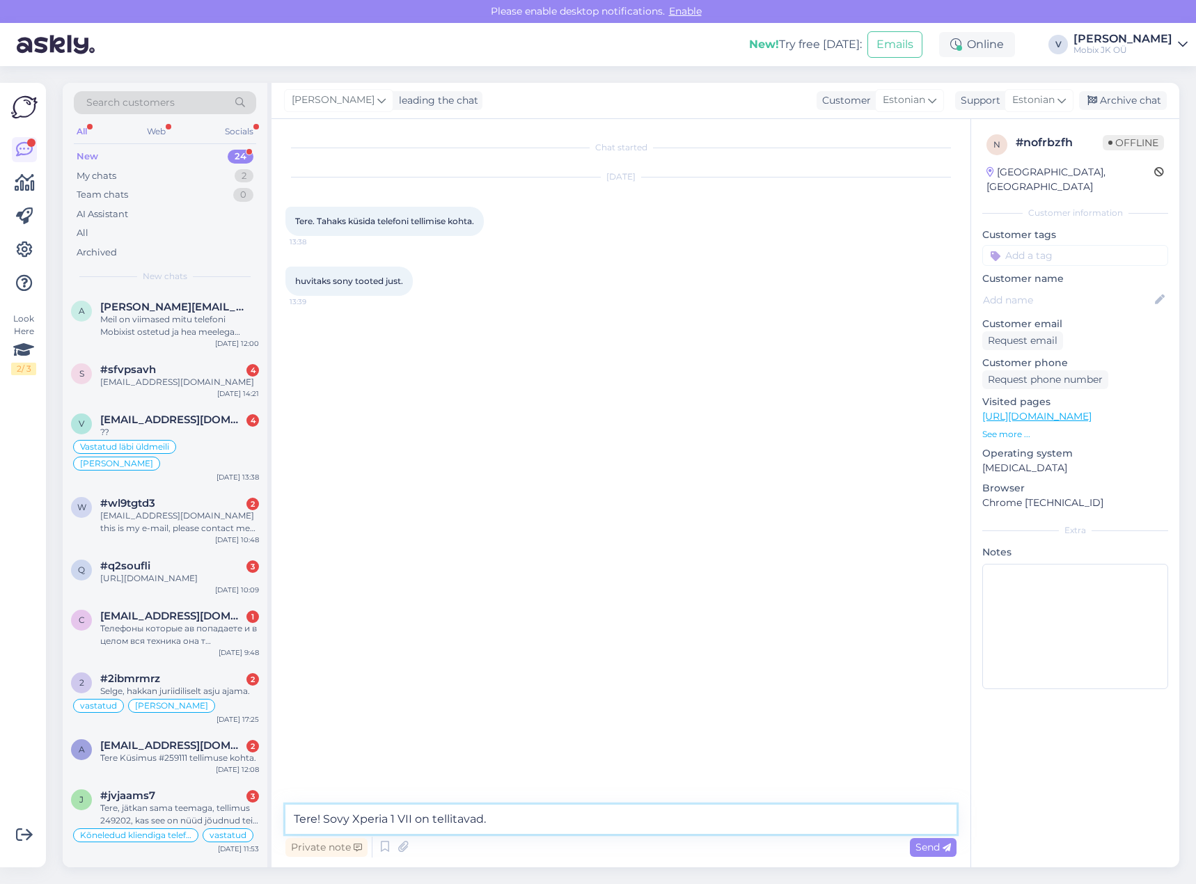
click at [345, 814] on textarea "Tere! Sovy Xperia 1 VII on tellitavad." at bounding box center [620, 819] width 671 height 29
click at [591, 817] on textarea "Tere! Sony Xperia 1 VII on tellitavad." at bounding box center [620, 819] width 671 height 29
type textarea "Tere! Sony Xperia 1 VII on tellitavad. Palun täpsustage mis [PERSON_NAME] mis […"
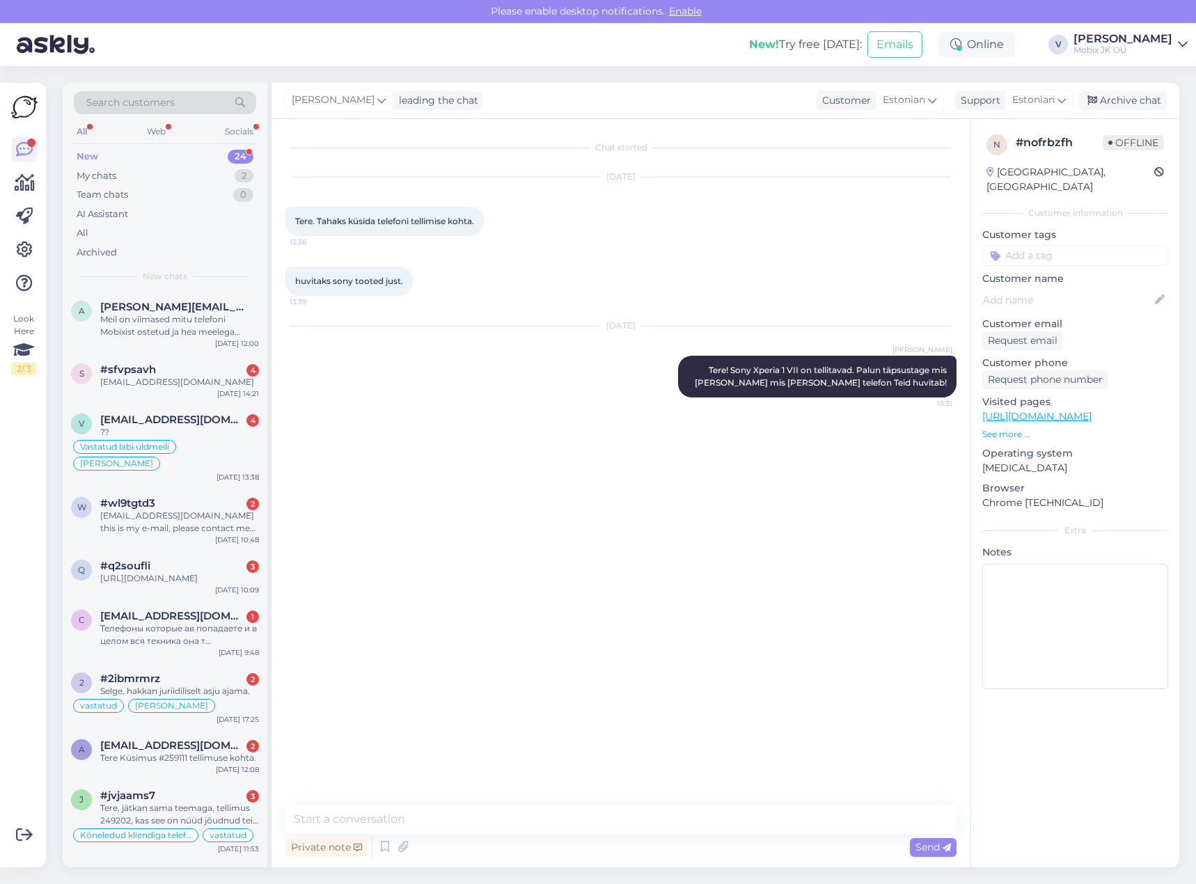
click at [1104, 245] on input at bounding box center [1075, 255] width 186 height 21
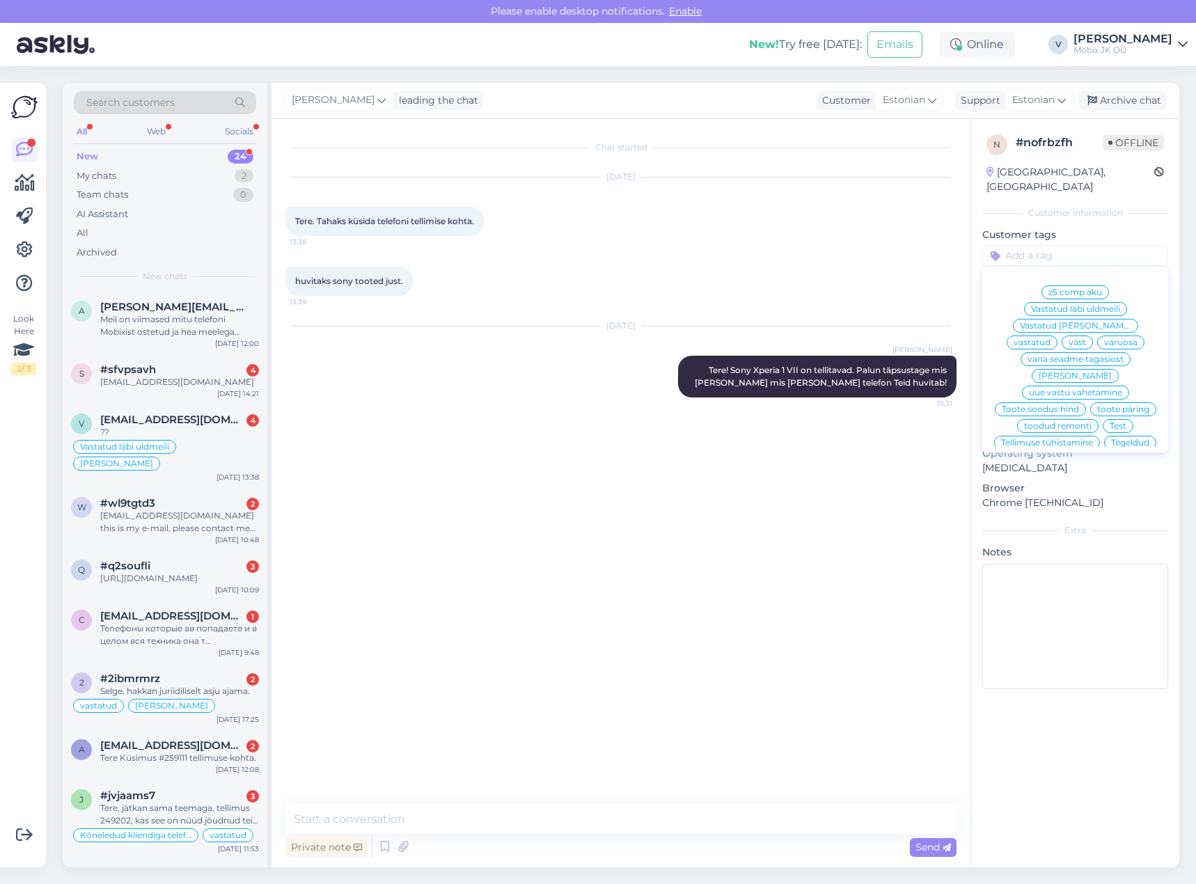
click at [1050, 338] on span "vastatud" at bounding box center [1032, 342] width 37 height 8
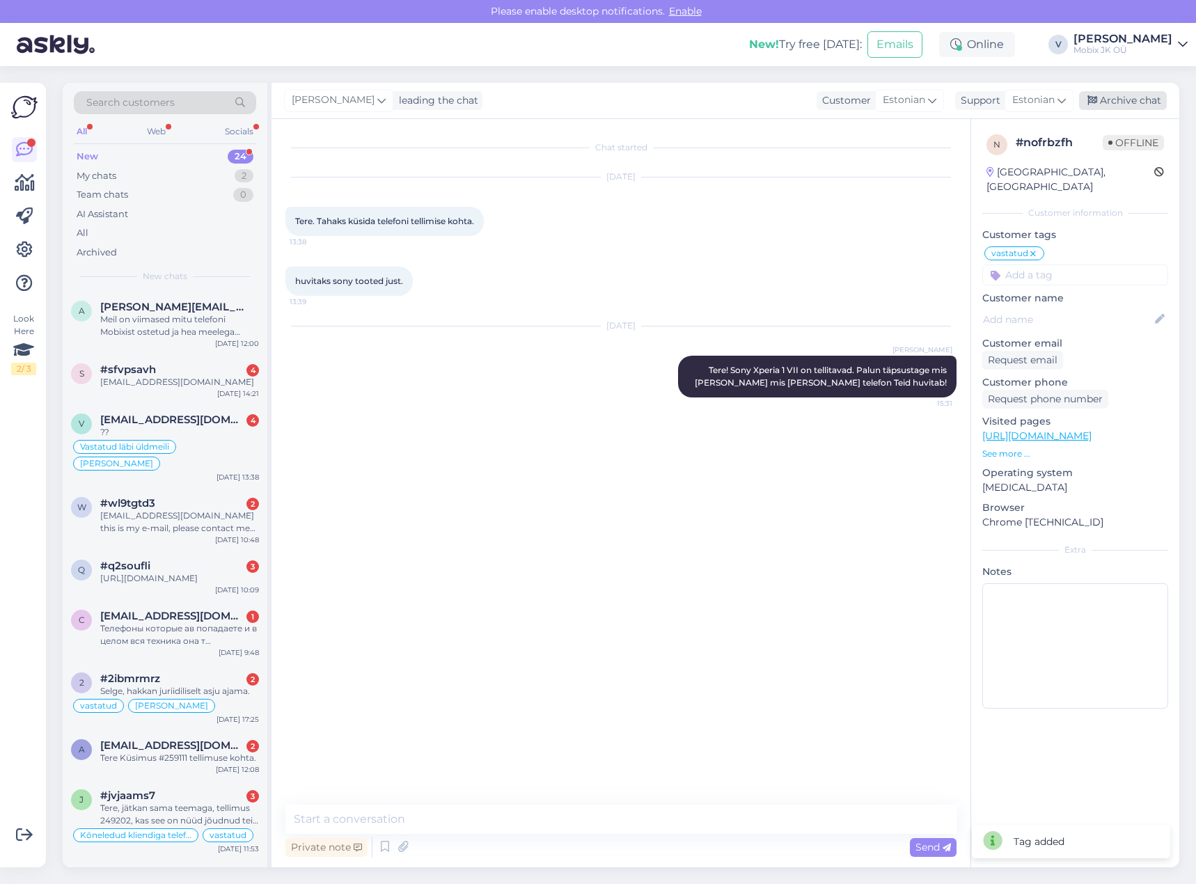
click at [1131, 104] on div "Archive chat" at bounding box center [1123, 100] width 88 height 19
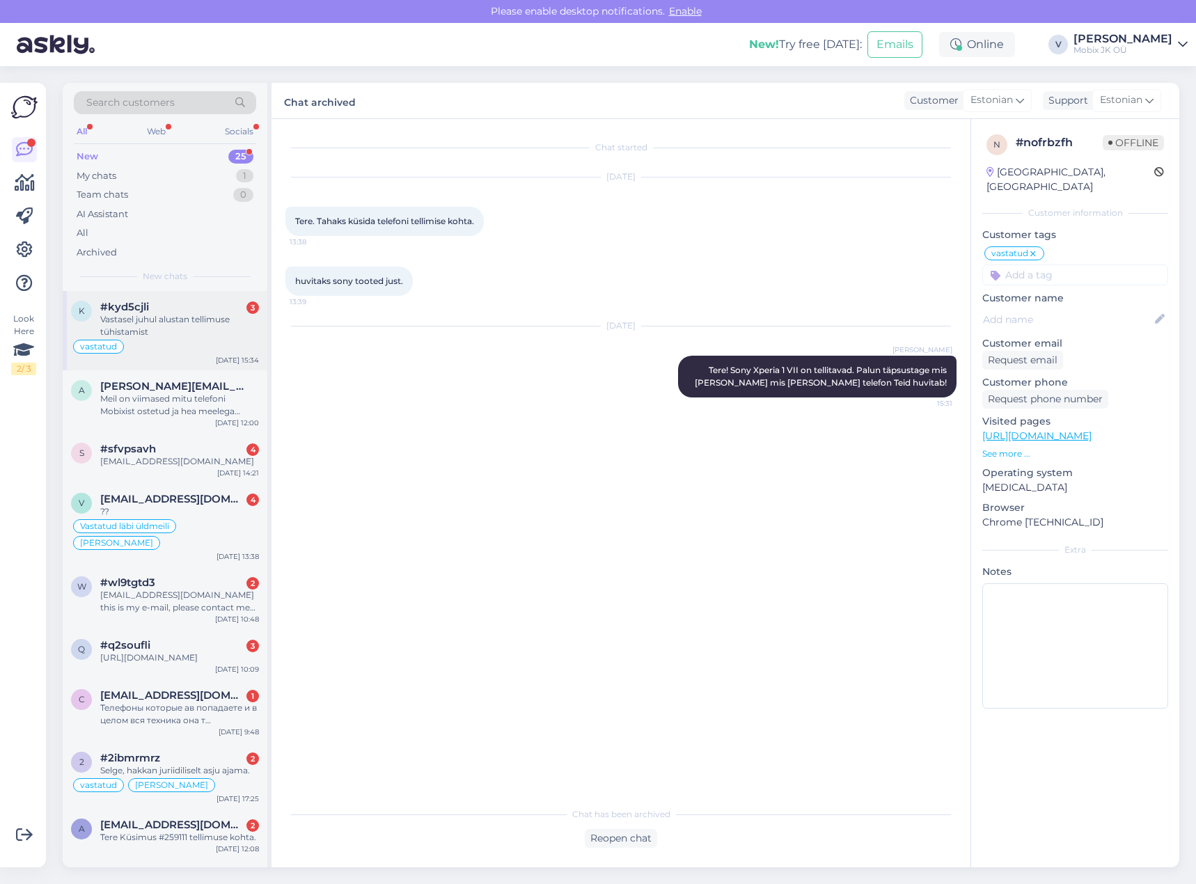
click at [205, 329] on div "Vastasel juhul alustan tellimuse tühistamist" at bounding box center [179, 325] width 159 height 25
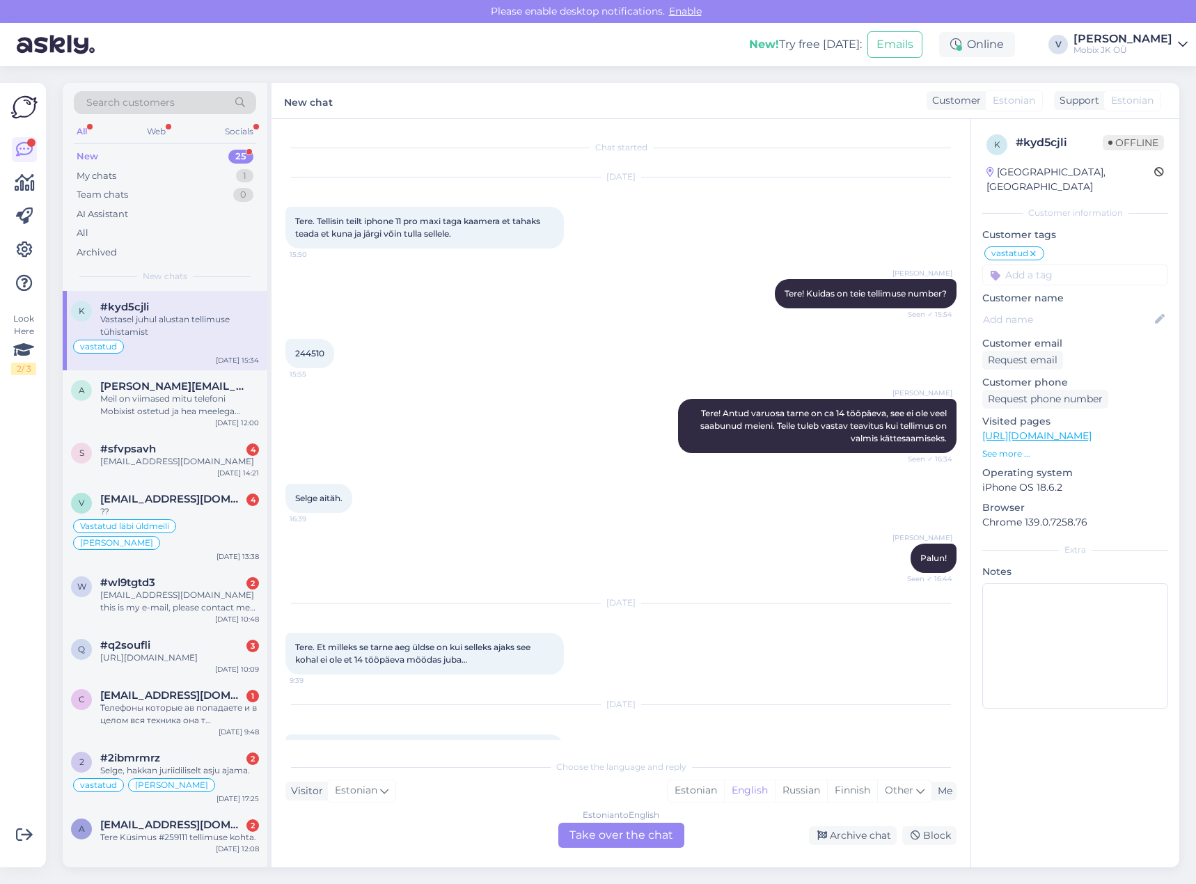
click at [319, 351] on span "244510" at bounding box center [309, 353] width 29 height 10
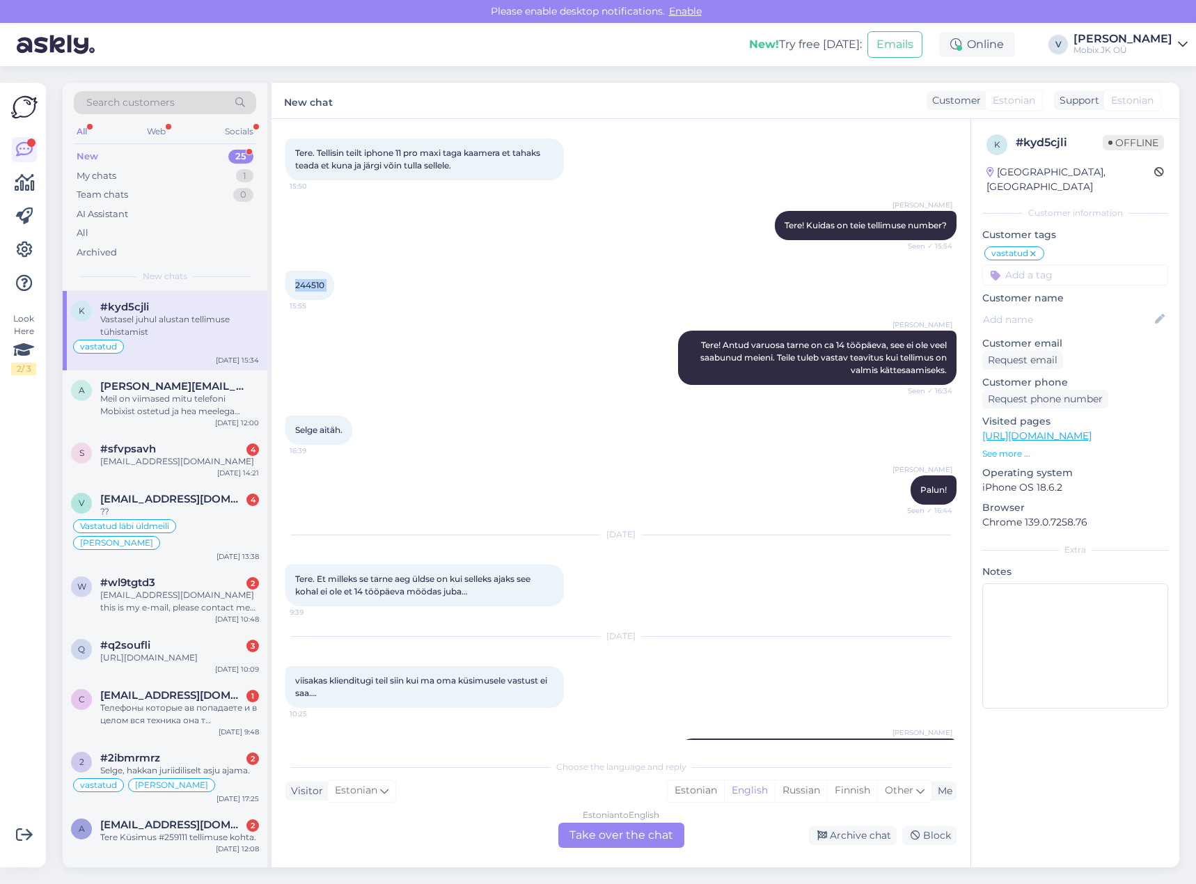
scroll to position [345, 0]
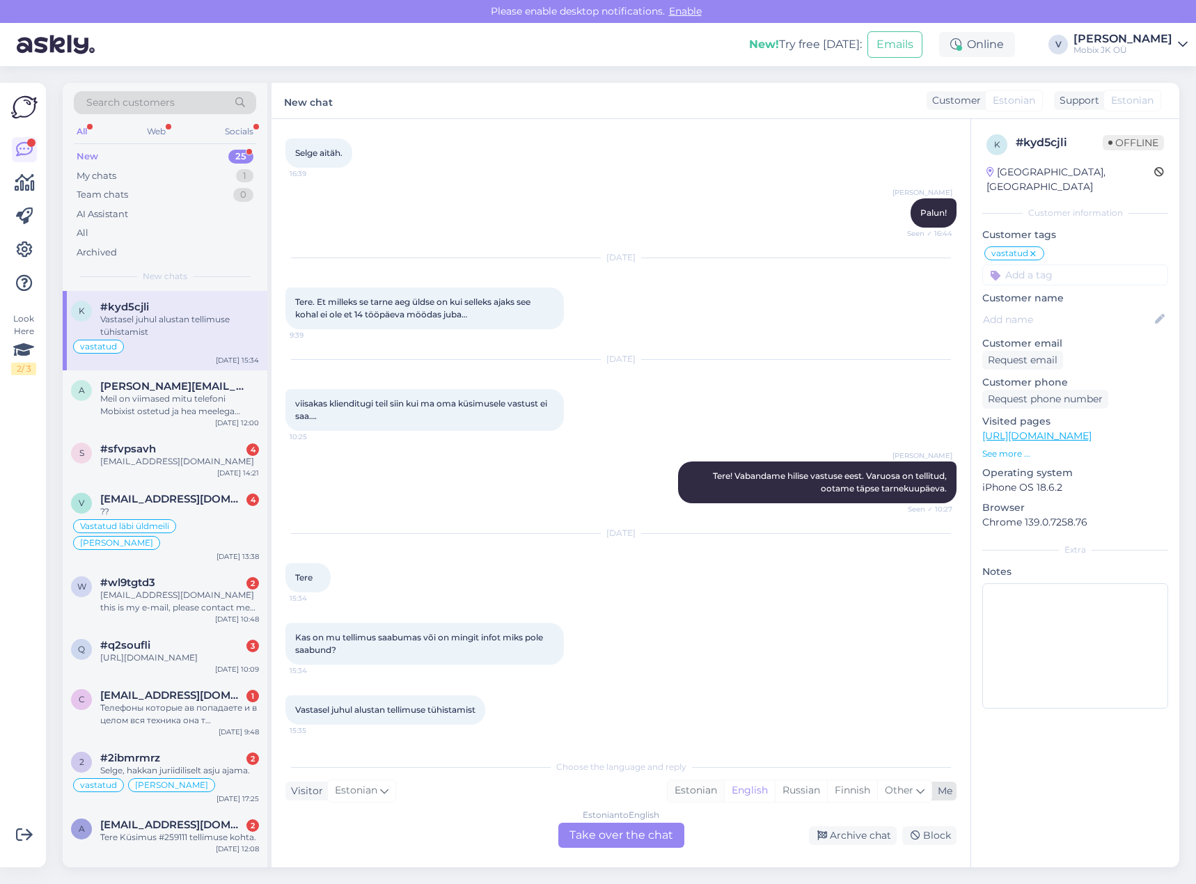
click at [691, 796] on div "Estonian" at bounding box center [696, 790] width 56 height 21
click at [663, 835] on div "Estonian to Estonian Take over the chat" at bounding box center [621, 835] width 126 height 25
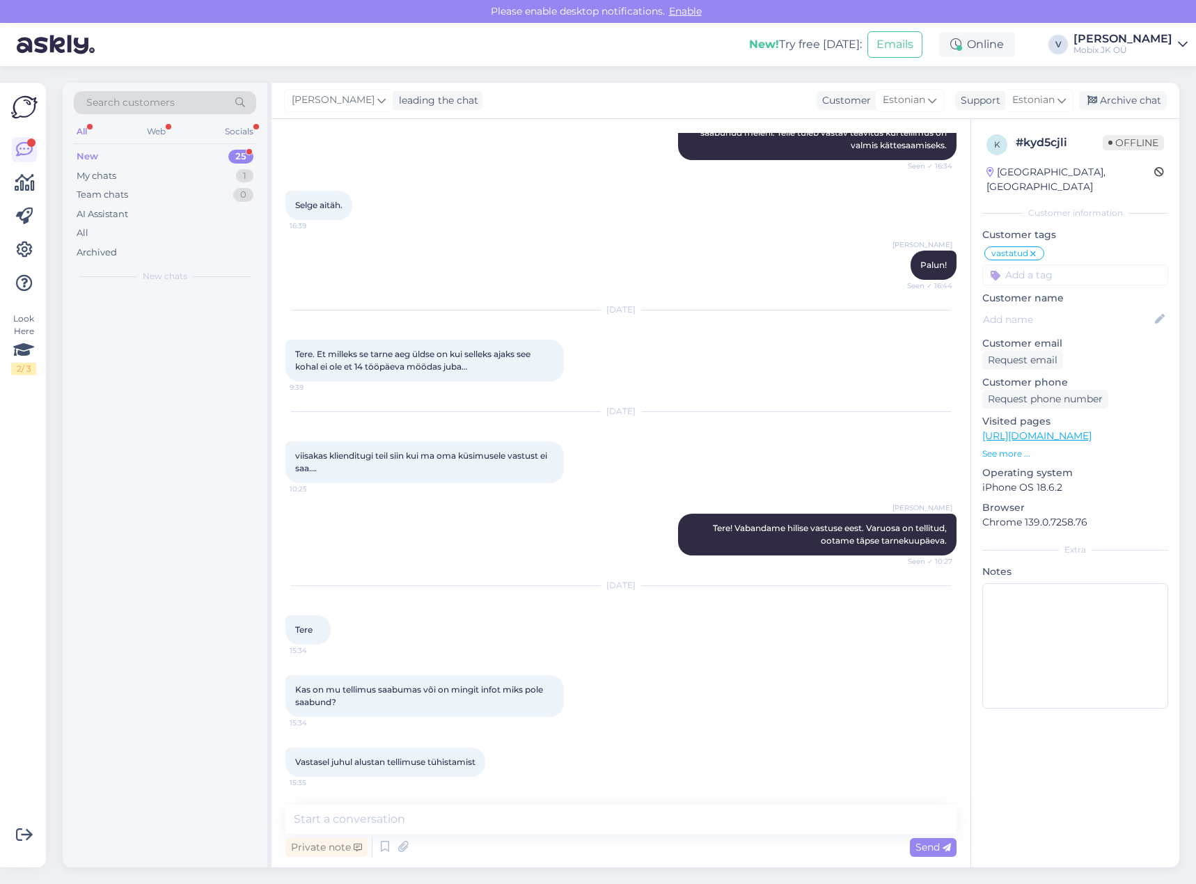
scroll to position [293, 0]
click at [663, 828] on textarea at bounding box center [620, 819] width 671 height 29
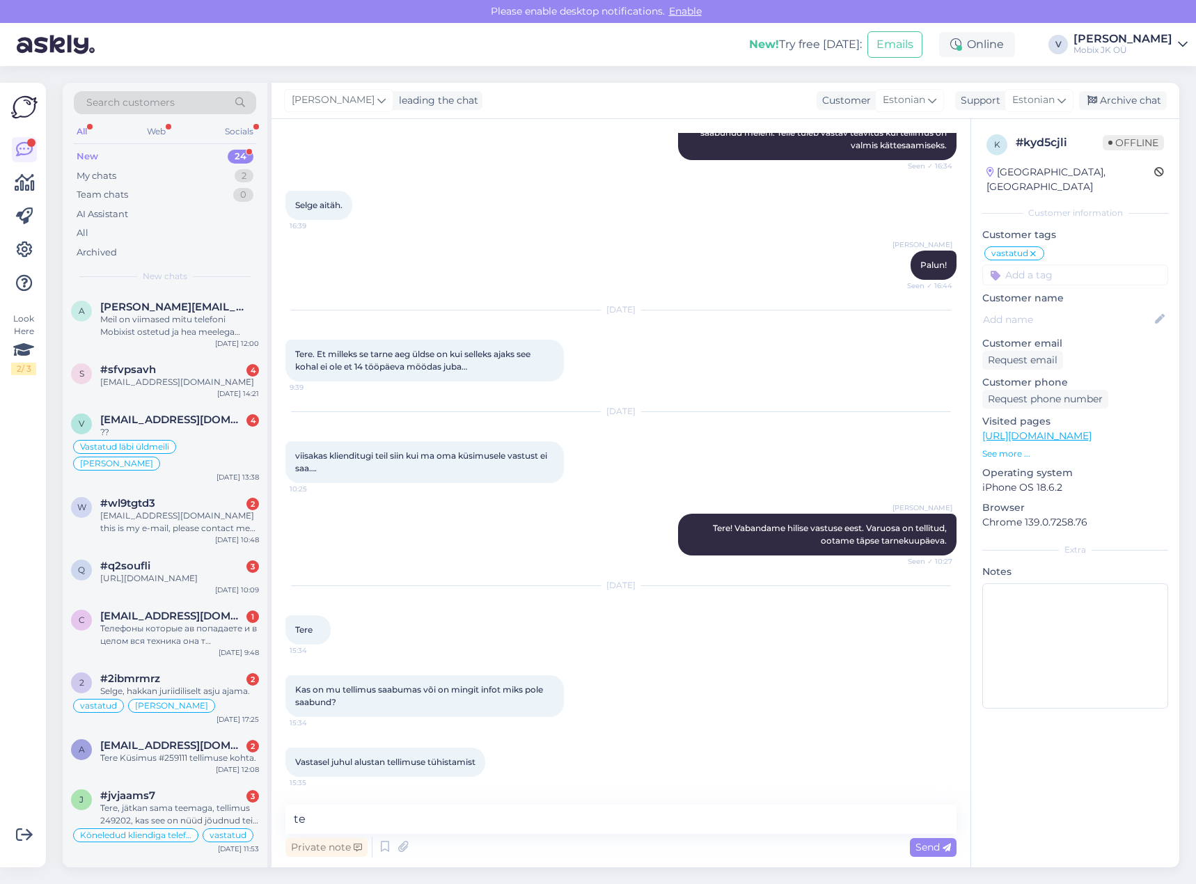
type textarea "t"
type textarea "Tere! Ei ole kahjuks uut infot saabumise kohta."
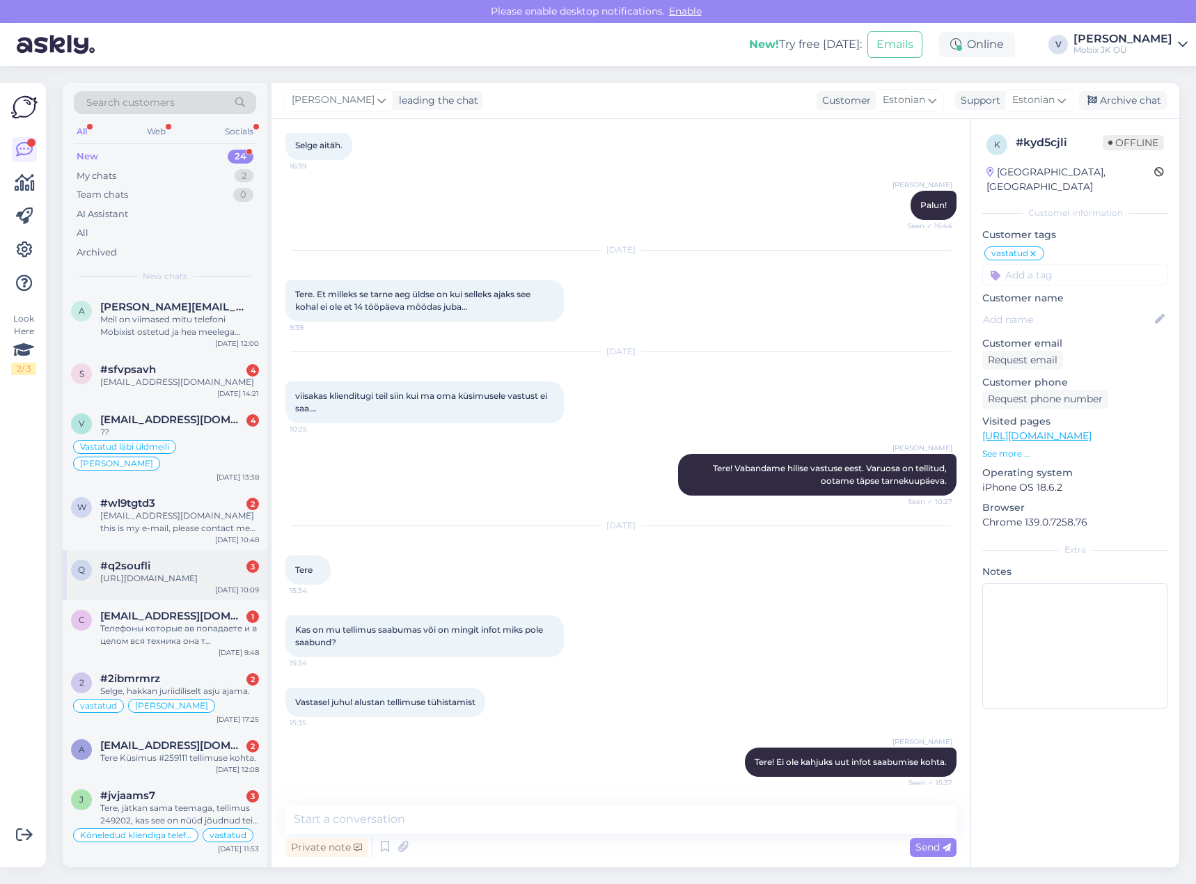
click at [186, 569] on div "#q2soufli 3" at bounding box center [179, 566] width 159 height 13
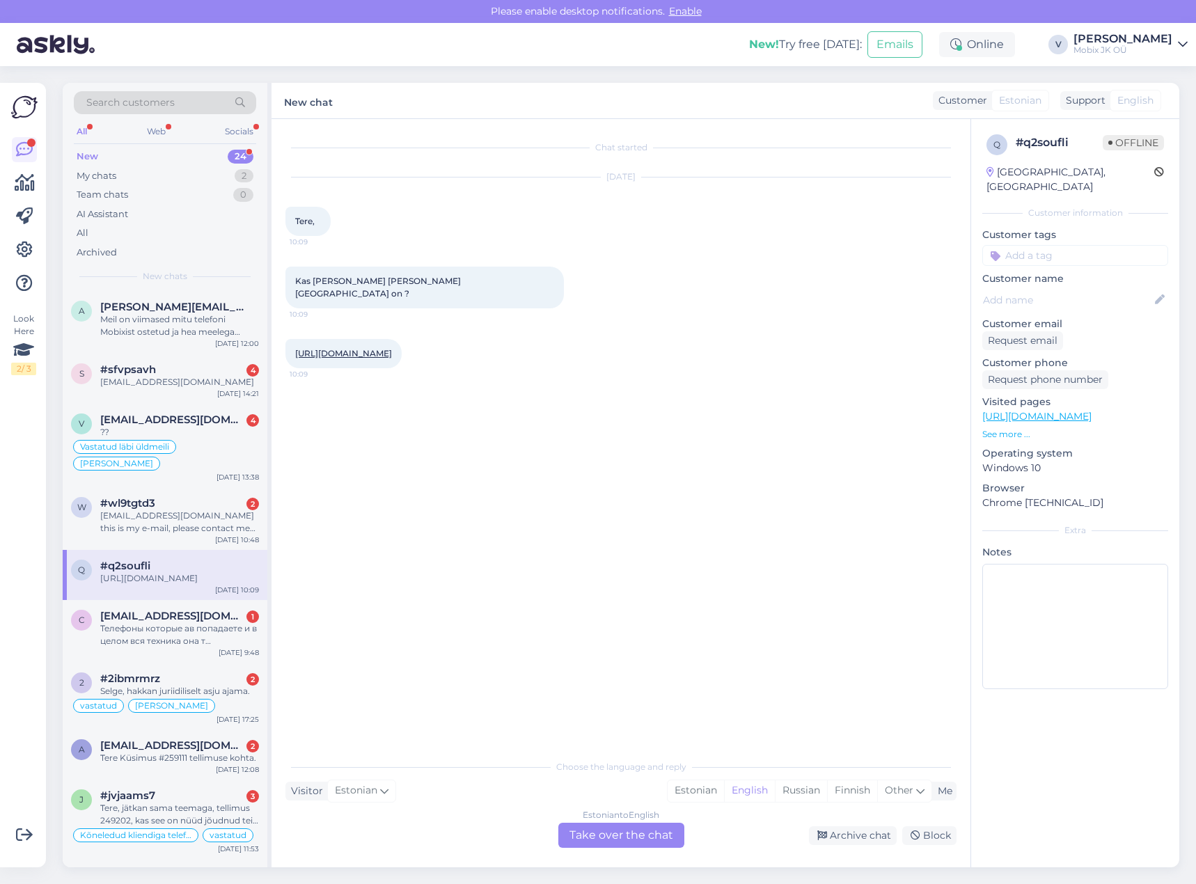
click at [373, 352] on link "[URL][DOMAIN_NAME]" at bounding box center [343, 353] width 97 height 10
click at [700, 787] on div "Estonian" at bounding box center [696, 790] width 56 height 21
click at [654, 828] on div "Estonian to Estonian Take over the chat" at bounding box center [621, 835] width 126 height 25
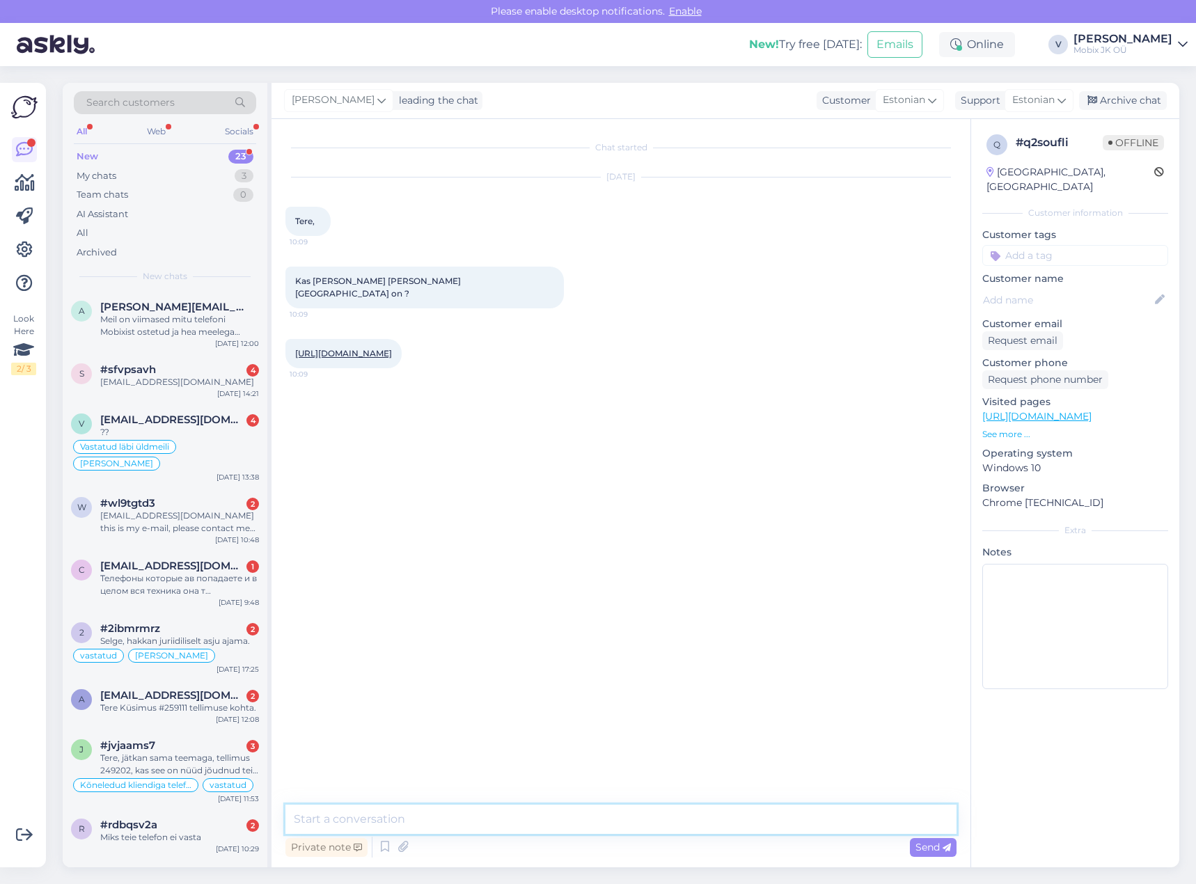
click at [655, 824] on textarea at bounding box center [620, 819] width 671 height 29
type textarea "Tere! Kohapeal Watch Ultra 47mm mudelit ei ole, see on tellimisel."
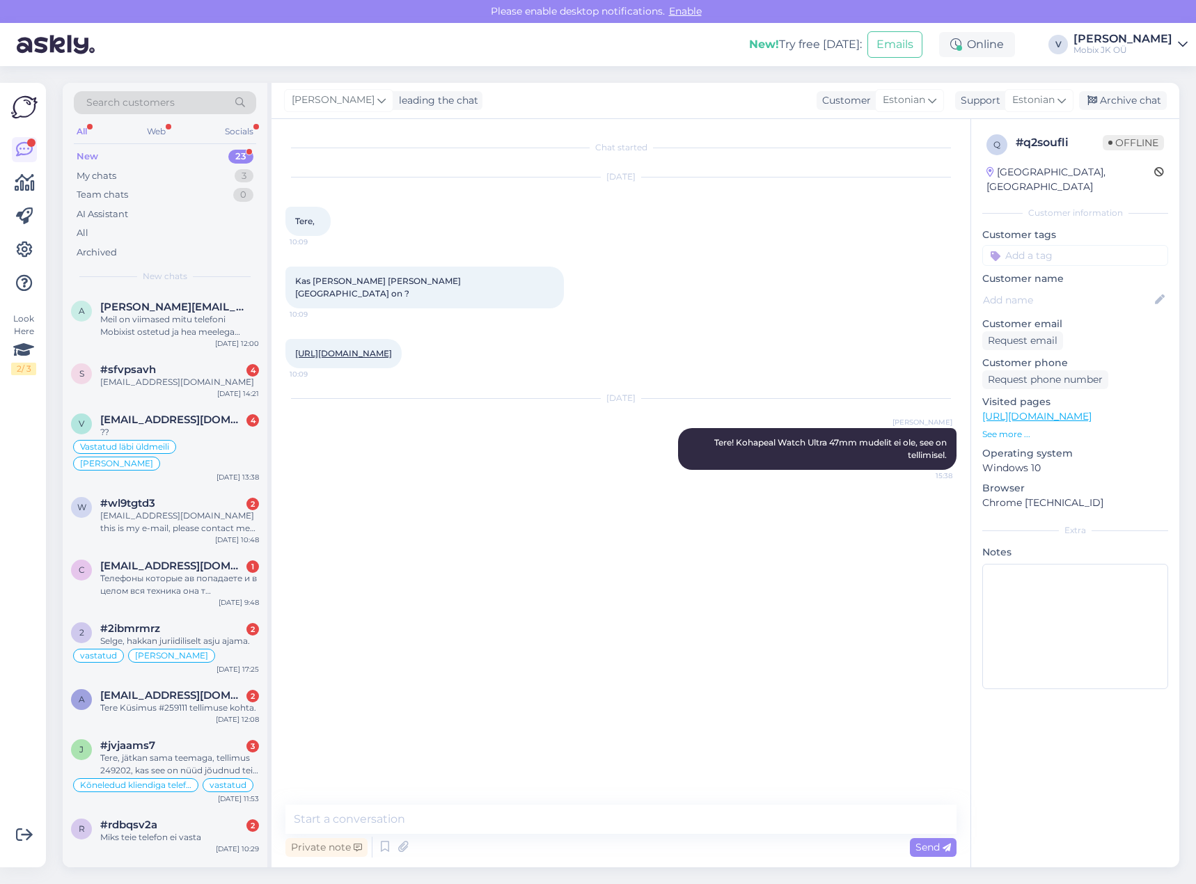
click at [1009, 249] on input at bounding box center [1075, 255] width 186 height 21
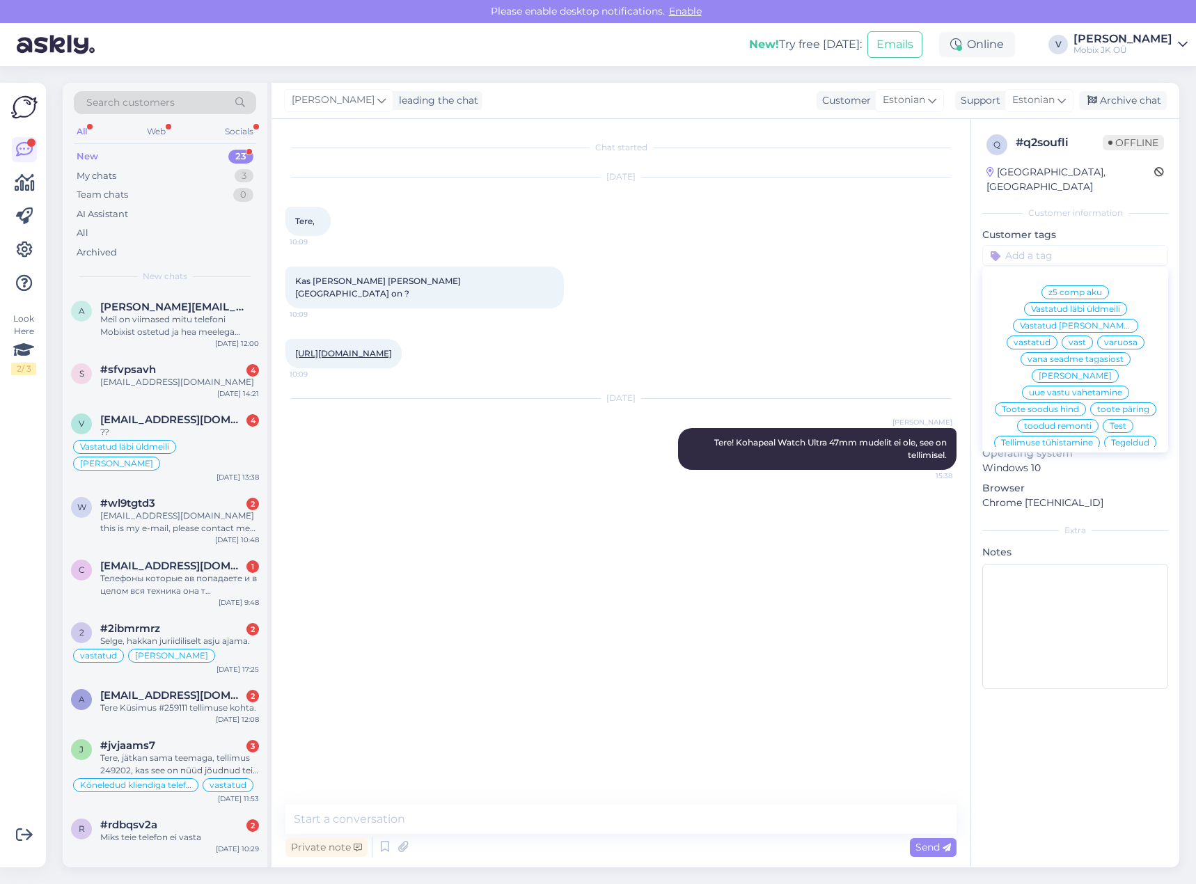
drag, startPoint x: 1129, startPoint y: 304, endPoint x: 1142, endPoint y: 228, distance: 77.0
click at [1057, 336] on div "vastatud" at bounding box center [1032, 343] width 51 height 14
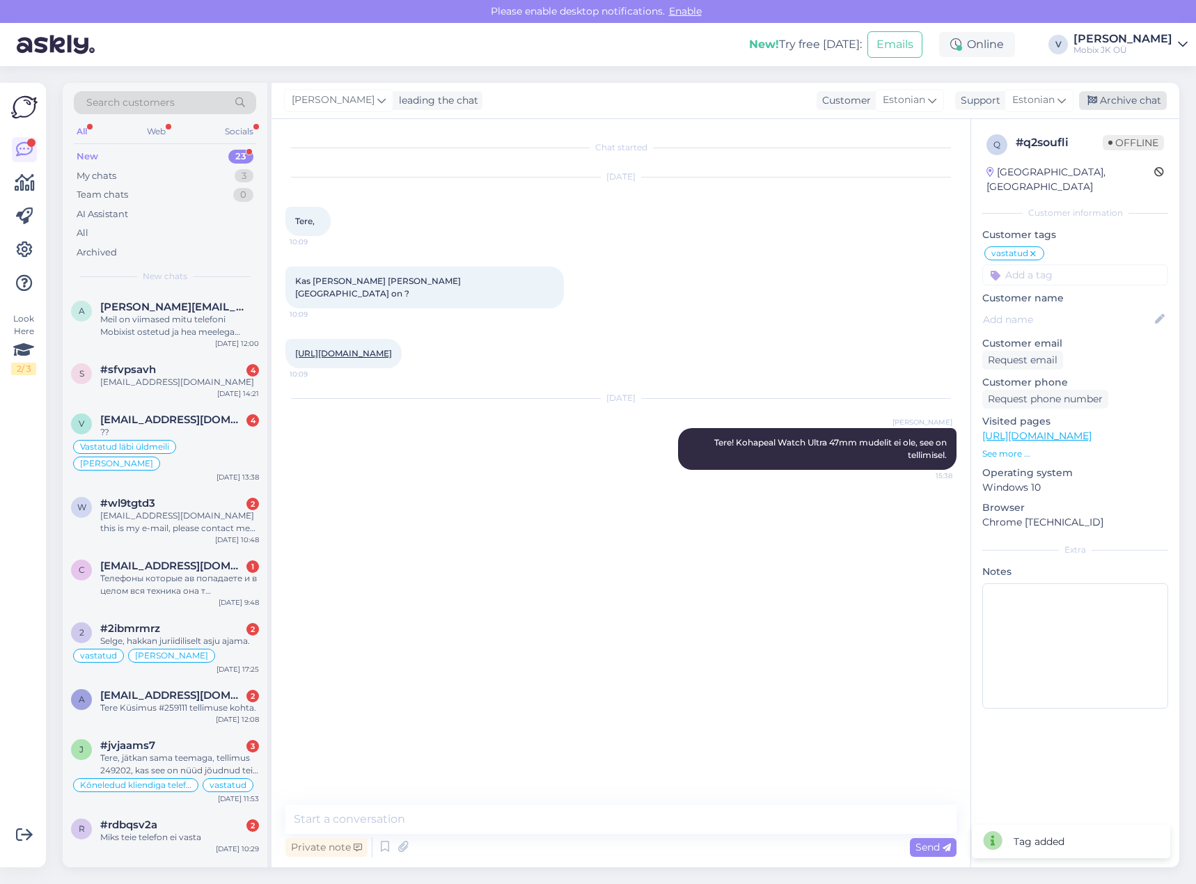
click at [1131, 99] on div "Archive chat" at bounding box center [1123, 100] width 88 height 19
click at [200, 434] on div "??" at bounding box center [179, 432] width 159 height 13
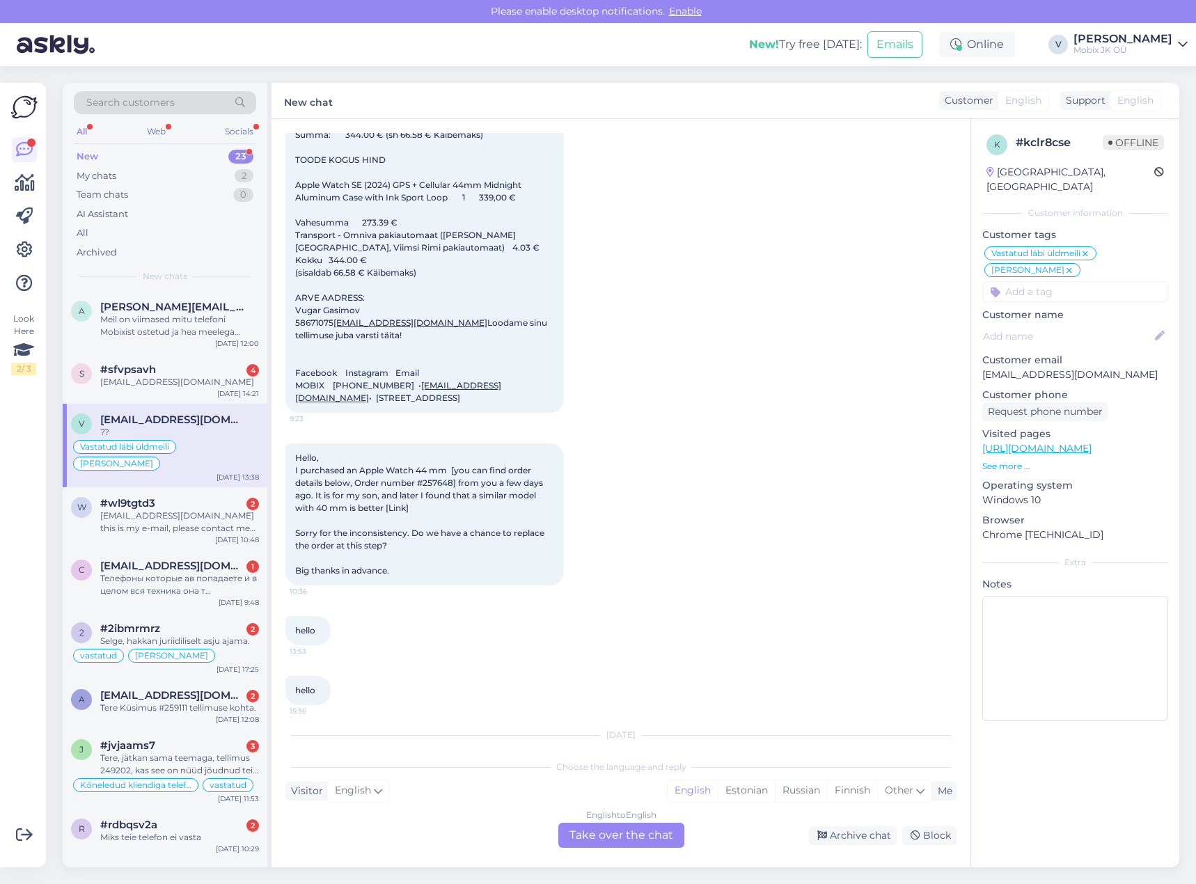
scroll to position [354, 0]
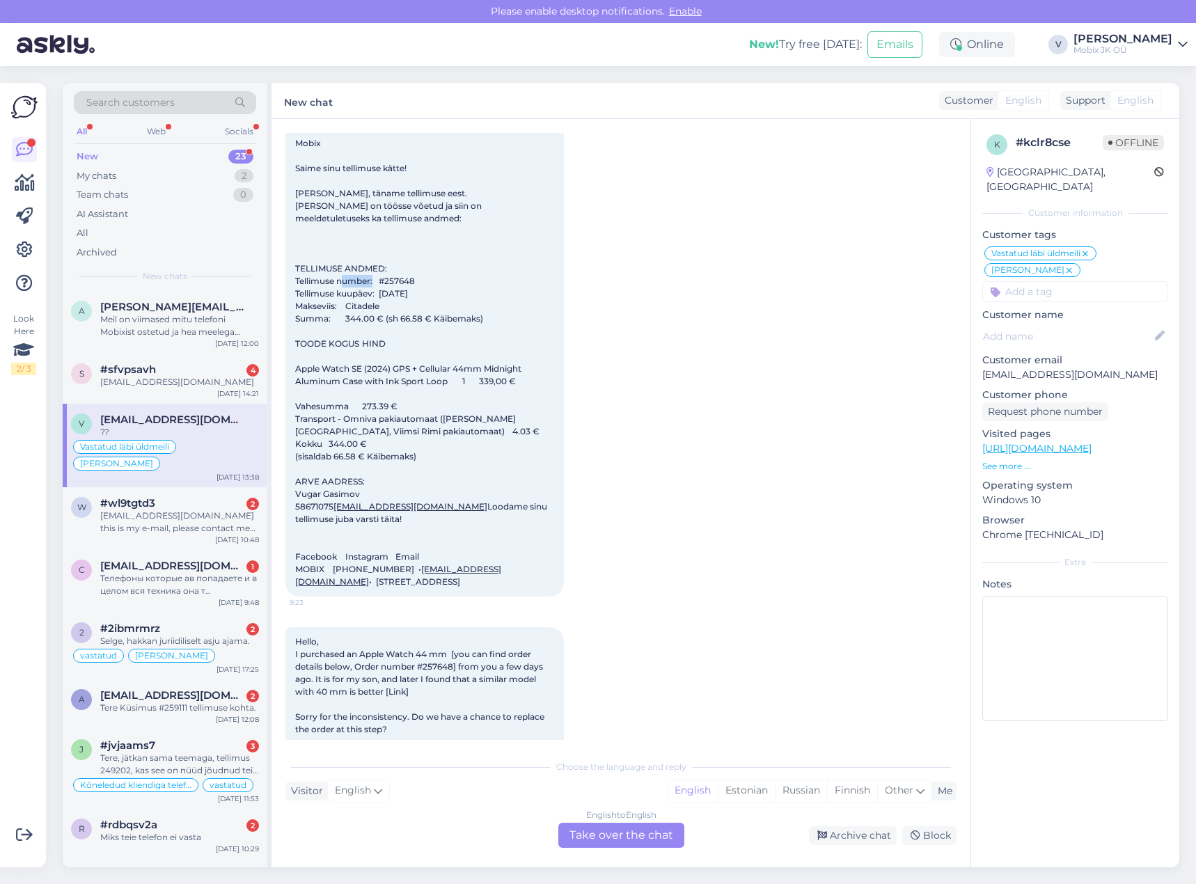
drag, startPoint x: 391, startPoint y: 266, endPoint x: 435, endPoint y: 267, distance: 44.6
click at [421, 266] on span "Hello, I purchased an Apple Watch 44 mm [you can find order details below, Orde…" at bounding box center [422, 224] width 254 height 725
click at [856, 833] on div "Archive chat" at bounding box center [853, 835] width 88 height 19
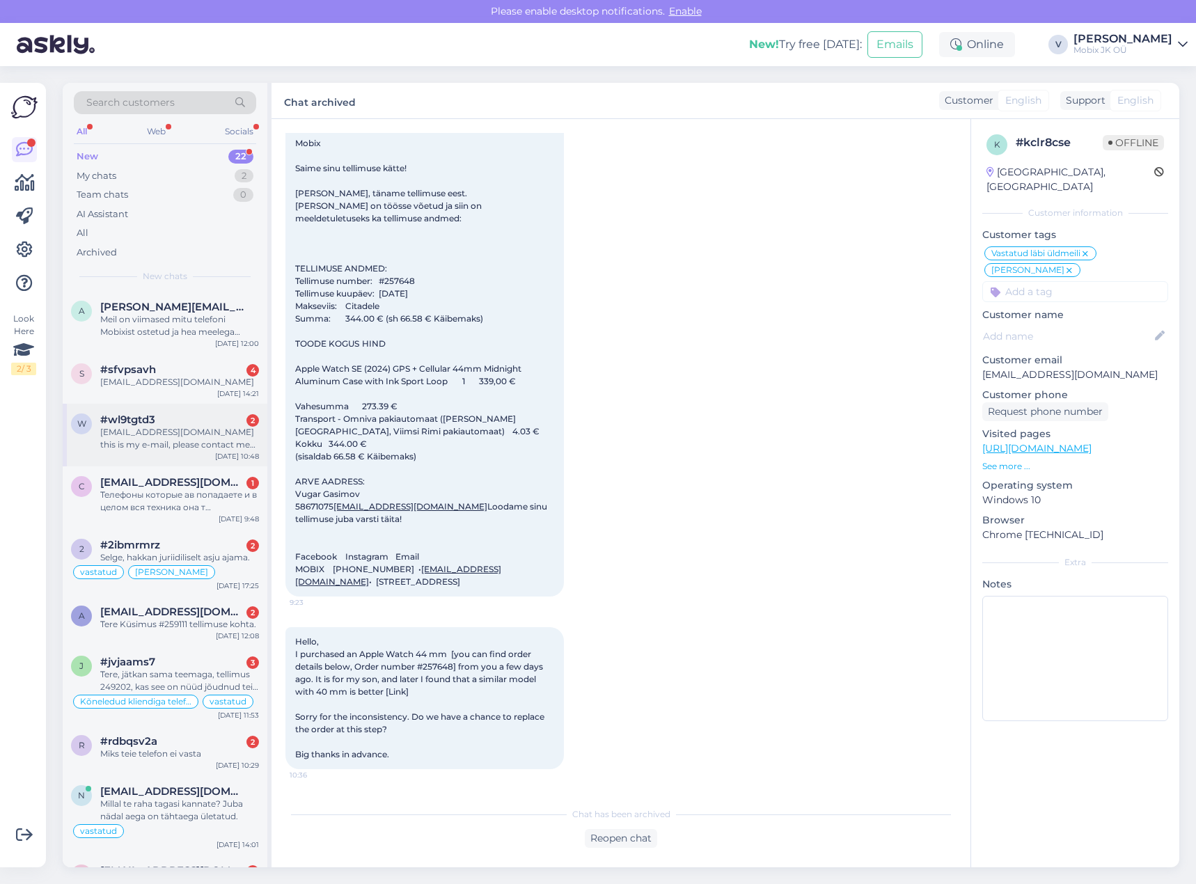
click at [231, 439] on div "[EMAIL_ADDRESS][DOMAIN_NAME] this is my e-mail, please contact me asap!!" at bounding box center [179, 438] width 159 height 25
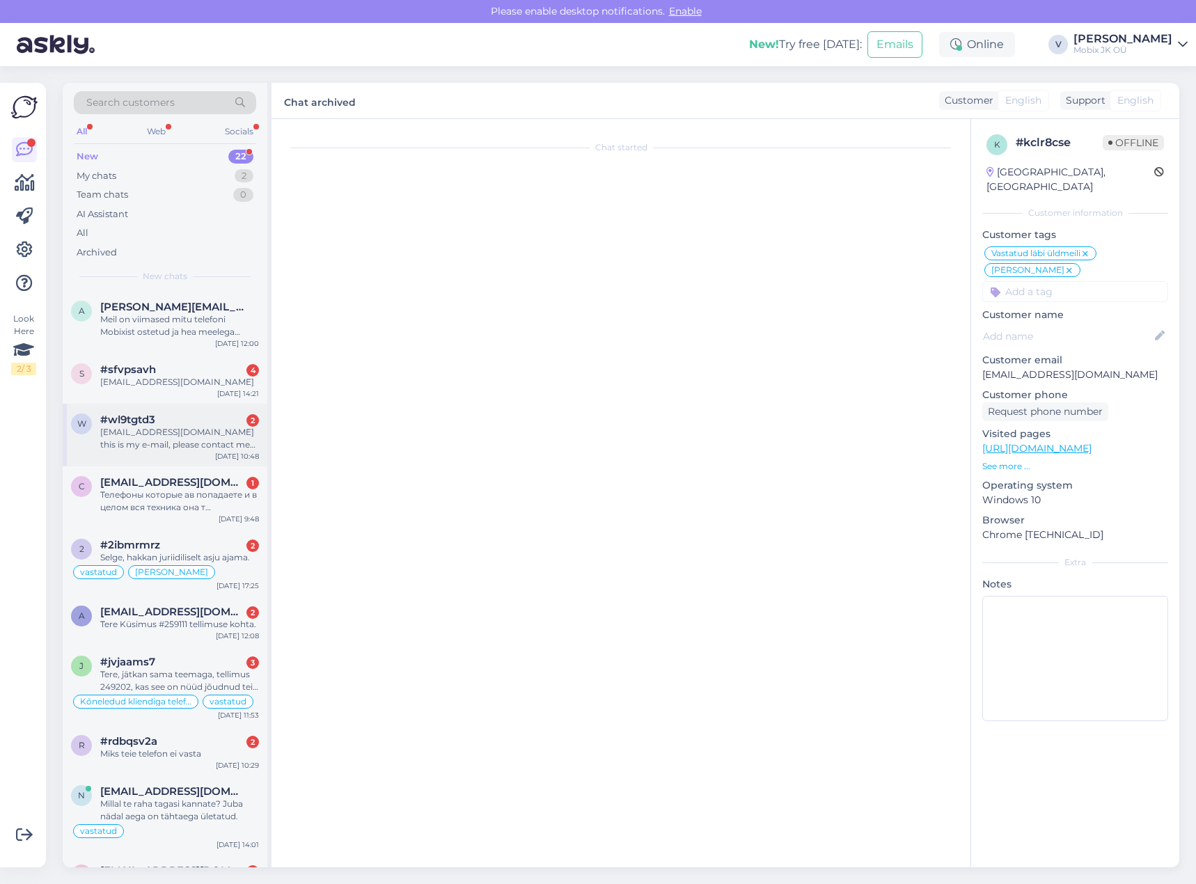
scroll to position [0, 0]
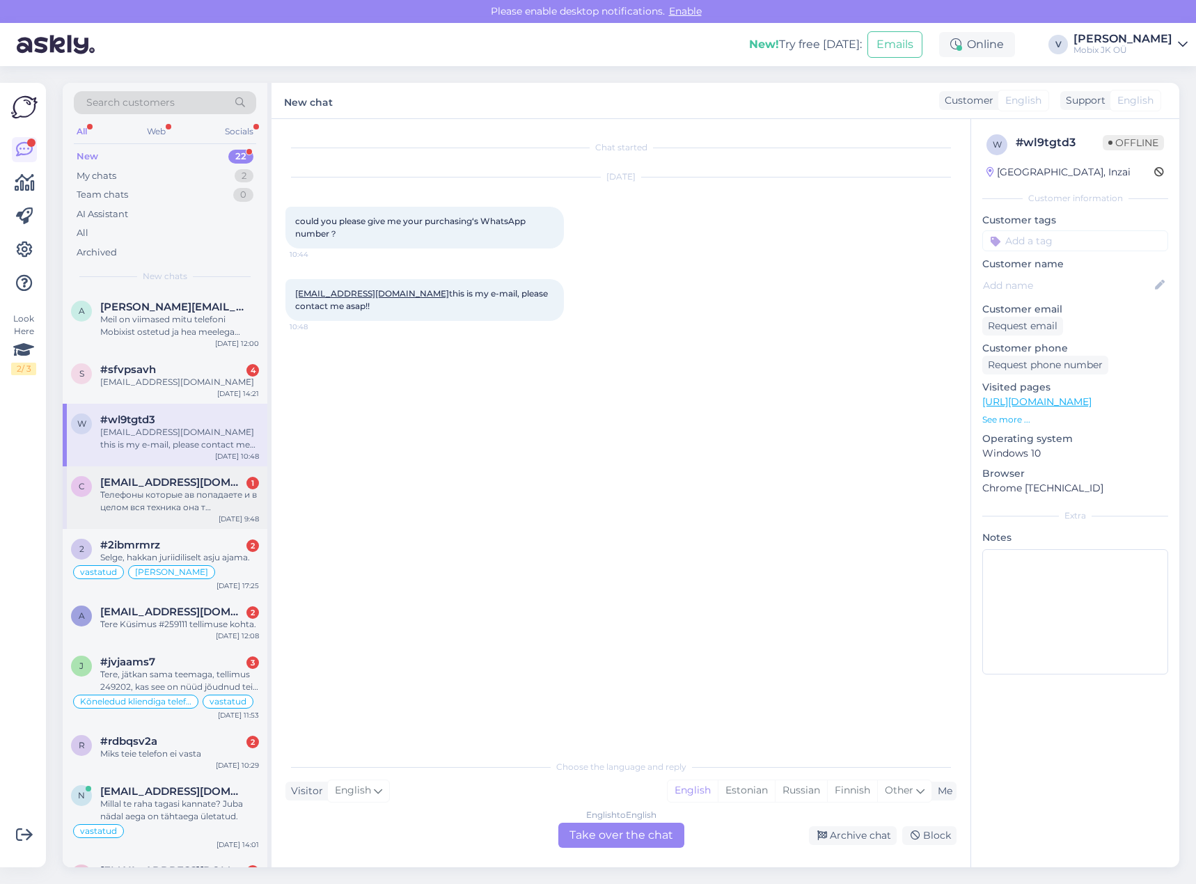
click at [181, 494] on div "Телефоны которые ав попадаете и в целом вся техника она т ремонтирована и вы ее…" at bounding box center [179, 501] width 159 height 25
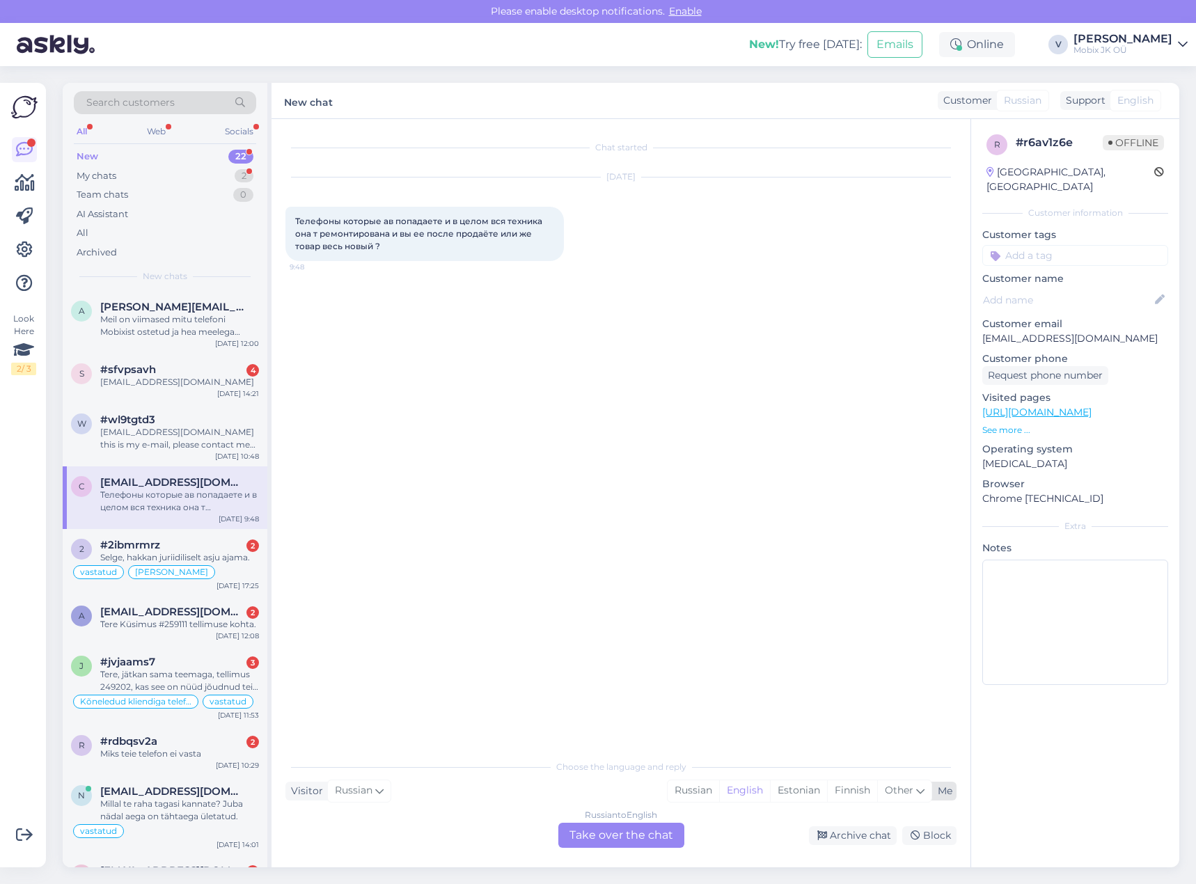
drag, startPoint x: 700, startPoint y: 787, endPoint x: 704, endPoint y: 780, distance: 8.1
click at [700, 785] on div "Russian" at bounding box center [694, 790] width 52 height 21
click at [650, 833] on div "Russian to Russian Take over the chat" at bounding box center [621, 835] width 126 height 25
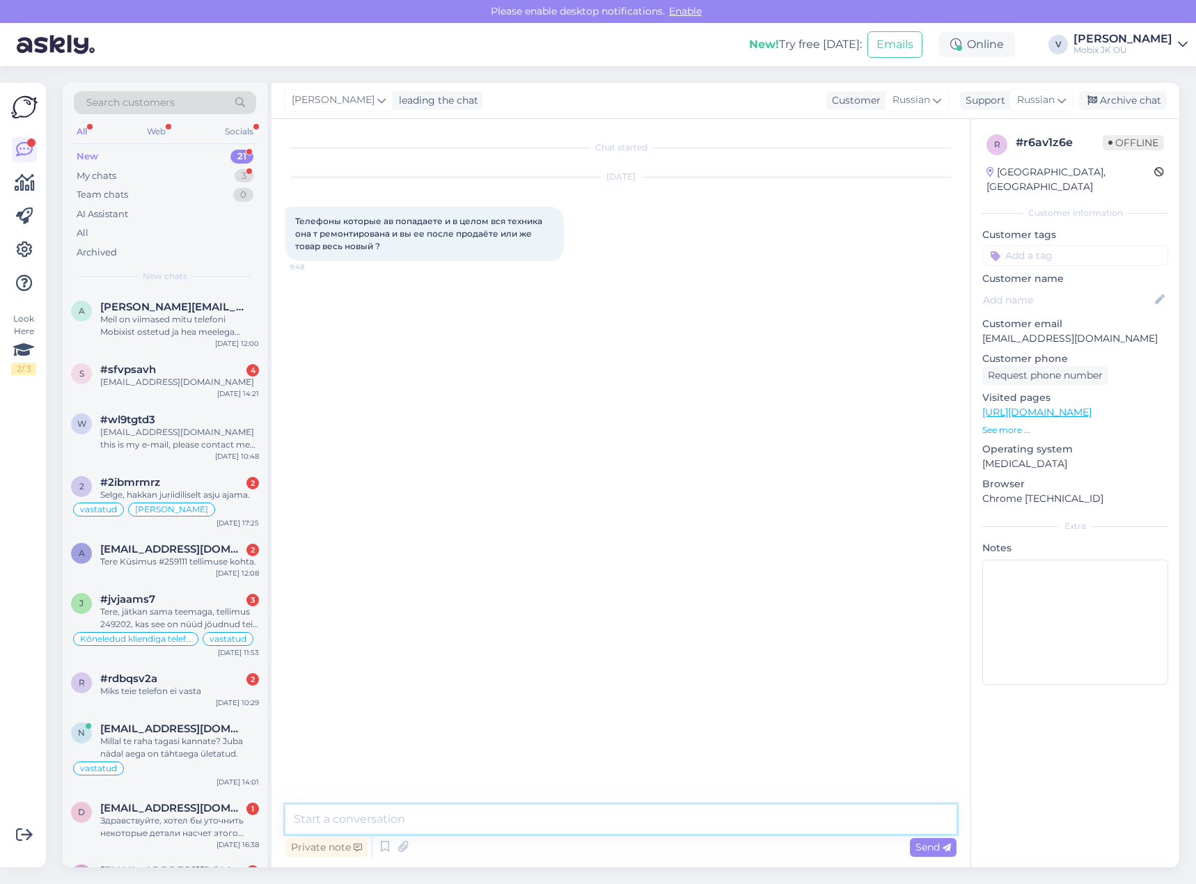
click at [643, 810] on textarea at bounding box center [620, 819] width 671 height 29
click at [643, 809] on textarea at bounding box center [620, 819] width 671 height 29
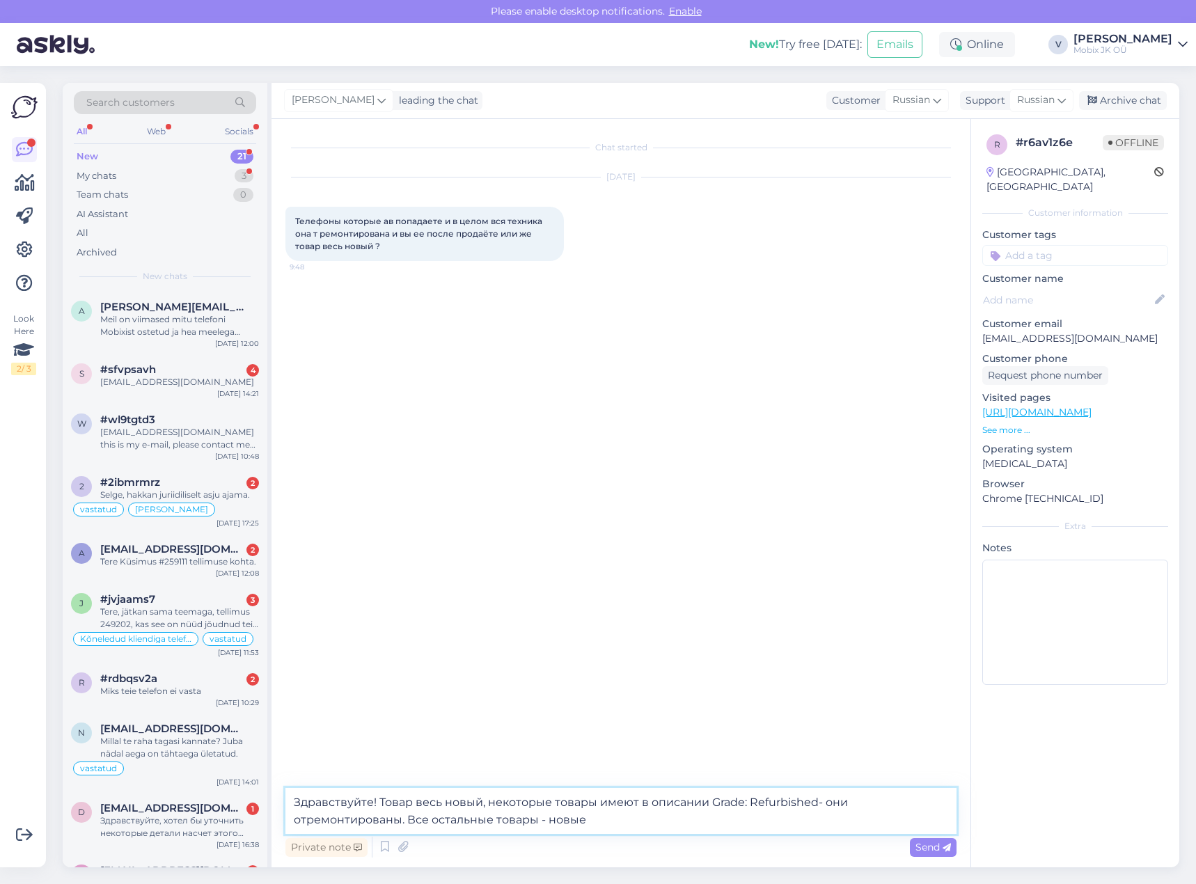
type textarea "Здравствуйте! Товар весь новый, некоторые товары имеют в описании Grade: Refurb…"
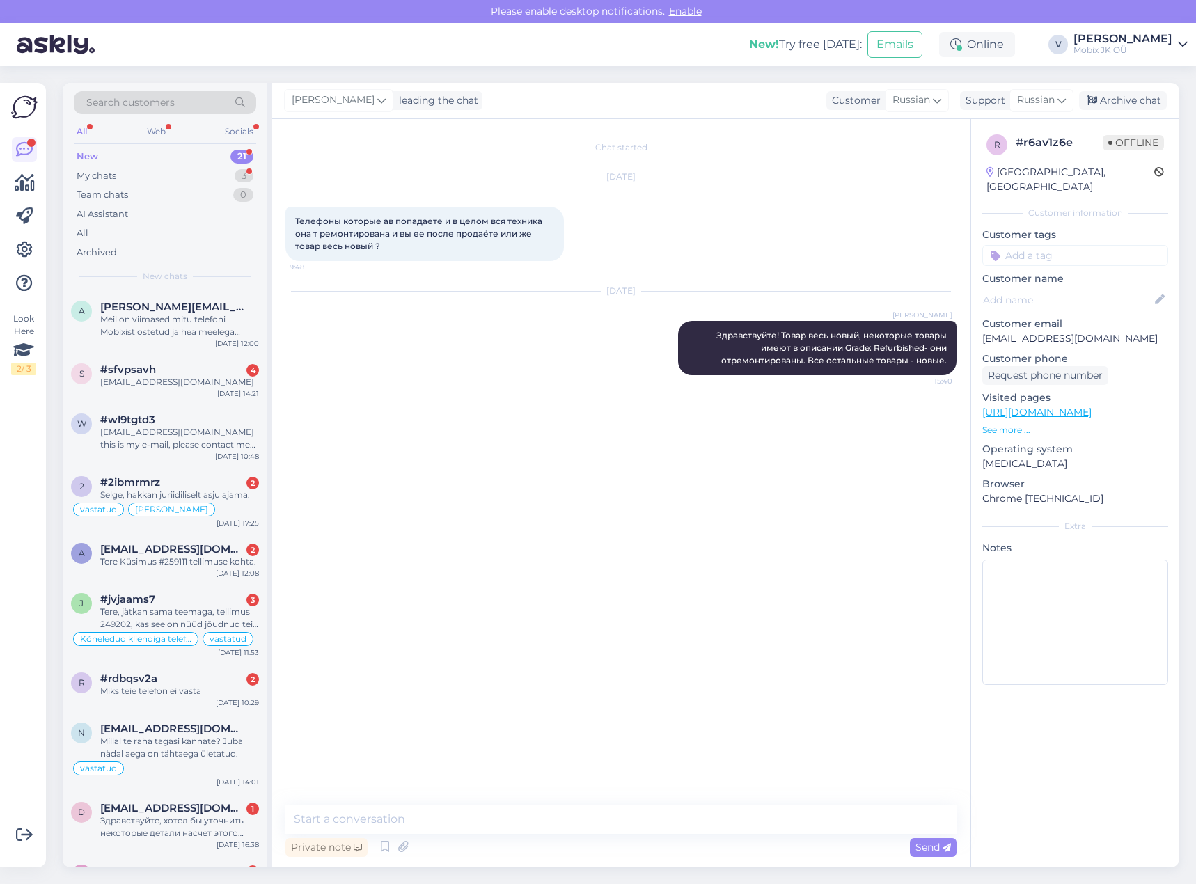
drag, startPoint x: 1088, startPoint y: 234, endPoint x: 1099, endPoint y: 245, distance: 15.3
click at [1088, 245] on input at bounding box center [1075, 255] width 186 height 21
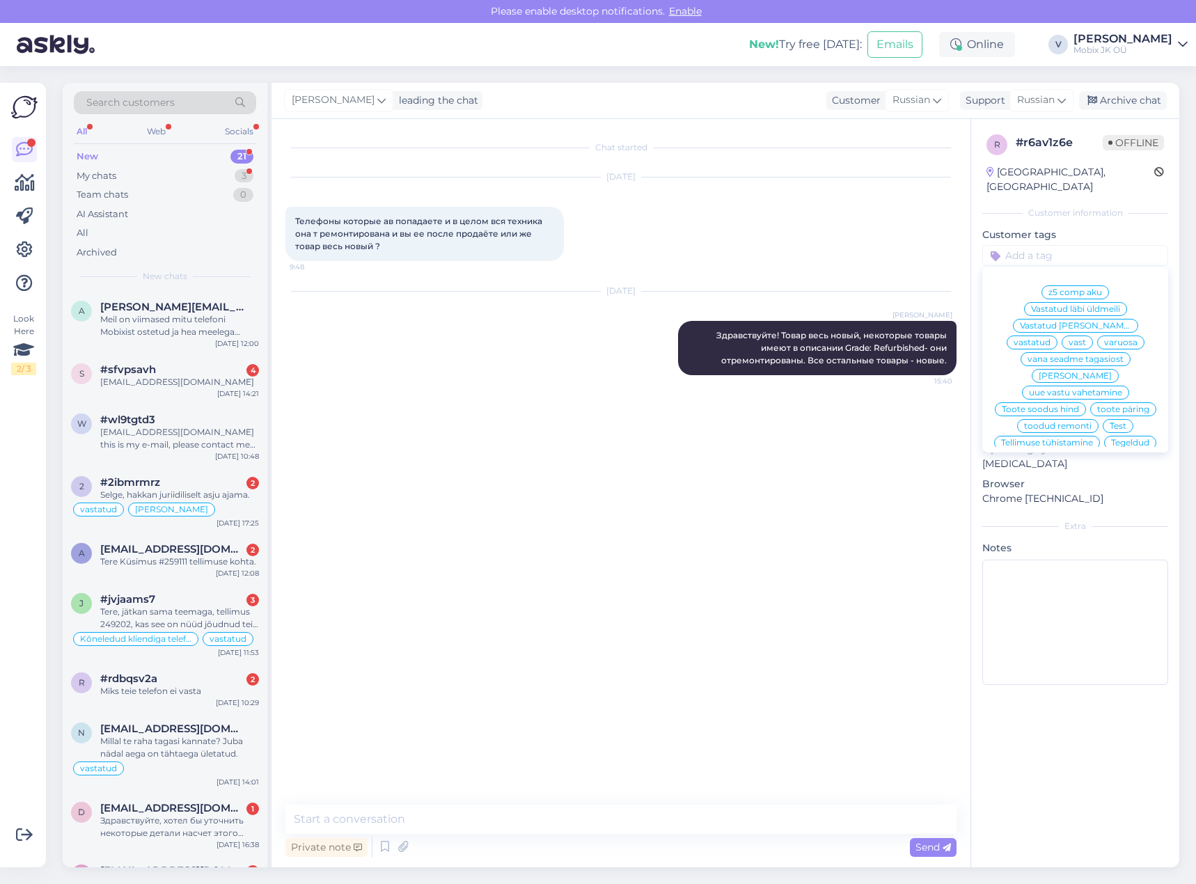
click at [1050, 338] on span "vastatud" at bounding box center [1032, 342] width 37 height 8
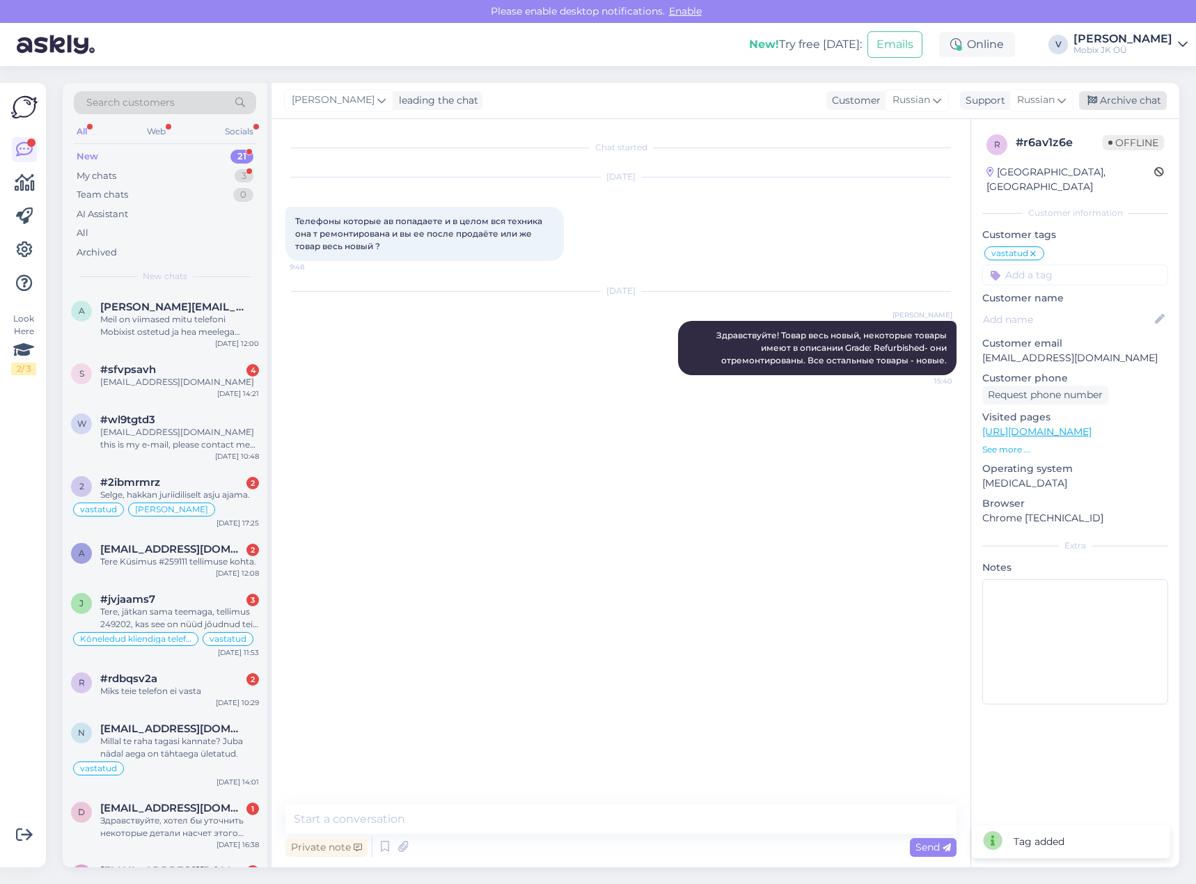
click at [1137, 100] on div "Archive chat" at bounding box center [1123, 100] width 88 height 19
click at [205, 571] on div "a [EMAIL_ADDRESS][DOMAIN_NAME] 2 Tere Küsimus #259111 tellimuse kohta. [DATE] 1…" at bounding box center [165, 558] width 205 height 50
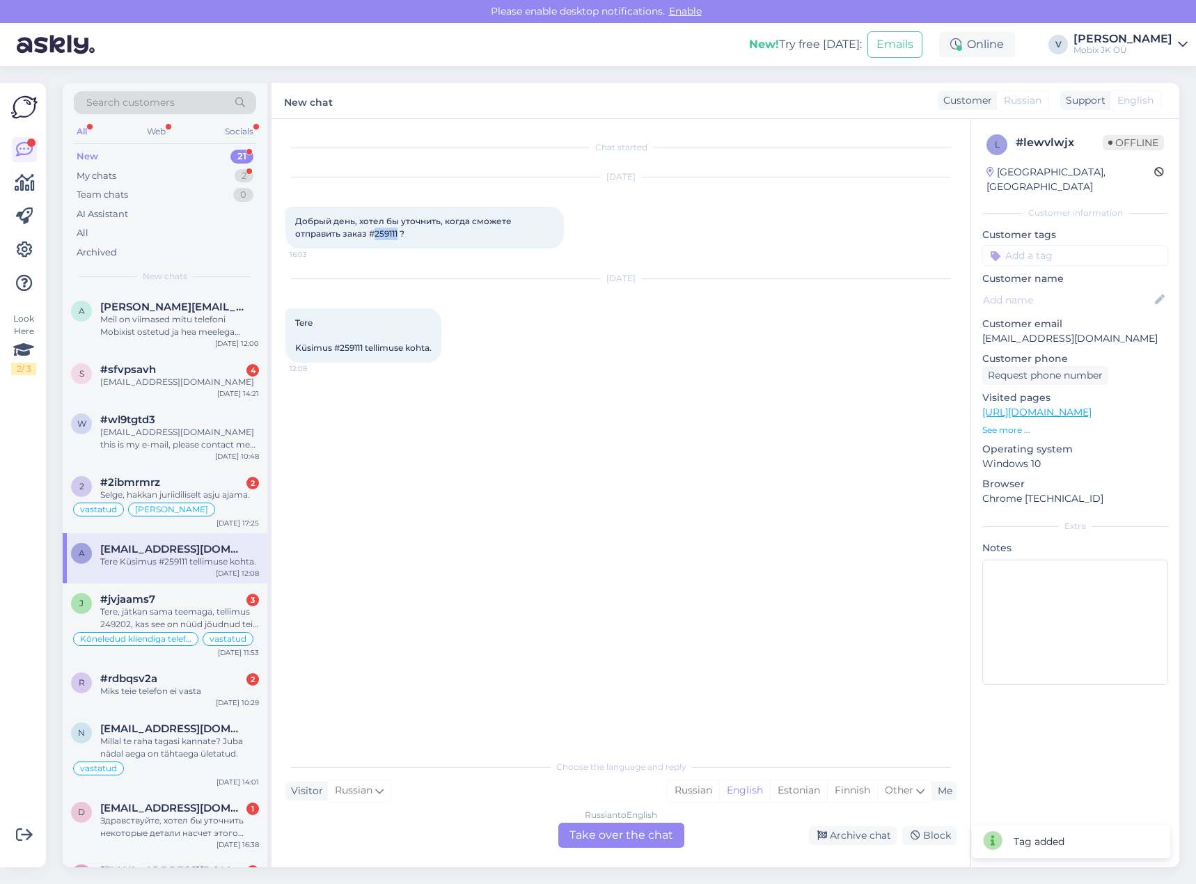
drag, startPoint x: 376, startPoint y: 230, endPoint x: 398, endPoint y: 234, distance: 21.9
click at [398, 234] on span "Добрый день, хотел бы уточнить, когда сможете отправить заказ #259111 ?" at bounding box center [404, 227] width 219 height 23
